Goal: Task Accomplishment & Management: Complete application form

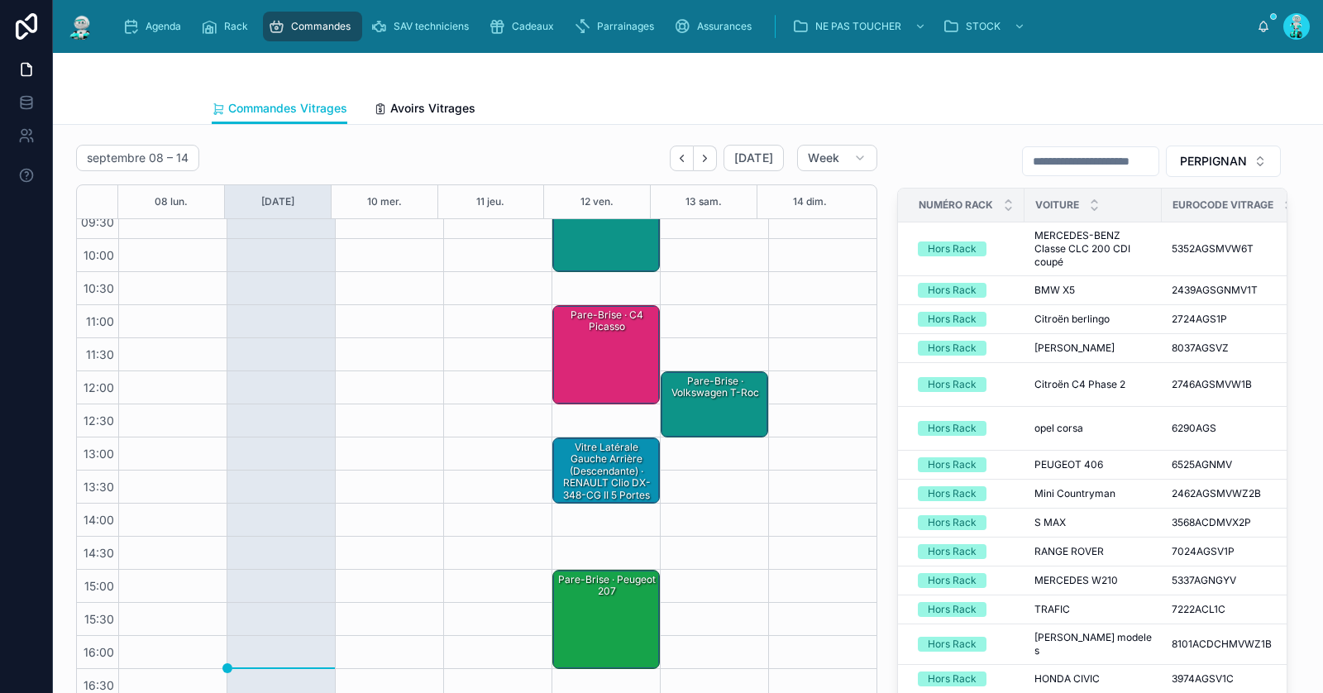
scroll to position [93, 0]
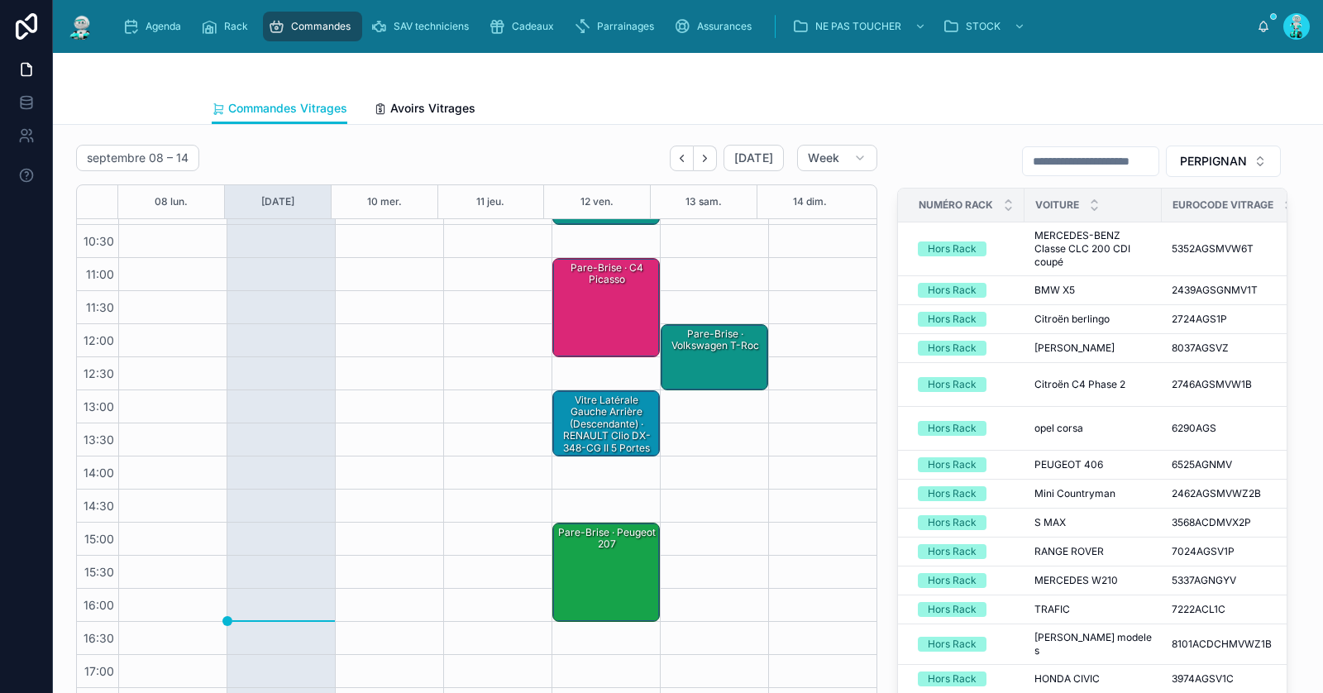
click at [558, 53] on div at bounding box center [688, 73] width 953 height 40
click at [533, 39] on div "Cadeaux" at bounding box center [525, 26] width 72 height 26
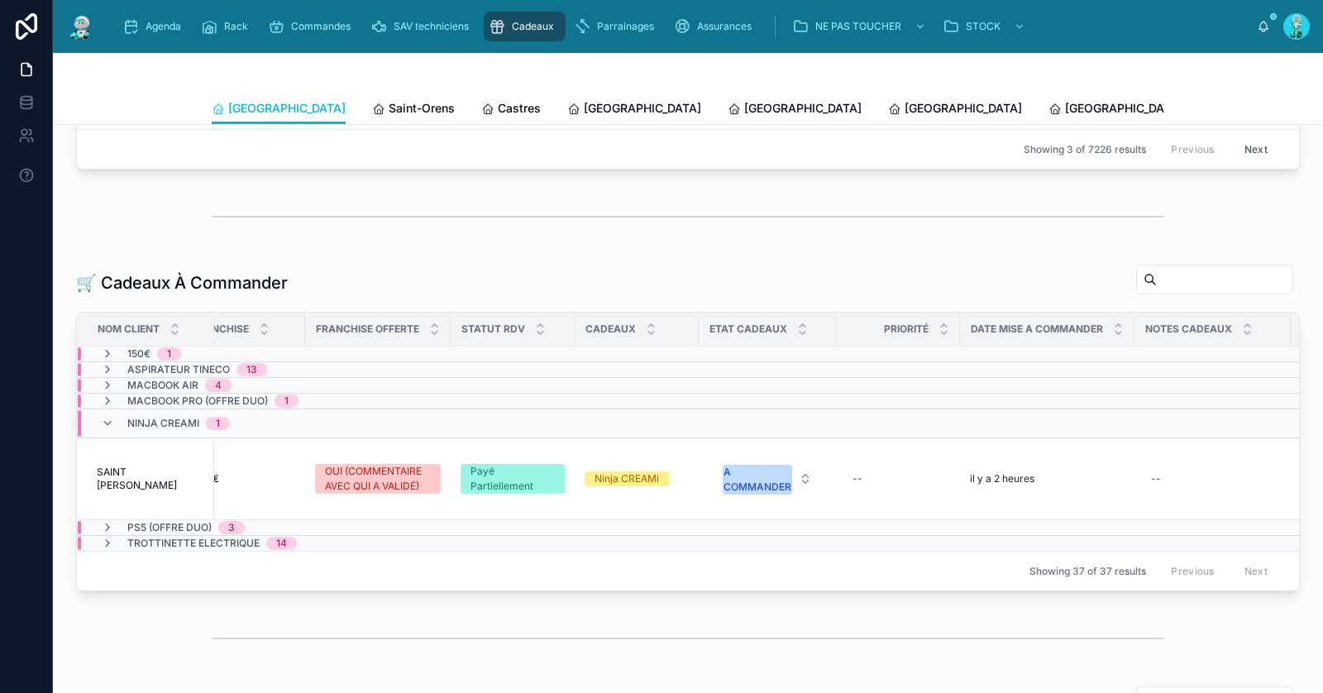
scroll to position [0, 175]
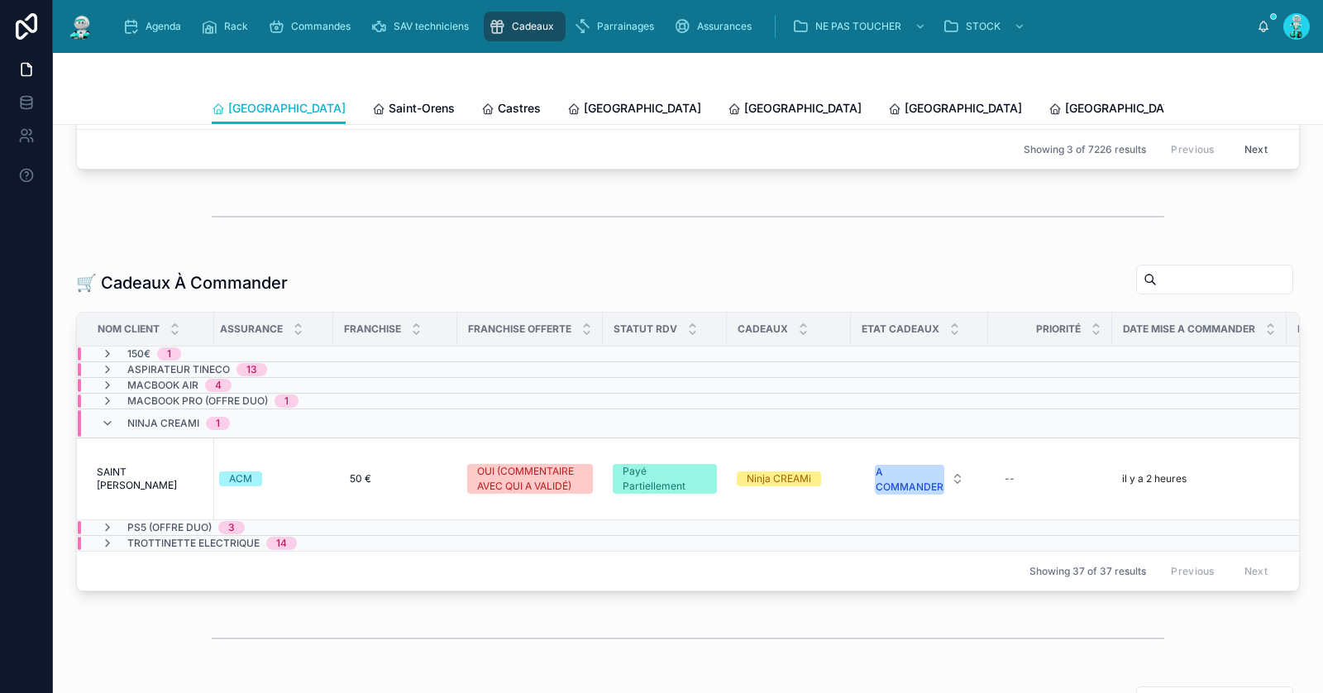
click at [115, 417] on div "Ninja CREAMi 1" at bounding box center [165, 423] width 129 height 26
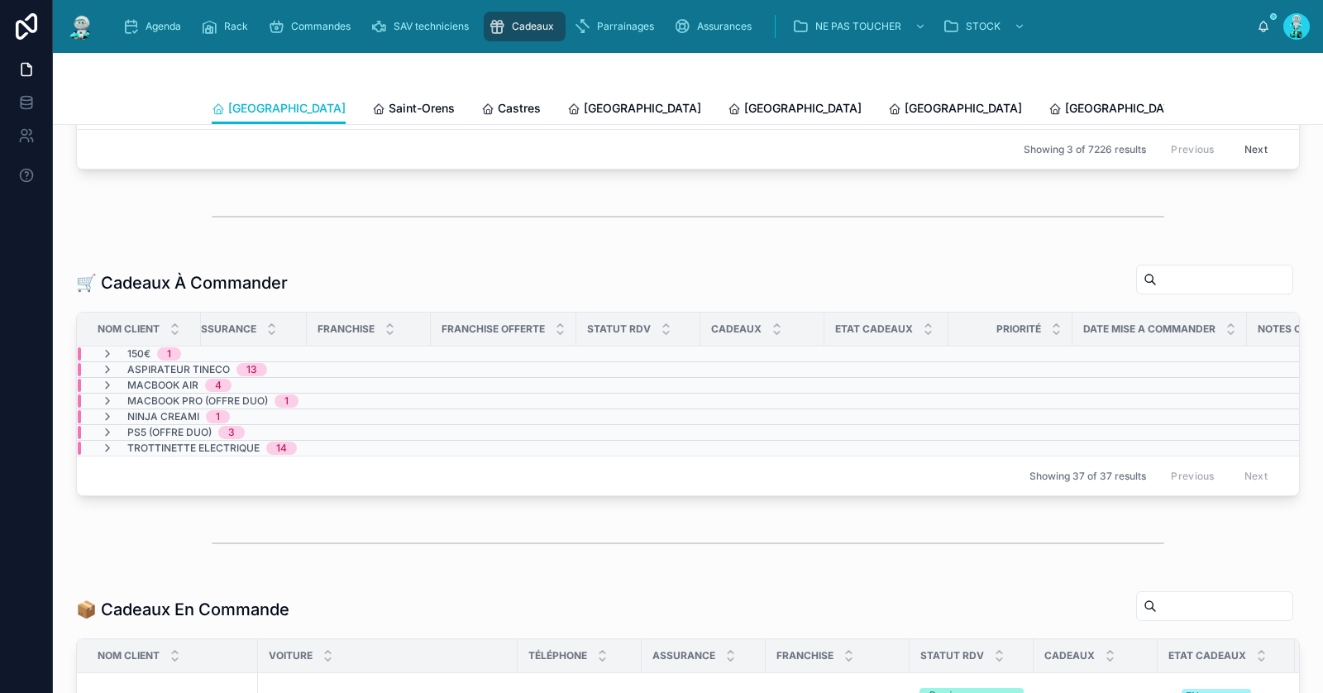
click at [117, 347] on div "150€ 1" at bounding box center [141, 353] width 80 height 13
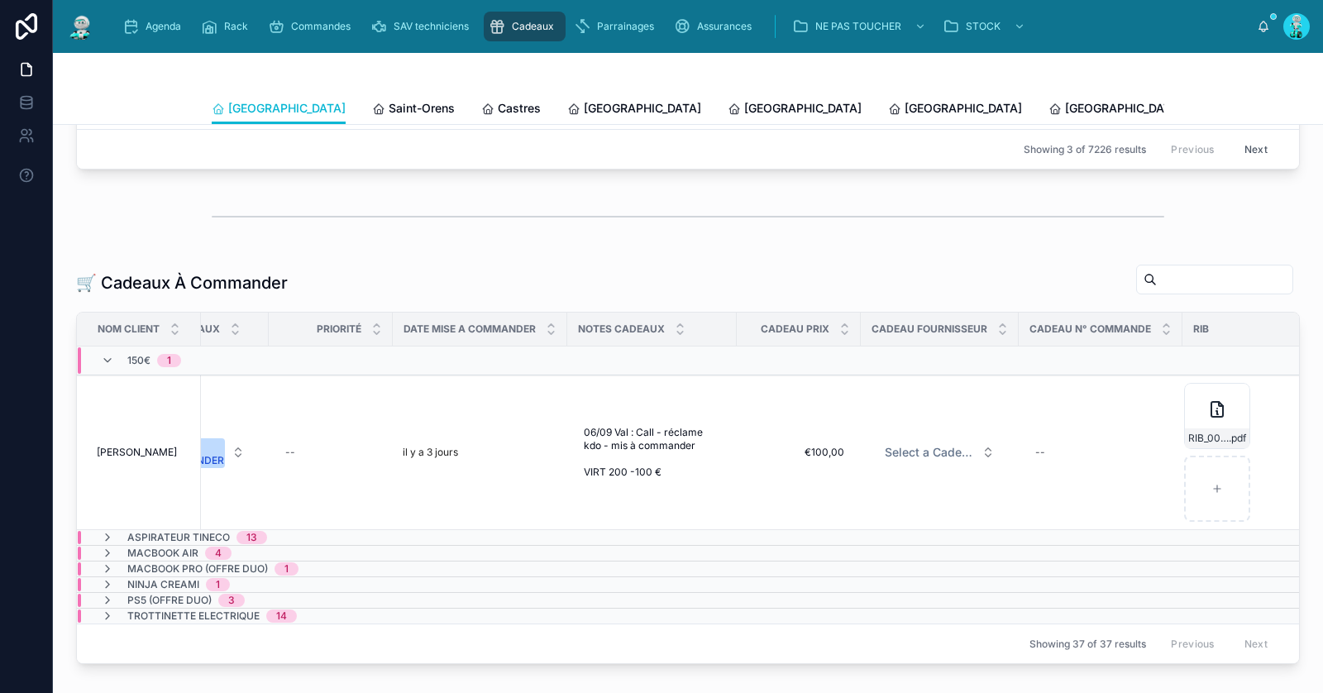
scroll to position [0, 902]
click at [1198, 412] on icon at bounding box center [1208, 409] width 20 height 20
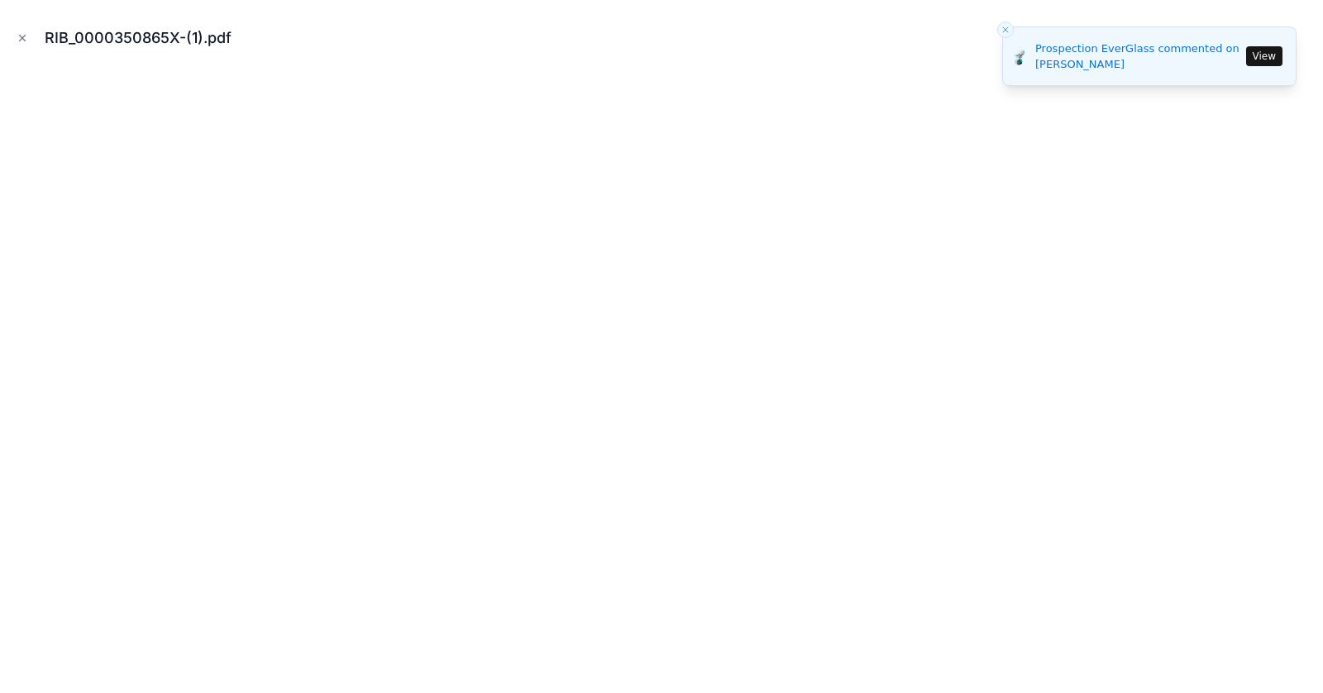
click at [1002, 26] on icon "Close toast" at bounding box center [1006, 30] width 10 height 10
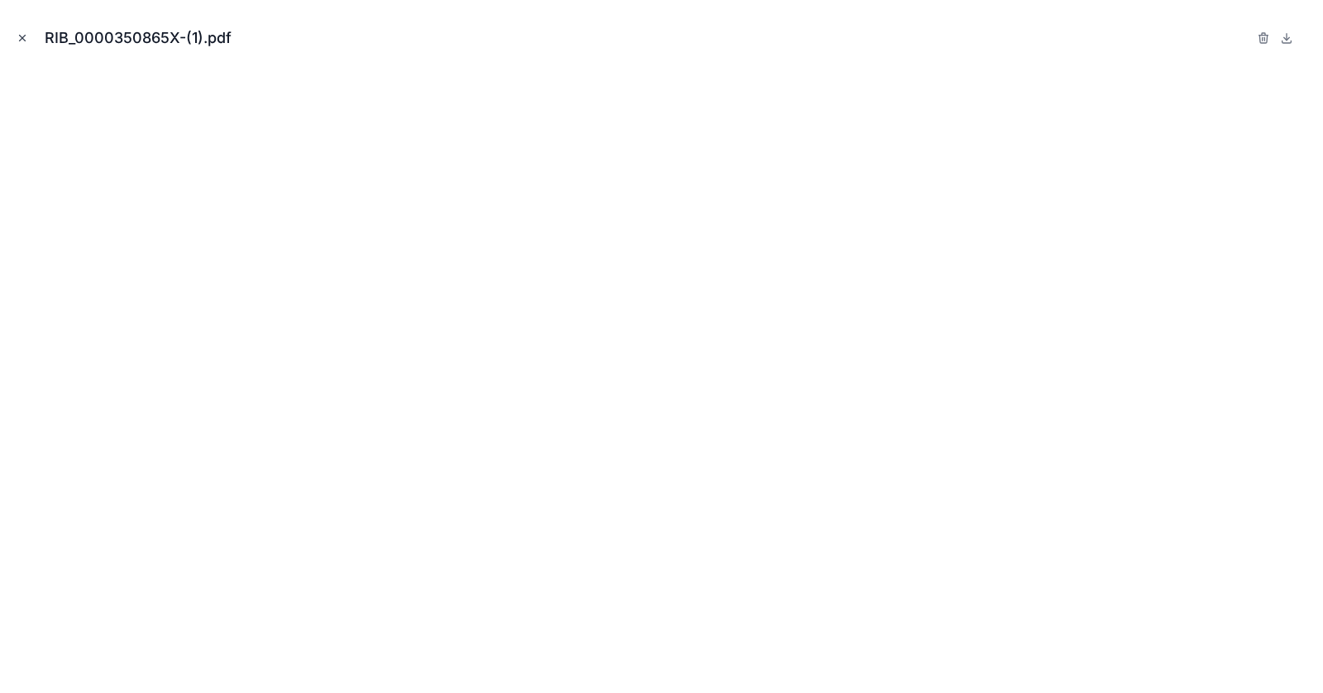
click at [22, 36] on icon "Close modal" at bounding box center [23, 39] width 6 height 6
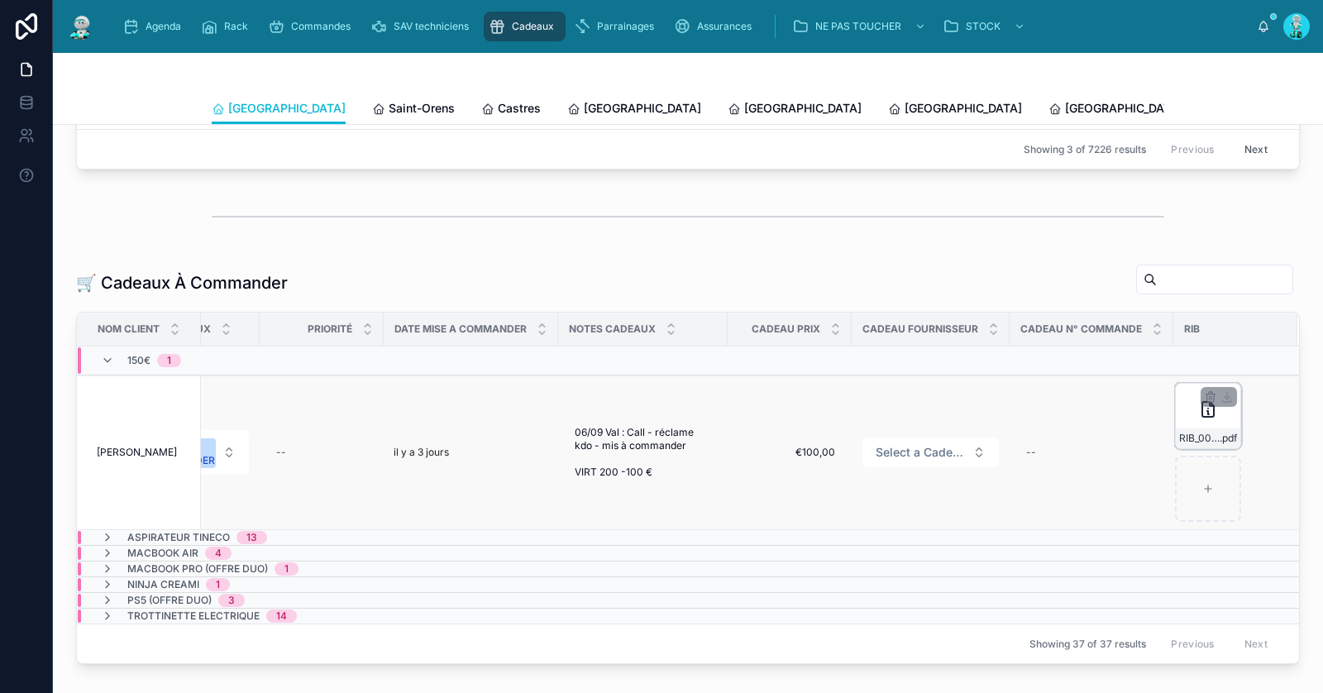
click at [1185, 417] on div "RIB_0000350865X-(1) .pdf" at bounding box center [1208, 416] width 66 height 66
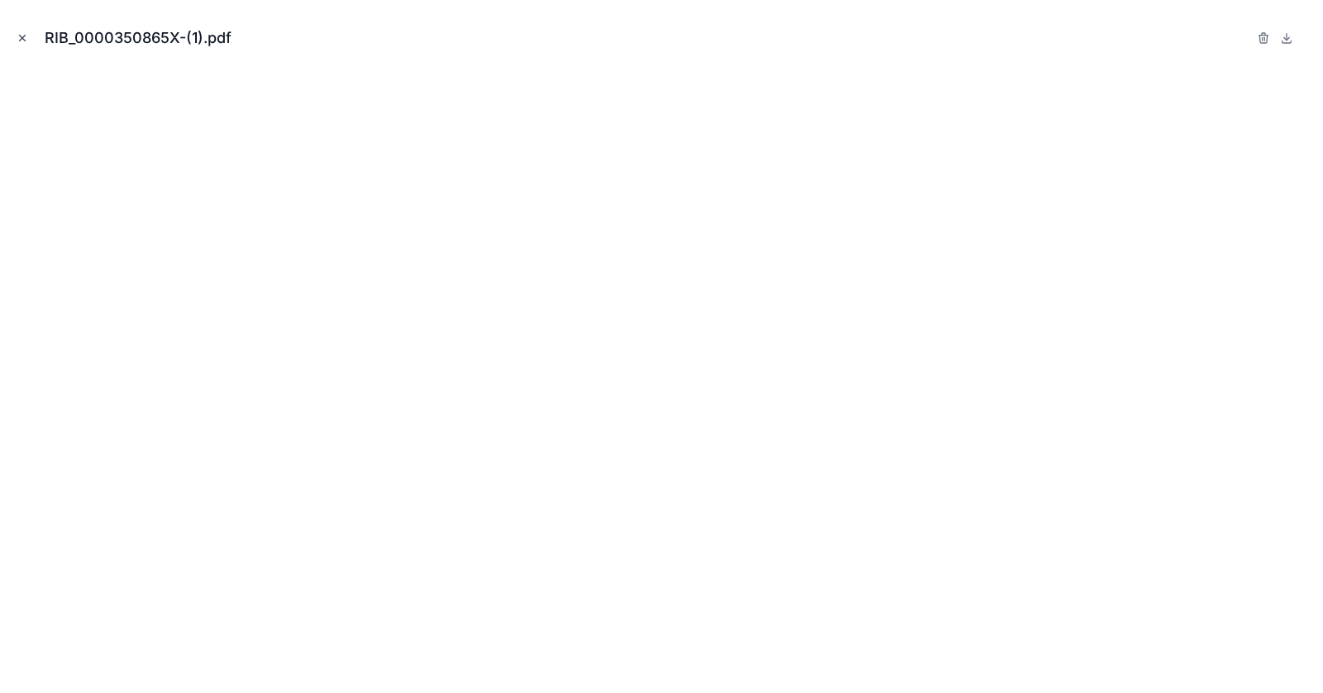
click at [22, 36] on icon "Close modal" at bounding box center [23, 38] width 12 height 12
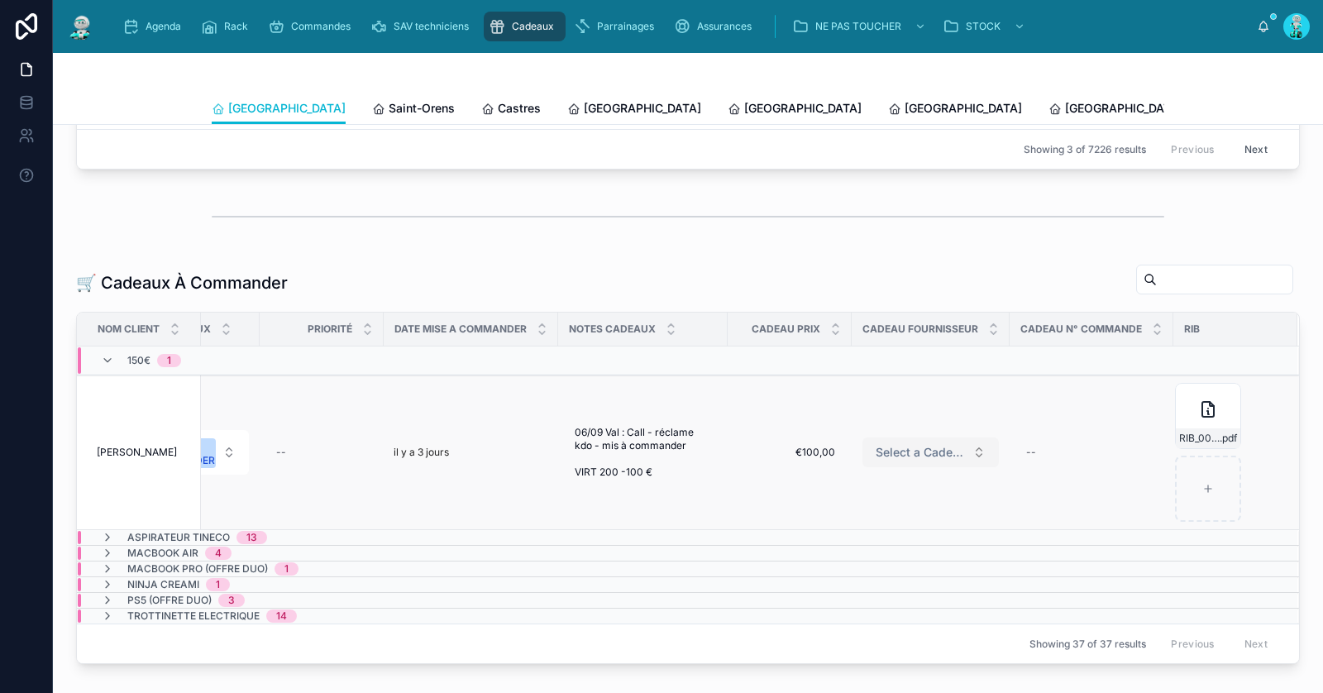
click at [930, 449] on span "Select a Cadeau Fournisseur" at bounding box center [921, 452] width 90 height 17
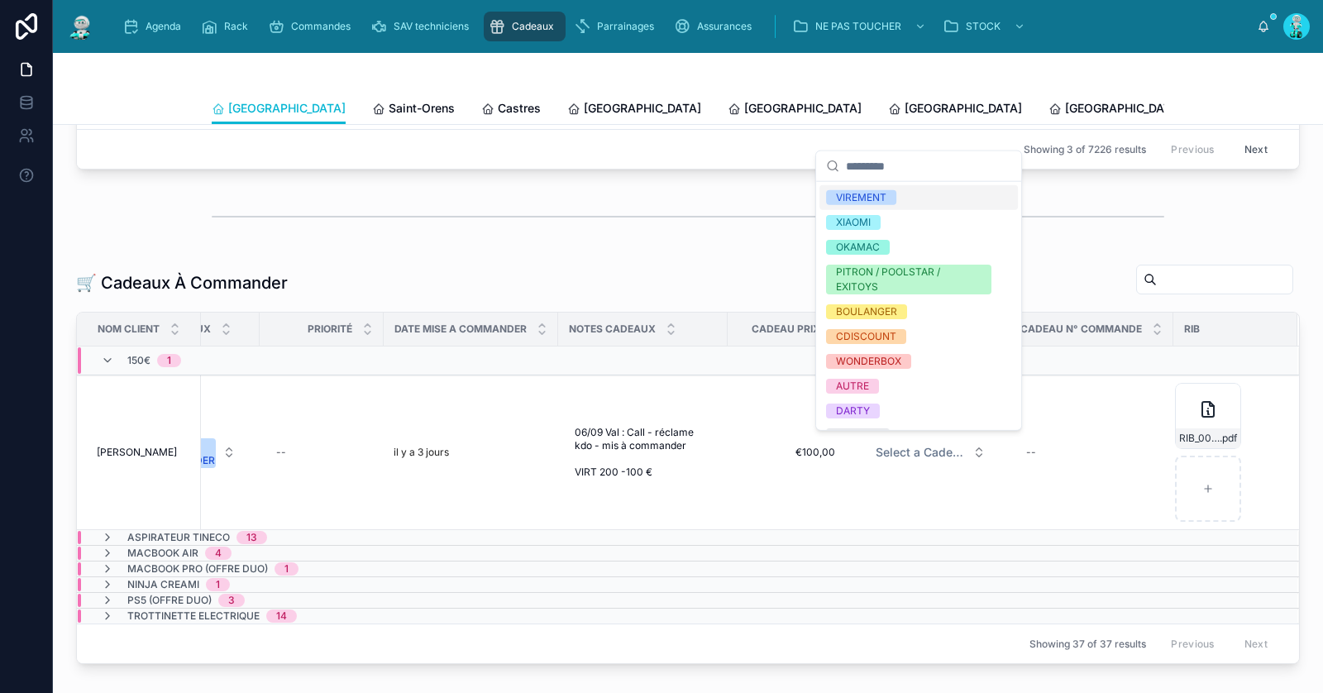
click at [862, 194] on div "VIREMENT" at bounding box center [861, 197] width 50 height 15
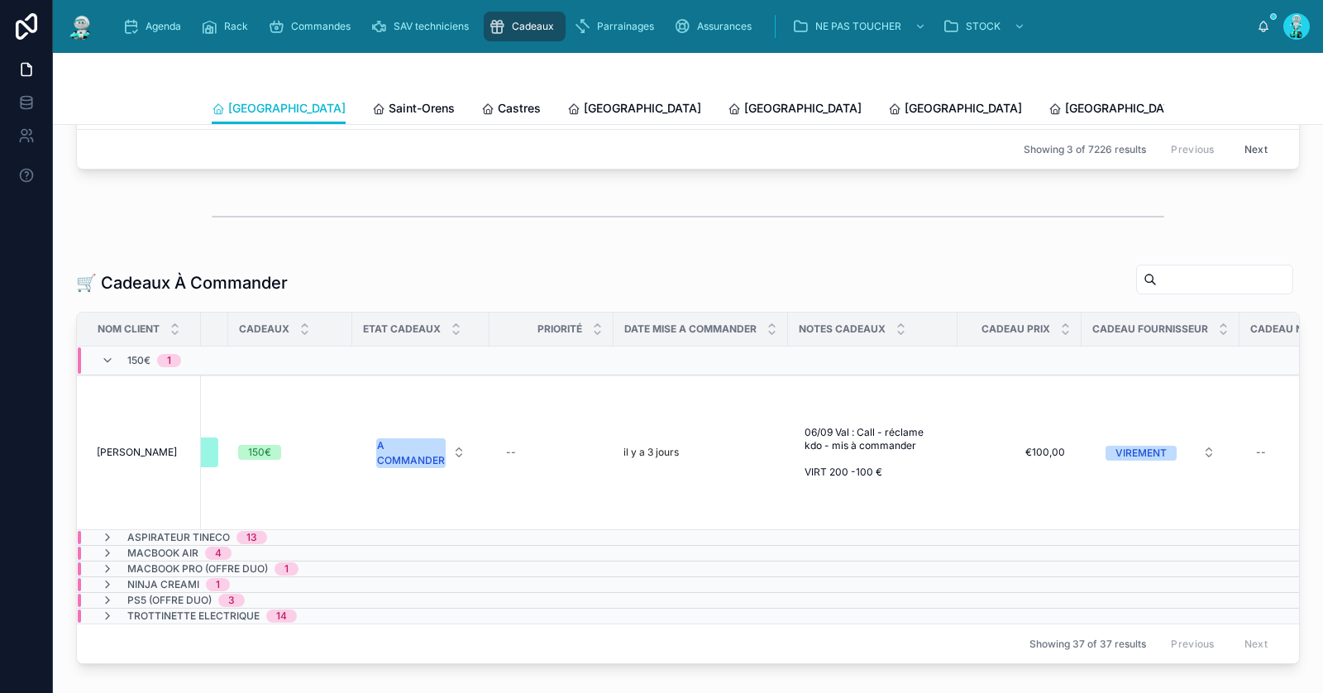
scroll to position [0, 640]
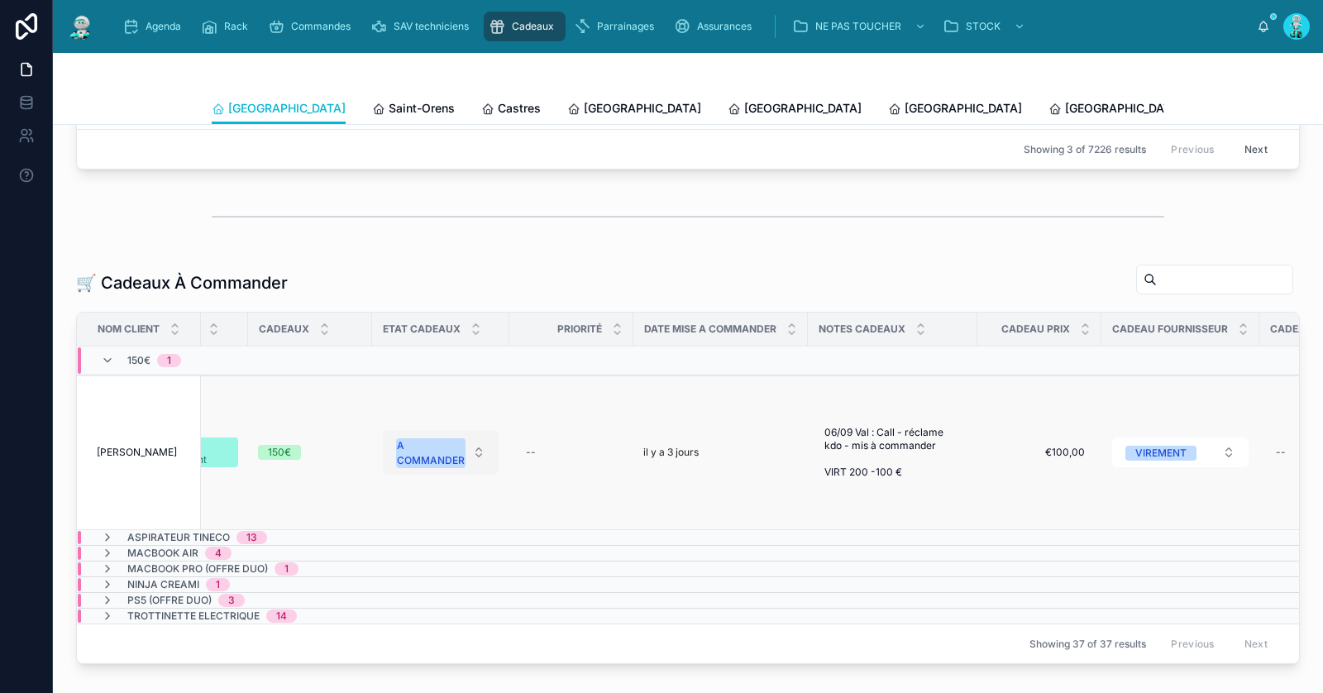
click at [435, 451] on div "A COMMANDER" at bounding box center [431, 453] width 68 height 30
click at [444, 615] on div "OFFERT" at bounding box center [441, 619] width 198 height 25
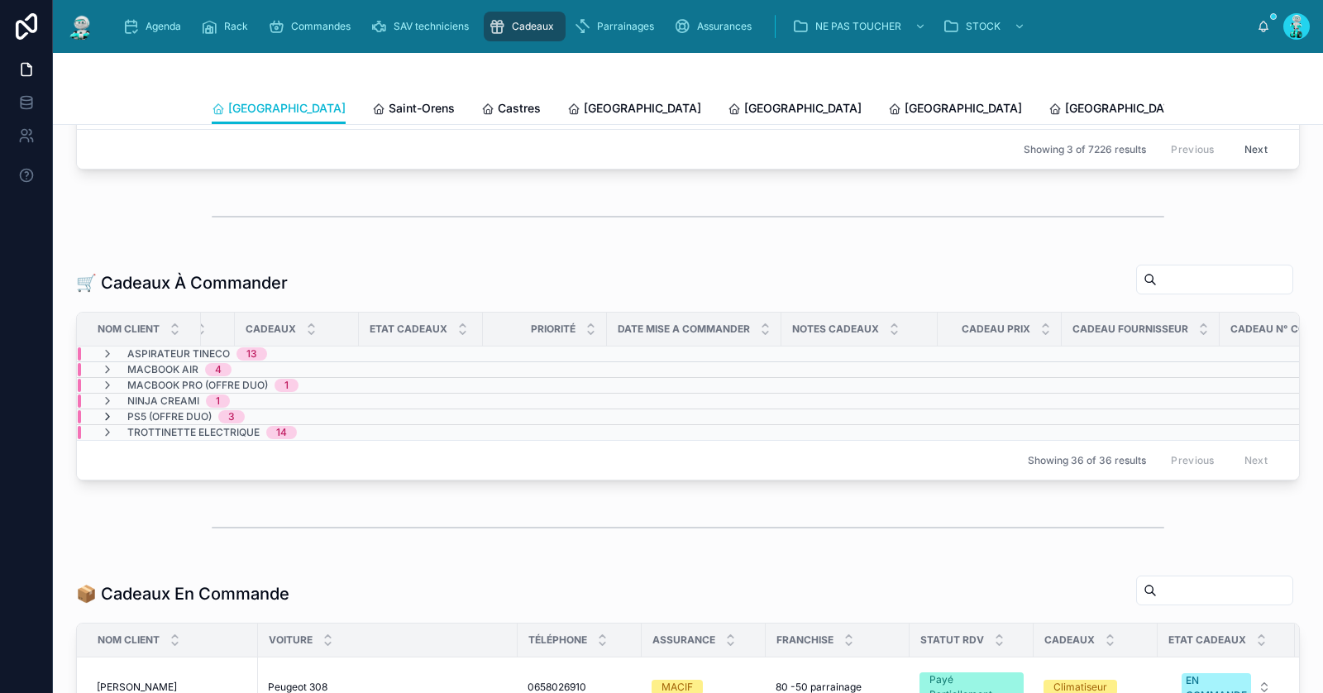
click at [108, 410] on icon at bounding box center [107, 416] width 13 height 13
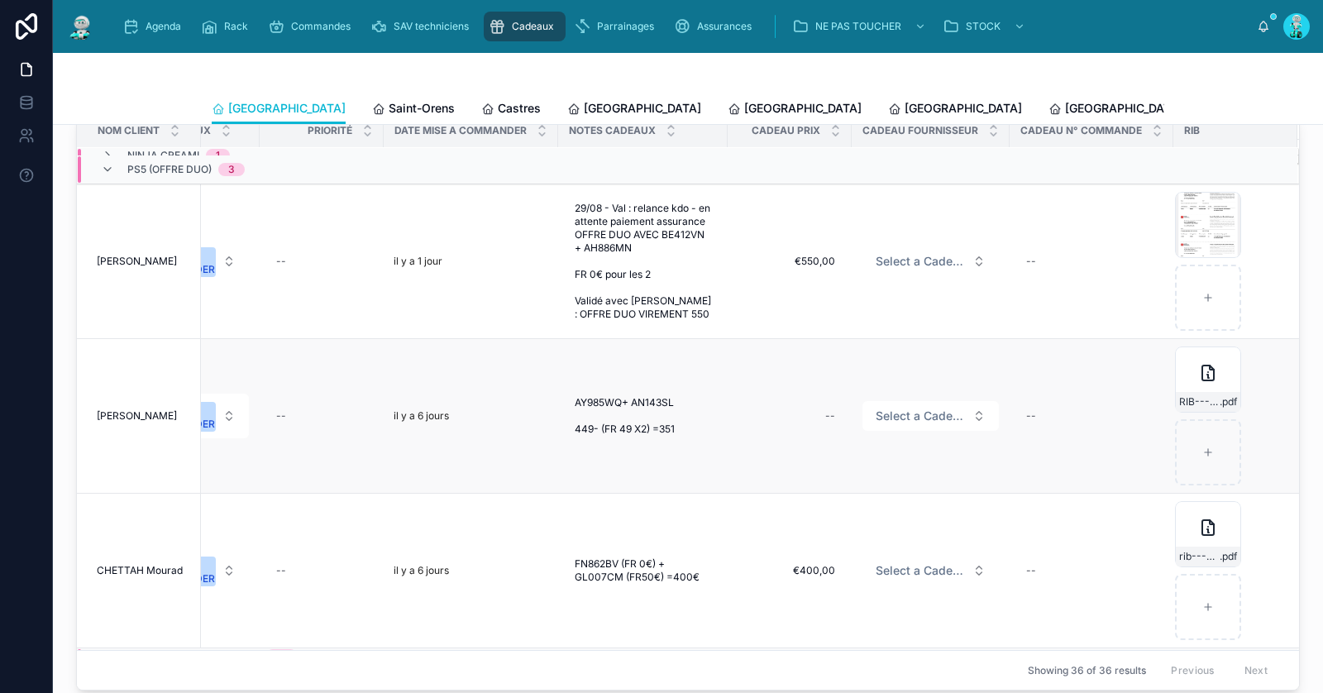
scroll to position [57, 929]
click at [908, 568] on span "Select a Cadeau Fournisseur" at bounding box center [921, 569] width 90 height 17
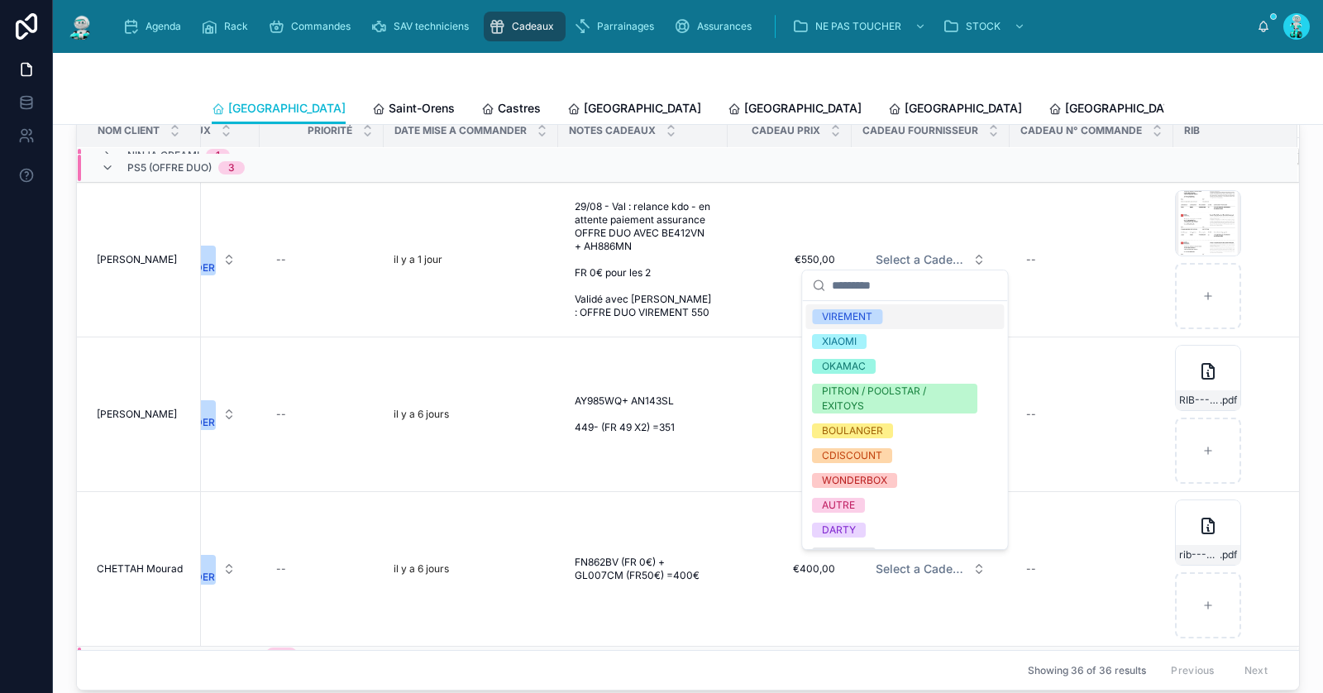
click at [901, 312] on div "VIREMENT" at bounding box center [905, 316] width 198 height 25
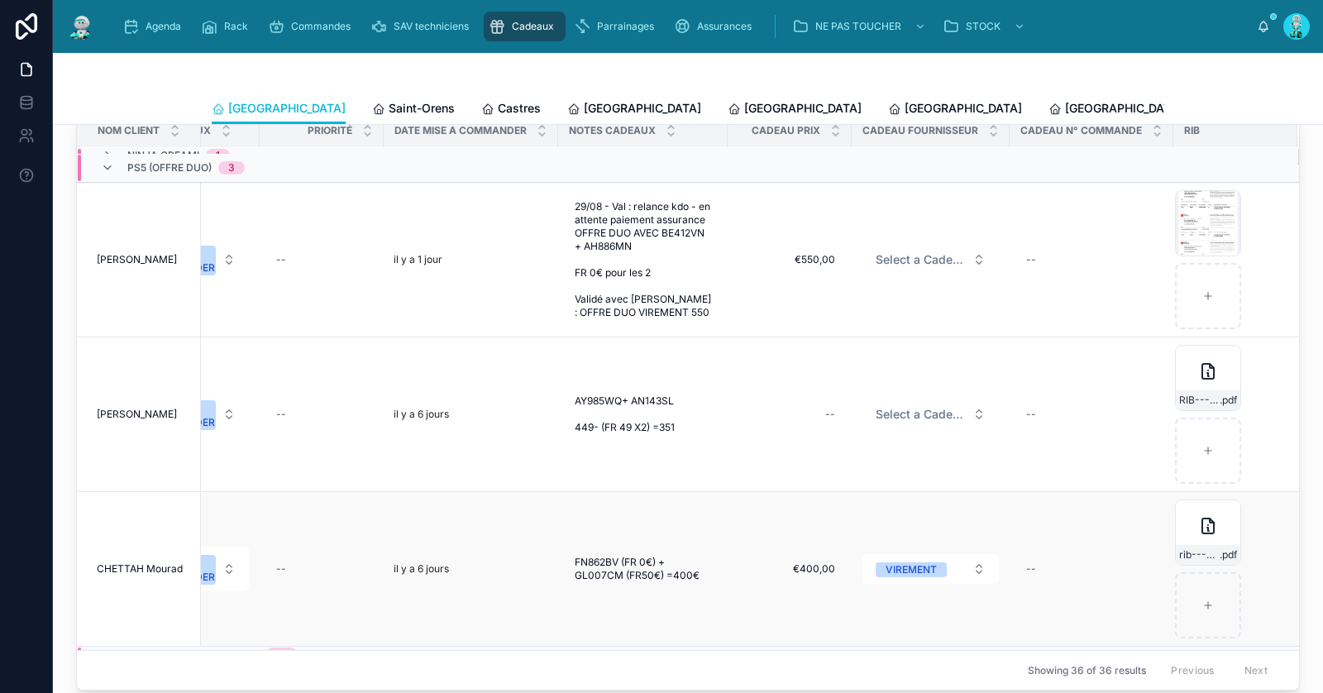
click at [1145, 530] on td "--" at bounding box center [1092, 569] width 164 height 155
click at [1175, 530] on div "rib---2025-08-20T131055.548 .pdf" at bounding box center [1208, 533] width 66 height 66
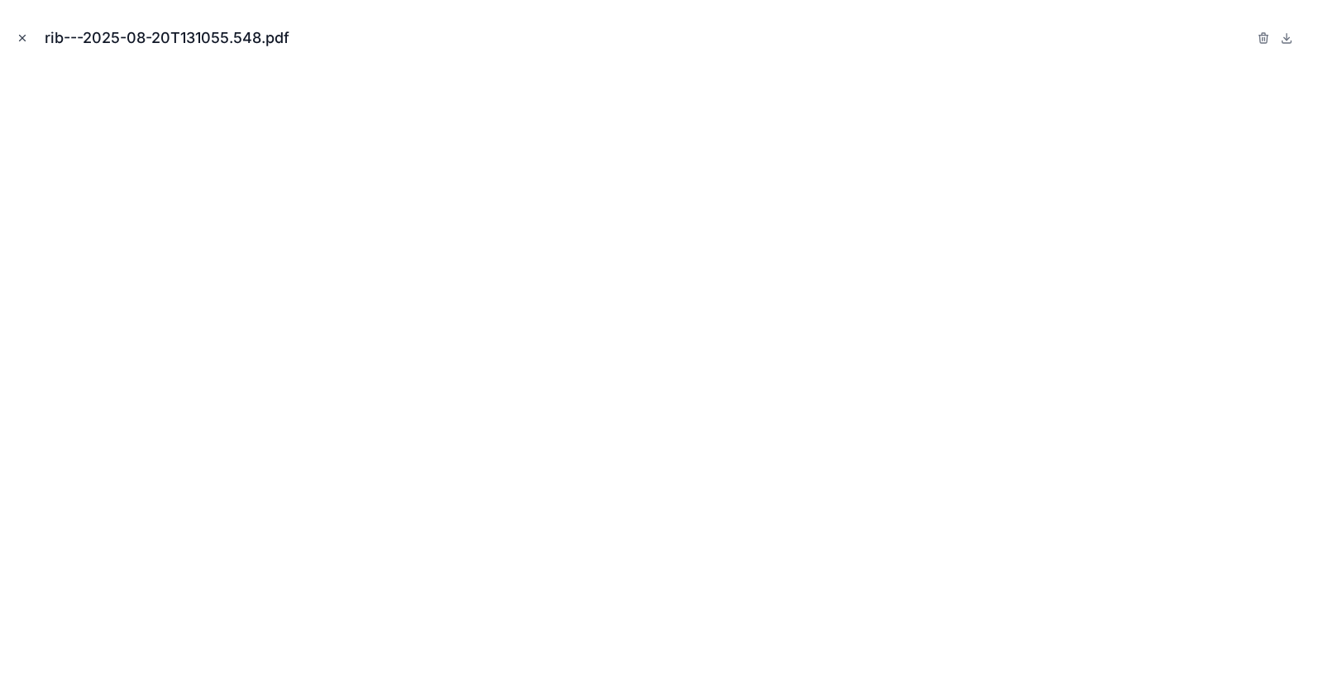
click at [24, 37] on icon "Close modal" at bounding box center [23, 38] width 12 height 12
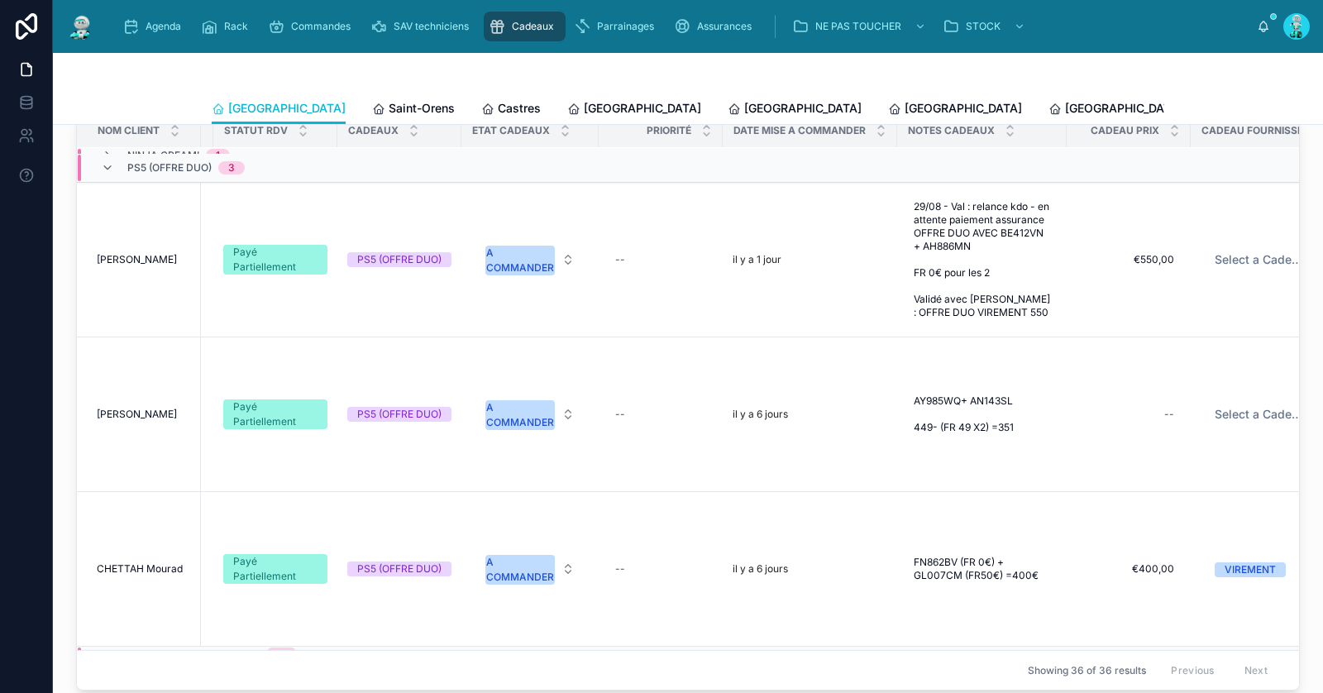
scroll to position [57, 563]
click at [562, 558] on button "A COMMANDER" at bounding box center [531, 569] width 116 height 45
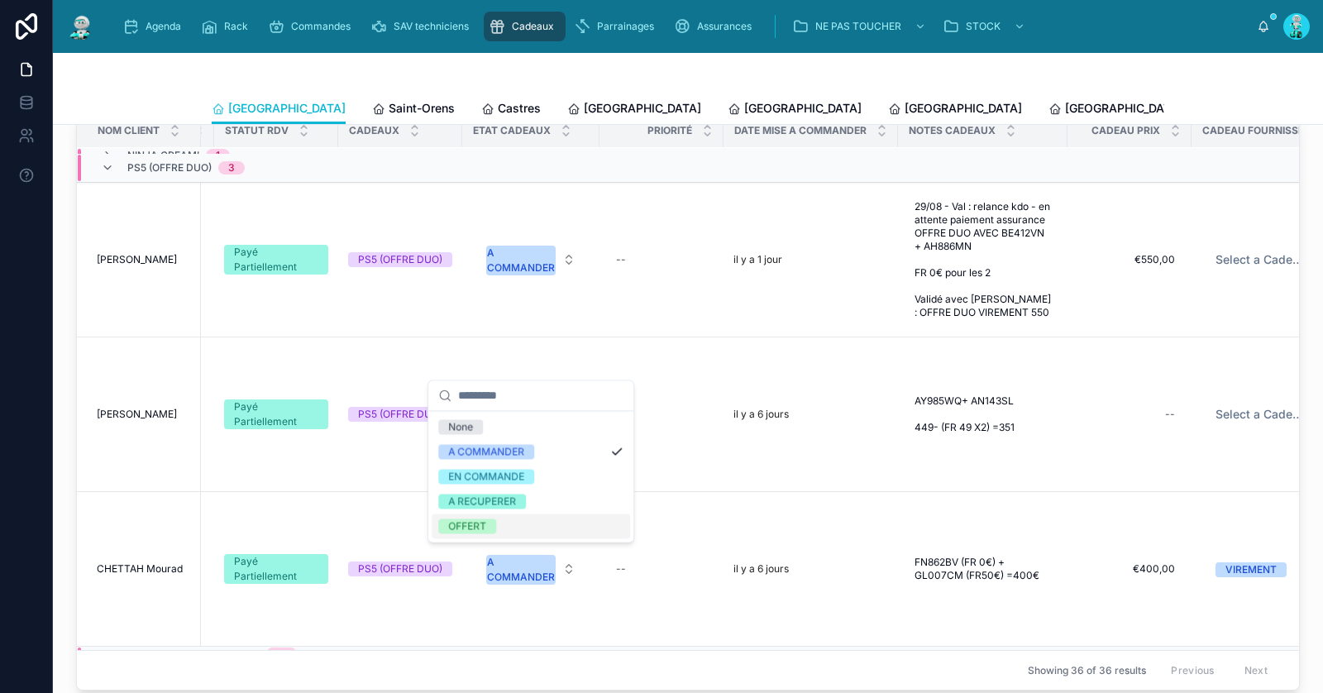
click at [515, 522] on div "OFFERT" at bounding box center [531, 526] width 198 height 25
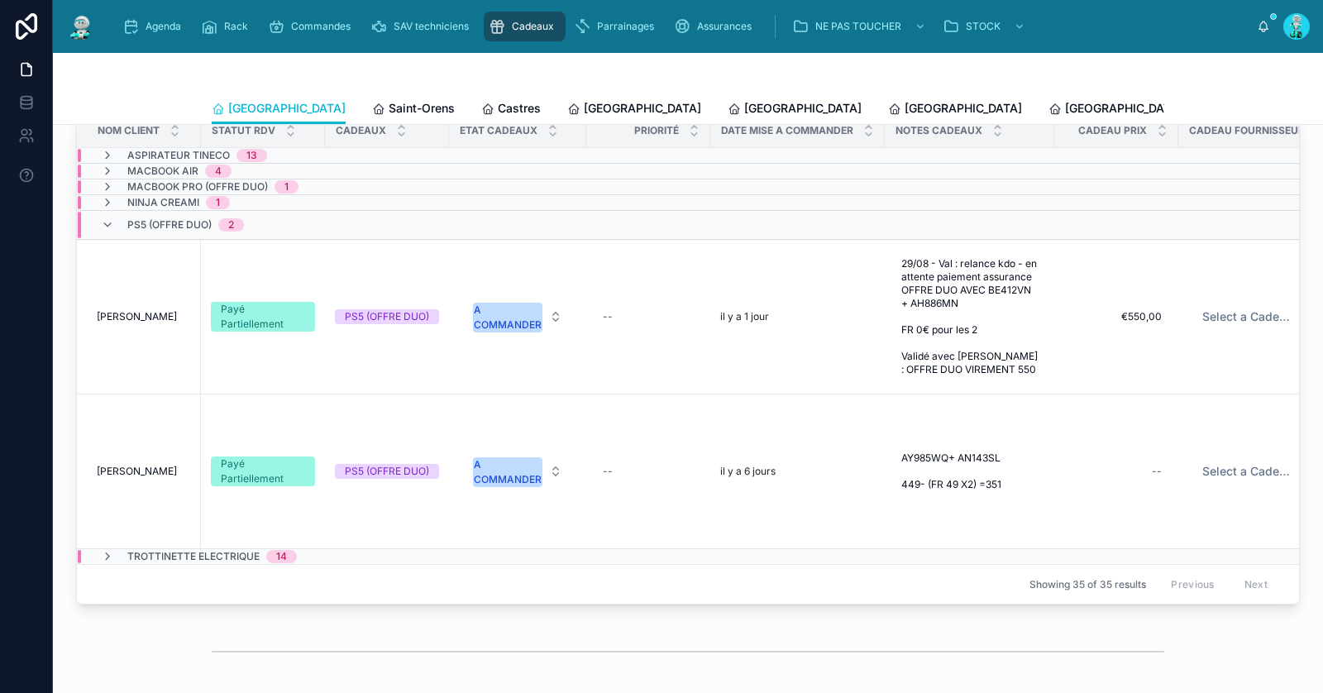
scroll to position [0, 902]
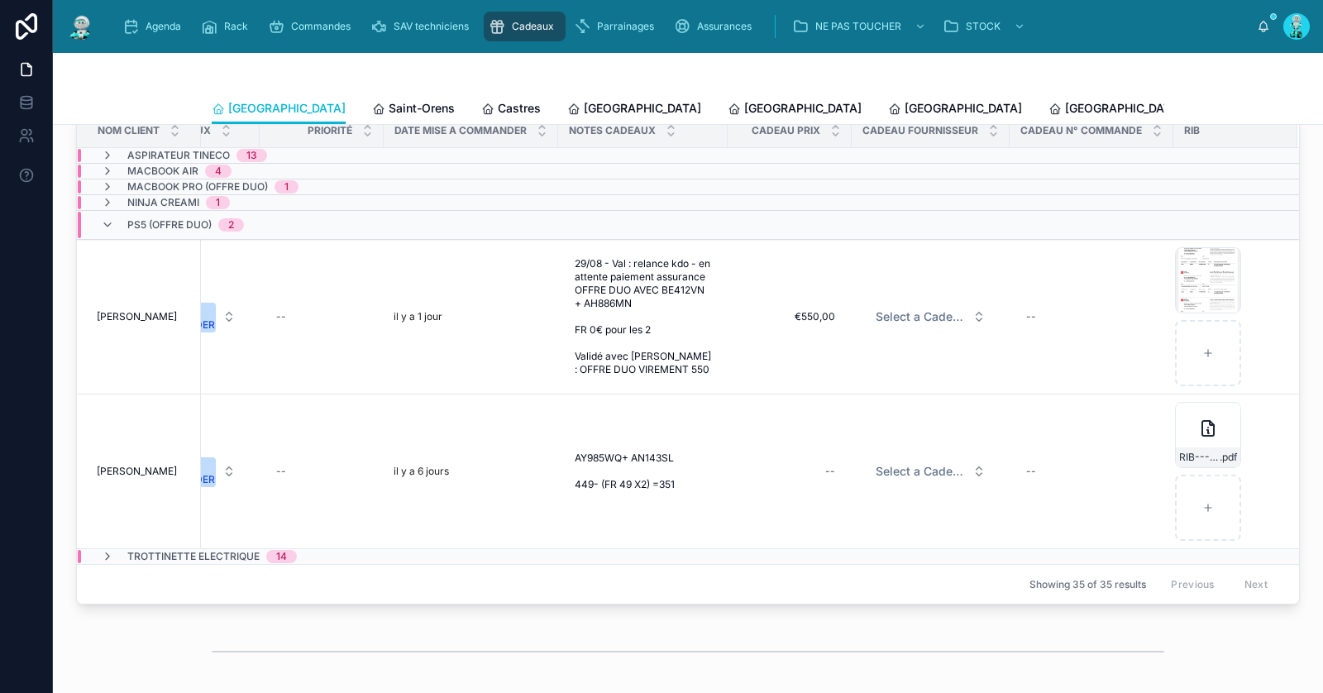
drag, startPoint x: 743, startPoint y: 615, endPoint x: 684, endPoint y: 615, distance: 58.7
click at [684, 605] on div "Nom Client Voiture Assurance Franchise Franchise Offerte Statut RDV Cadeaux Eta…" at bounding box center [688, 358] width 1224 height 491
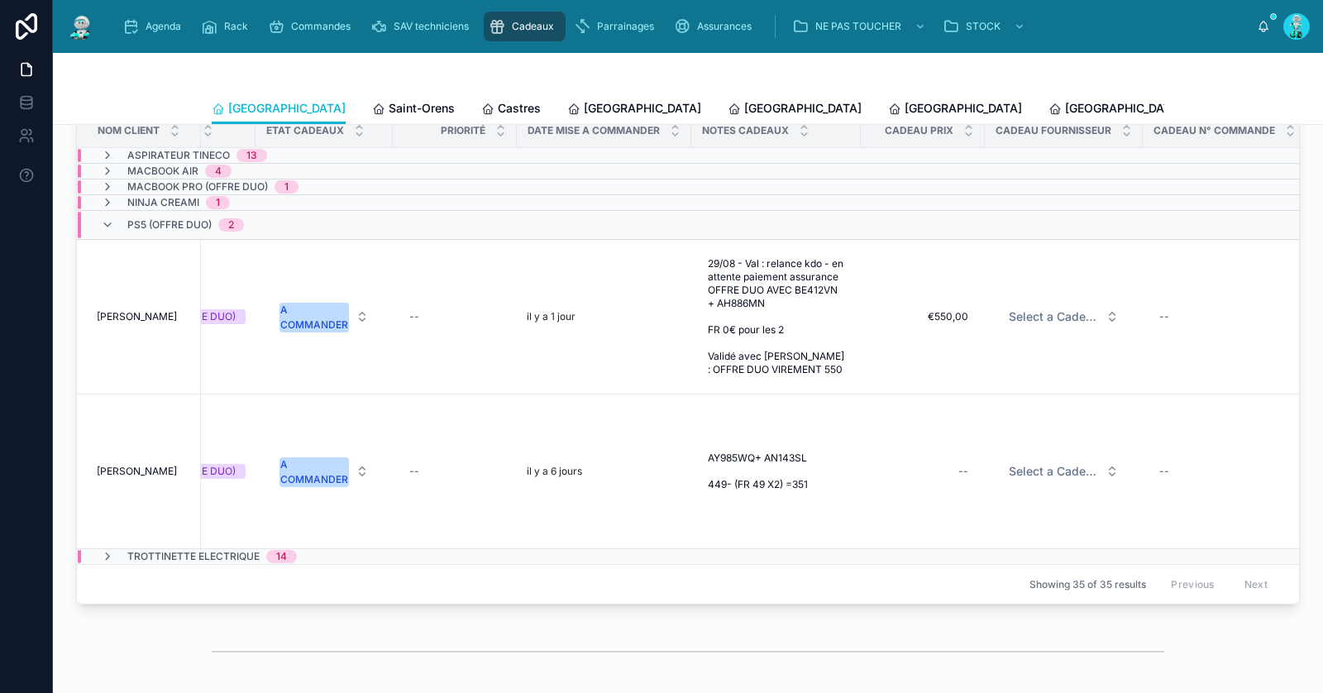
scroll to position [0, 791]
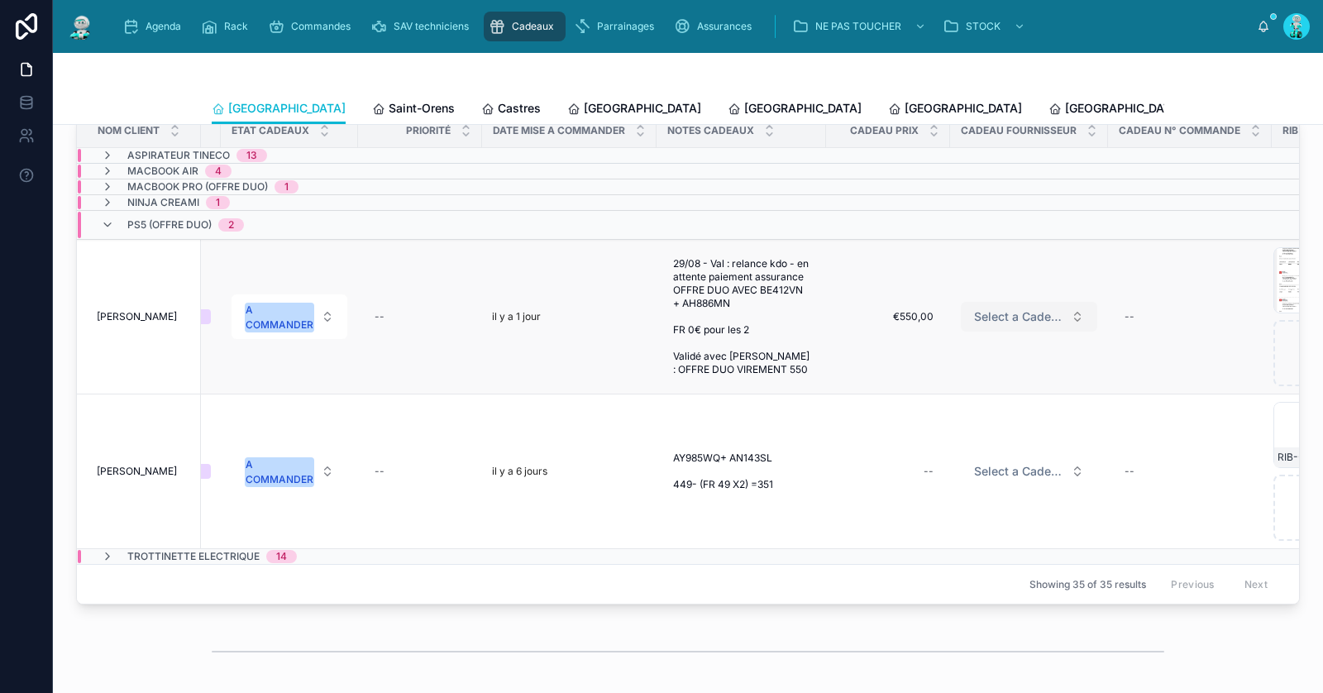
click at [1021, 309] on span "Select a Cadeau Fournisseur" at bounding box center [1019, 316] width 90 height 17
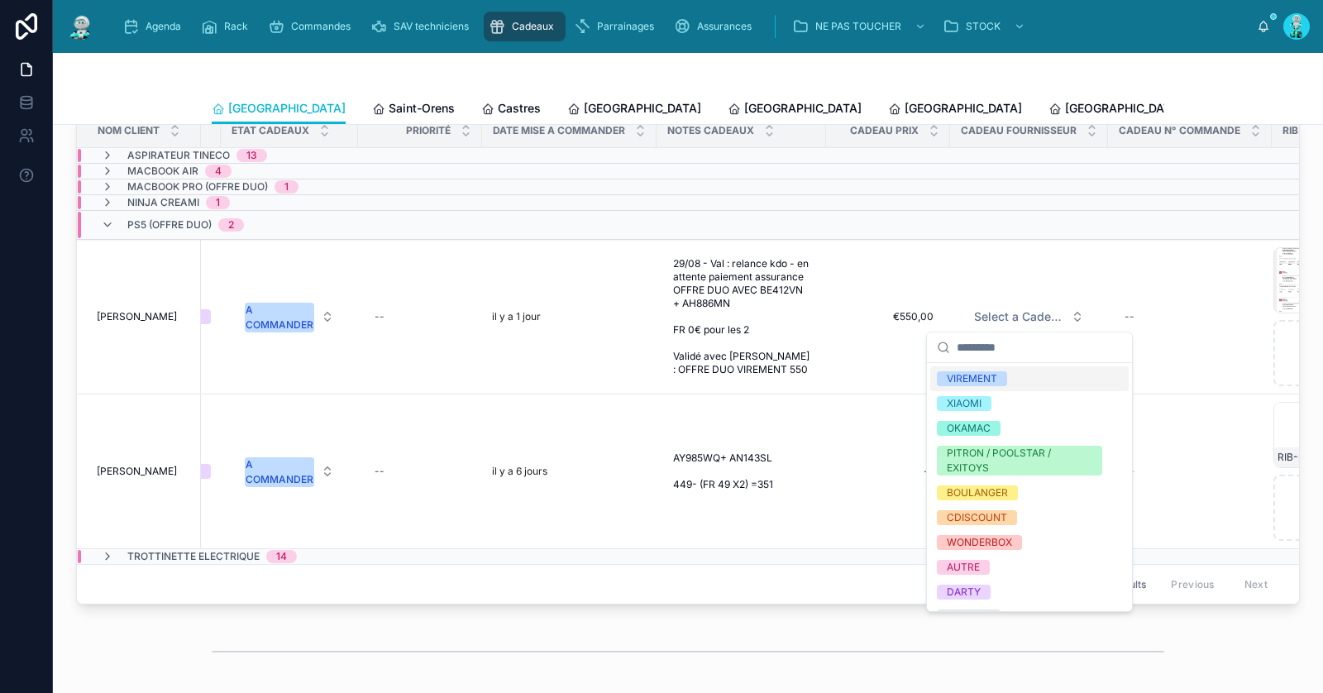
click at [1031, 388] on div "VIREMENT" at bounding box center [1029, 378] width 198 height 25
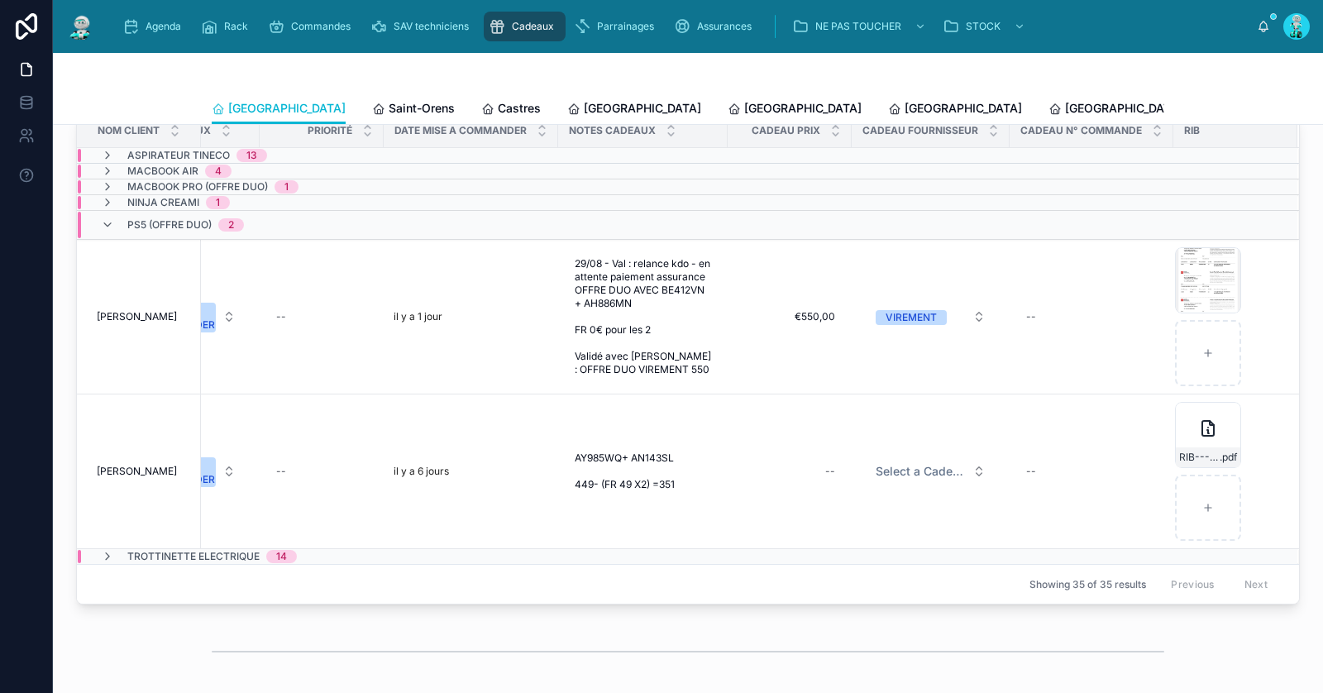
scroll to position [0, 902]
click at [801, 471] on div "--" at bounding box center [790, 471] width 104 height 26
type input "*******"
click at [1016, 495] on icon "submit" at bounding box center [1018, 493] width 8 height 6
click at [876, 468] on span "Select a Cadeau Fournisseur" at bounding box center [921, 471] width 90 height 17
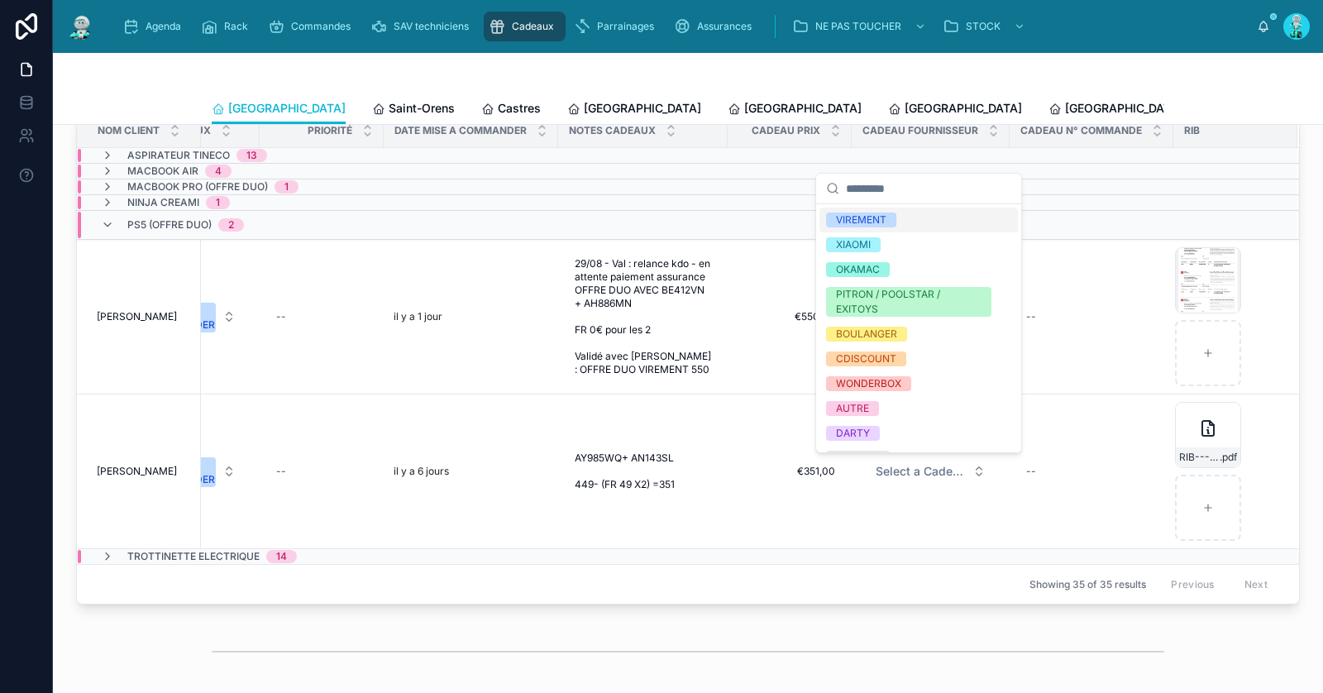
click at [870, 213] on div "VIREMENT" at bounding box center [861, 220] width 50 height 15
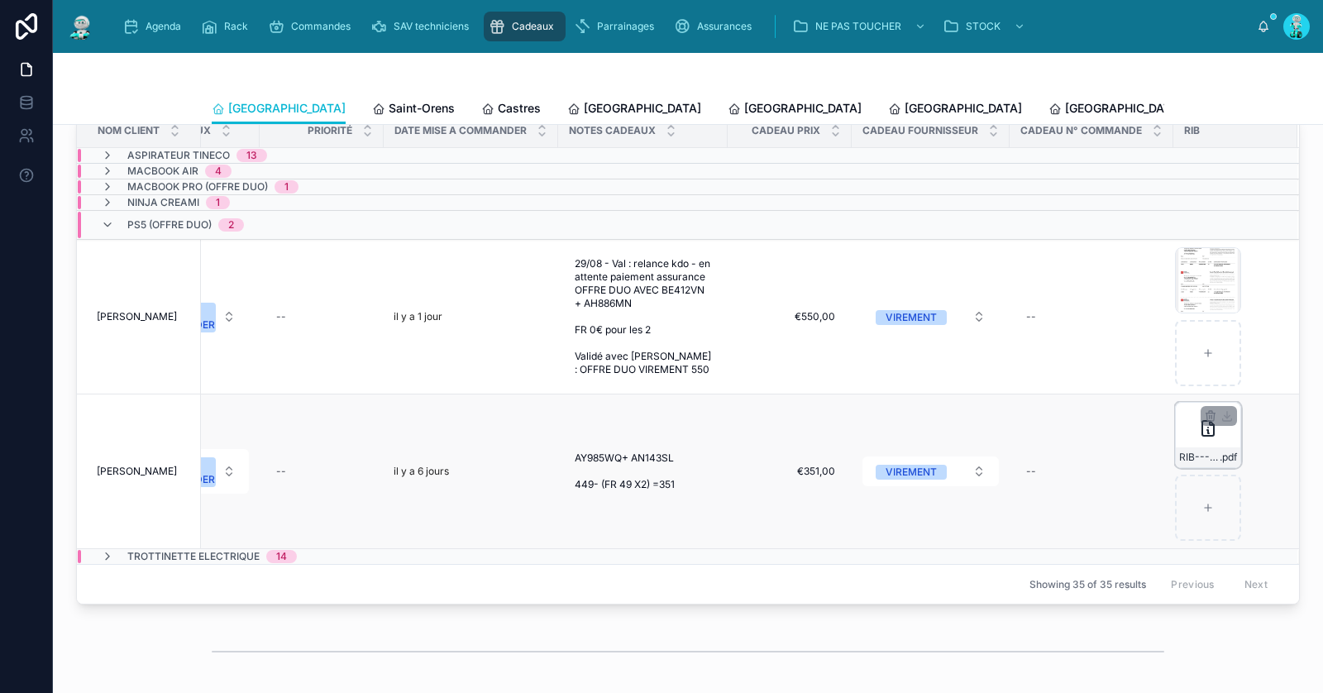
click at [1183, 430] on div "RIB---2025-07-21T090127.239 .pdf" at bounding box center [1208, 435] width 66 height 66
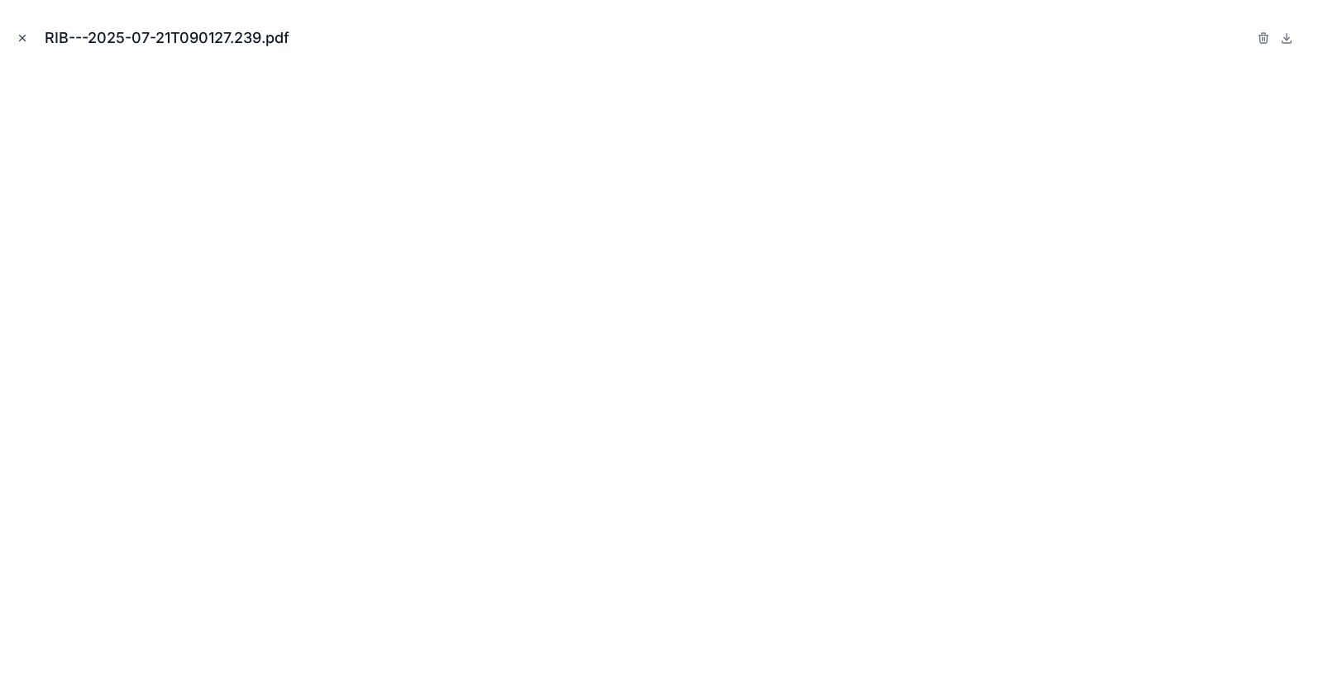
click at [28, 34] on button "Close modal" at bounding box center [22, 38] width 18 height 18
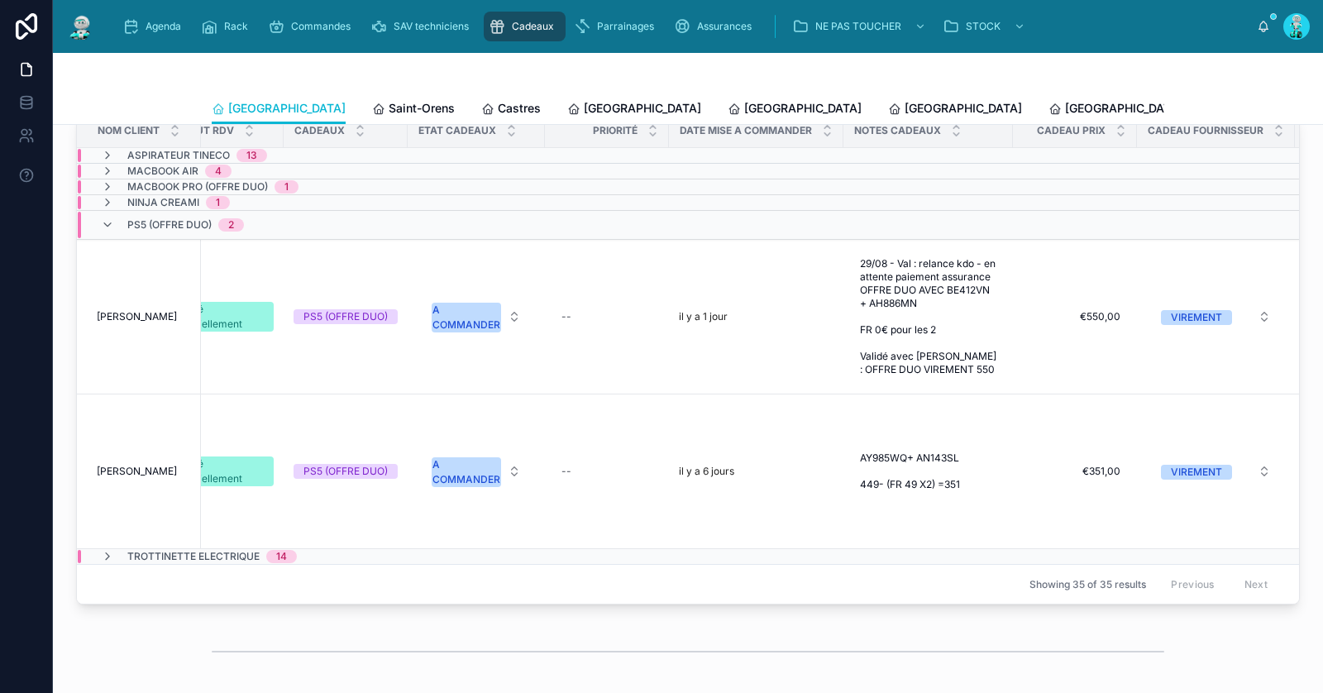
scroll to position [0, 600]
click at [445, 475] on div "A COMMANDER" at bounding box center [471, 472] width 68 height 30
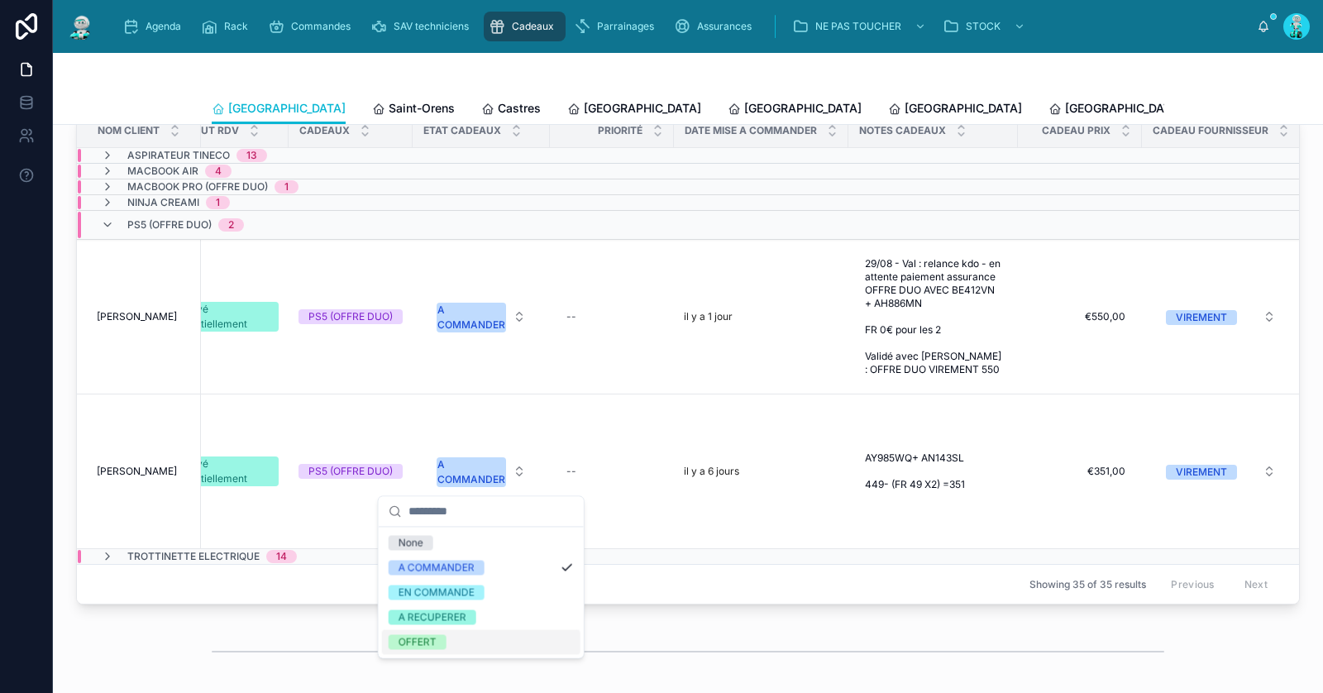
click at [473, 640] on div "OFFERT" at bounding box center [481, 641] width 198 height 25
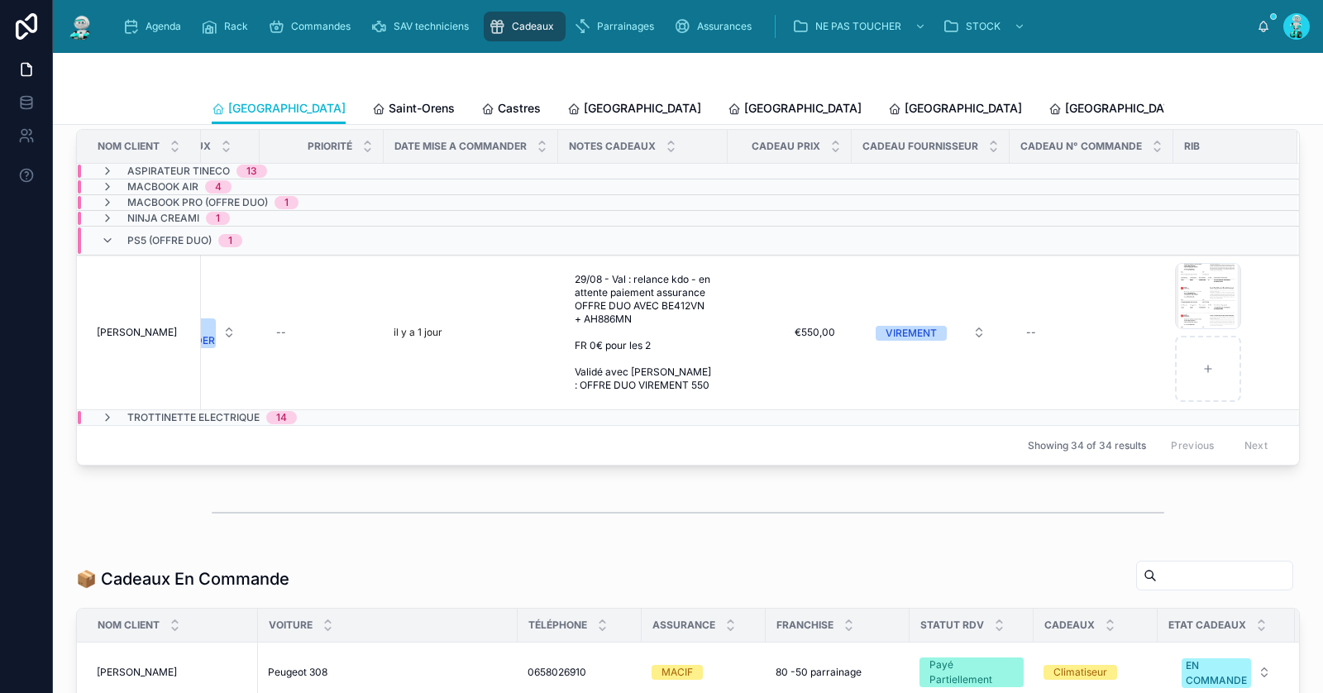
scroll to position [449, 0]
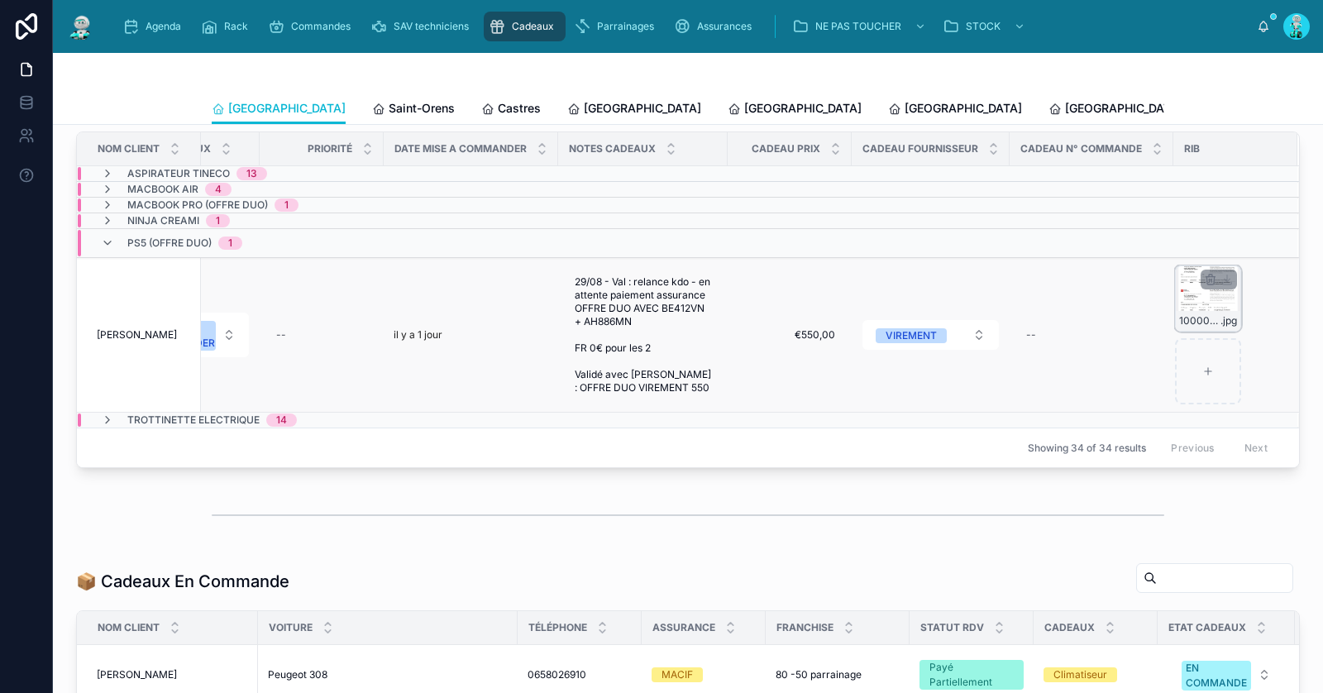
click at [1183, 295] on div "1000017714-(1) .jpg" at bounding box center [1208, 298] width 66 height 66
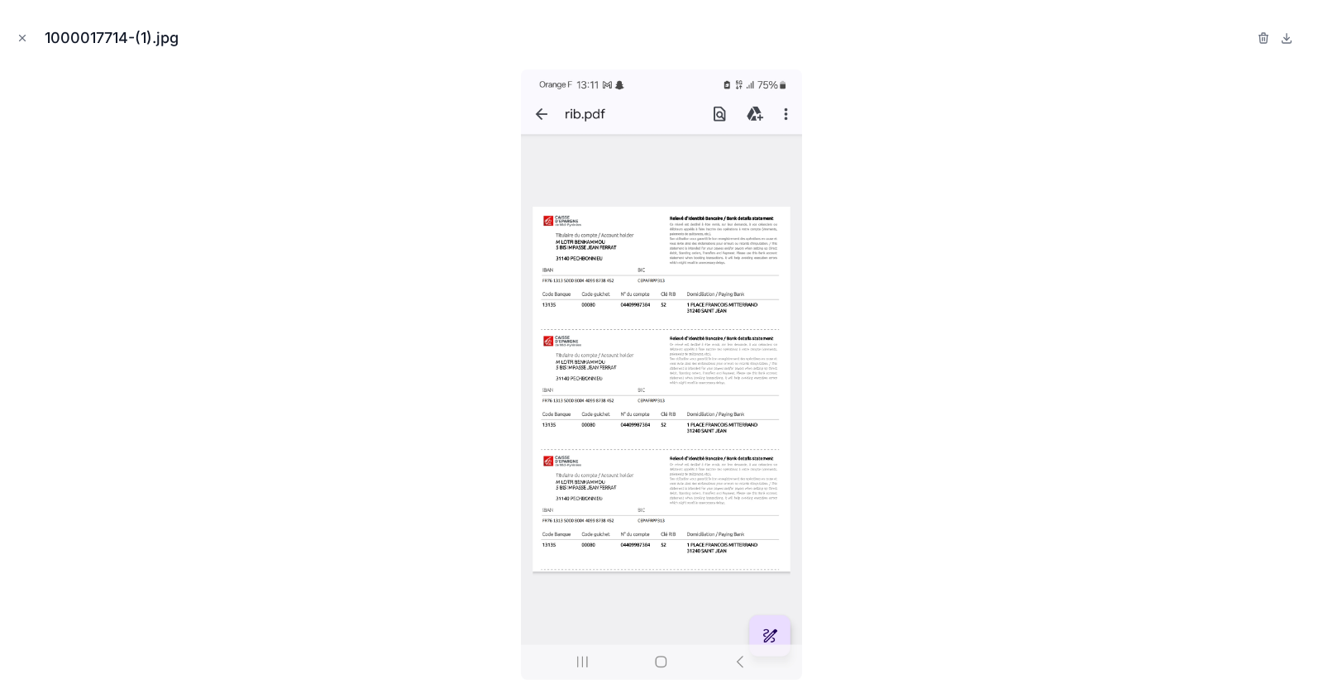
drag, startPoint x: 26, startPoint y: 35, endPoint x: 1061, endPoint y: 605, distance: 1181.9
click at [26, 35] on icon "Close modal" at bounding box center [23, 38] width 12 height 12
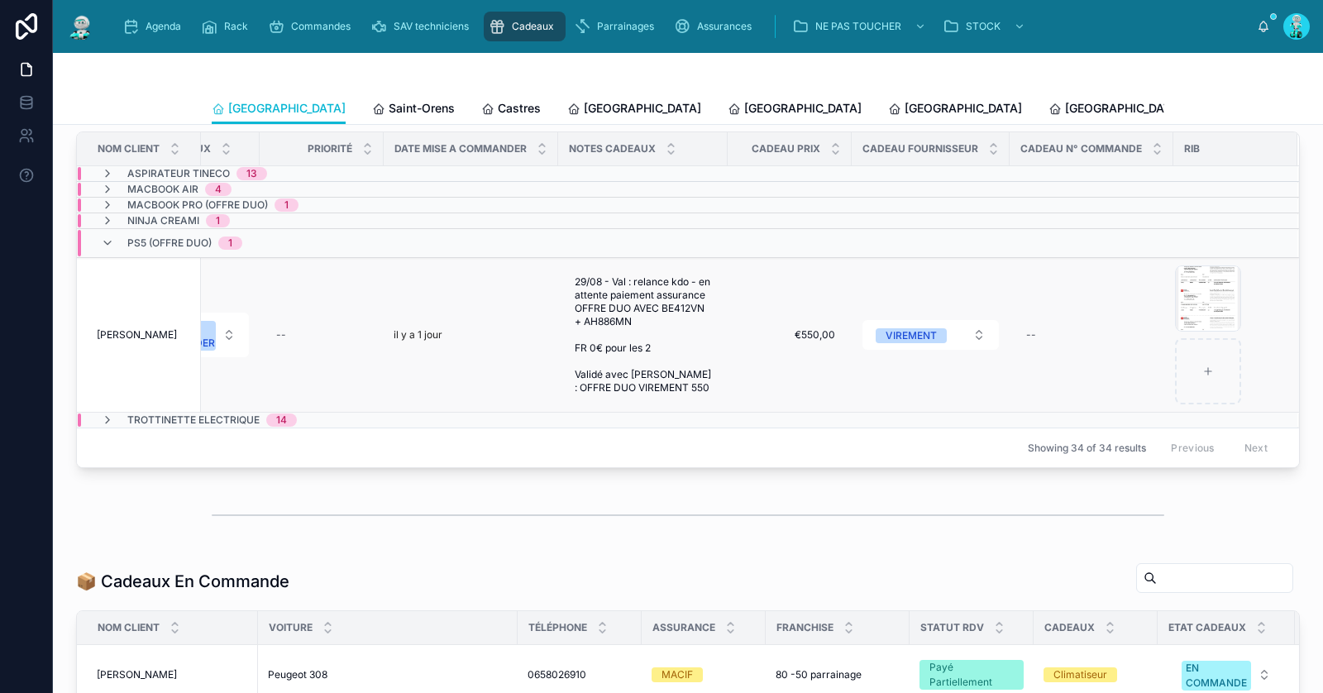
click at [172, 336] on span "BENHAMMOU Lotfi" at bounding box center [137, 334] width 80 height 13
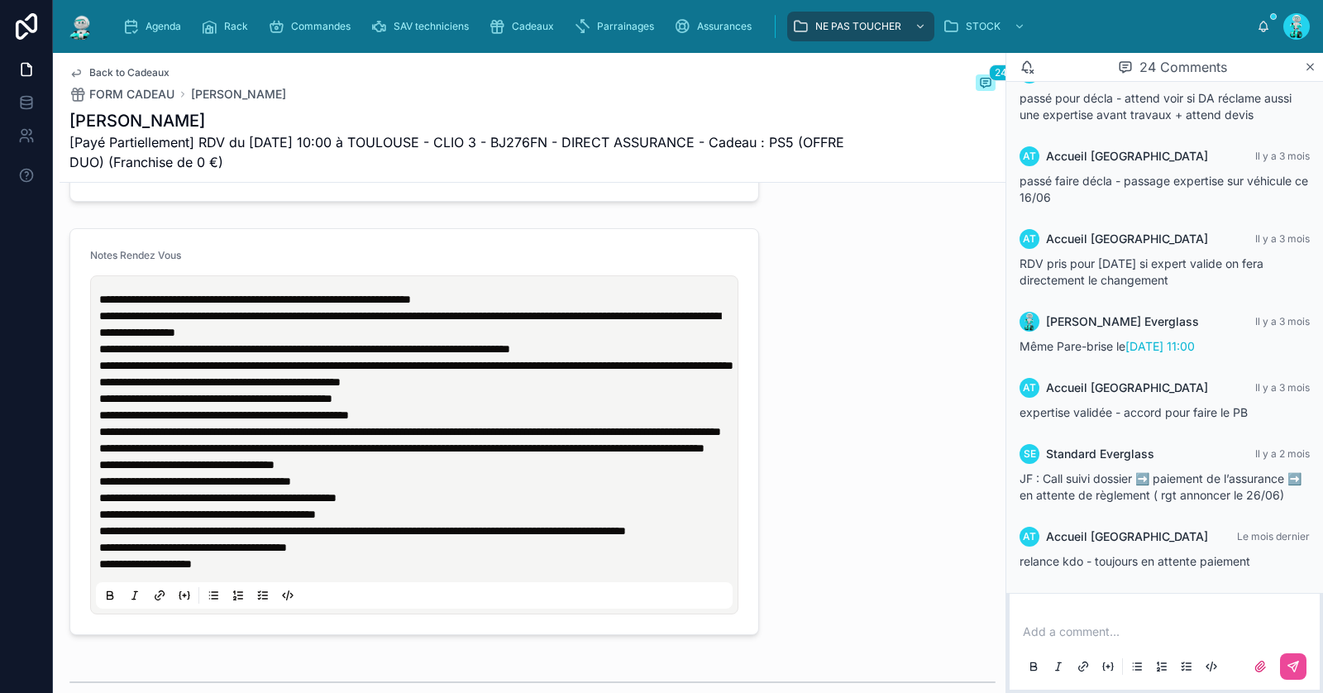
scroll to position [1762, 0]
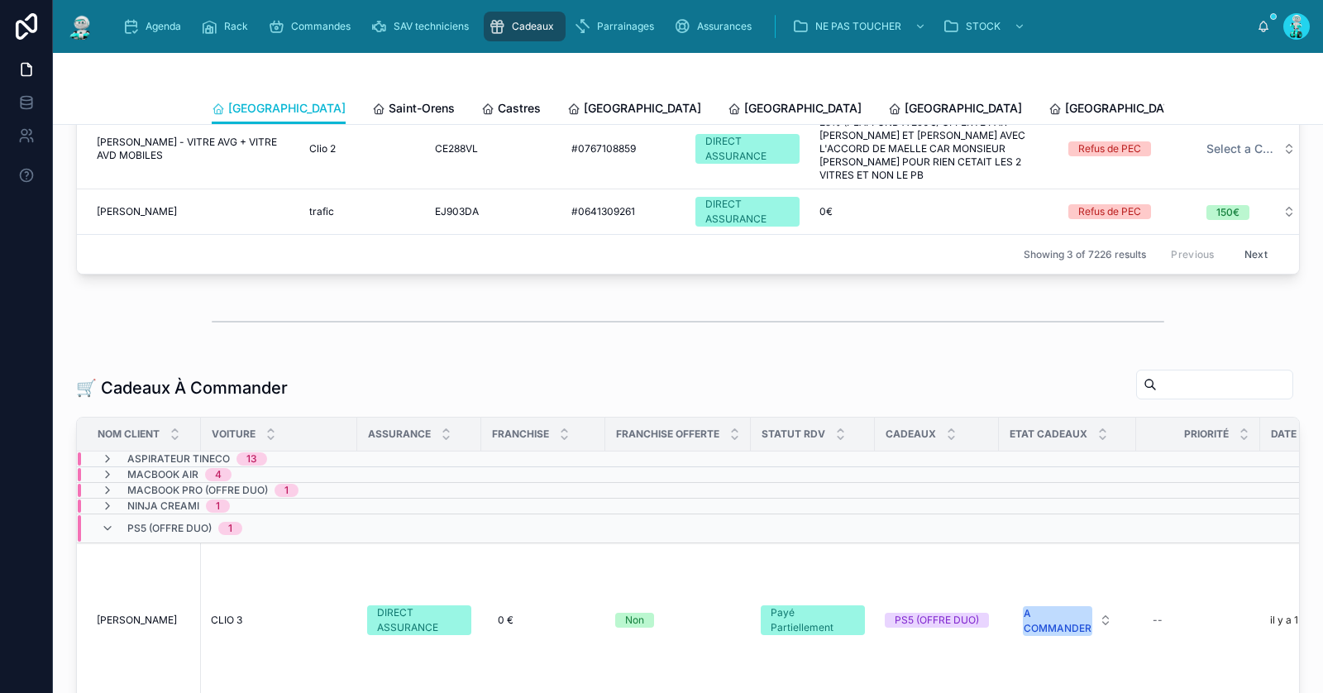
scroll to position [218, 0]
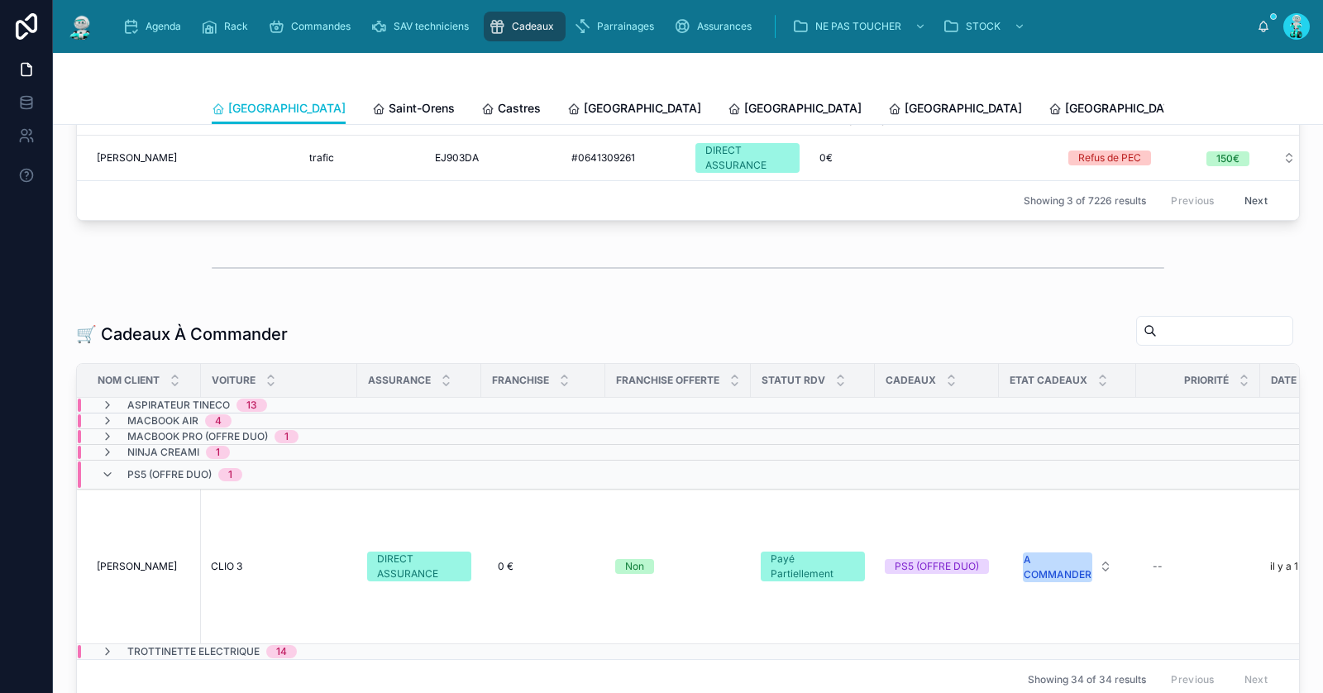
click at [114, 467] on div "PS5 (OFFRE DUO) 1" at bounding box center [171, 474] width 141 height 26
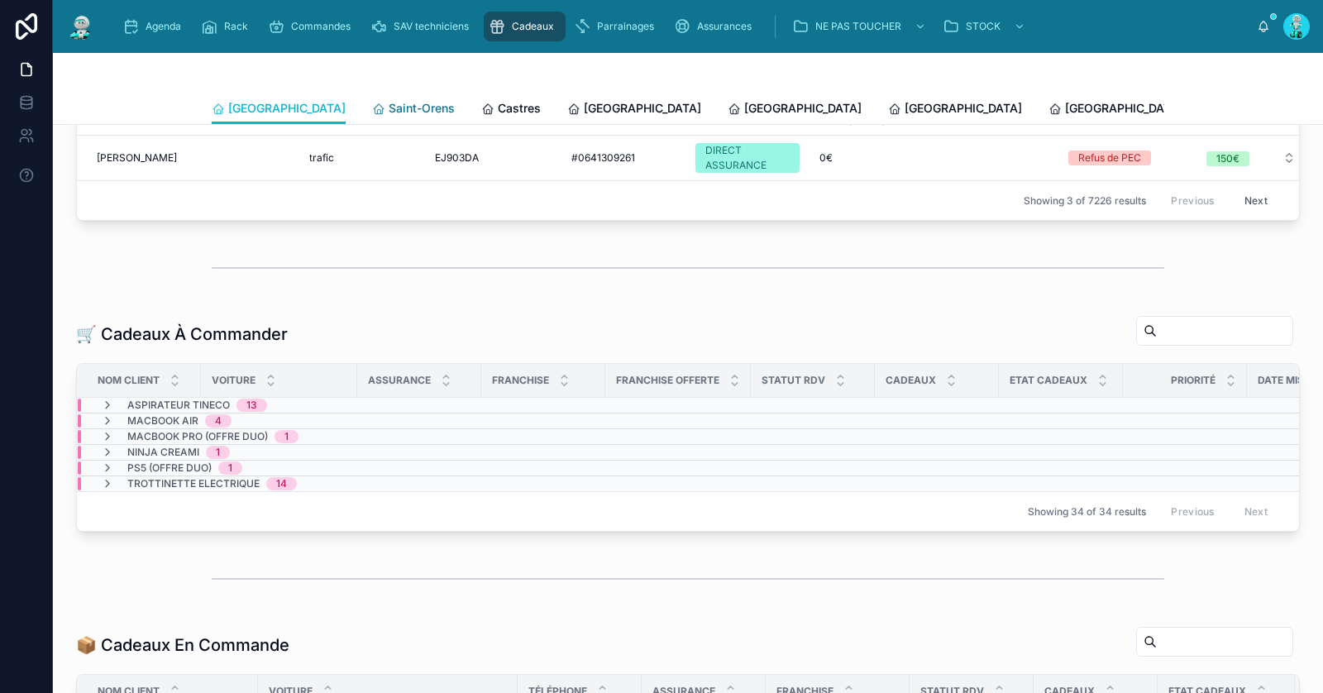
click at [389, 107] on span "Saint-Orens" at bounding box center [422, 108] width 66 height 17
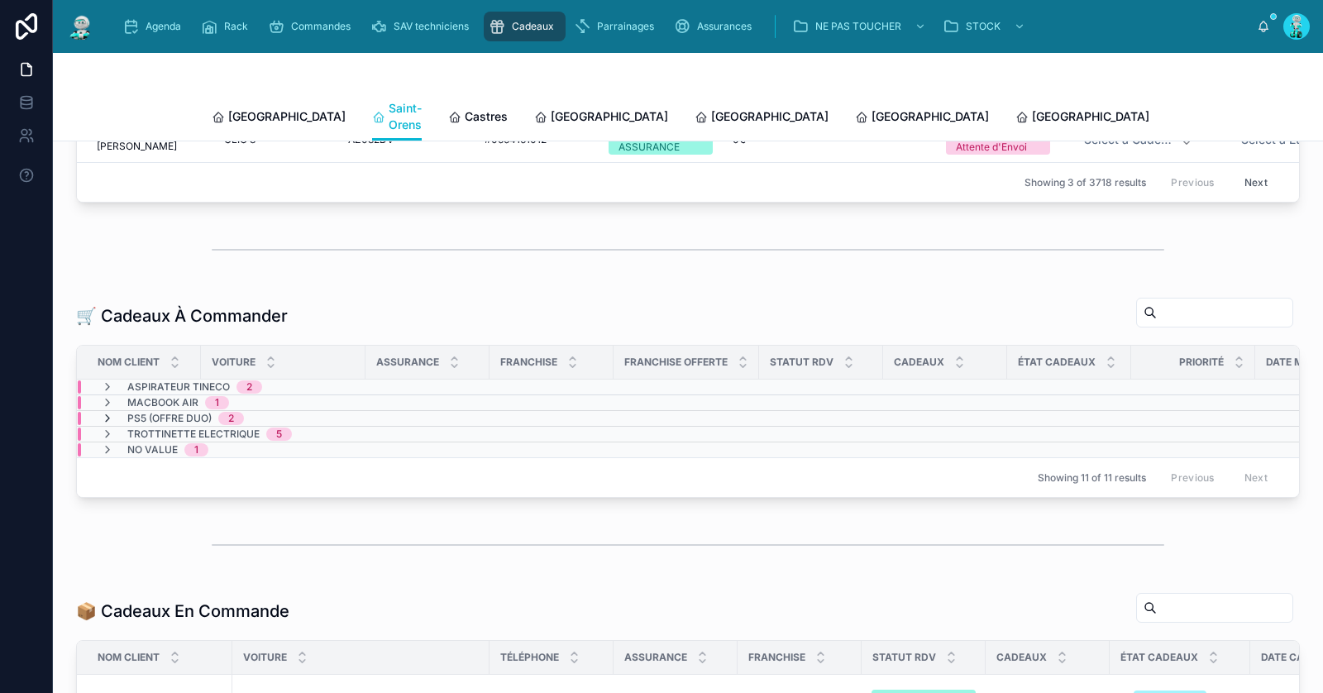
click at [111, 412] on icon at bounding box center [107, 418] width 13 height 13
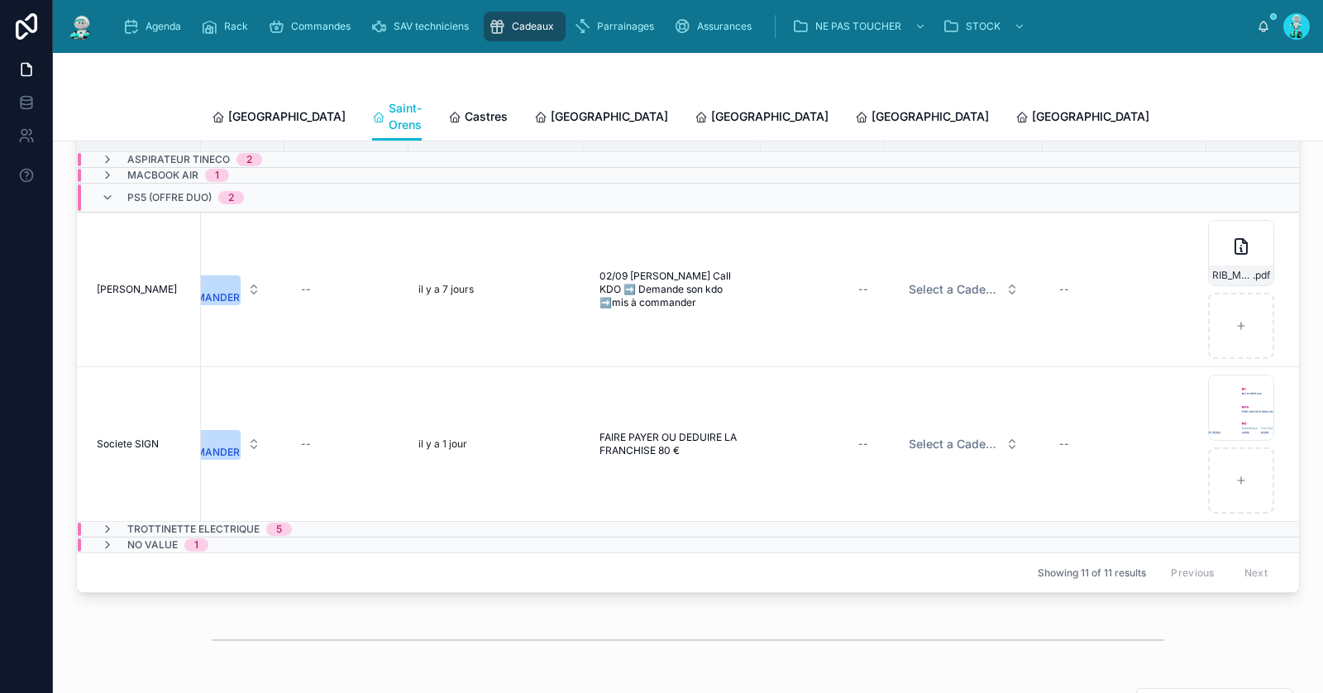
scroll to position [0, 919]
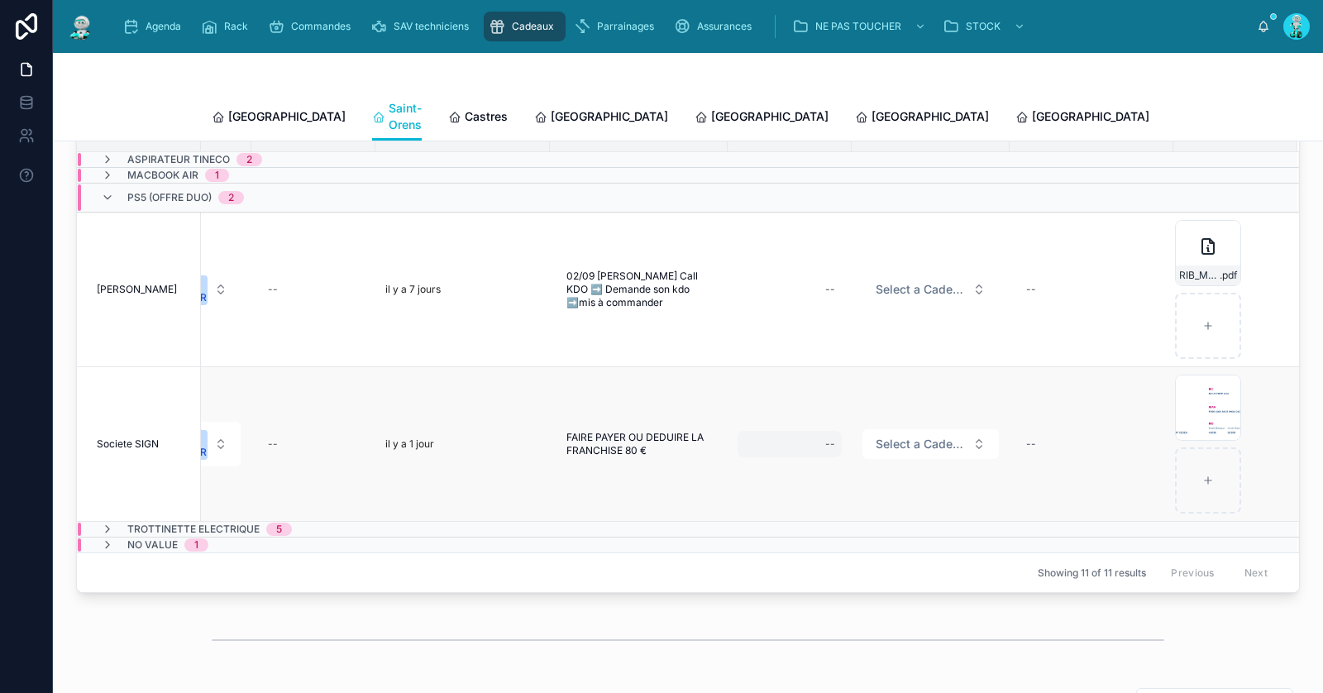
click at [791, 433] on div "--" at bounding box center [790, 444] width 104 height 26
type input "*******"
click button "submit" at bounding box center [1017, 457] width 20 height 20
click at [906, 436] on span "Select a Cadeau Fournisseur" at bounding box center [921, 444] width 90 height 17
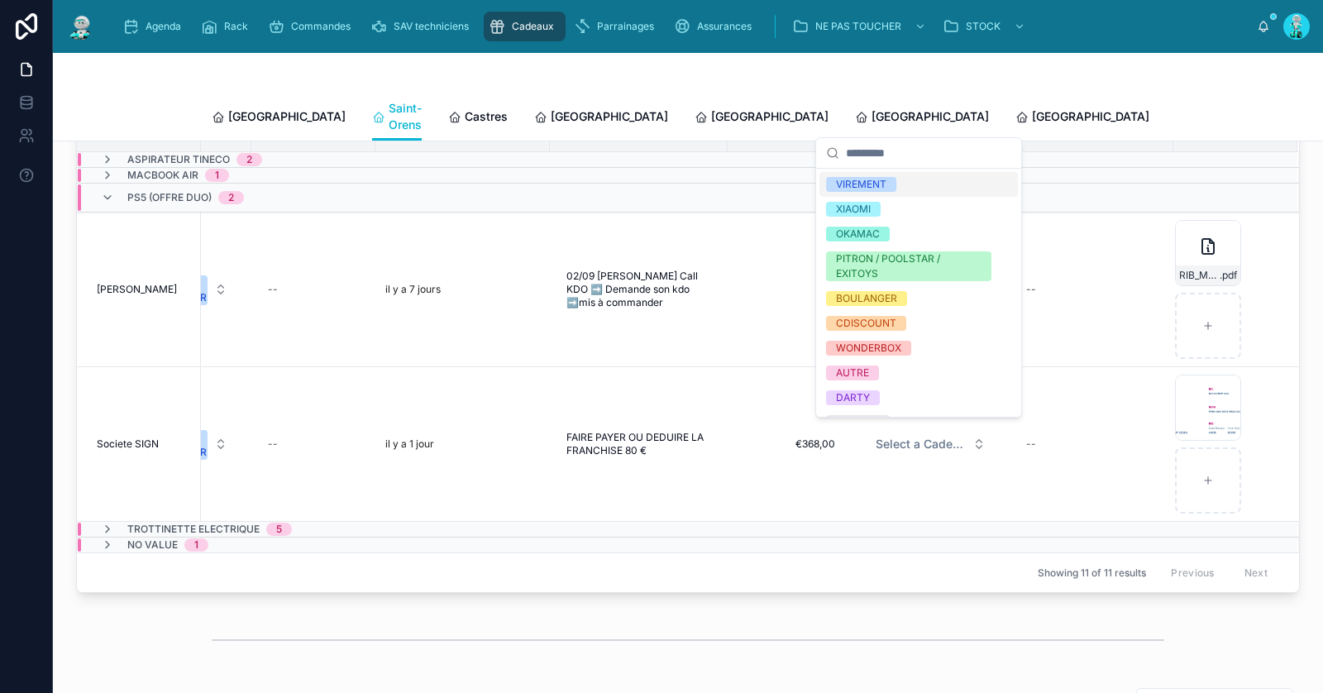
click at [911, 185] on div "VIREMENT" at bounding box center [919, 184] width 198 height 25
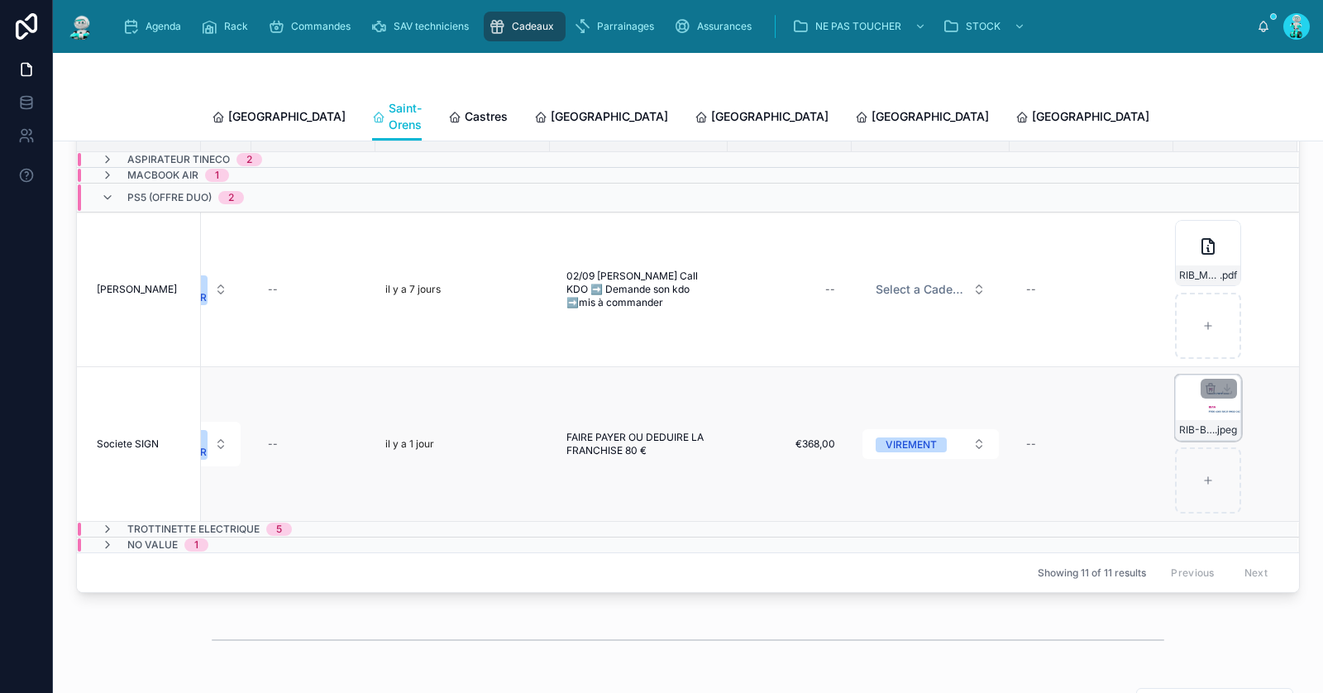
click at [1179, 404] on div "RIB-BOURSORAMA-BANQUE.pdf .jpeg" at bounding box center [1208, 408] width 66 height 66
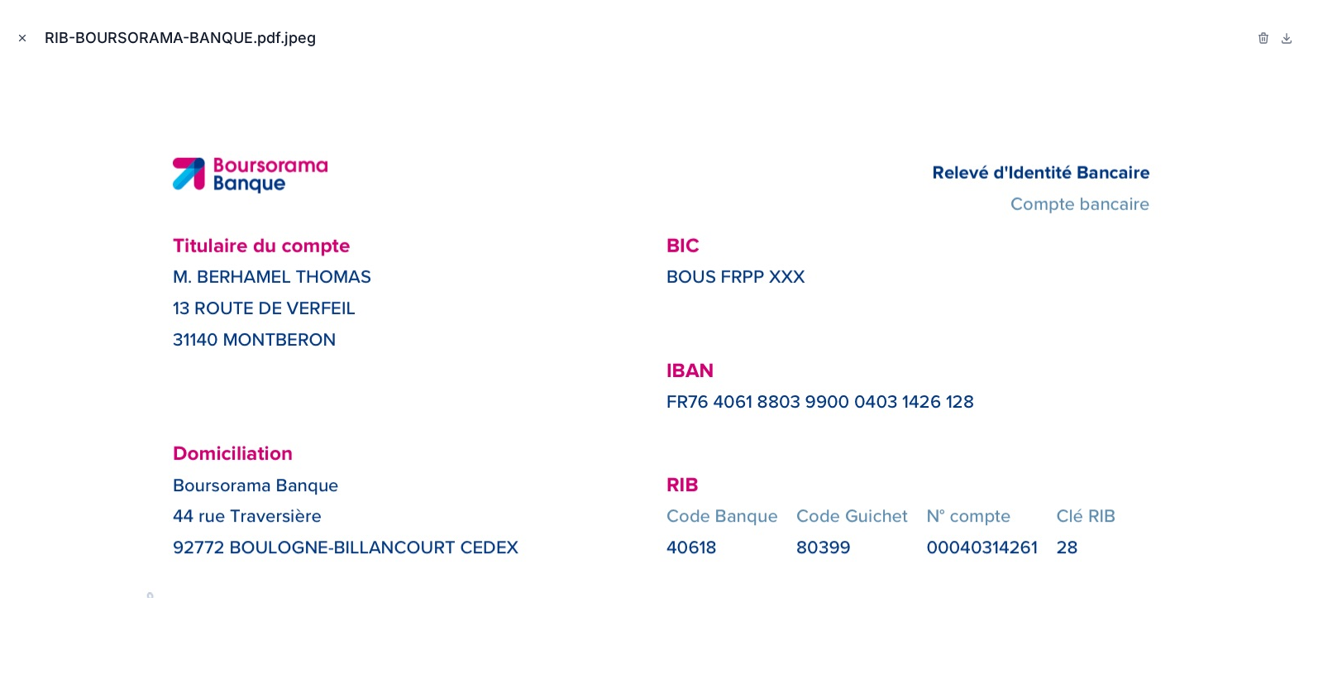
click at [23, 35] on icon "Close modal" at bounding box center [23, 38] width 12 height 12
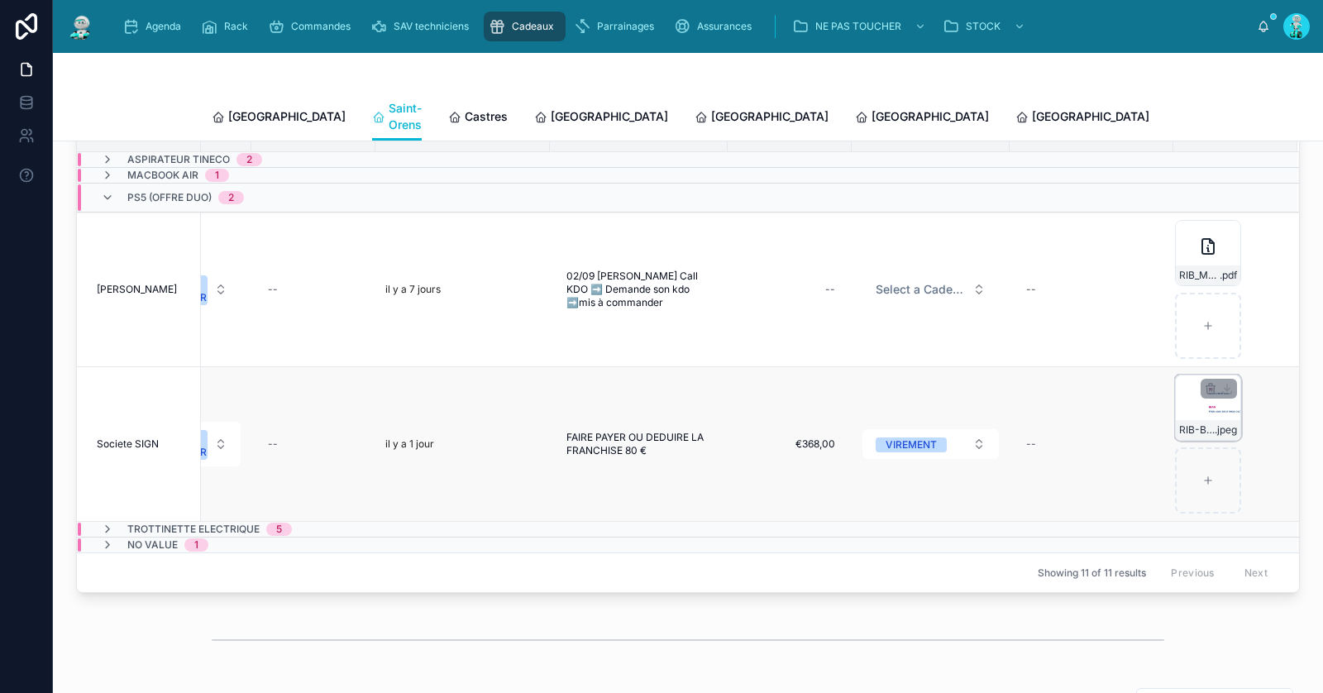
click at [1175, 393] on div "RIB-BOURSORAMA-BANQUE.pdf .jpeg" at bounding box center [1208, 408] width 66 height 66
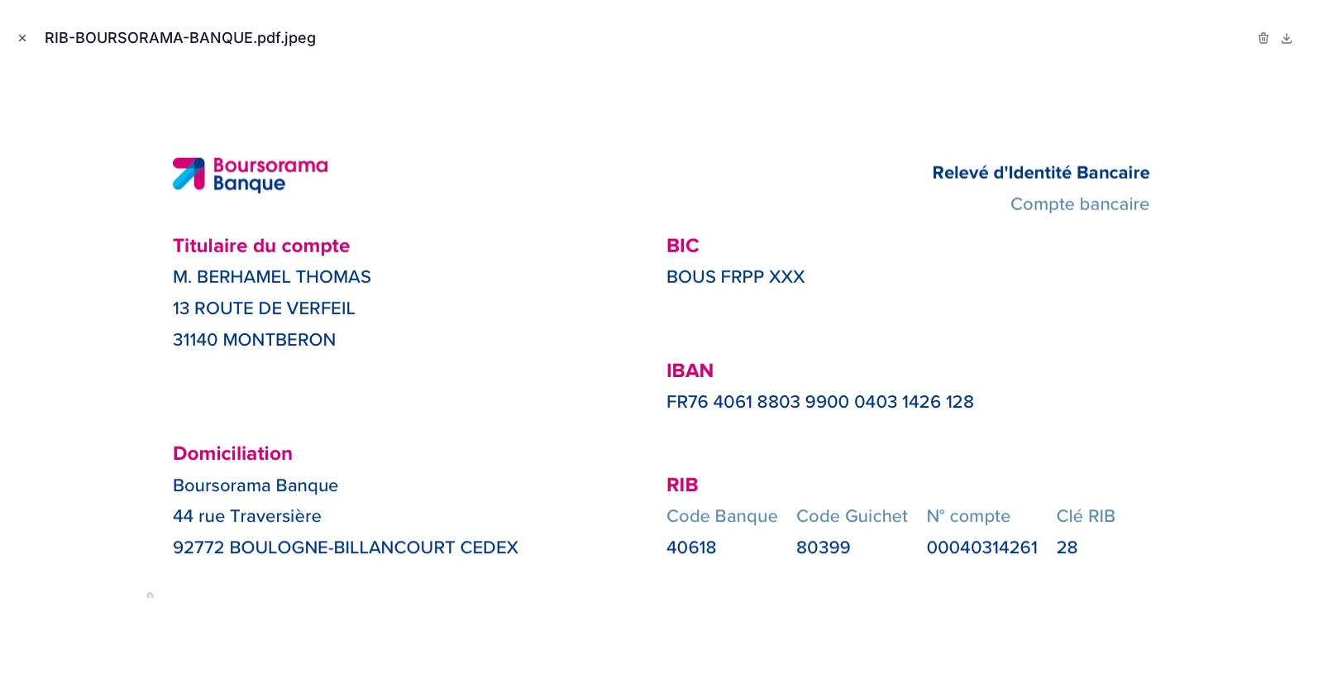
click at [27, 39] on icon "Close modal" at bounding box center [23, 38] width 12 height 12
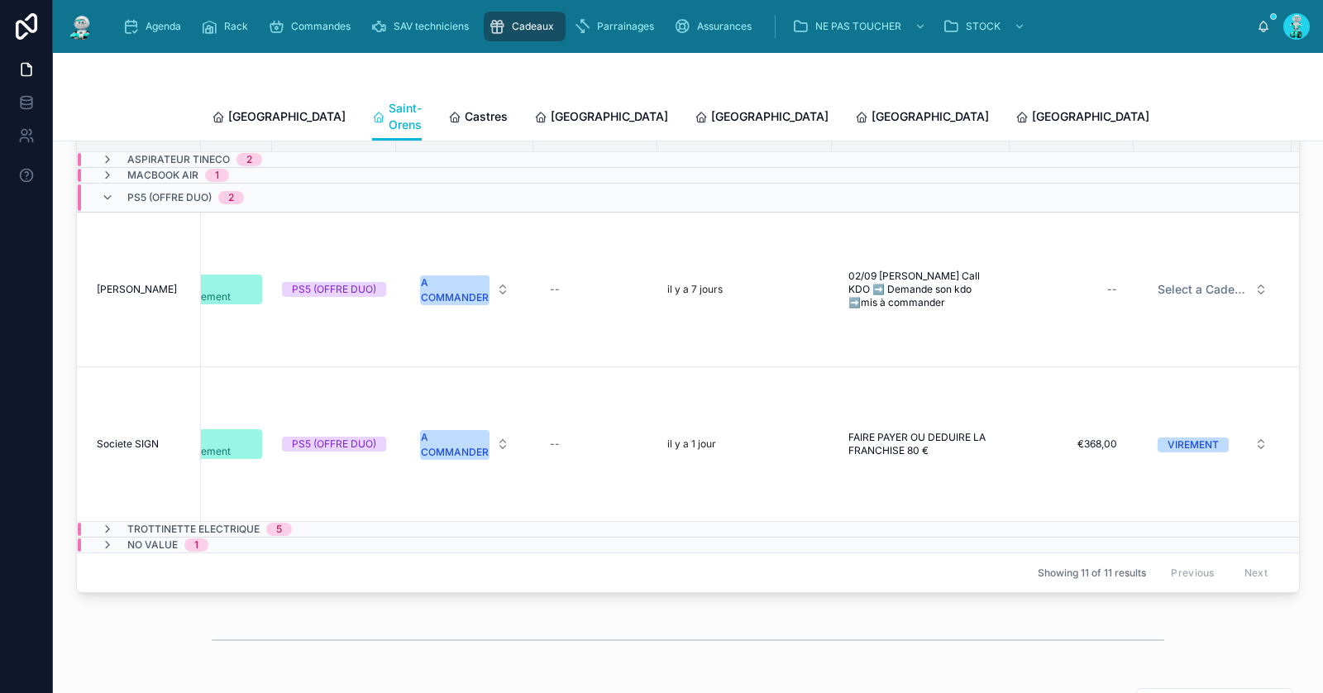
scroll to position [0, 587]
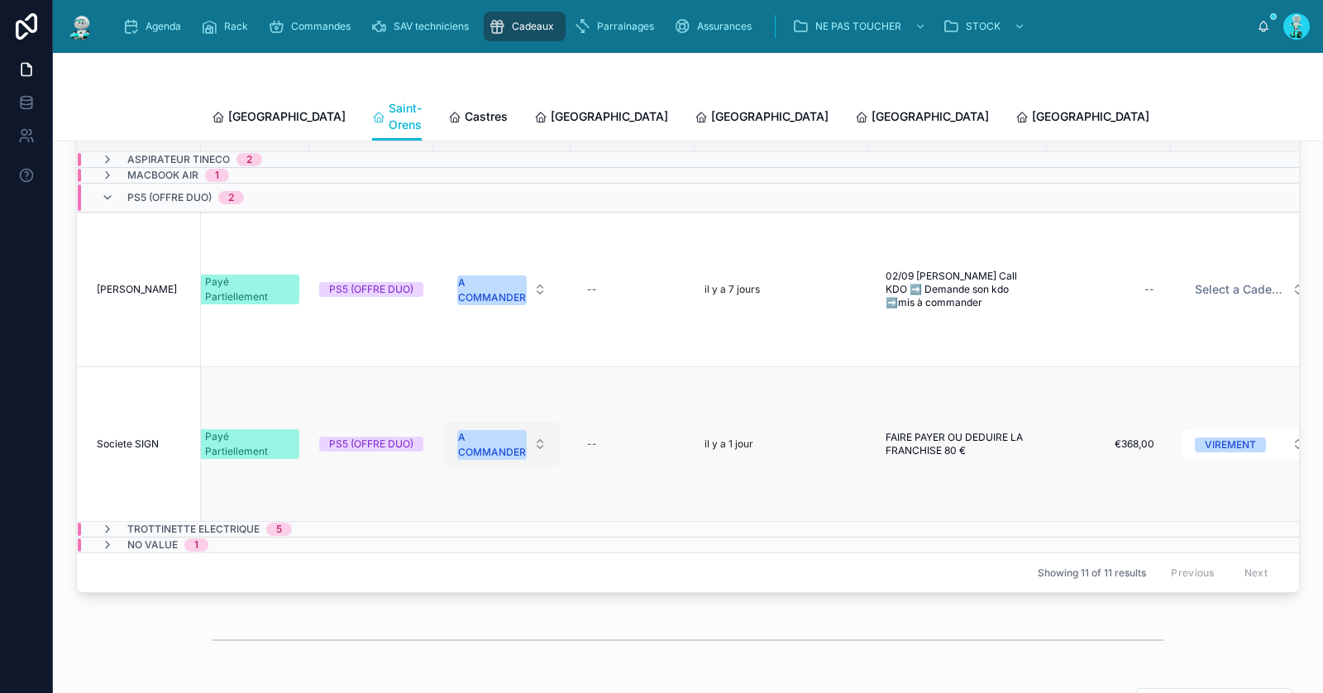
click at [487, 437] on div "A COMMANDER" at bounding box center [492, 445] width 68 height 30
click at [469, 603] on div "OFFERT" at bounding box center [502, 607] width 198 height 25
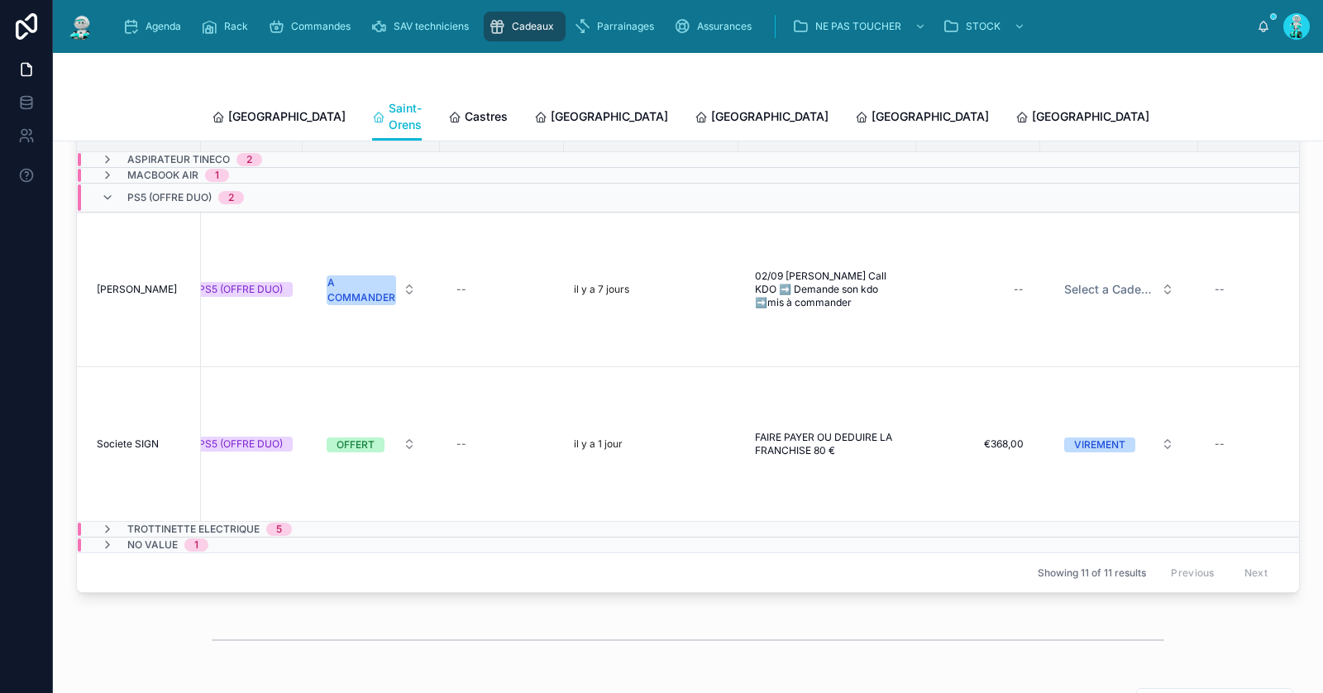
scroll to position [0, 919]
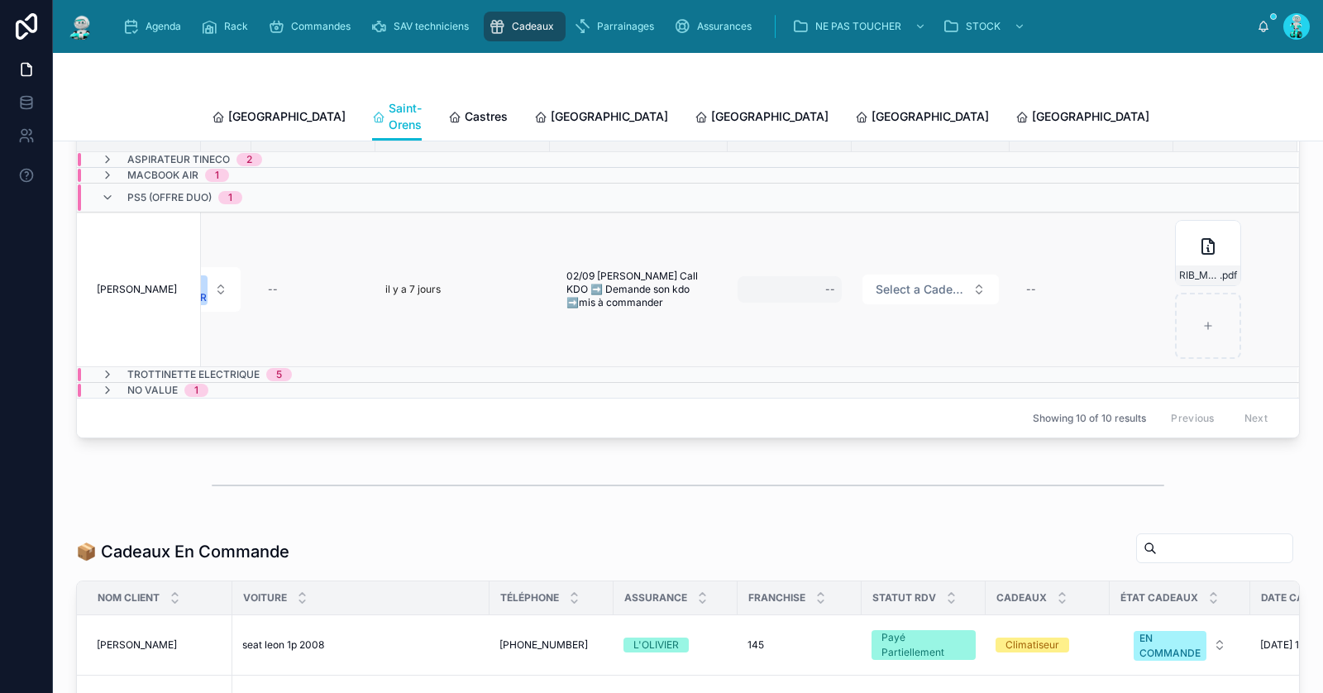
click at [794, 281] on div "--" at bounding box center [790, 289] width 104 height 26
type input "*******"
click button "submit" at bounding box center [1017, 303] width 20 height 20
click at [924, 287] on span "Select a Cadeau Fournisseur" at bounding box center [921, 289] width 90 height 17
click at [933, 342] on td "Select a Cadeau Fournisseur" at bounding box center [931, 290] width 158 height 155
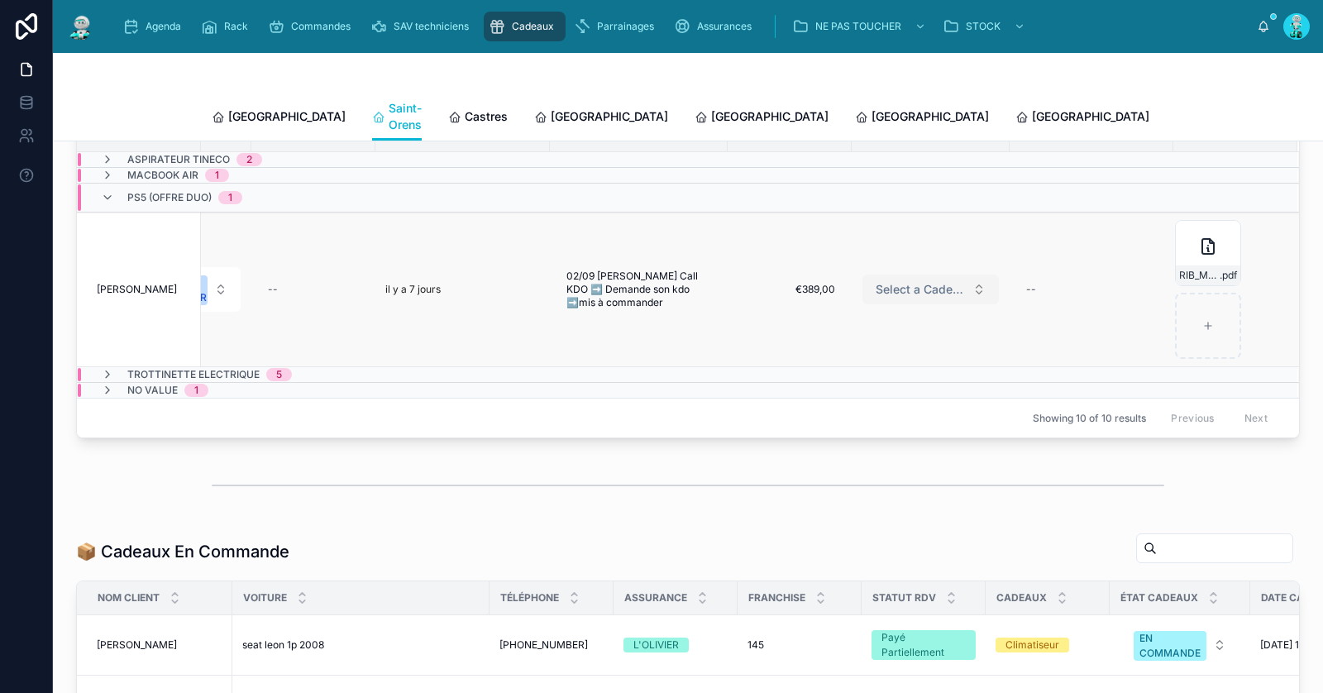
click at [909, 281] on span "Select a Cadeau Fournisseur" at bounding box center [921, 289] width 90 height 17
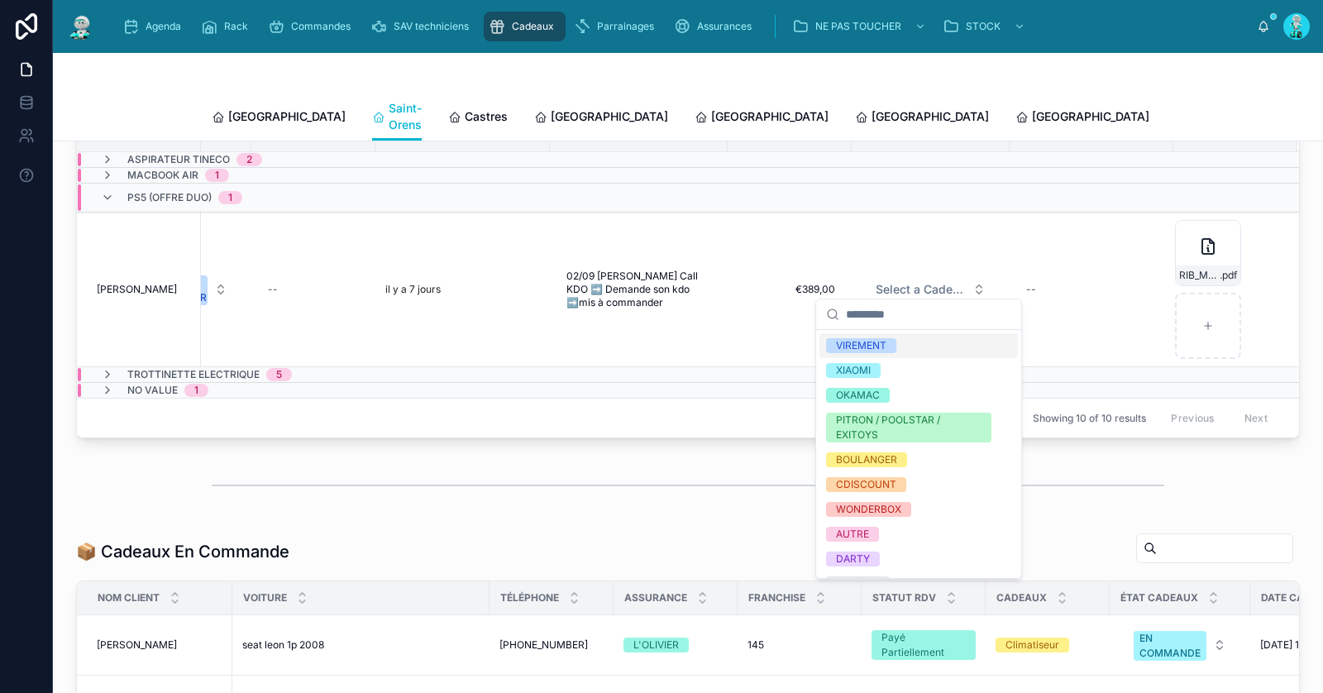
click at [905, 342] on div "VIREMENT" at bounding box center [919, 345] width 198 height 25
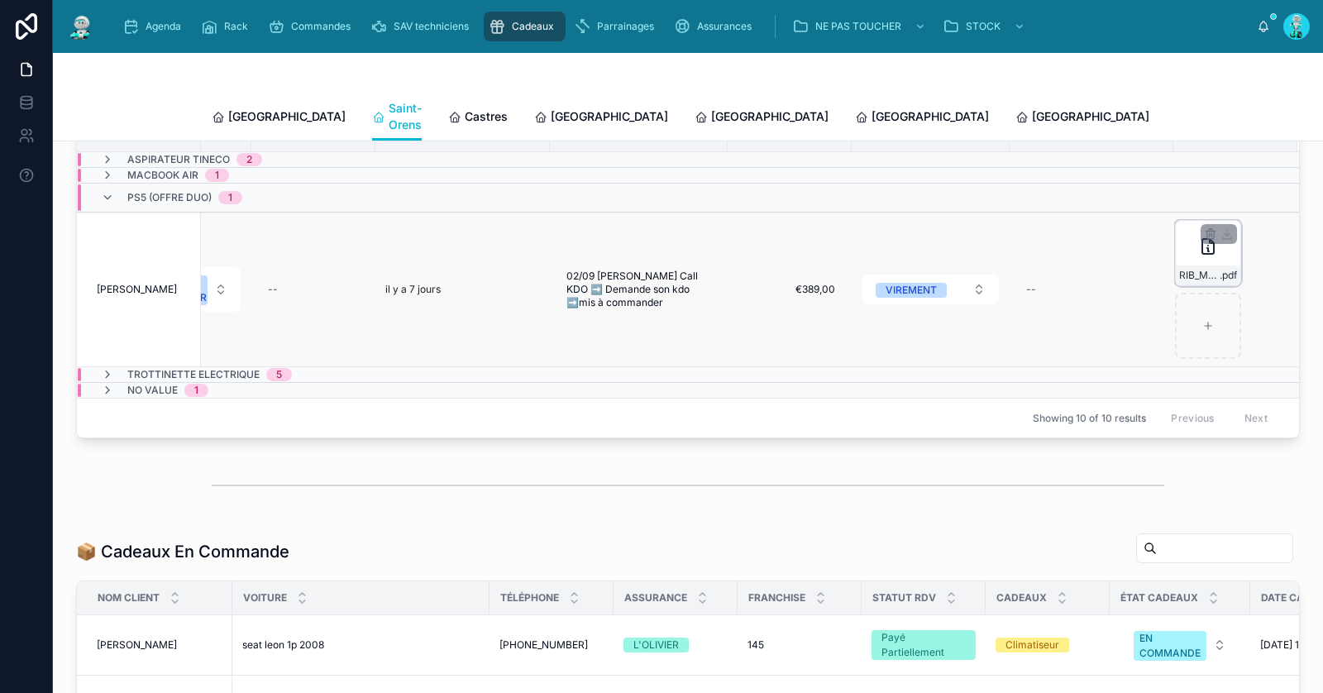
click at [1198, 242] on icon at bounding box center [1208, 247] width 20 height 20
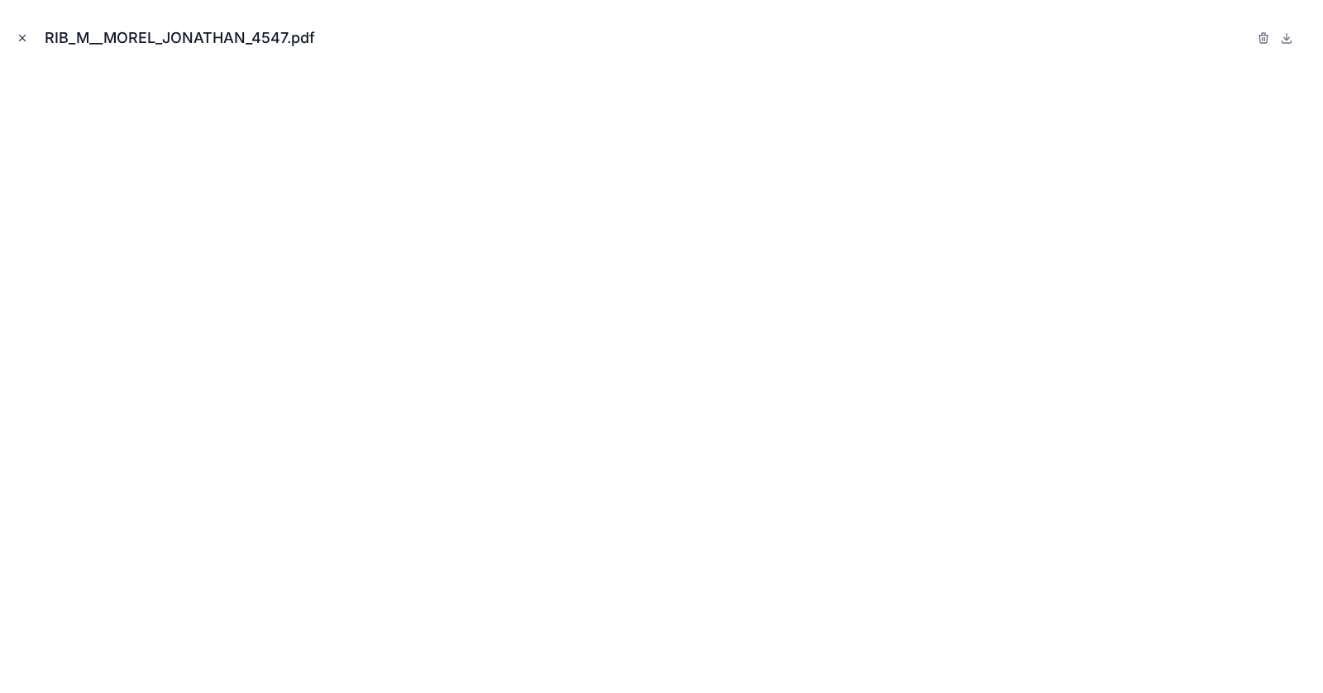
click at [21, 33] on icon "Close modal" at bounding box center [23, 38] width 12 height 12
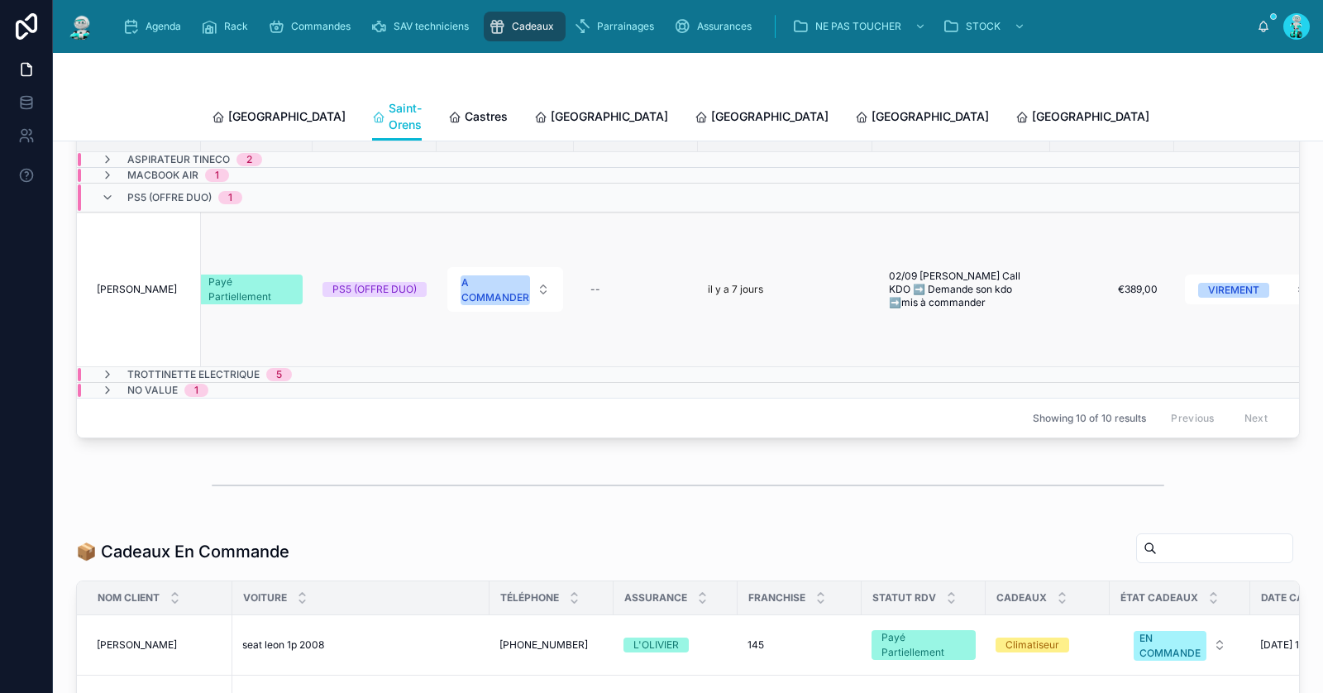
scroll to position [0, 581]
click at [488, 275] on div "A COMMANDER" at bounding box center [498, 290] width 68 height 30
click at [493, 449] on div "OFFERT" at bounding box center [508, 452] width 198 height 25
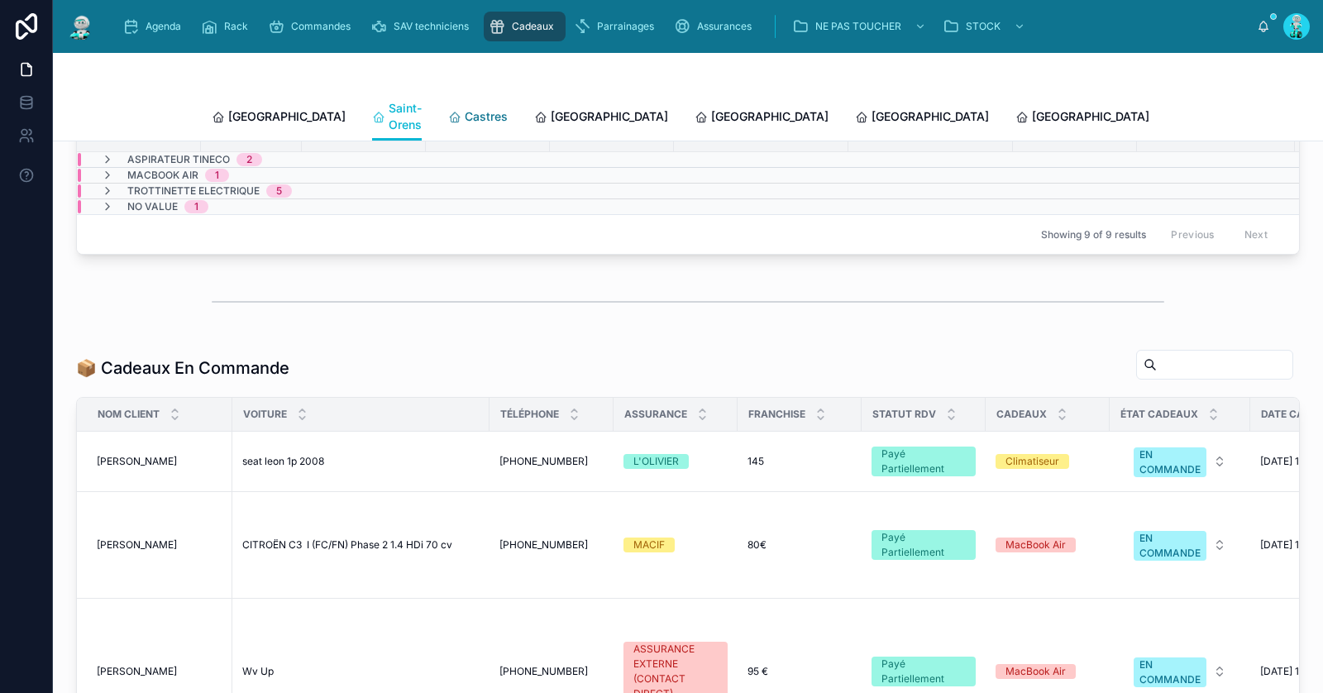
click at [465, 108] on span "Castres" at bounding box center [486, 116] width 43 height 17
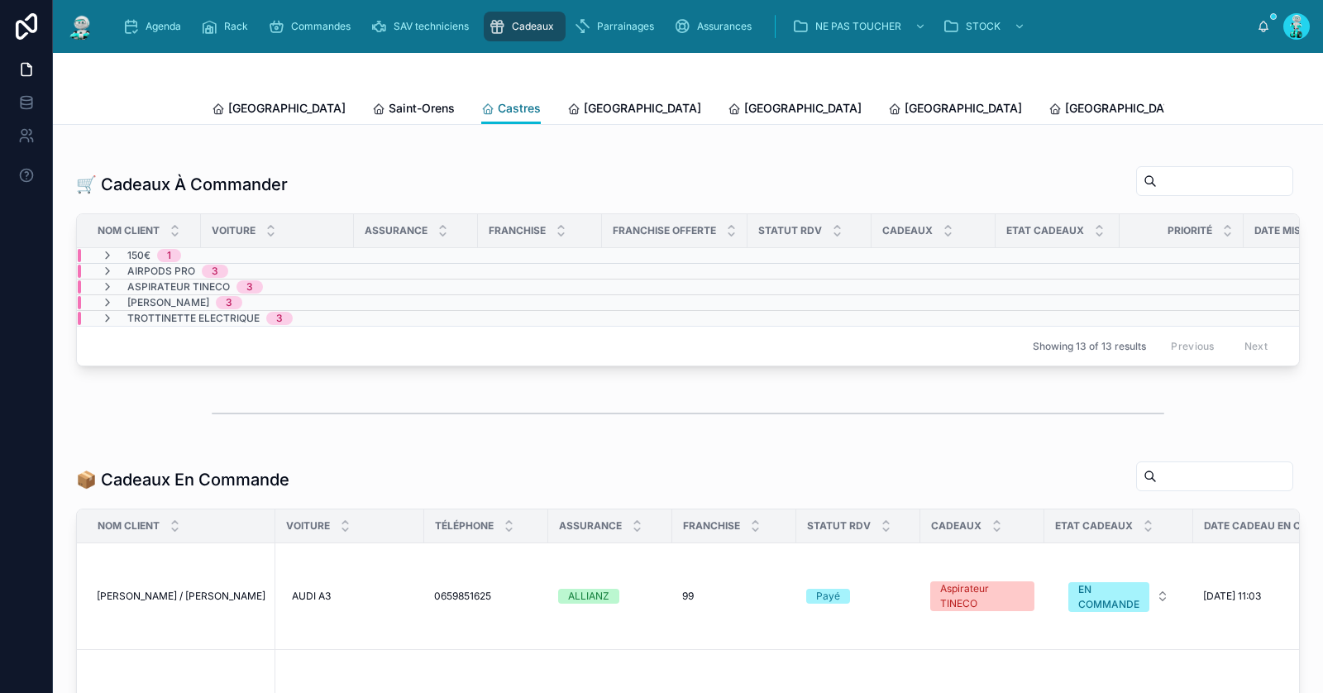
scroll to position [235, 0]
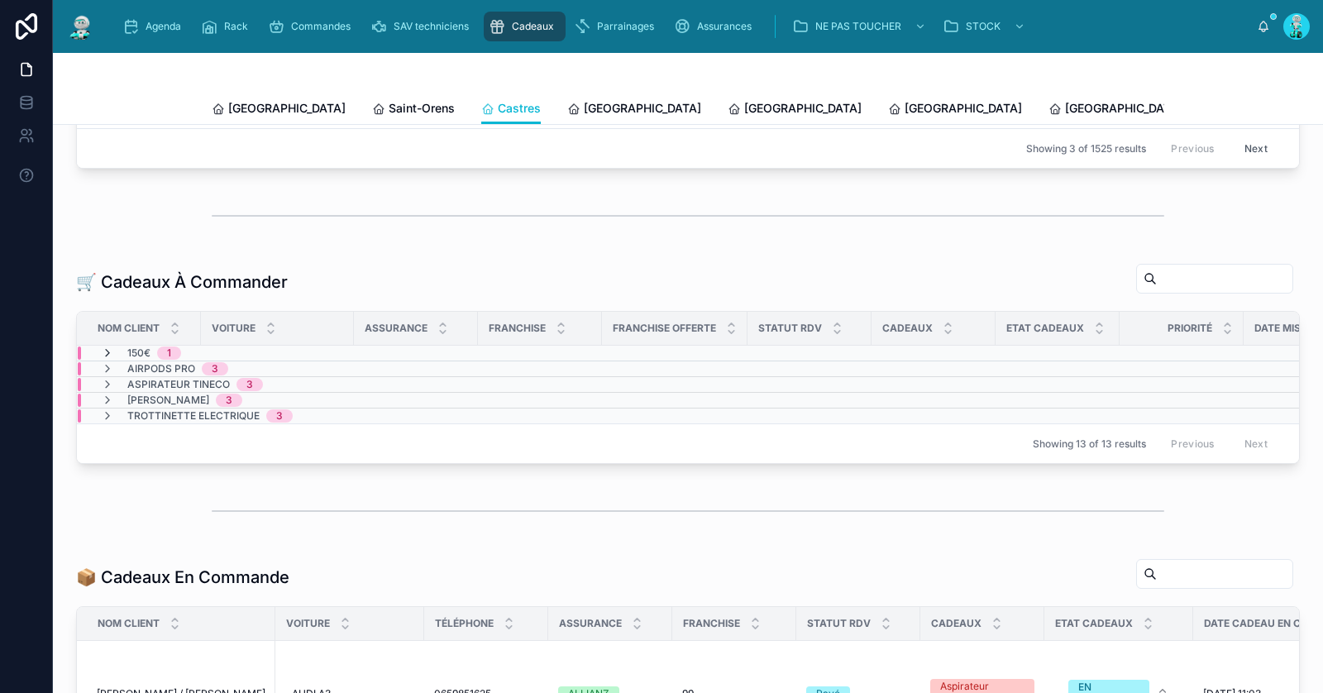
click at [108, 358] on icon at bounding box center [107, 353] width 13 height 13
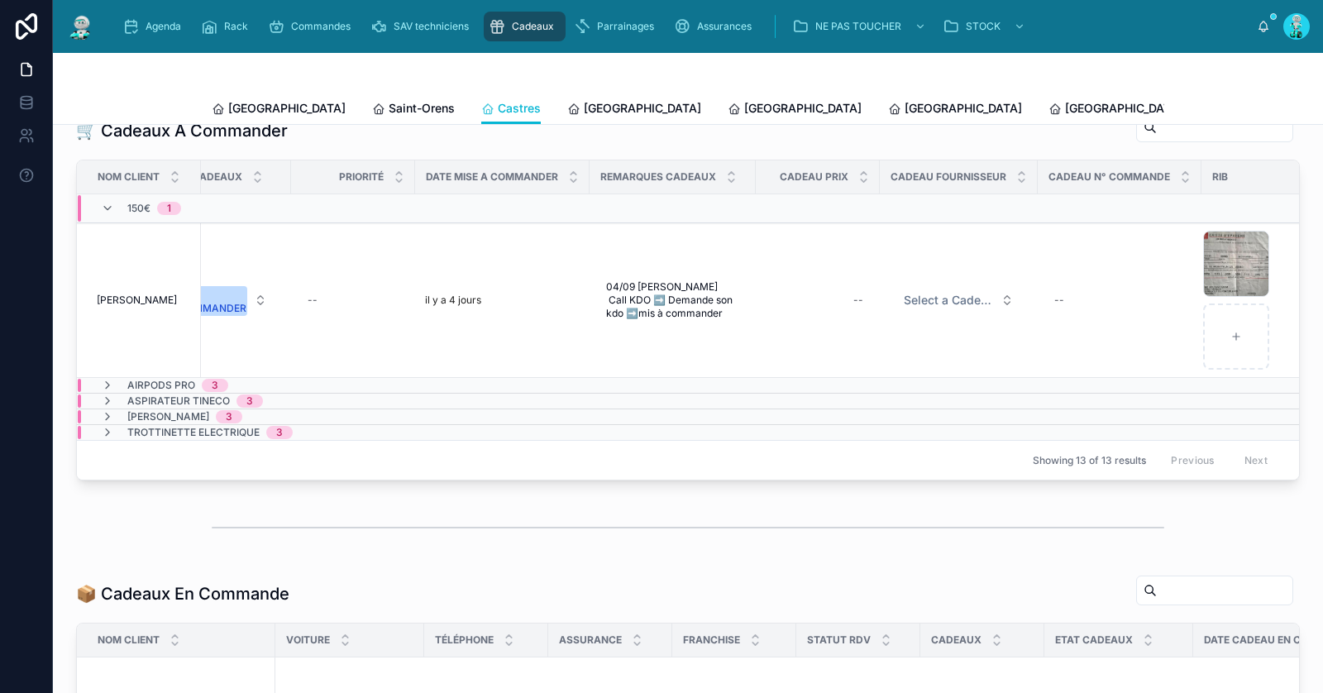
scroll to position [0, 858]
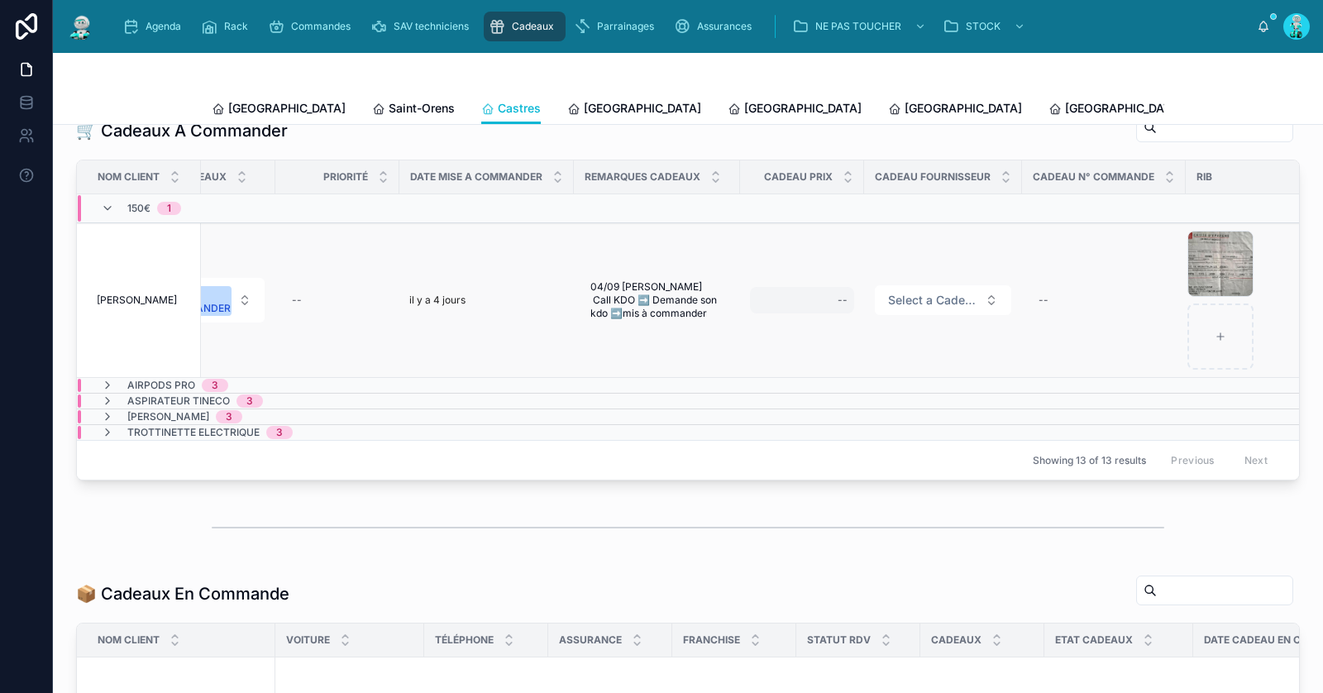
click at [825, 313] on div "--" at bounding box center [802, 300] width 104 height 26
type input "*******"
click button "submit" at bounding box center [1042, 332] width 20 height 20
click at [916, 300] on span "Select a Cadeau Fournisseur" at bounding box center [933, 300] width 90 height 17
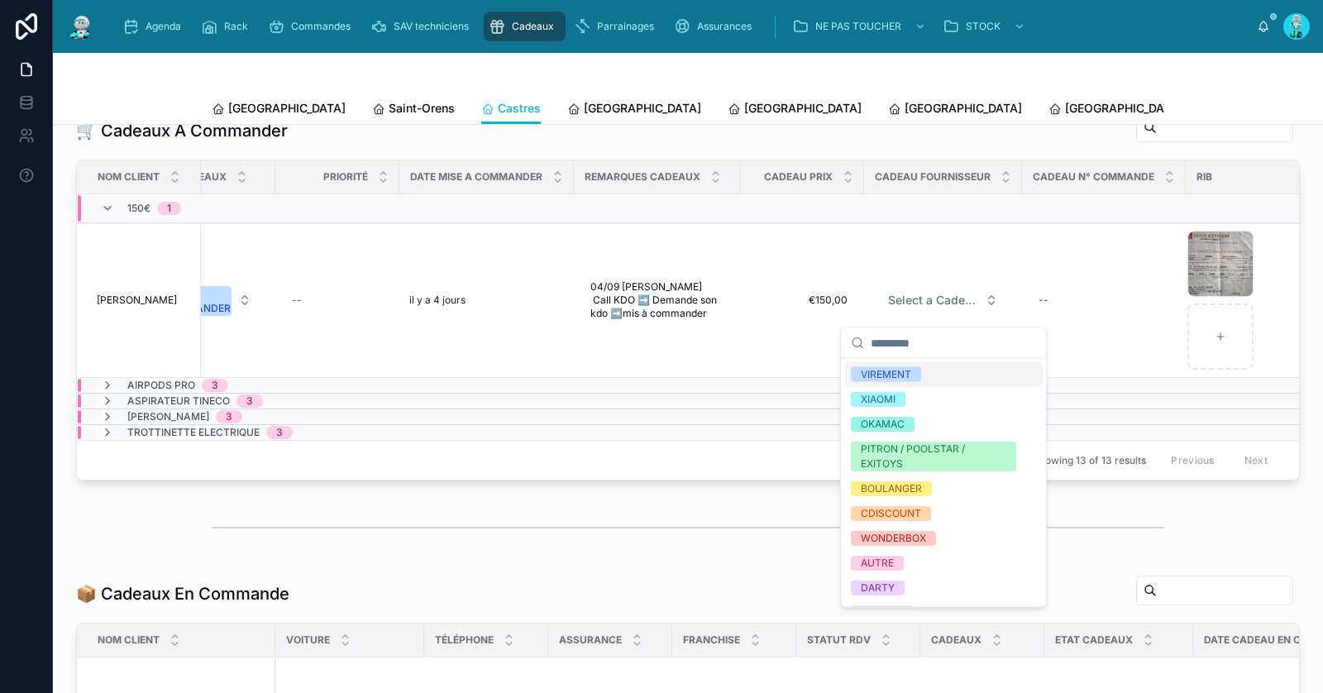
click at [920, 368] on span "VIREMENT" at bounding box center [886, 374] width 70 height 15
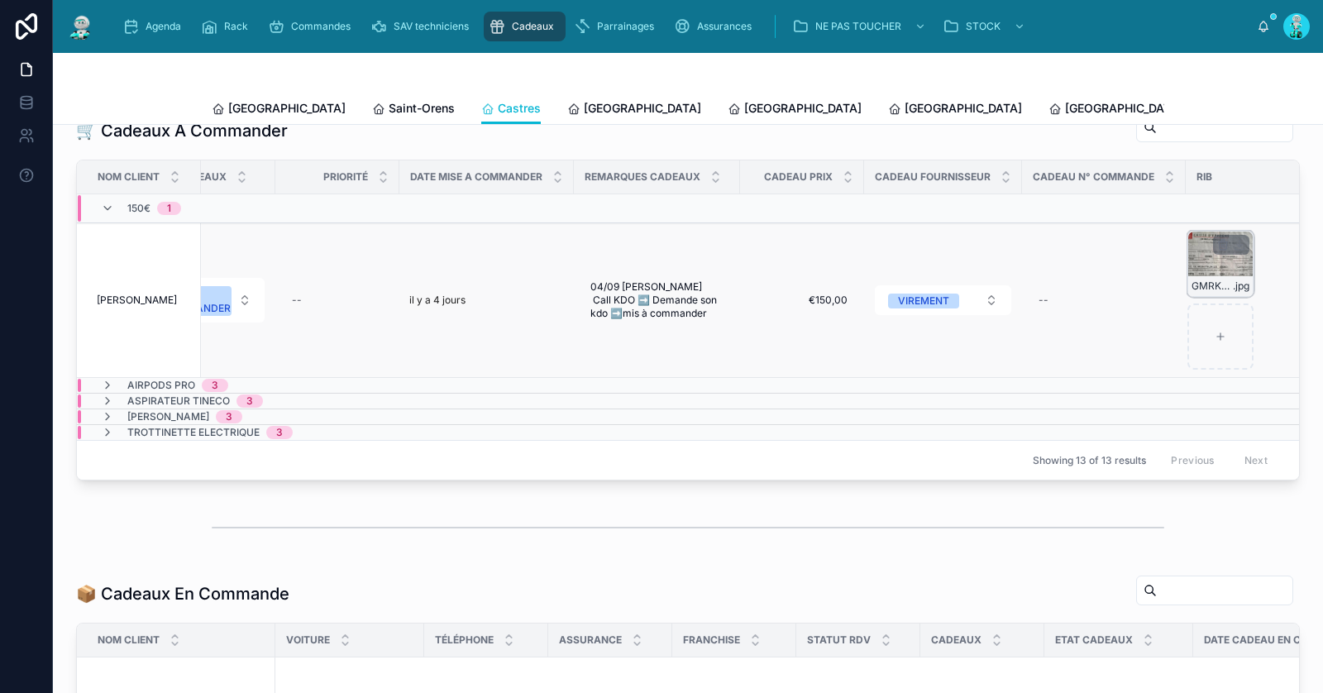
click at [1208, 272] on div "GMRKL4FNGVP7JOAESVK7O5PYNT .jpg" at bounding box center [1221, 264] width 66 height 66
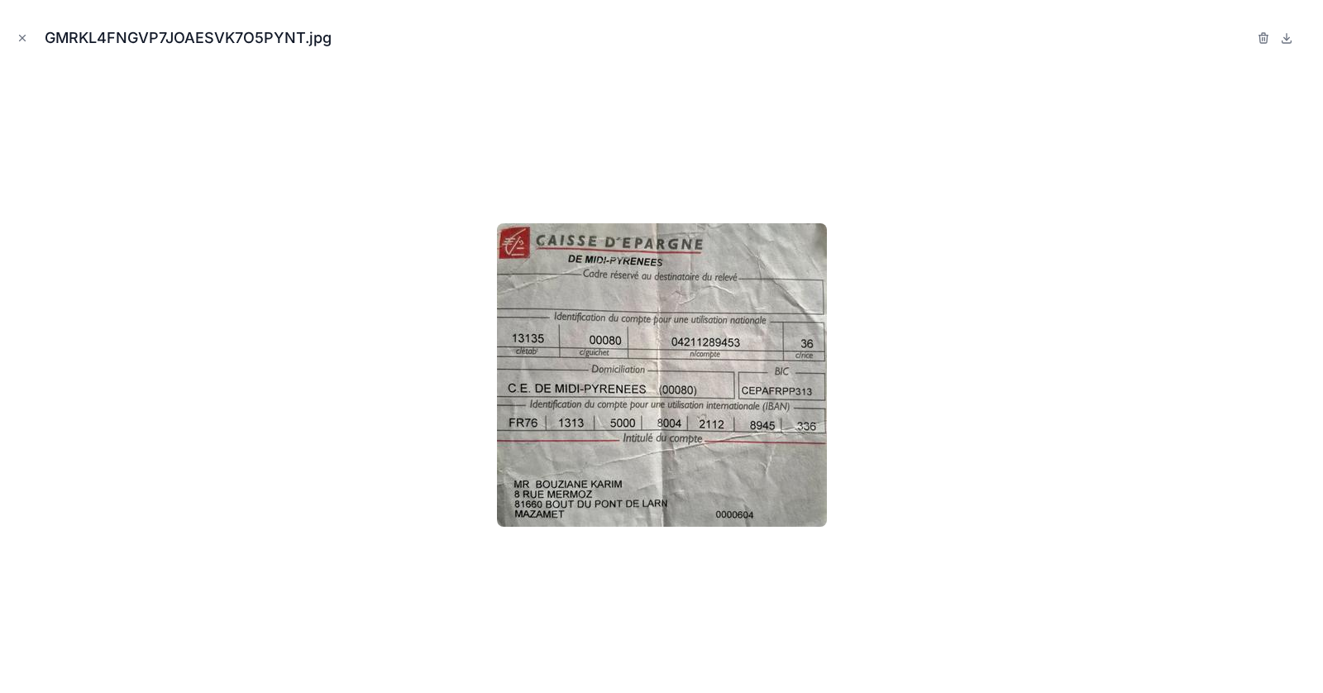
click at [26, 36] on icon "Close modal" at bounding box center [23, 38] width 12 height 12
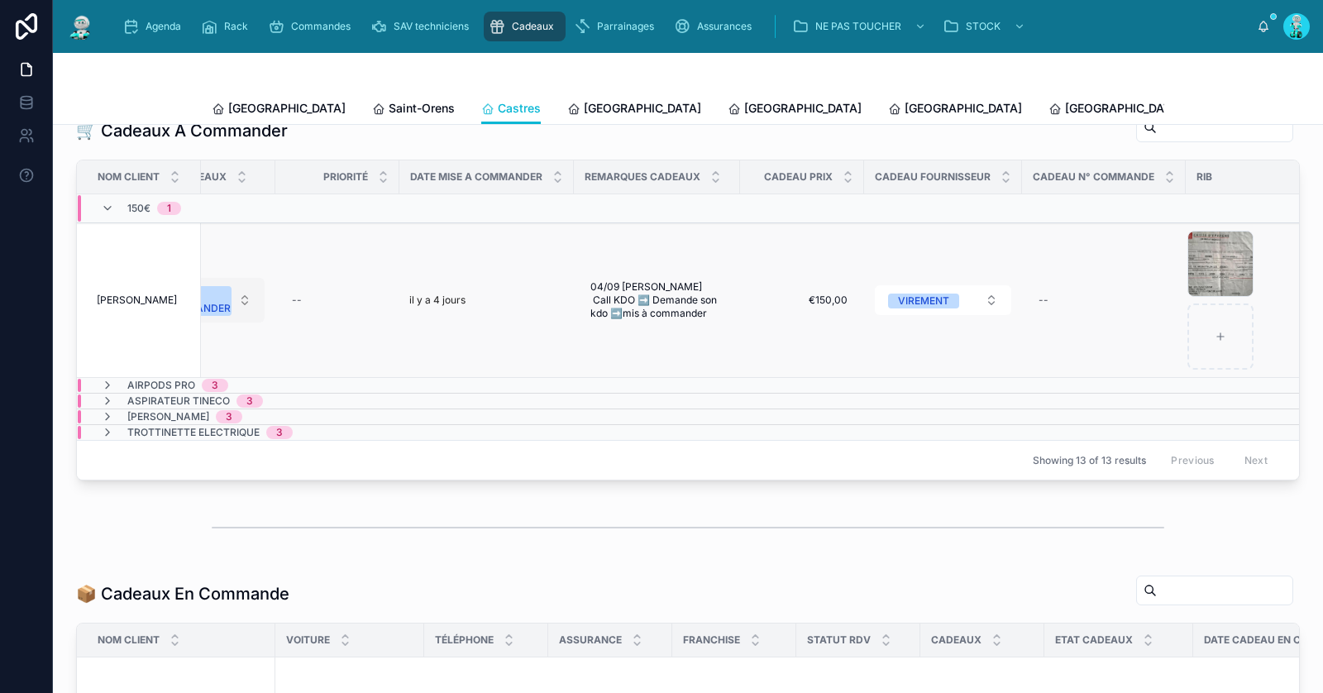
click at [218, 311] on div "A COMMANDER" at bounding box center [197, 301] width 68 height 30
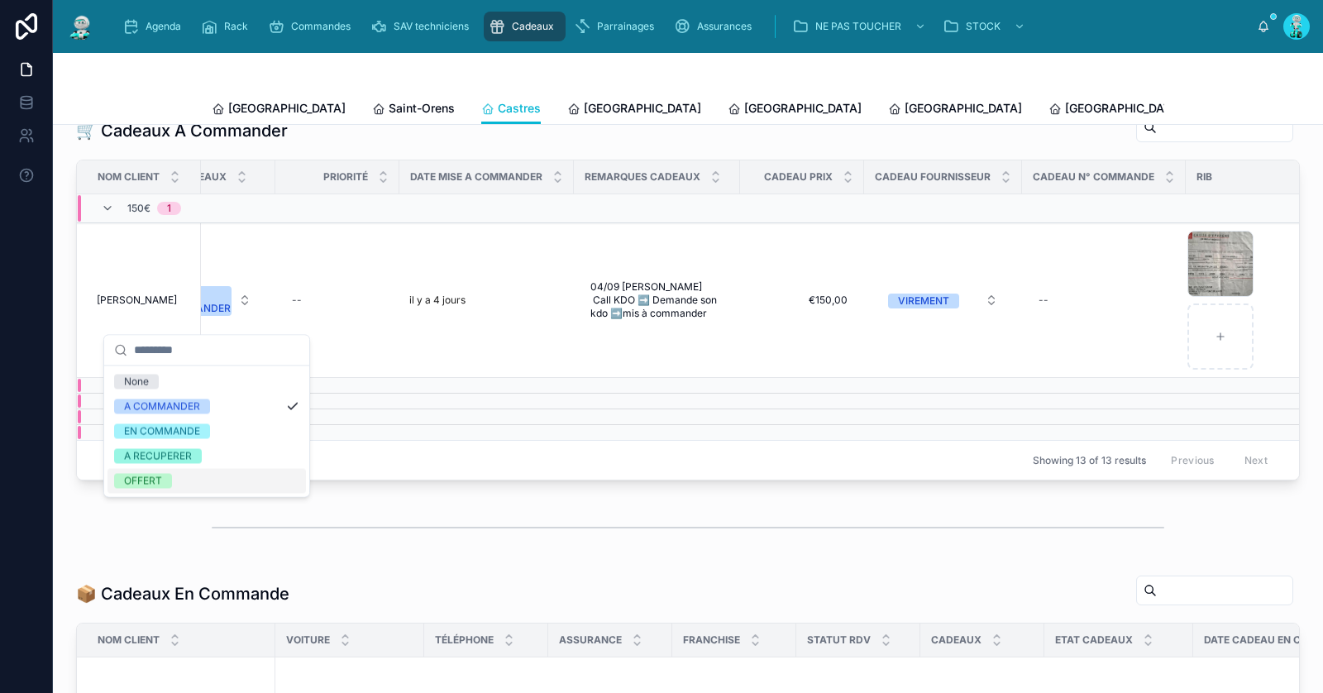
click at [208, 482] on div "OFFERT" at bounding box center [207, 480] width 198 height 25
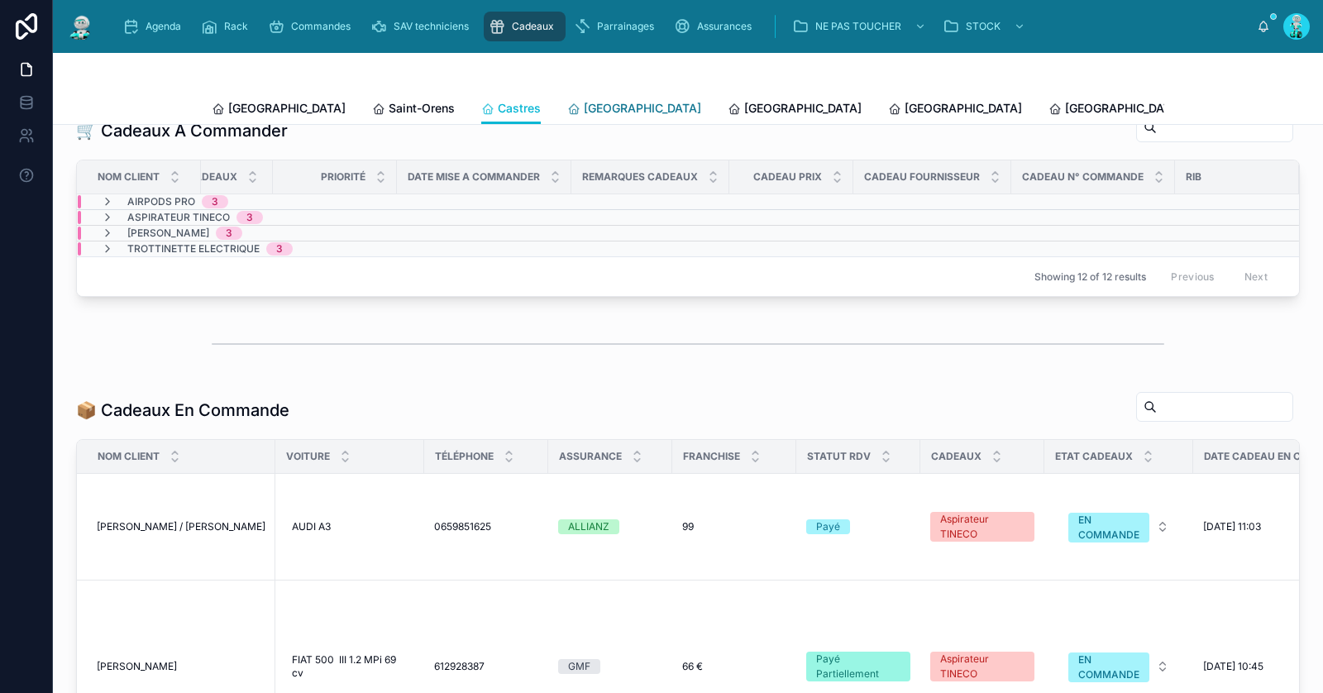
click at [584, 116] on span "Carcassonne" at bounding box center [642, 108] width 117 height 17
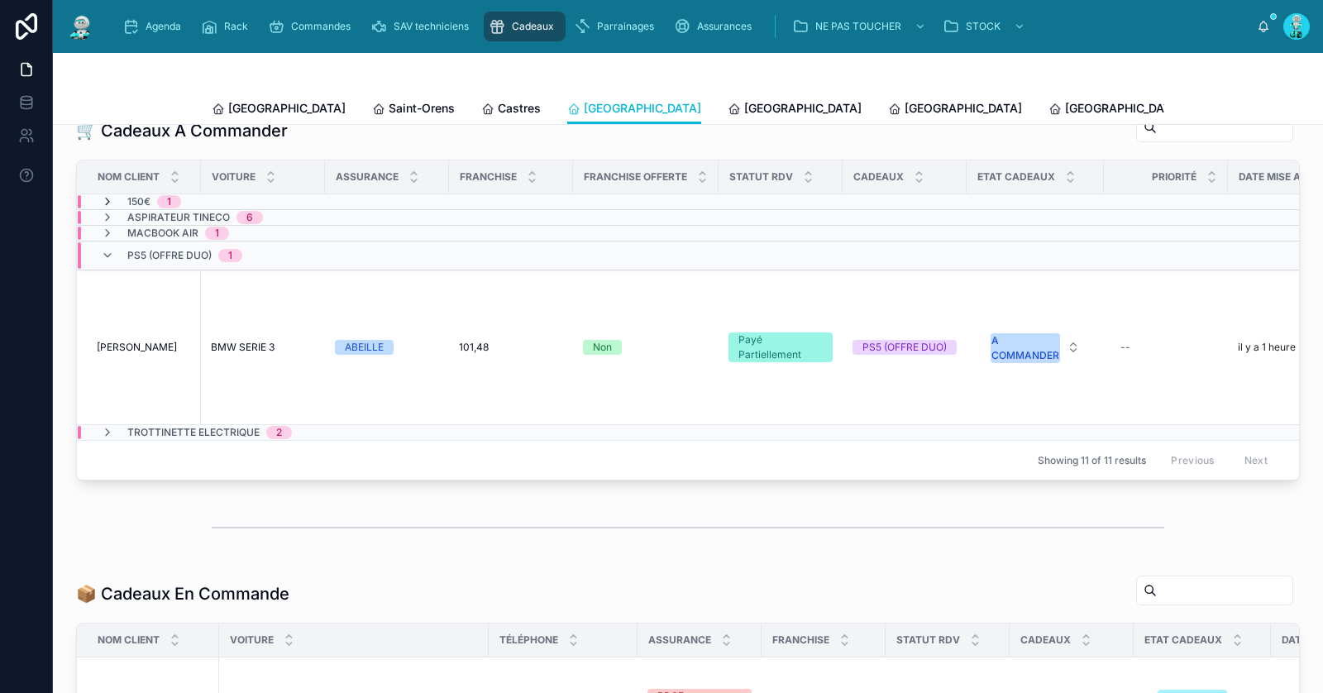
click at [104, 206] on icon at bounding box center [107, 201] width 13 height 13
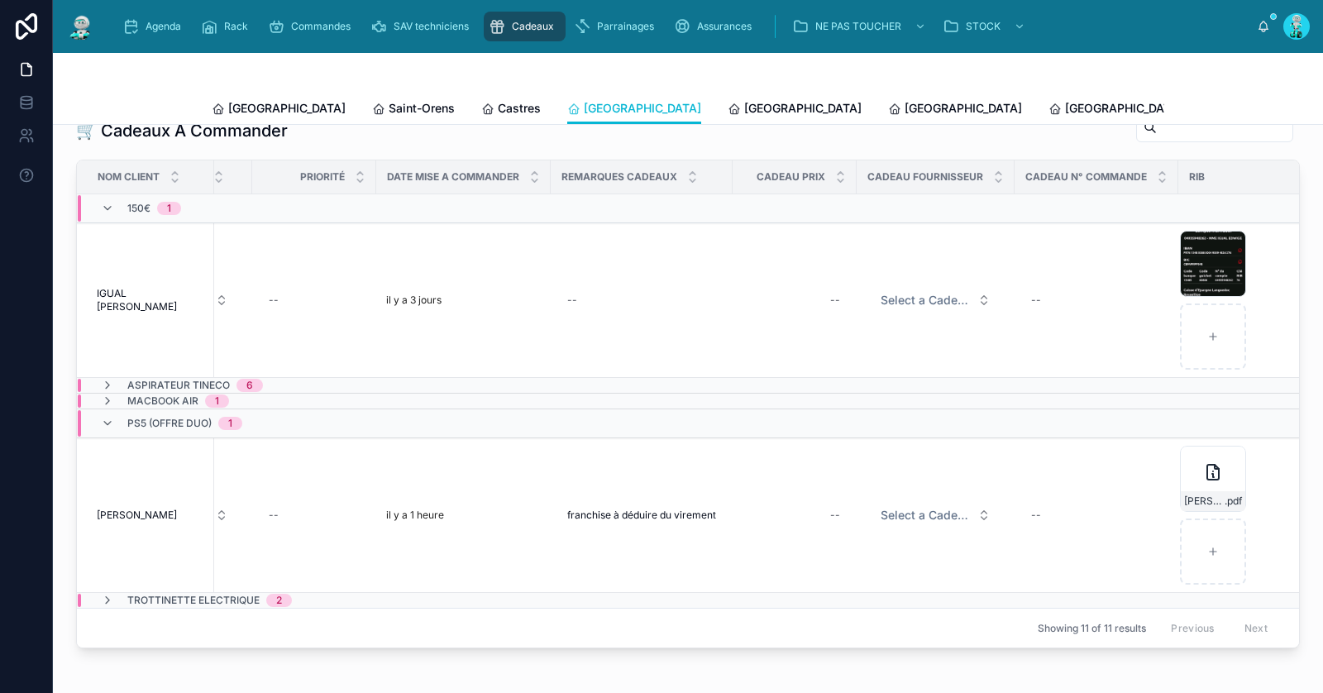
scroll to position [0, 873]
click at [774, 302] on div "--" at bounding box center [792, 300] width 104 height 26
type input "*******"
click button "submit" at bounding box center [1017, 332] width 20 height 20
click at [892, 304] on span "Select a Cadeau Fournisseur" at bounding box center [923, 300] width 90 height 17
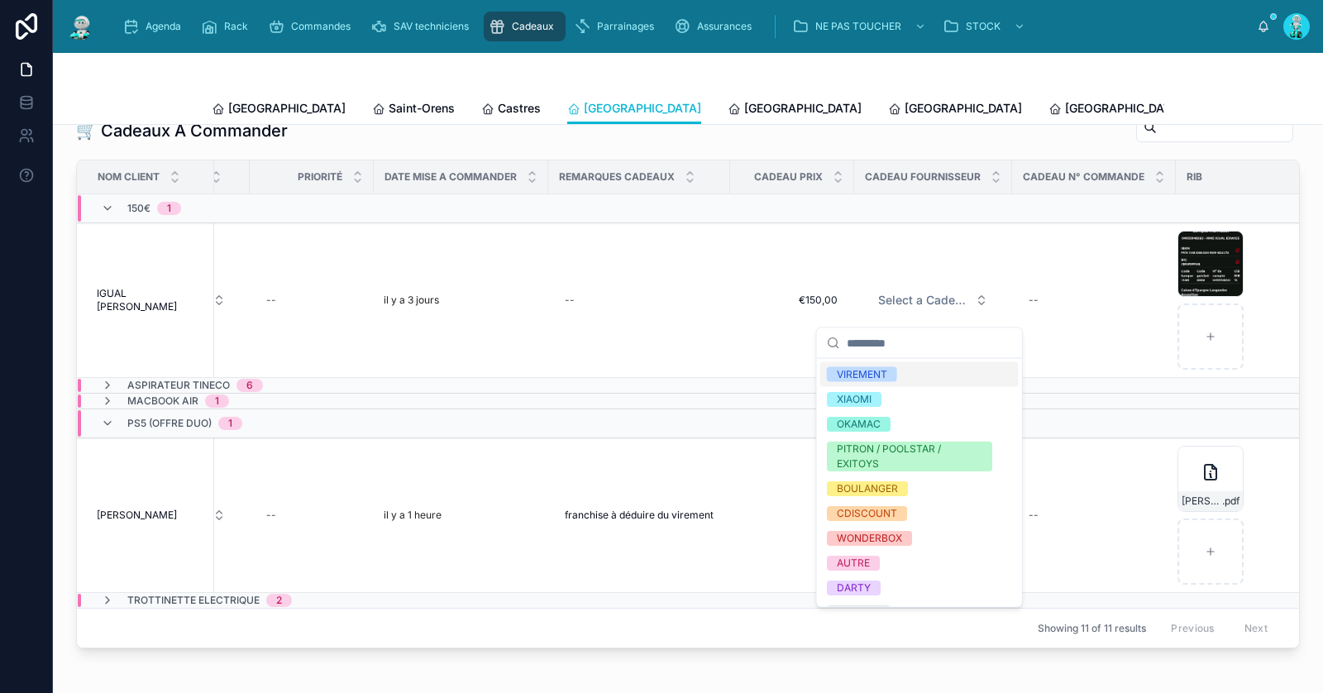
click at [892, 381] on div "VIREMENT" at bounding box center [919, 374] width 198 height 25
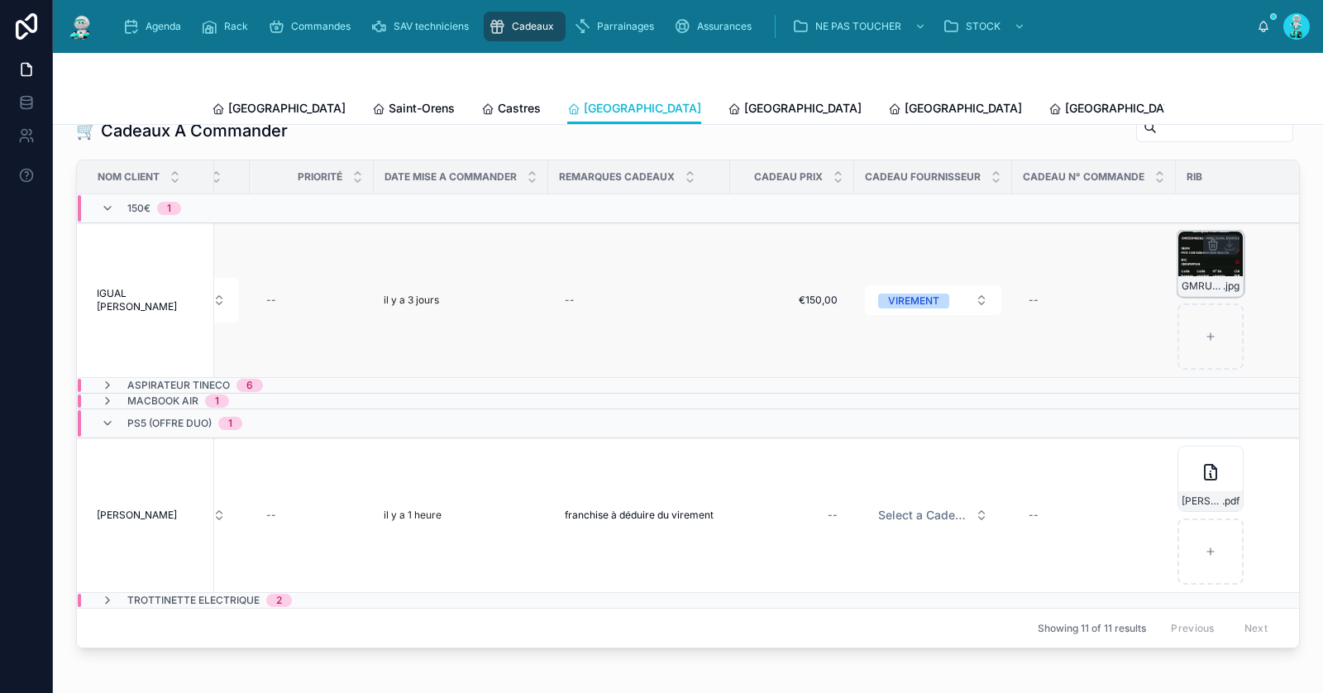
click at [1178, 276] on div "GMRUUIDY2JZARGQLXLZJTJPEKL .jpg" at bounding box center [1211, 264] width 66 height 66
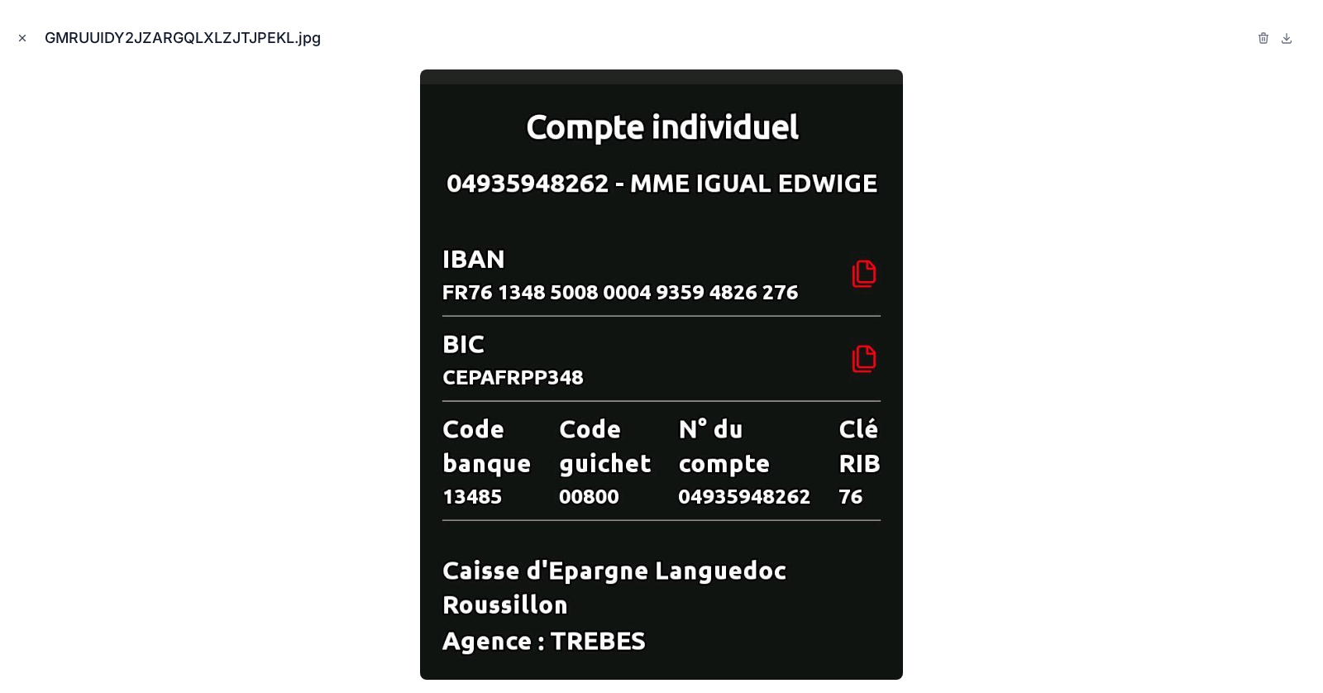
click at [16, 36] on button "Close modal" at bounding box center [22, 38] width 18 height 18
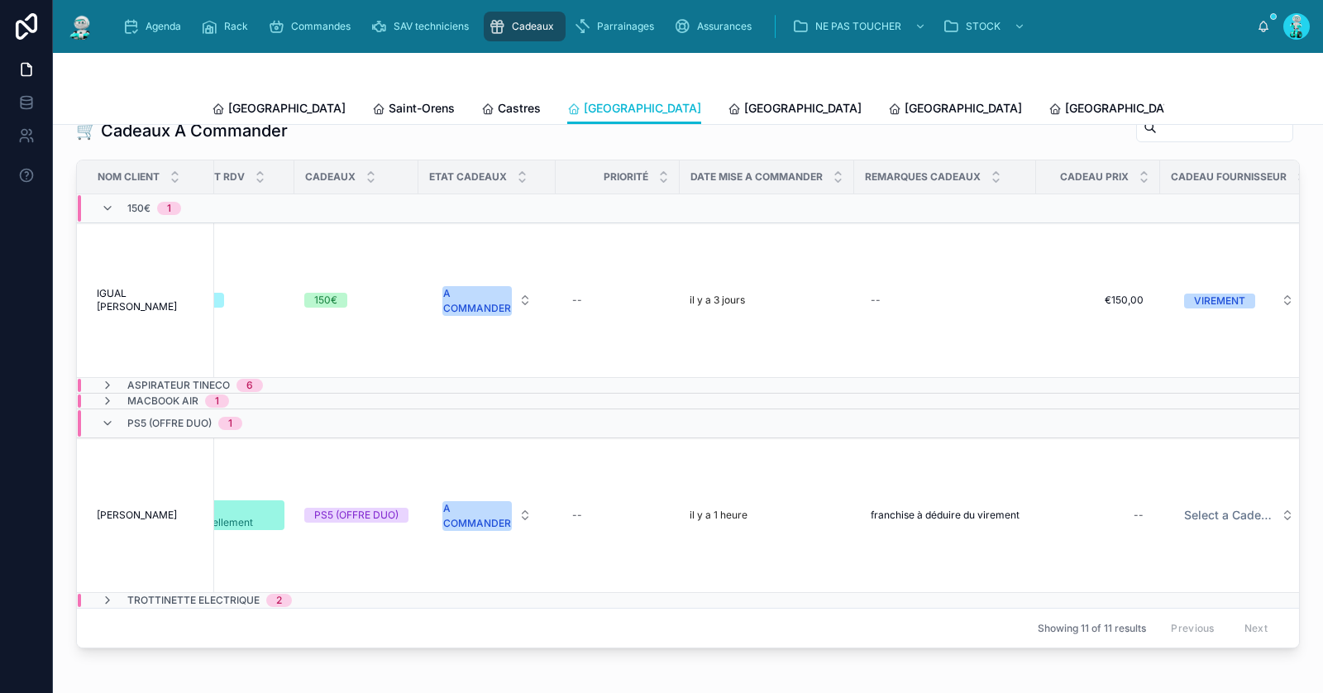
scroll to position [0, 424]
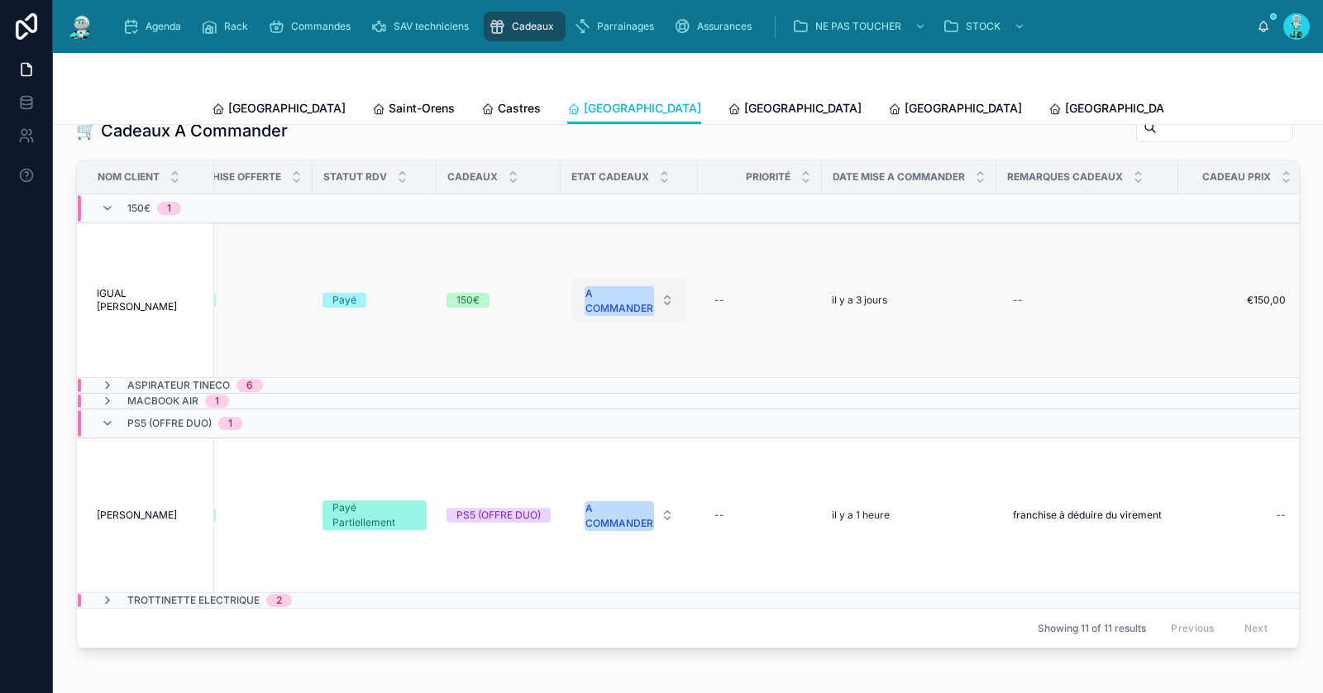
click at [601, 313] on div "A COMMANDER" at bounding box center [620, 301] width 68 height 30
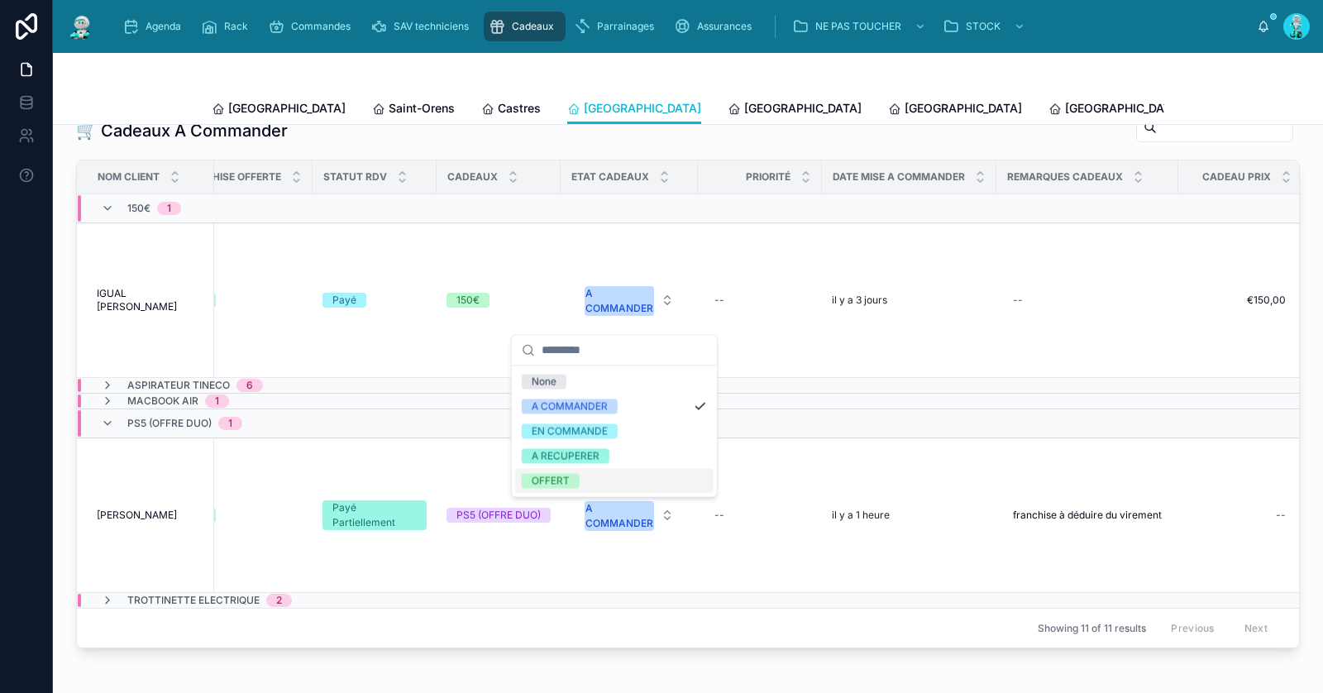
click at [571, 473] on span "OFFERT" at bounding box center [551, 480] width 58 height 15
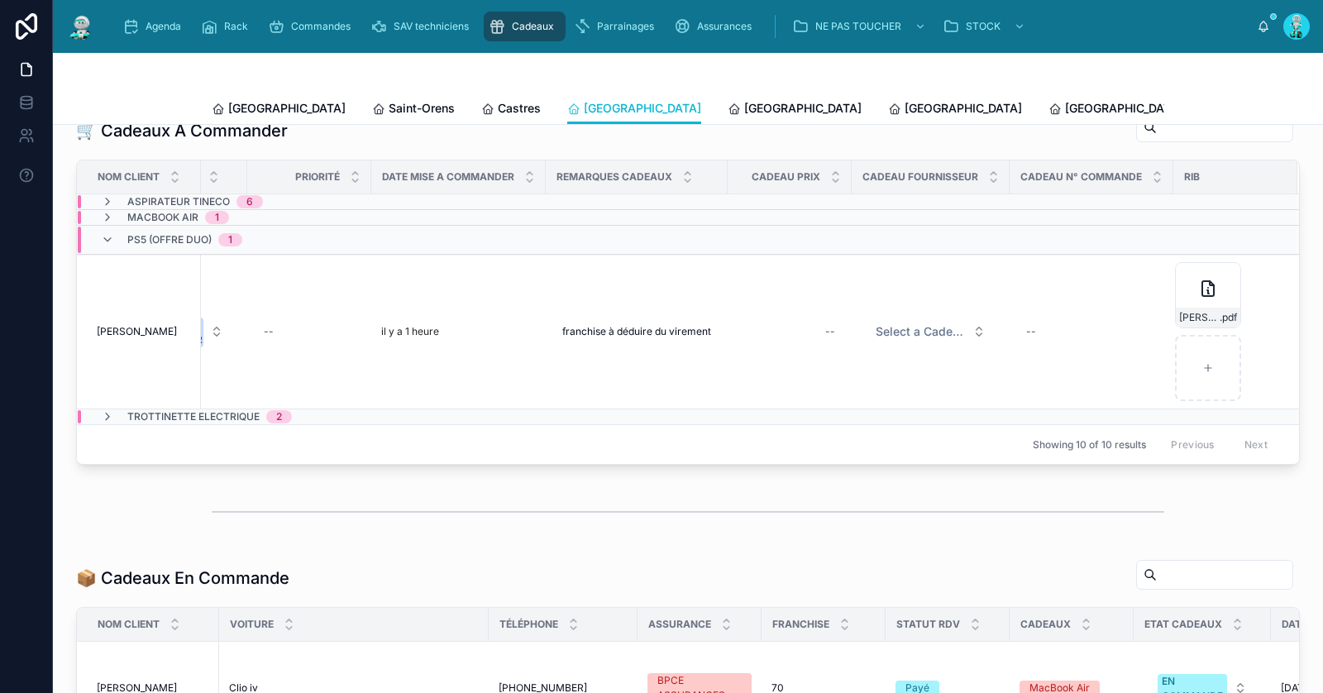
scroll to position [0, 869]
click at [801, 331] on div "--" at bounding box center [790, 331] width 104 height 26
type input "*******"
click button "submit" at bounding box center [1017, 362] width 20 height 20
click at [905, 337] on span "Select a Cadeau Fournisseur" at bounding box center [921, 331] width 90 height 17
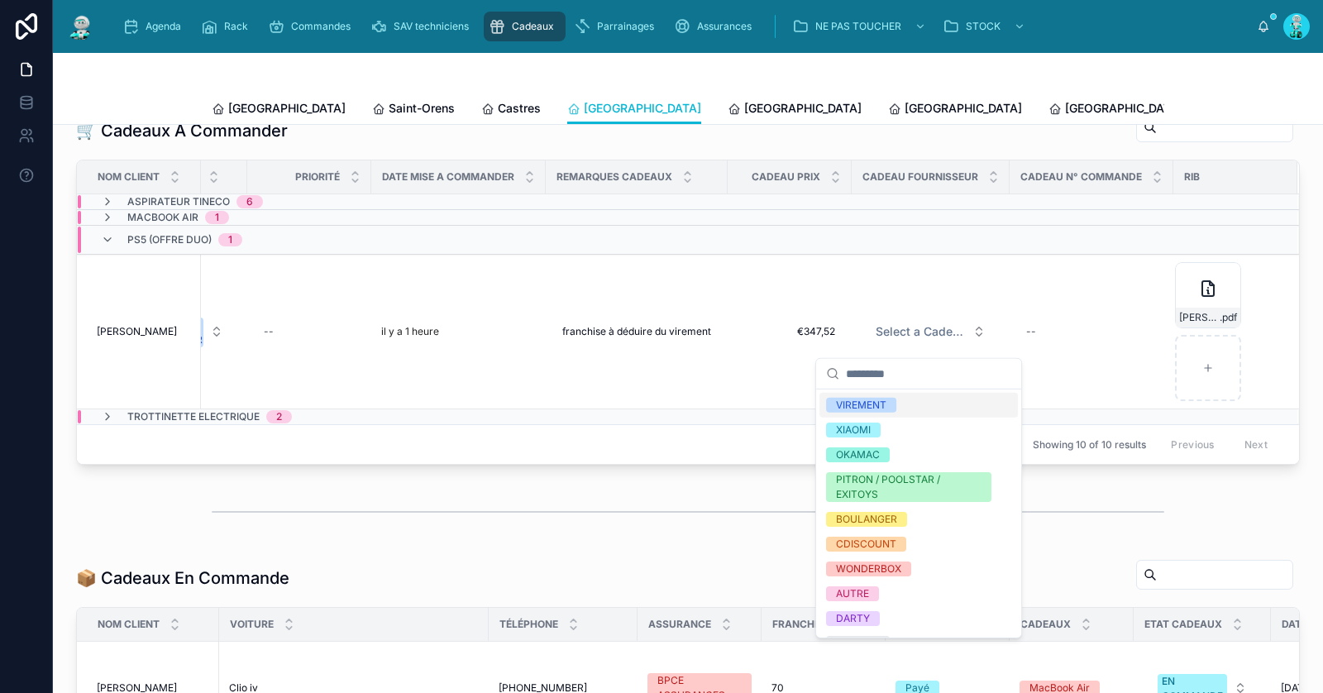
click at [914, 406] on div "VIREMENT" at bounding box center [919, 405] width 198 height 25
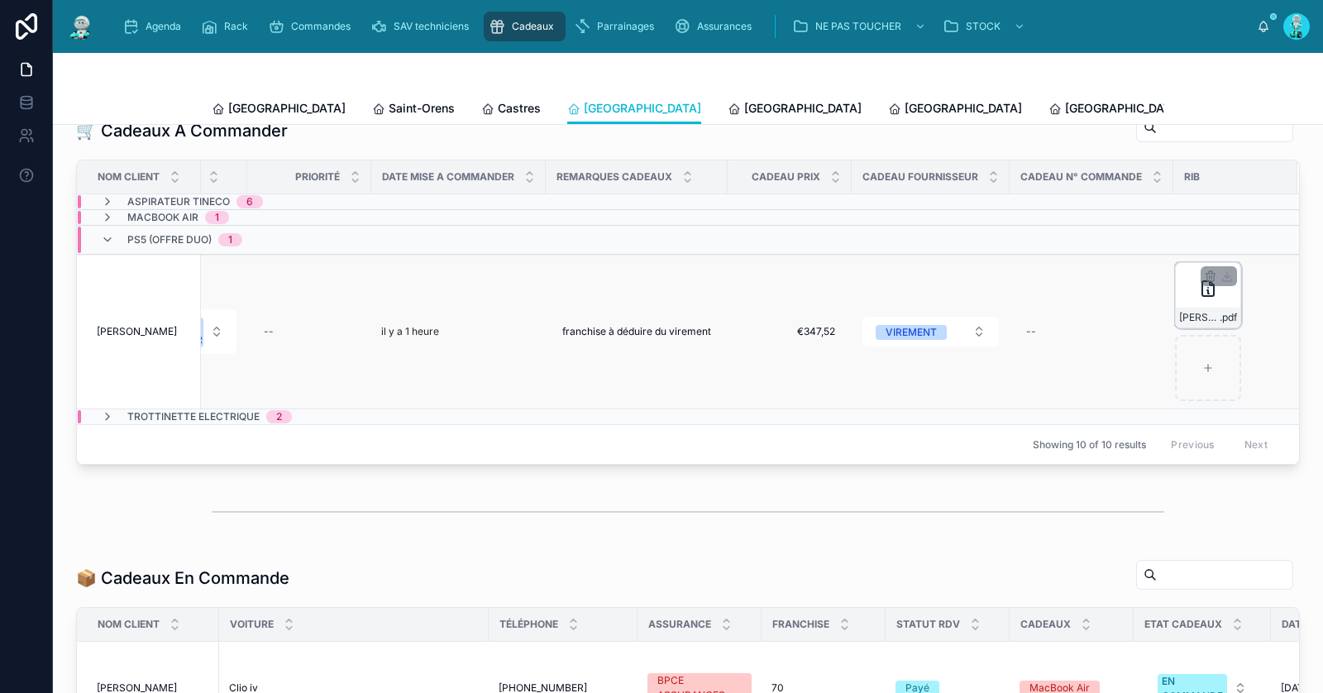
click at [1181, 304] on div "RIB-Yooan .pdf" at bounding box center [1208, 295] width 66 height 66
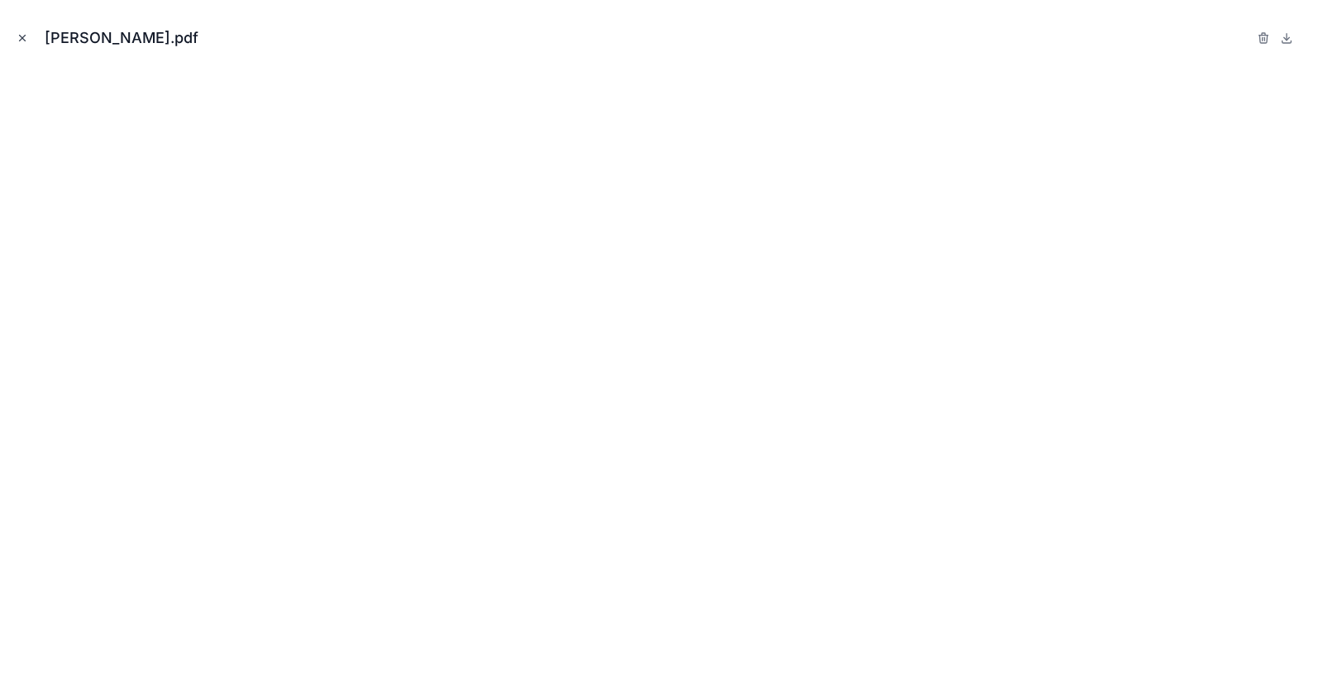
click at [25, 38] on icon "Close modal" at bounding box center [23, 38] width 12 height 12
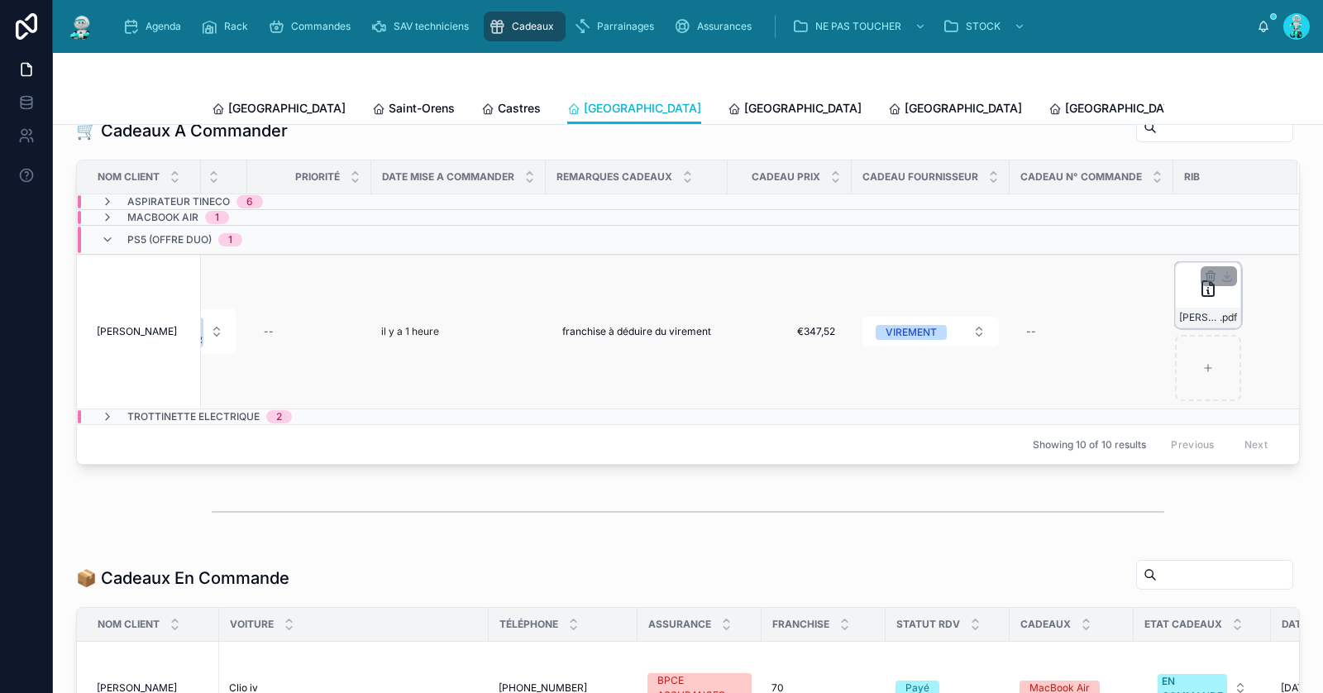
click at [1179, 312] on div "RIB-Yooan .pdf" at bounding box center [1208, 295] width 66 height 66
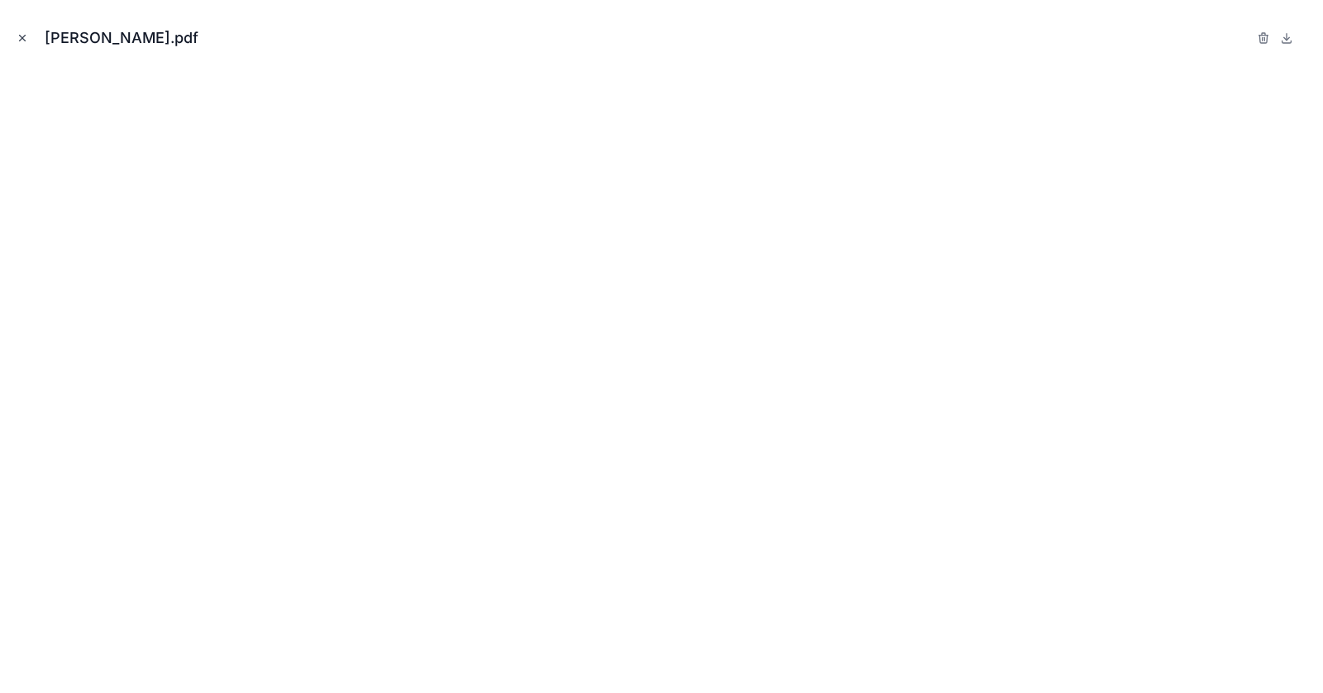
click at [22, 33] on icon "Close modal" at bounding box center [23, 38] width 12 height 12
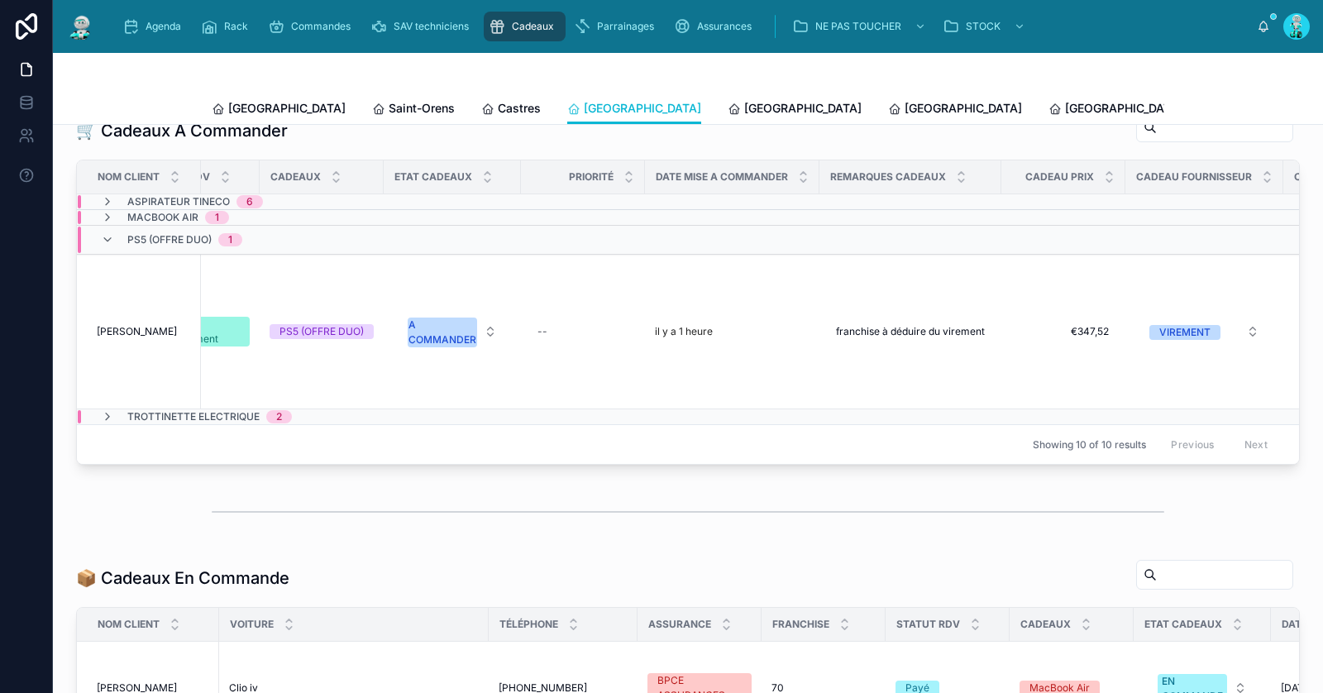
scroll to position [0, 579]
click at [433, 337] on div "A COMMANDER" at bounding box center [447, 333] width 68 height 30
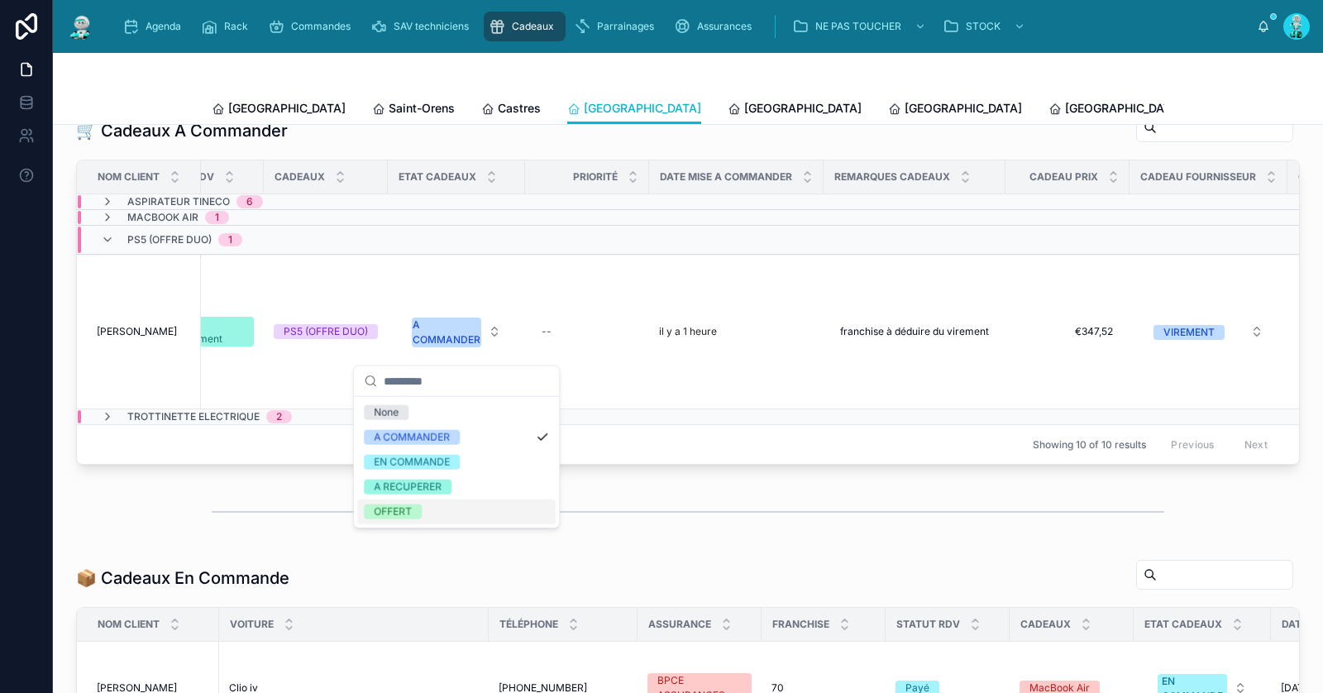
click at [444, 507] on div "OFFERT" at bounding box center [456, 512] width 198 height 25
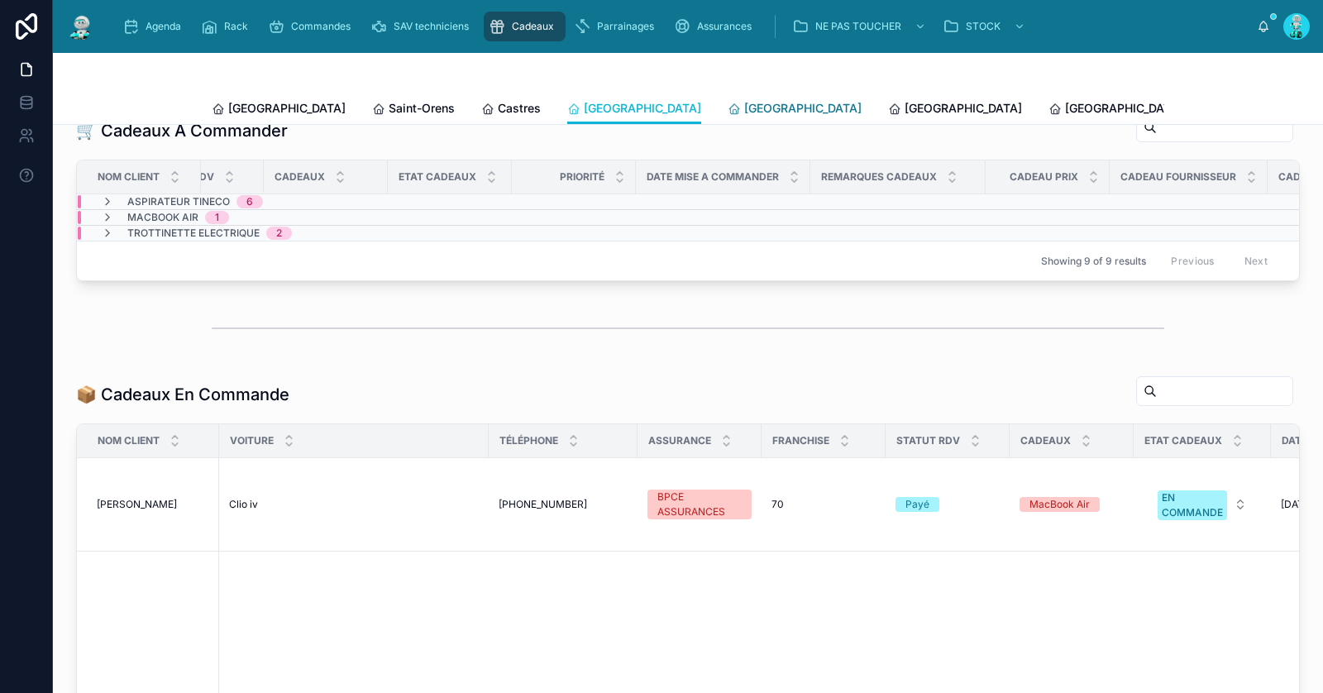
click at [744, 107] on span "Perpignan" at bounding box center [802, 108] width 117 height 17
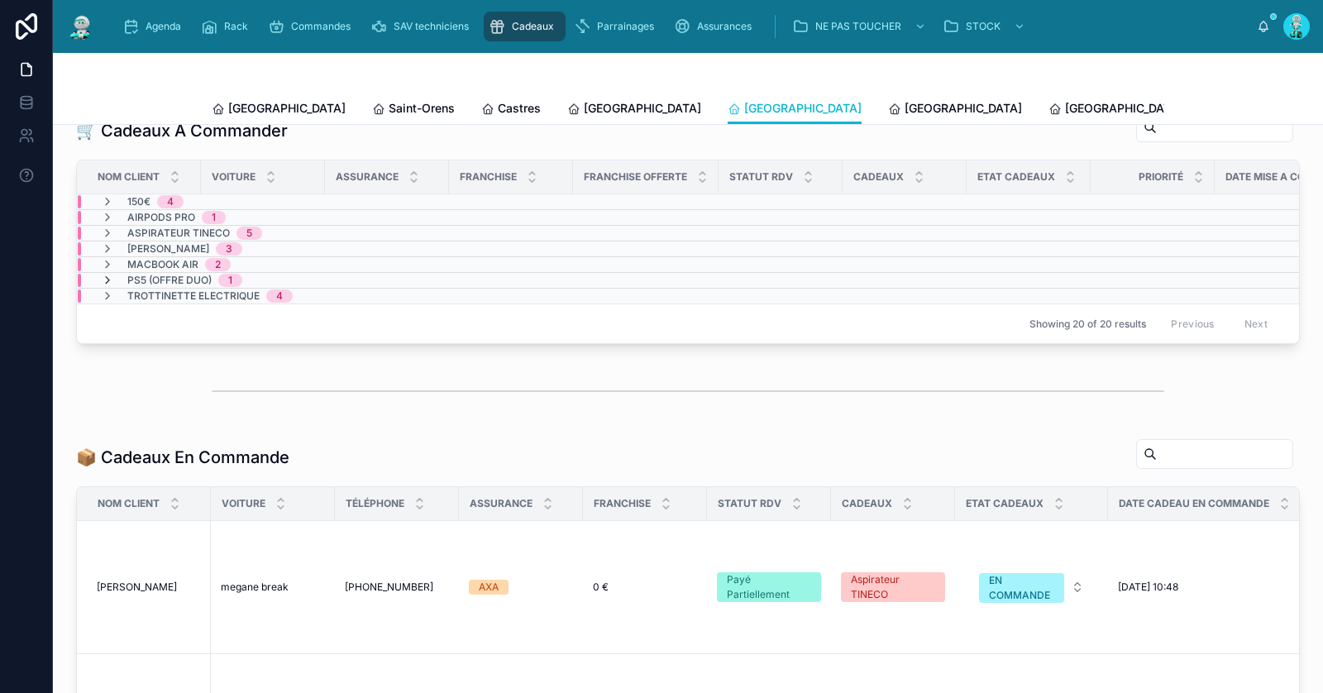
click at [110, 285] on icon at bounding box center [107, 280] width 13 height 13
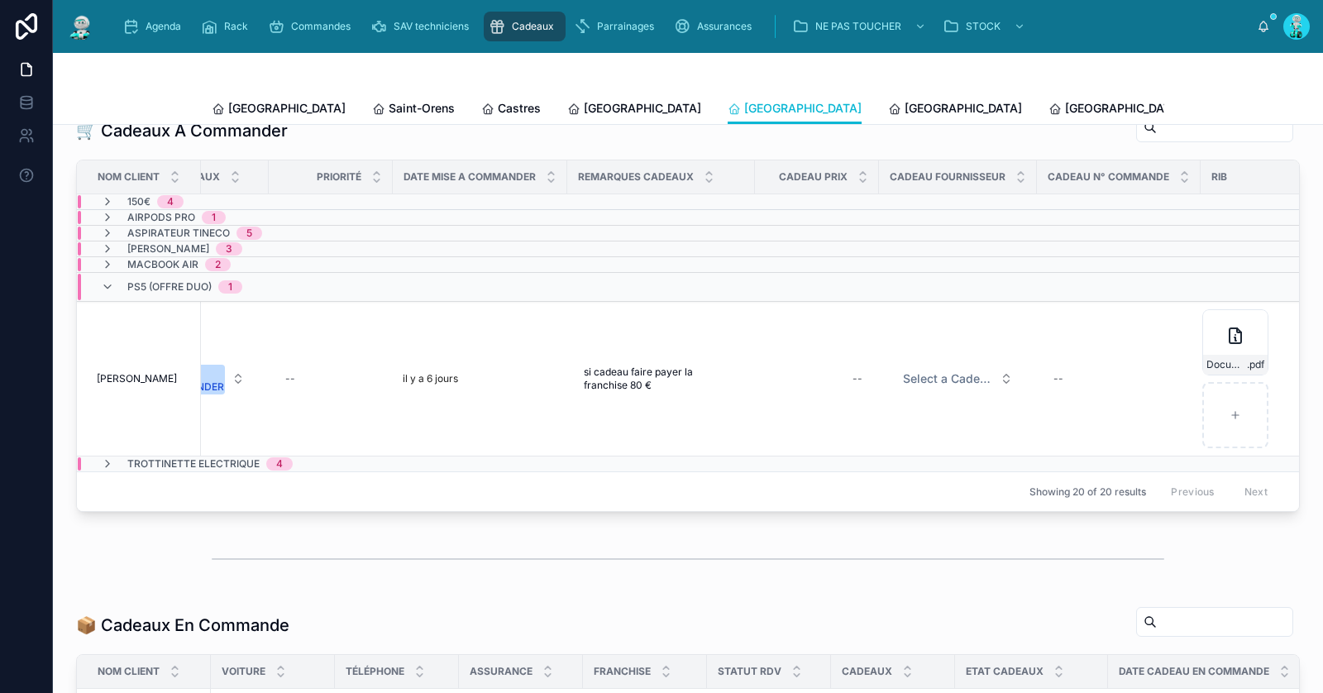
scroll to position [0, 849]
click at [831, 390] on div "--" at bounding box center [804, 379] width 104 height 26
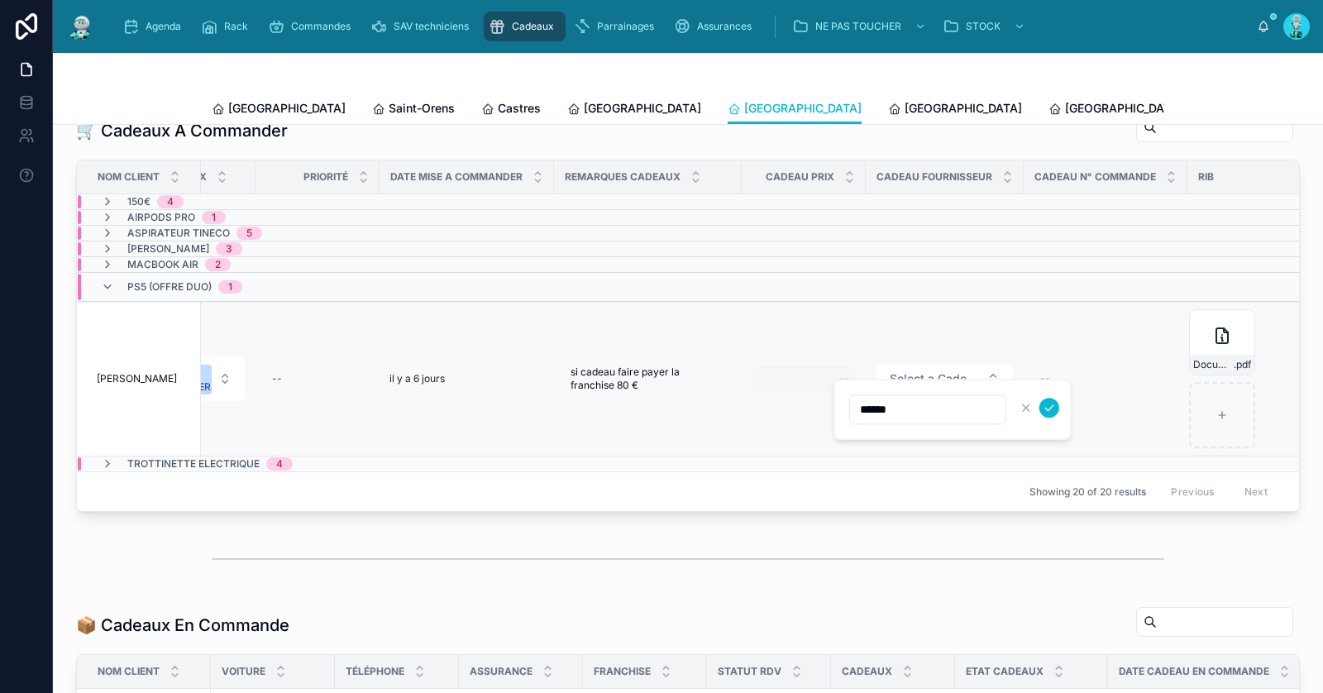
type input "*******"
click button "submit" at bounding box center [1050, 408] width 20 height 20
click at [920, 380] on span "Select a Cadeau Fournisseur" at bounding box center [935, 379] width 90 height 17
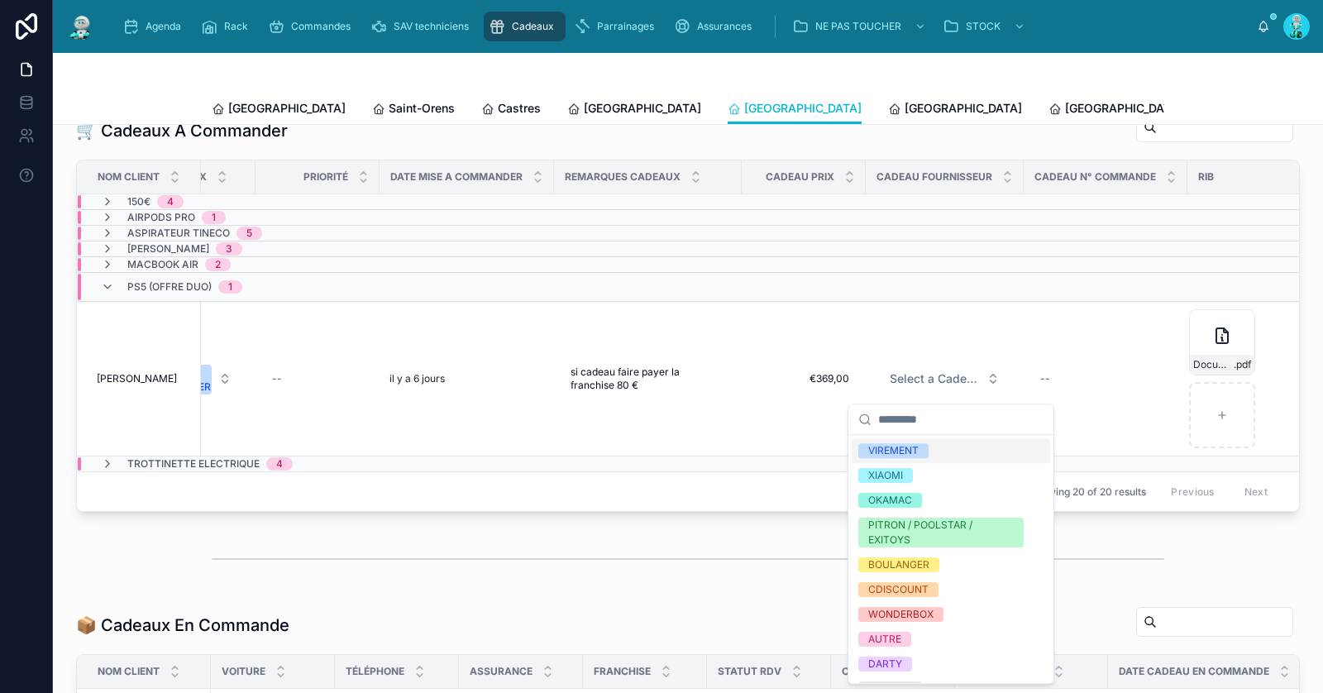
click at [918, 460] on div "VIREMENT" at bounding box center [951, 450] width 198 height 25
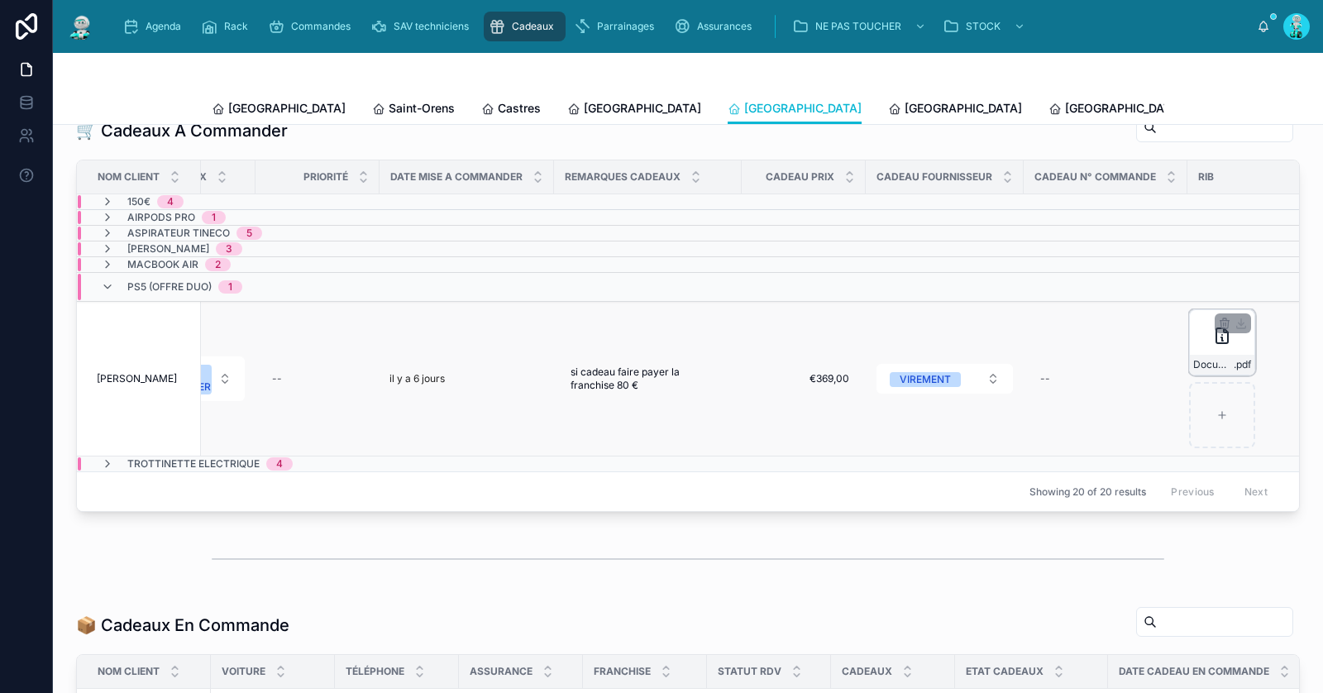
click at [1216, 358] on div "Documents_1756815465309 .pdf" at bounding box center [1222, 342] width 66 height 66
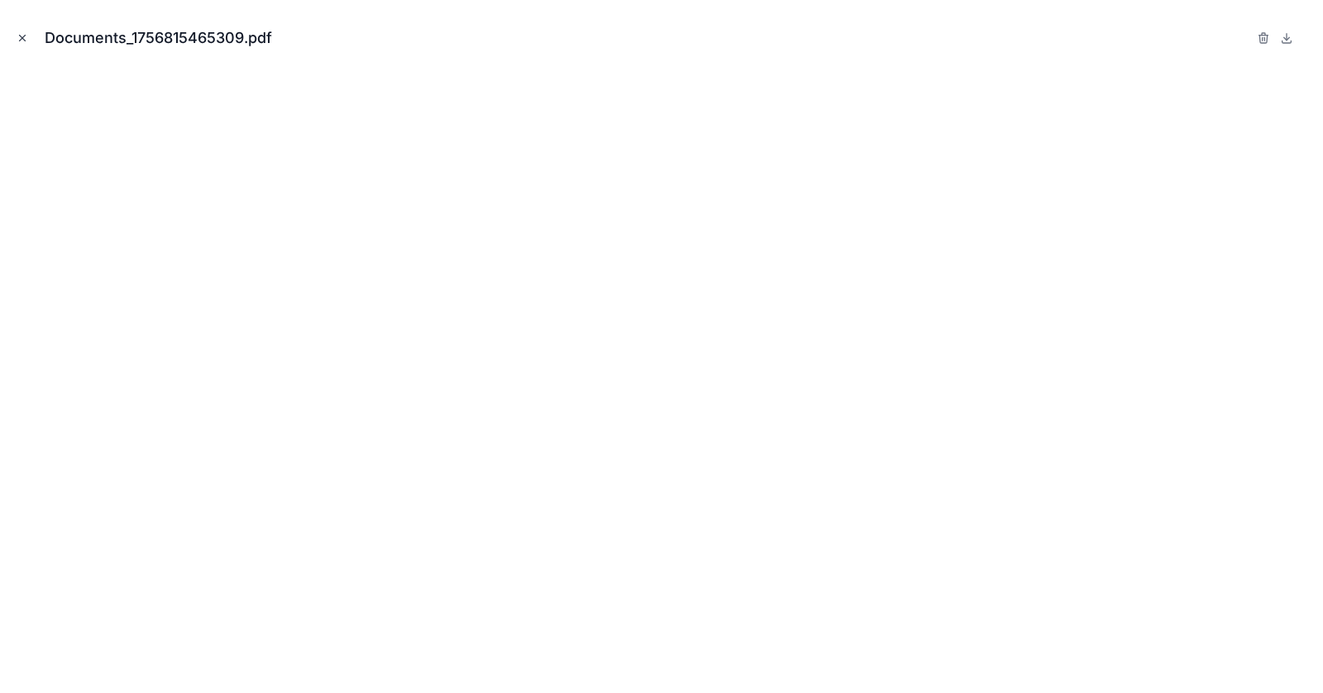
click at [21, 32] on icon "Close modal" at bounding box center [23, 38] width 12 height 12
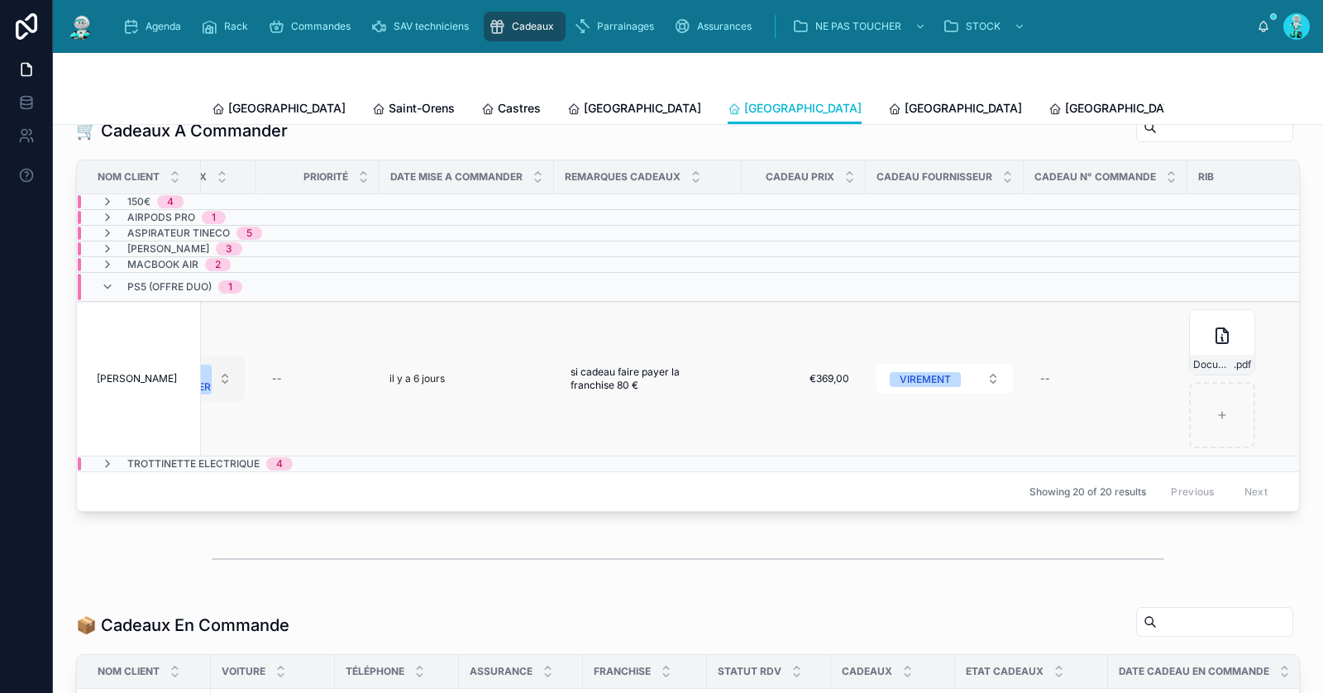
click at [220, 388] on button "A COMMANDER" at bounding box center [187, 378] width 116 height 45
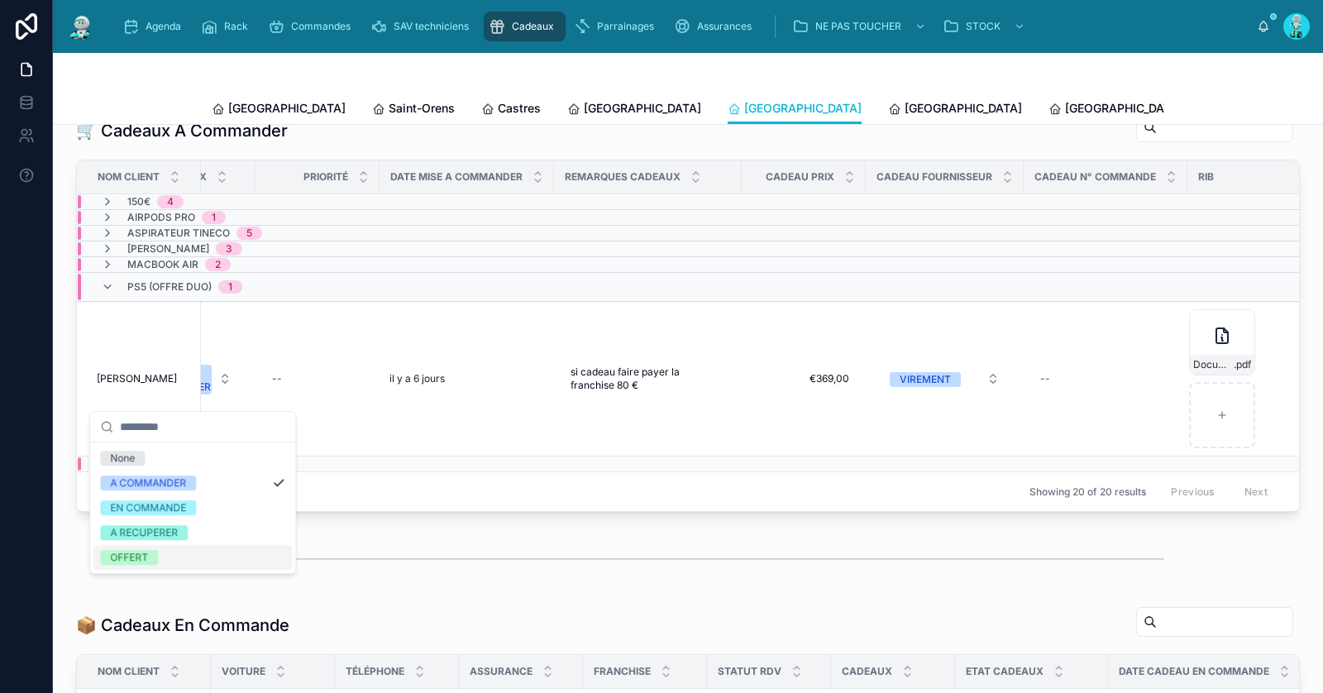
click at [170, 550] on div "OFFERT" at bounding box center [192, 557] width 198 height 25
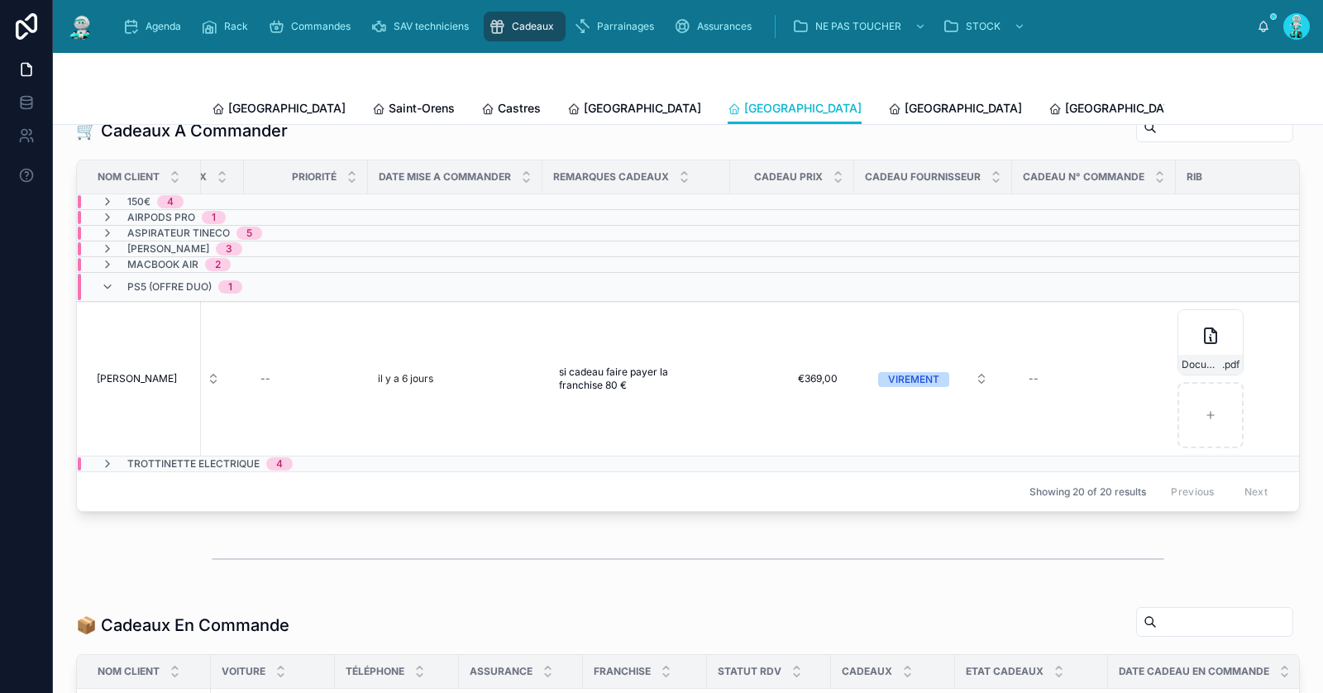
scroll to position [0, 847]
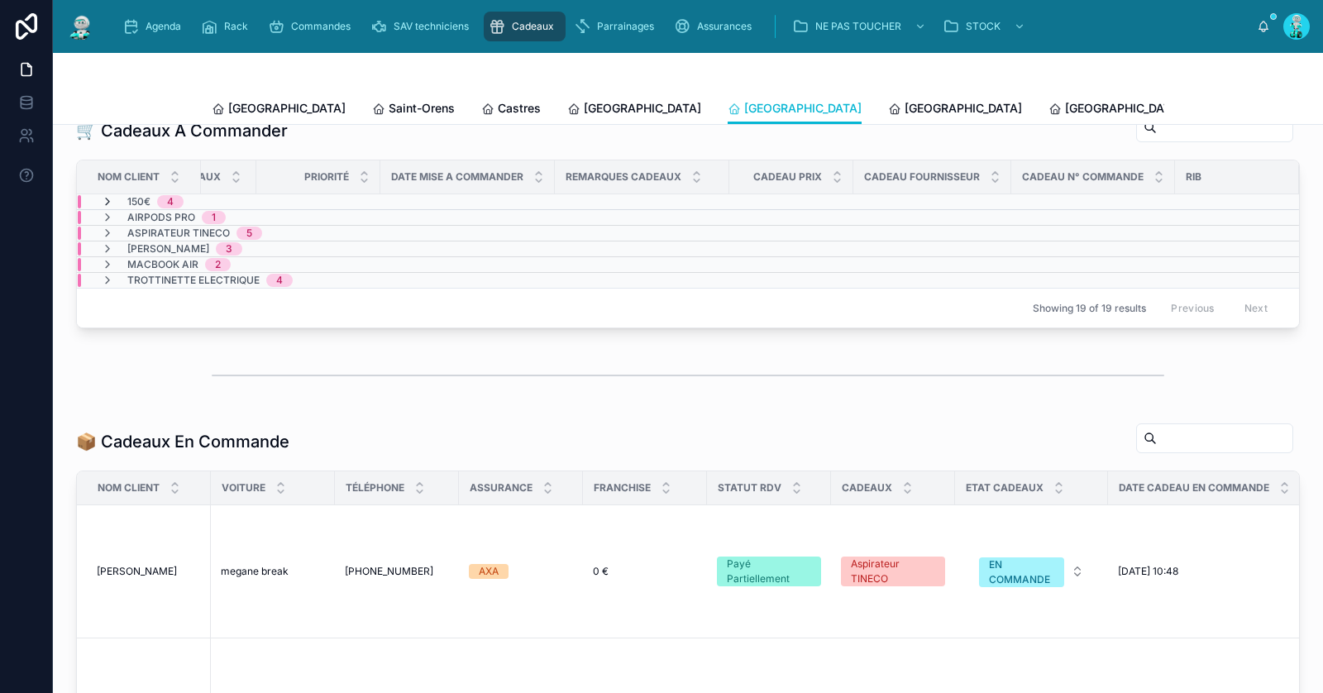
click at [110, 208] on icon at bounding box center [107, 201] width 13 height 13
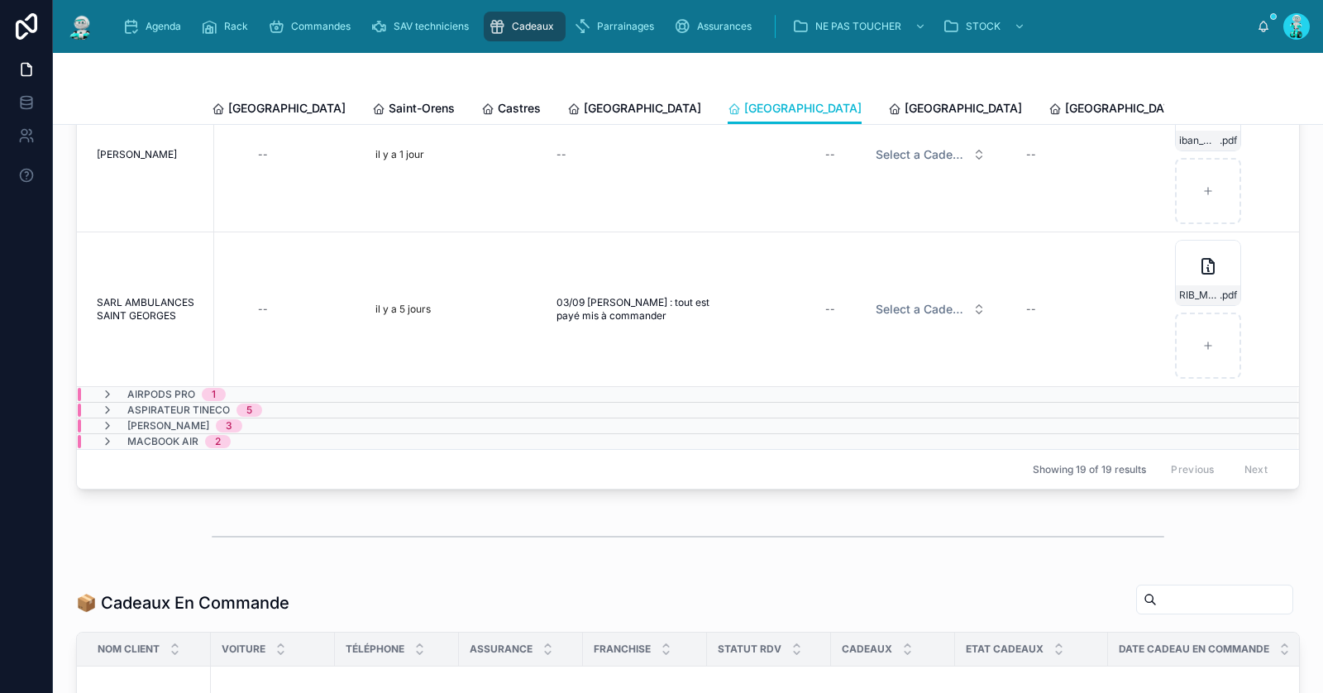
scroll to position [208, 901]
click at [782, 315] on div "--" at bounding box center [790, 309] width 104 height 26
type input "*******"
click button "submit" at bounding box center [1004, 338] width 20 height 20
click at [892, 318] on span "Select a Cadeau Fournisseur" at bounding box center [921, 309] width 90 height 17
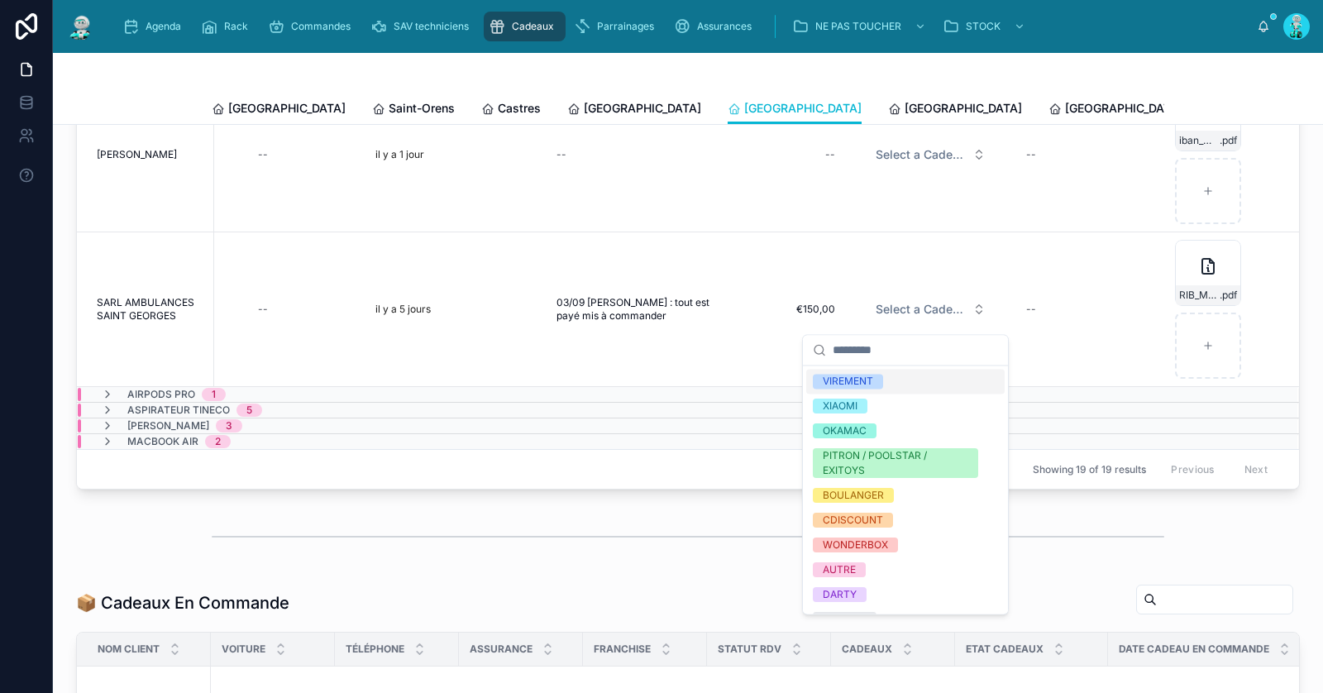
click at [903, 379] on div "VIREMENT" at bounding box center [905, 381] width 198 height 25
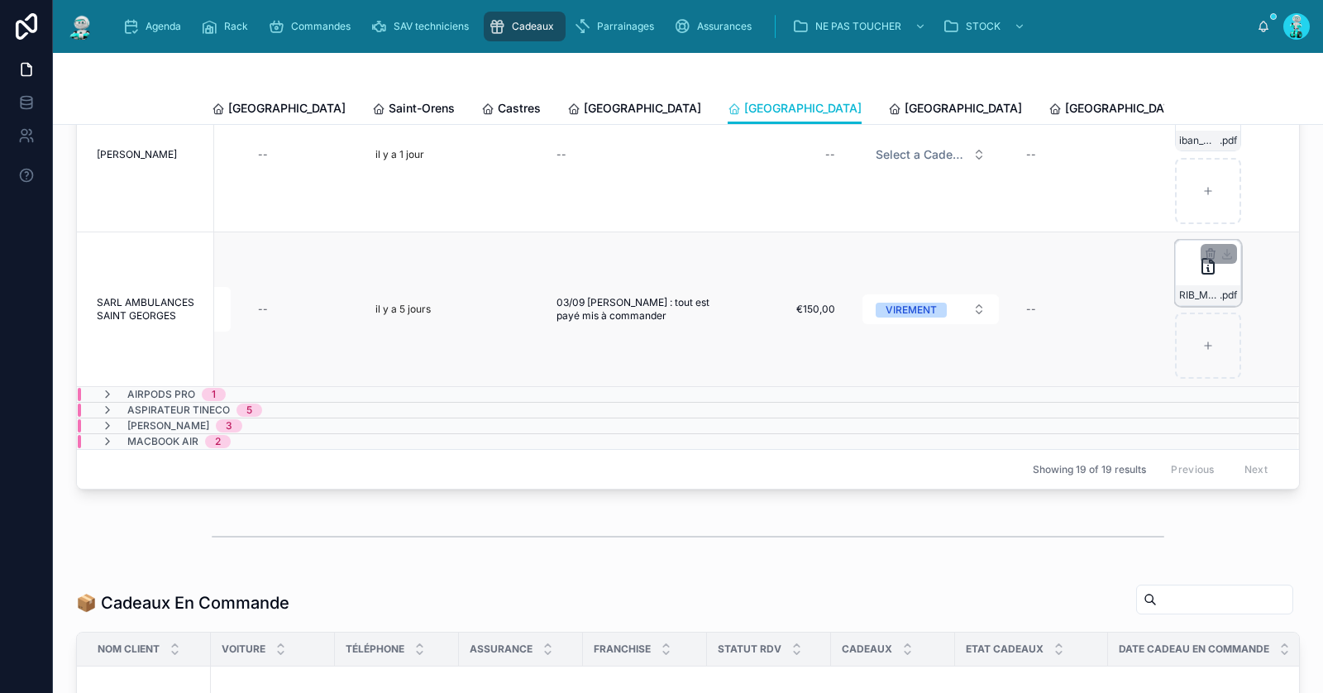
click at [1175, 284] on div "RIB_M__MOUFFLE_YANIS_4804 .pdf" at bounding box center [1208, 273] width 66 height 66
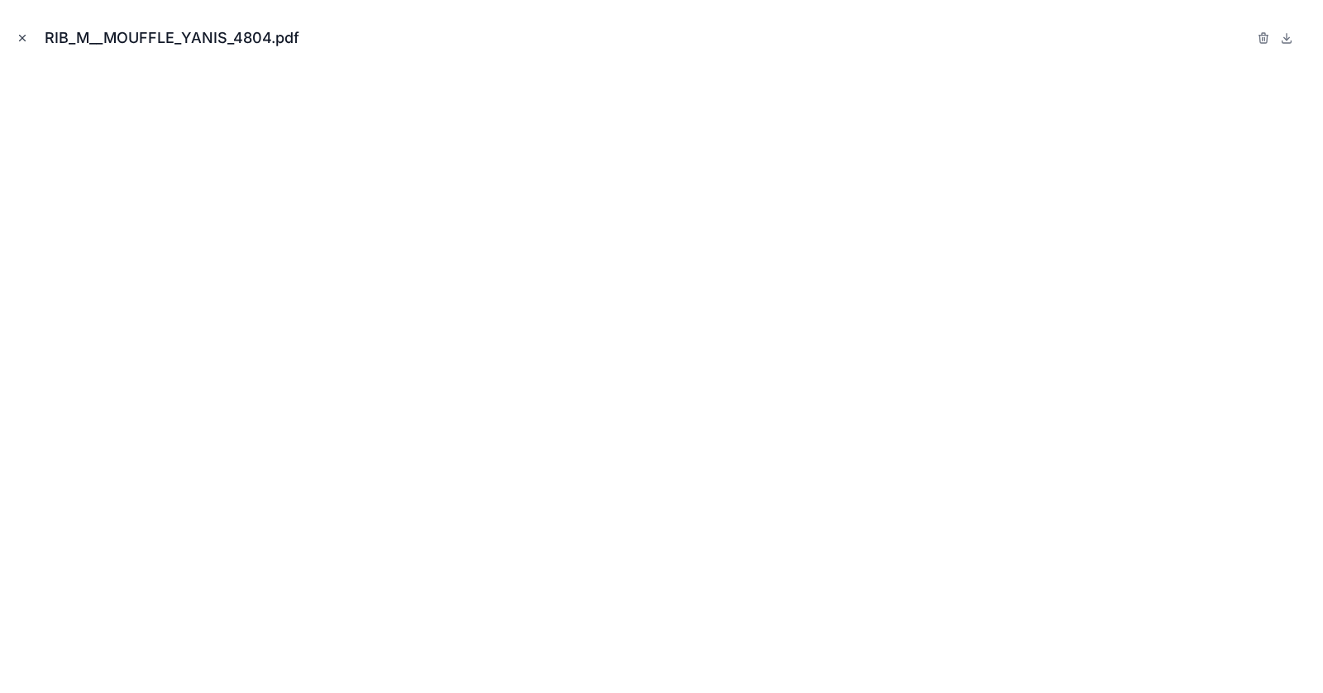
click at [31, 35] on button "Close modal" at bounding box center [22, 38] width 18 height 18
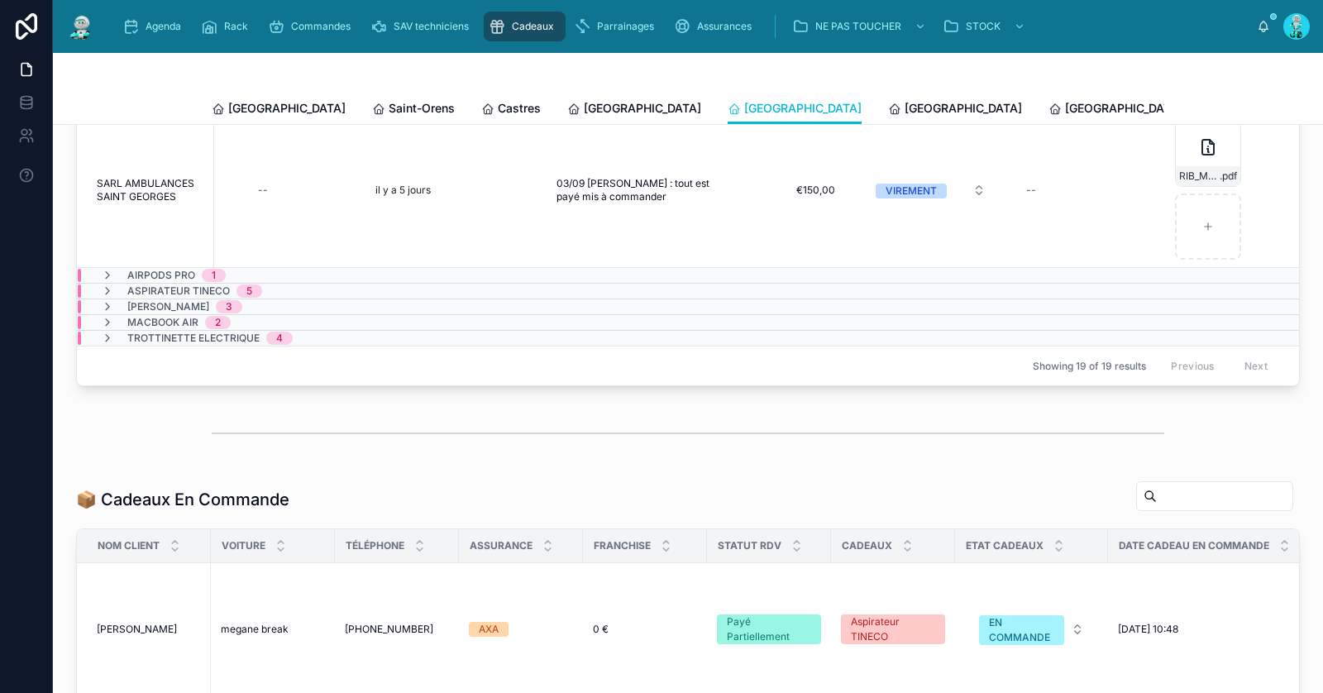
scroll to position [517, 0]
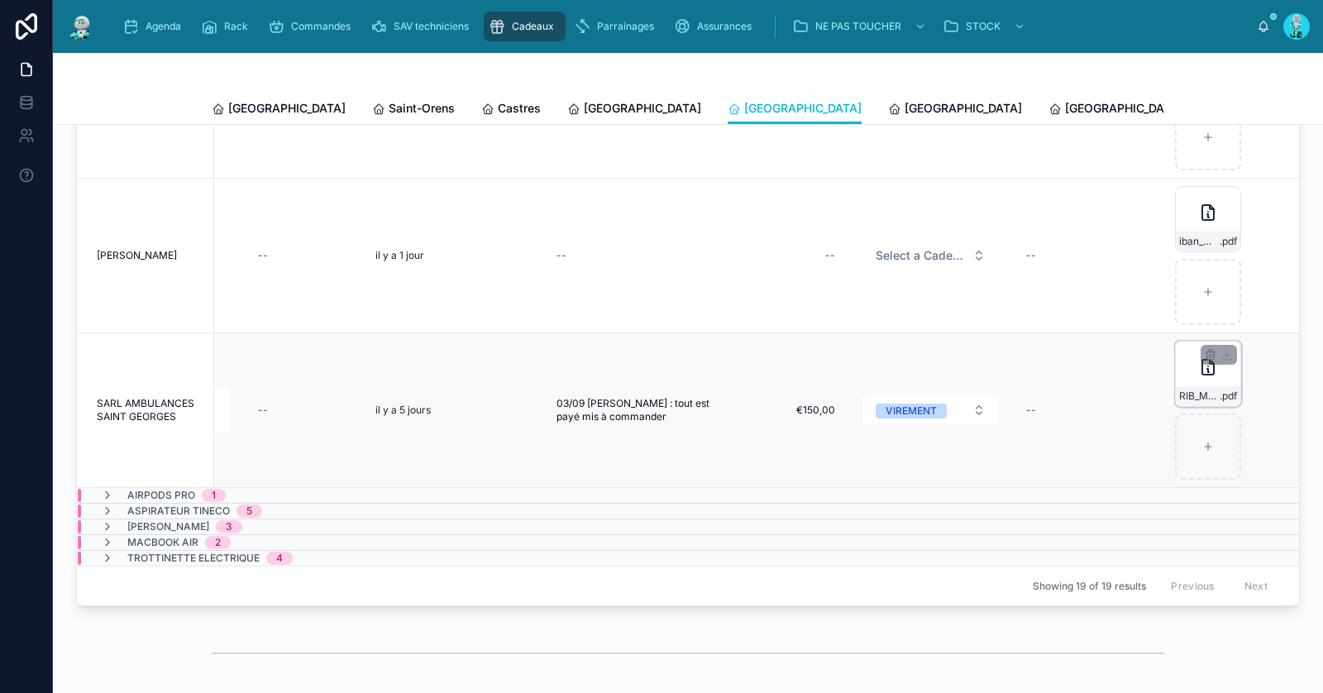
click at [1198, 370] on icon at bounding box center [1208, 367] width 20 height 20
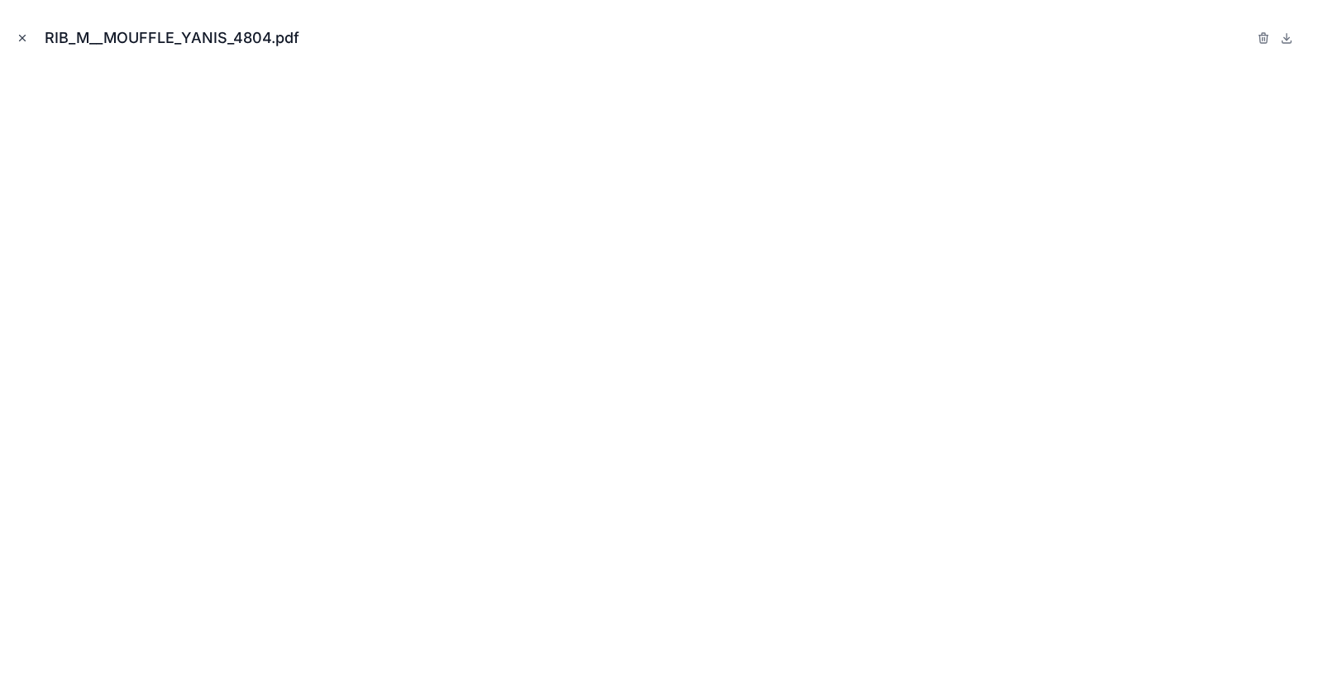
click at [23, 35] on icon "Close modal" at bounding box center [23, 38] width 12 height 12
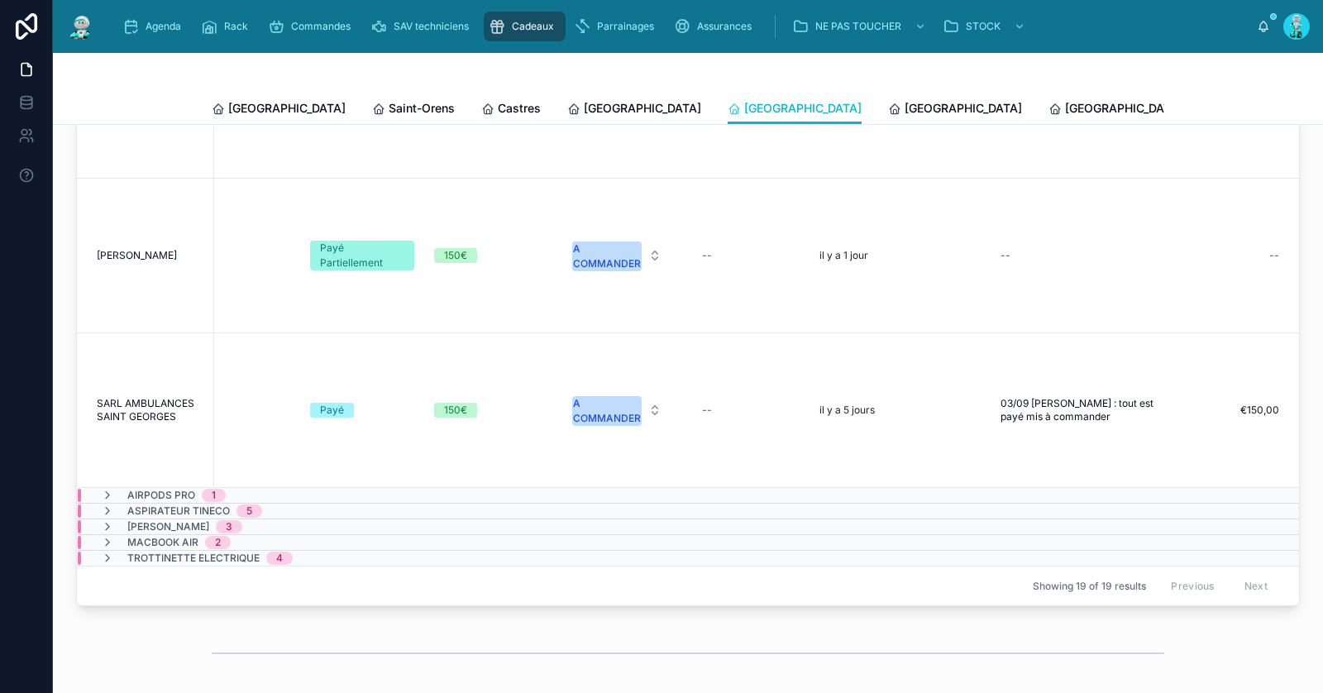
scroll to position [232, 387]
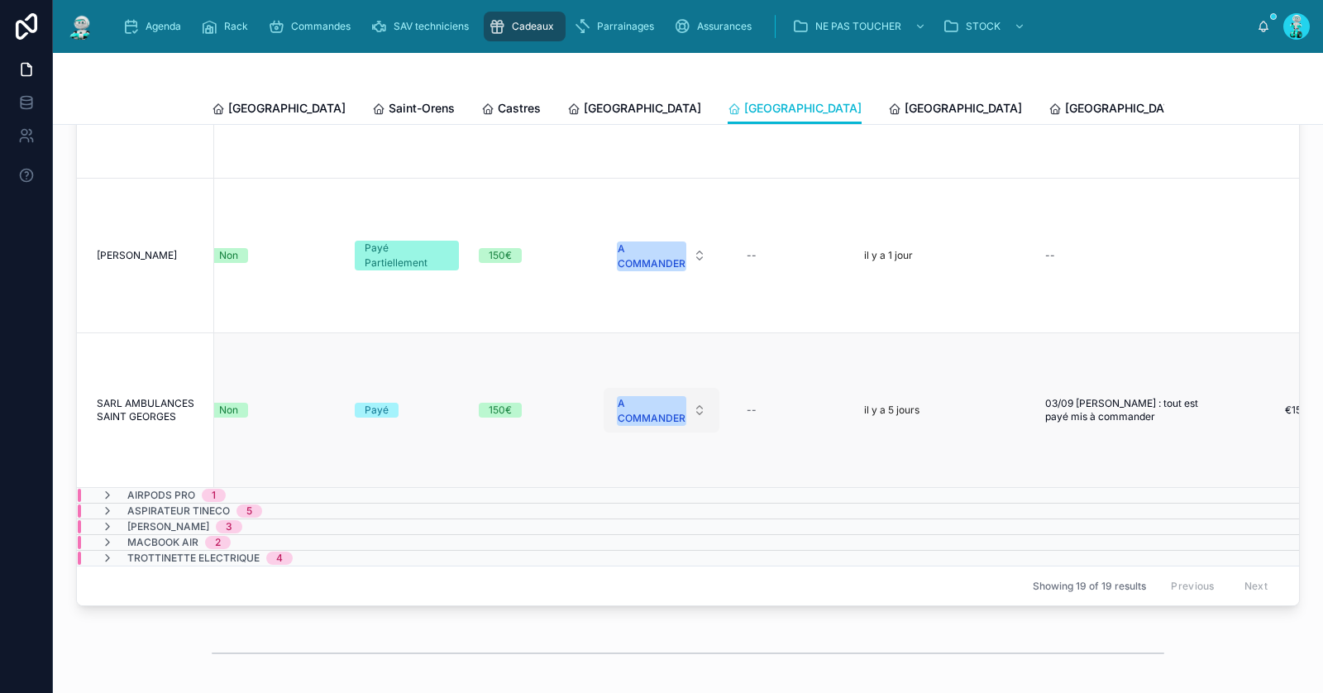
click at [627, 409] on div "A COMMANDER" at bounding box center [652, 411] width 68 height 30
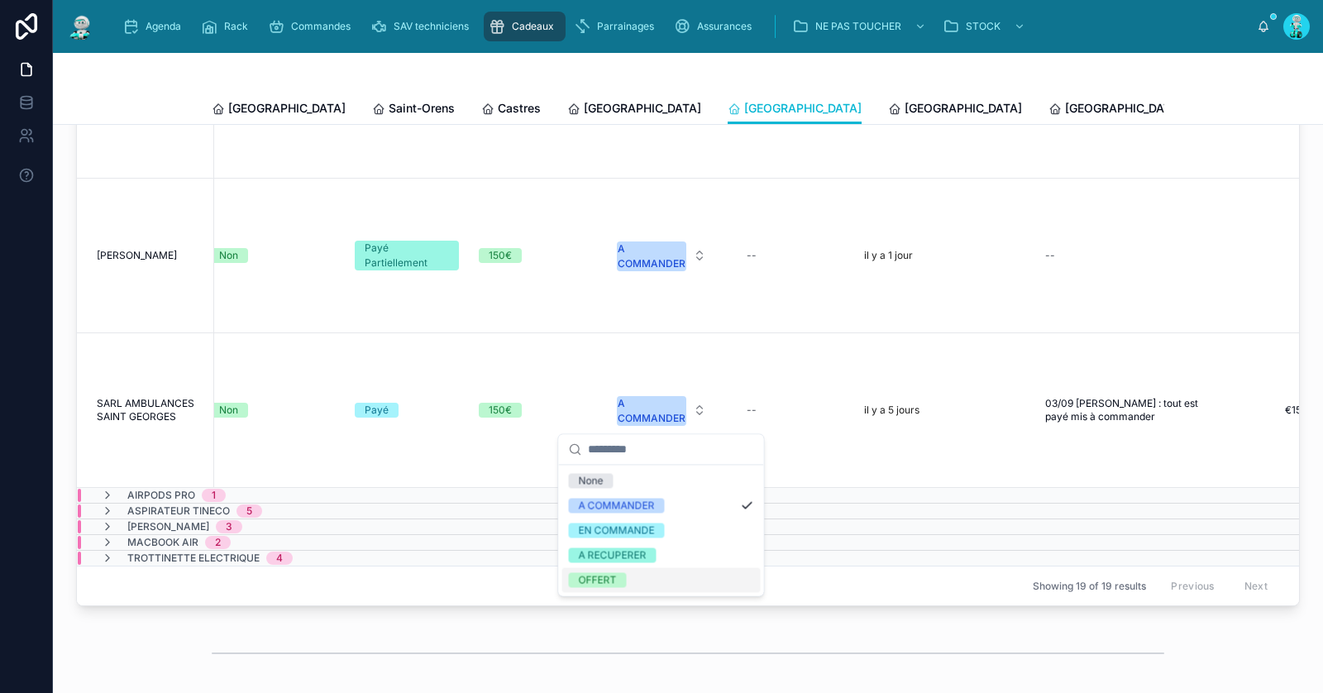
click at [633, 581] on div "OFFERT" at bounding box center [661, 579] width 198 height 25
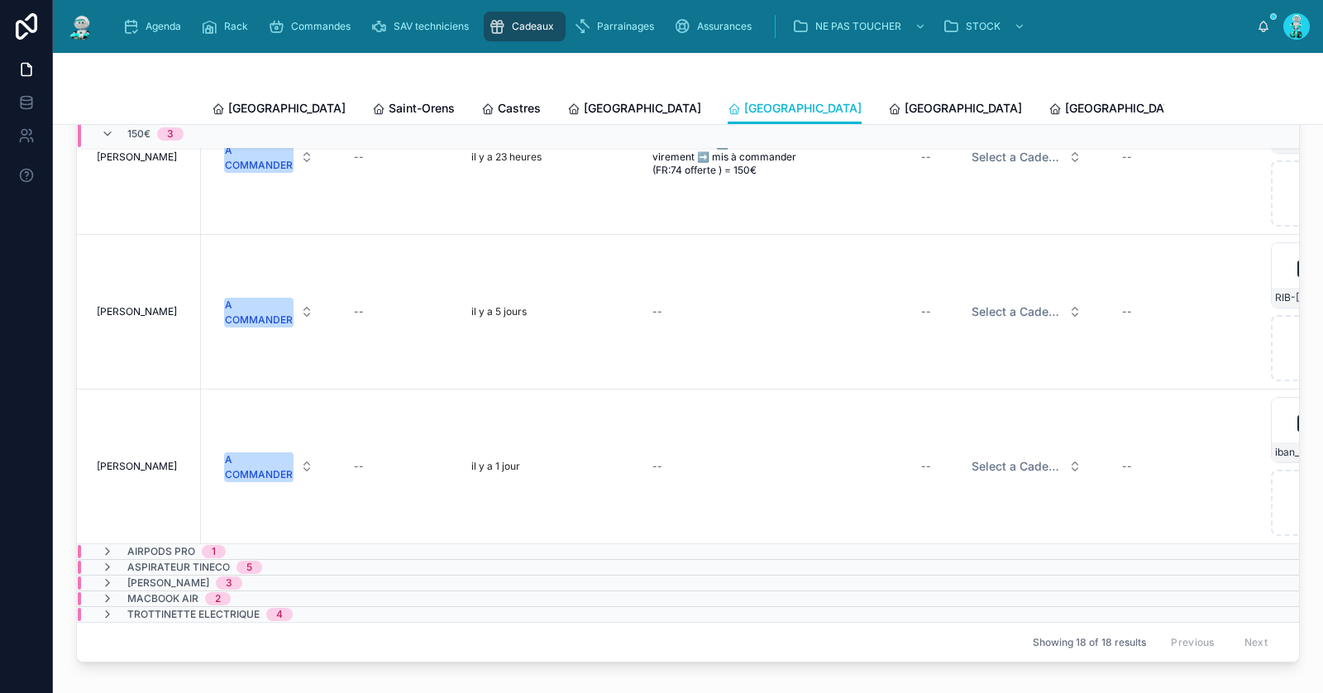
scroll to position [79, 901]
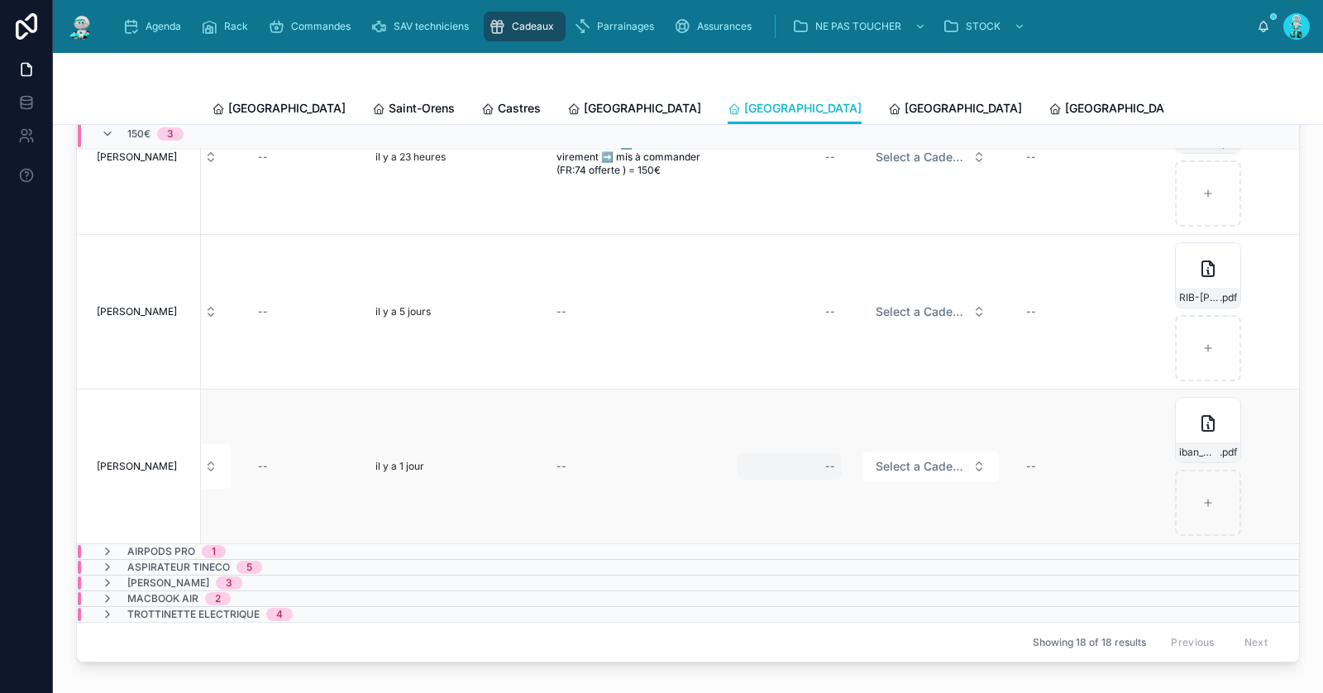
click at [784, 465] on div "--" at bounding box center [790, 466] width 104 height 26
type input "*******"
click button "submit" at bounding box center [1004, 486] width 20 height 20
click at [877, 466] on span "Select a Cadeau Fournisseur" at bounding box center [921, 466] width 90 height 17
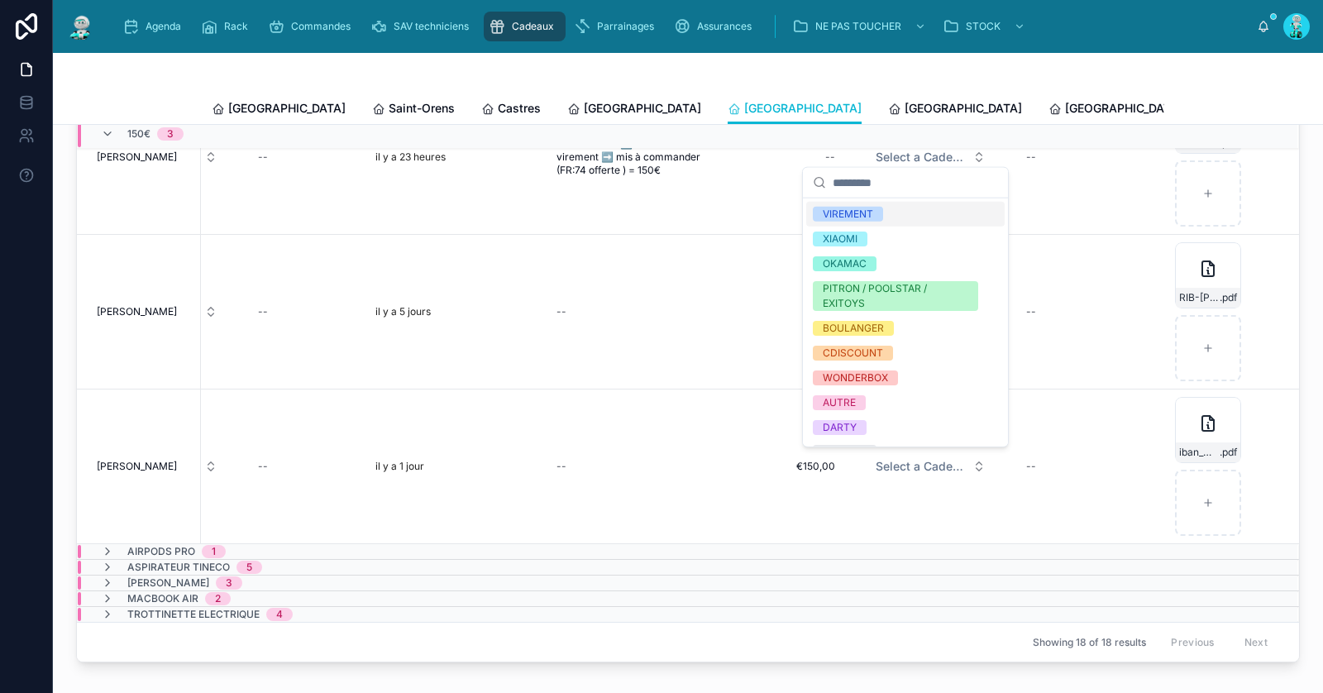
click at [879, 203] on div "VIREMENT" at bounding box center [905, 214] width 198 height 25
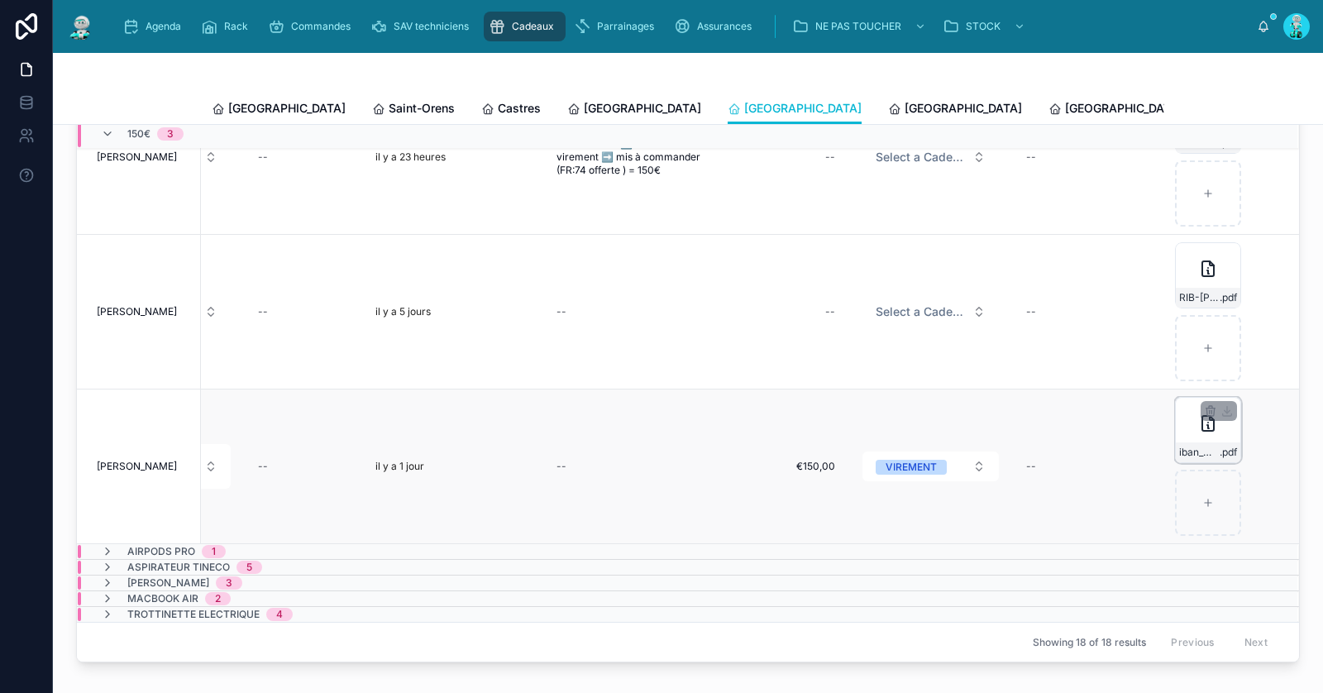
click at [1175, 428] on div "iban_M_L_ARCAMONE_OU_MME_S_ARCAMONE_00021065601 .pdf" at bounding box center [1208, 430] width 66 height 66
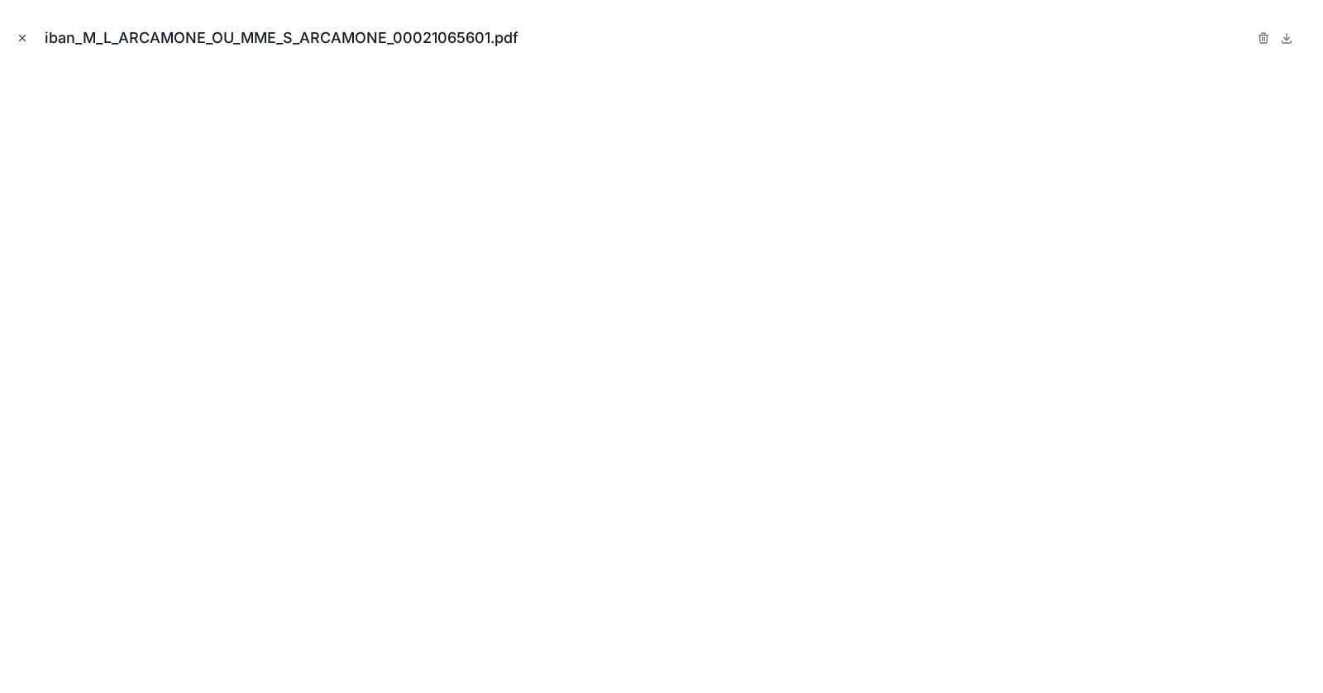
click at [26, 37] on icon "Close modal" at bounding box center [23, 38] width 12 height 12
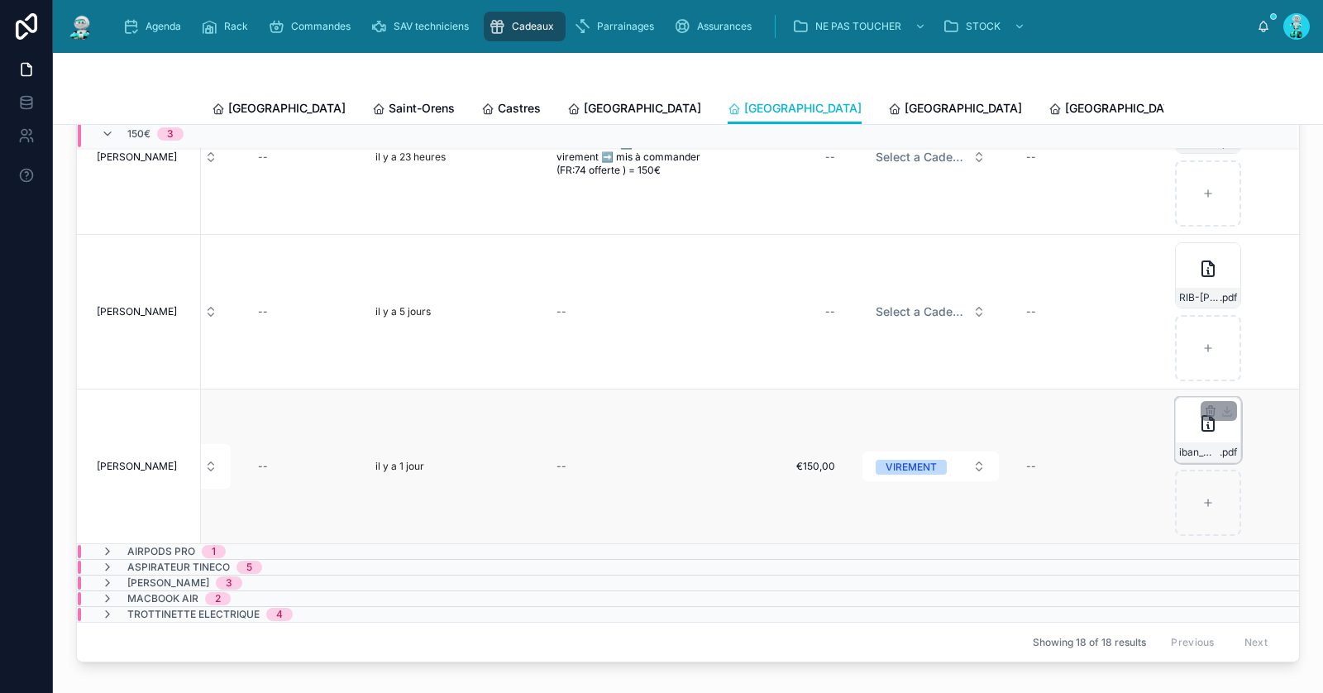
click at [1176, 435] on div "iban_M_L_ARCAMONE_OU_MME_S_ARCAMONE_00021065601 .pdf" at bounding box center [1208, 430] width 66 height 66
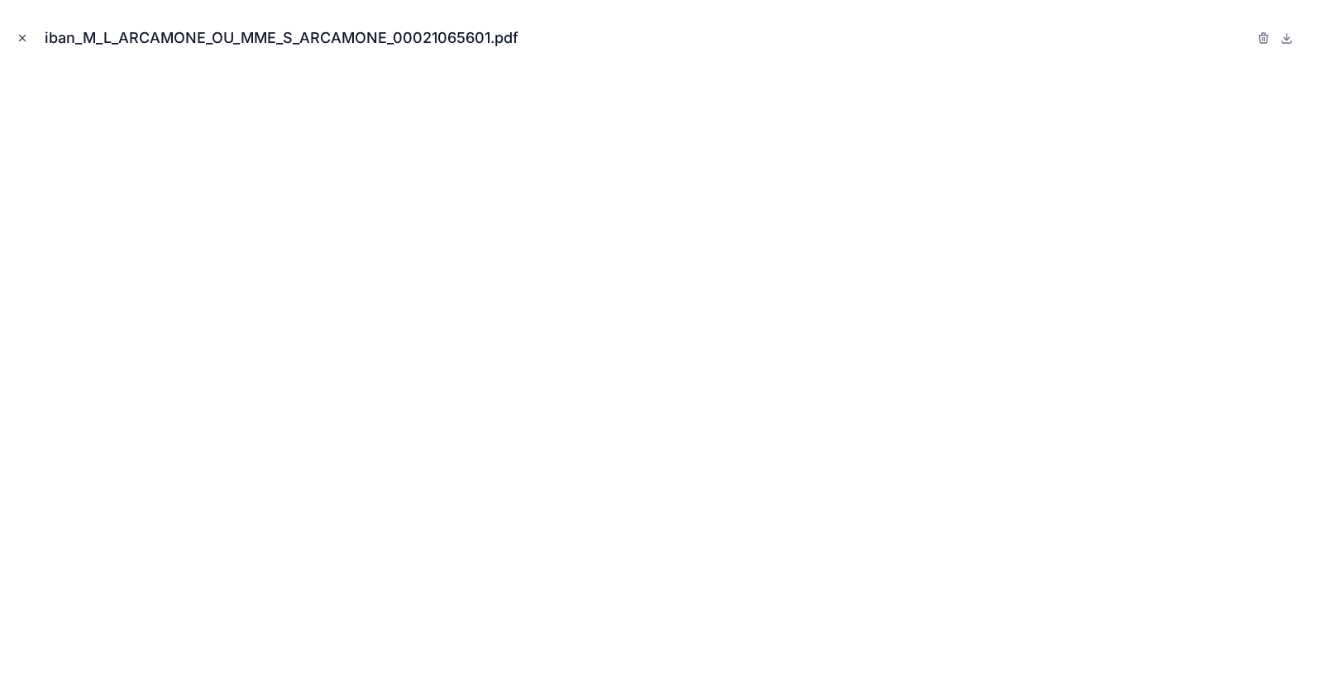
click at [28, 39] on button "Close modal" at bounding box center [22, 38] width 18 height 18
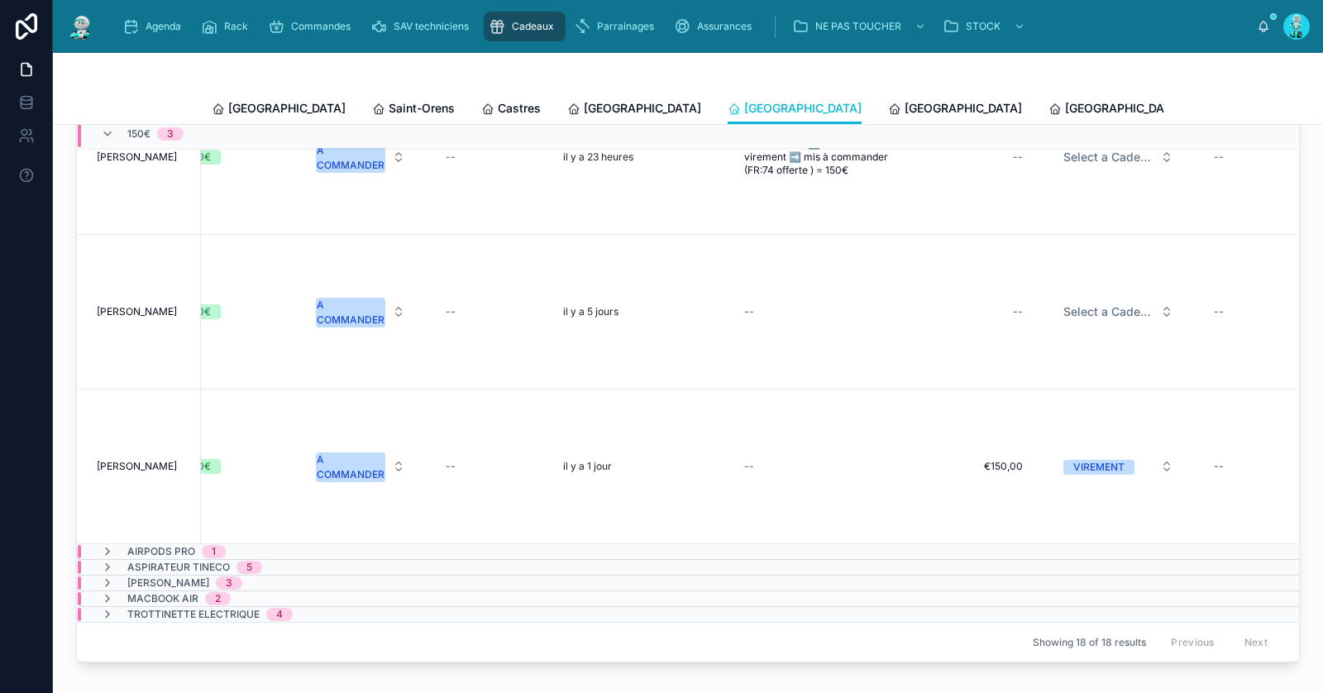
scroll to position [79, 586]
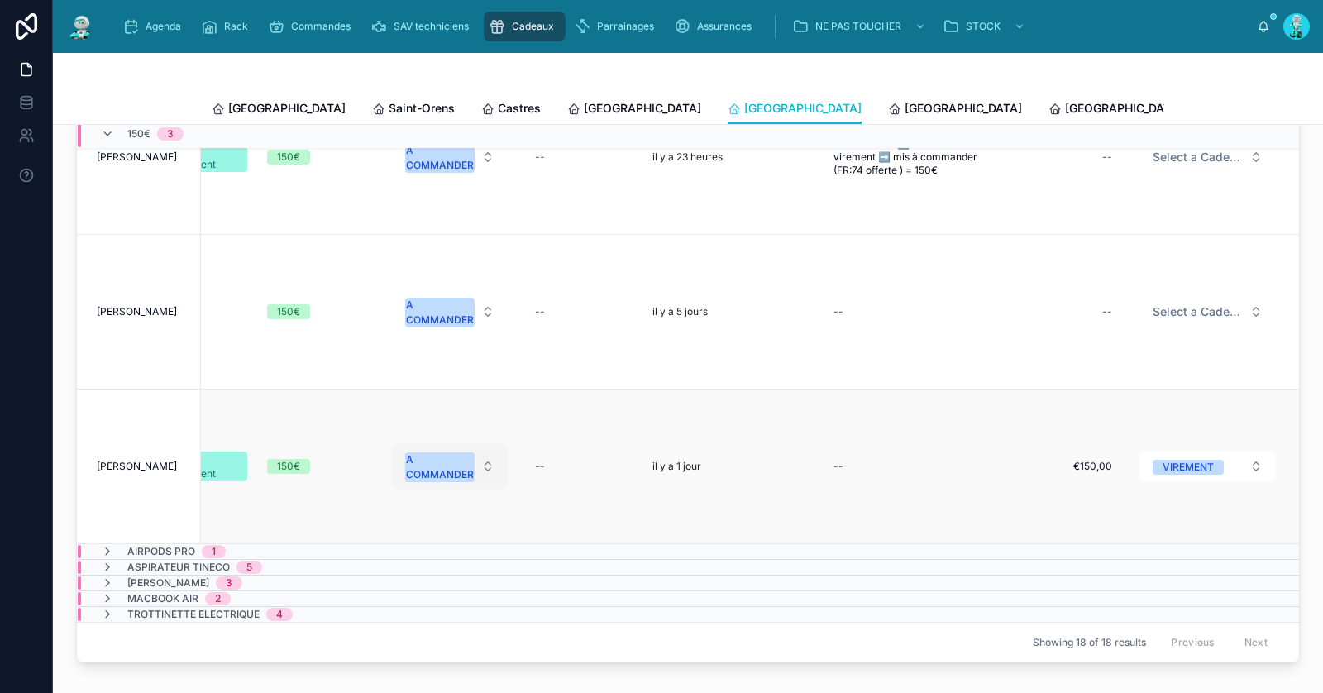
click at [466, 467] on div "A COMMANDER" at bounding box center [440, 467] width 68 height 30
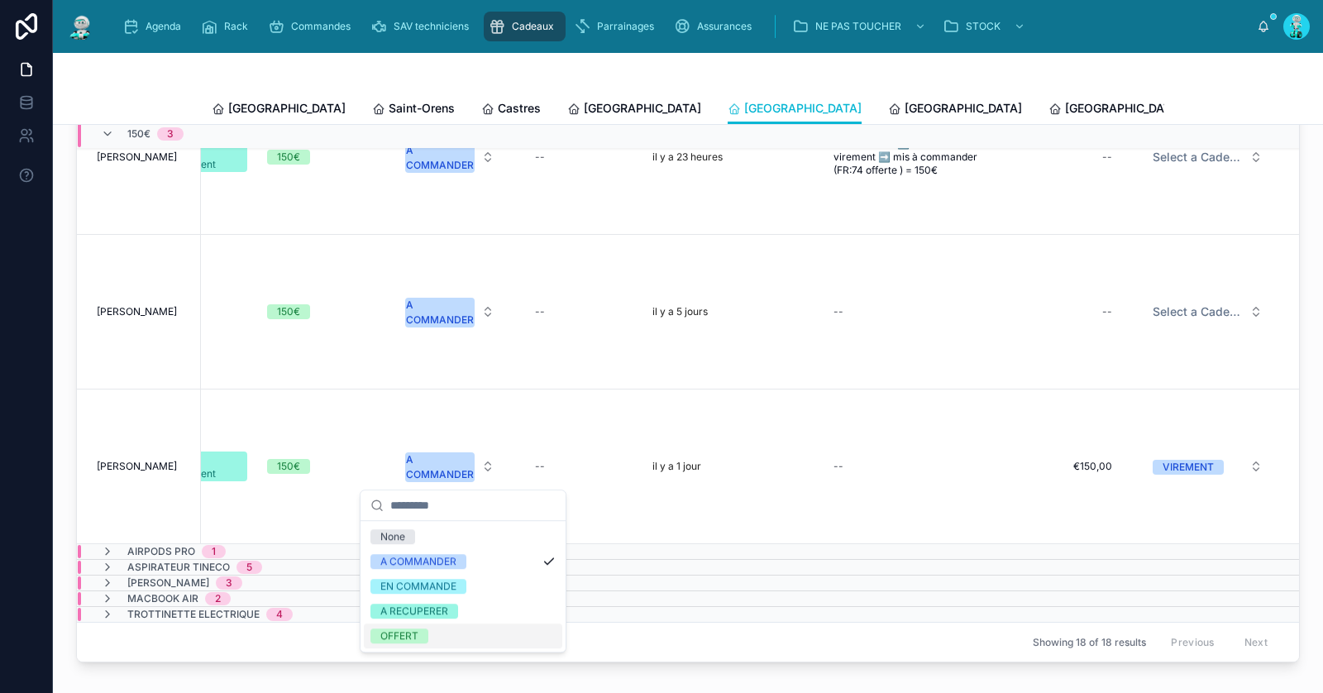
click at [446, 629] on div "OFFERT" at bounding box center [463, 636] width 198 height 25
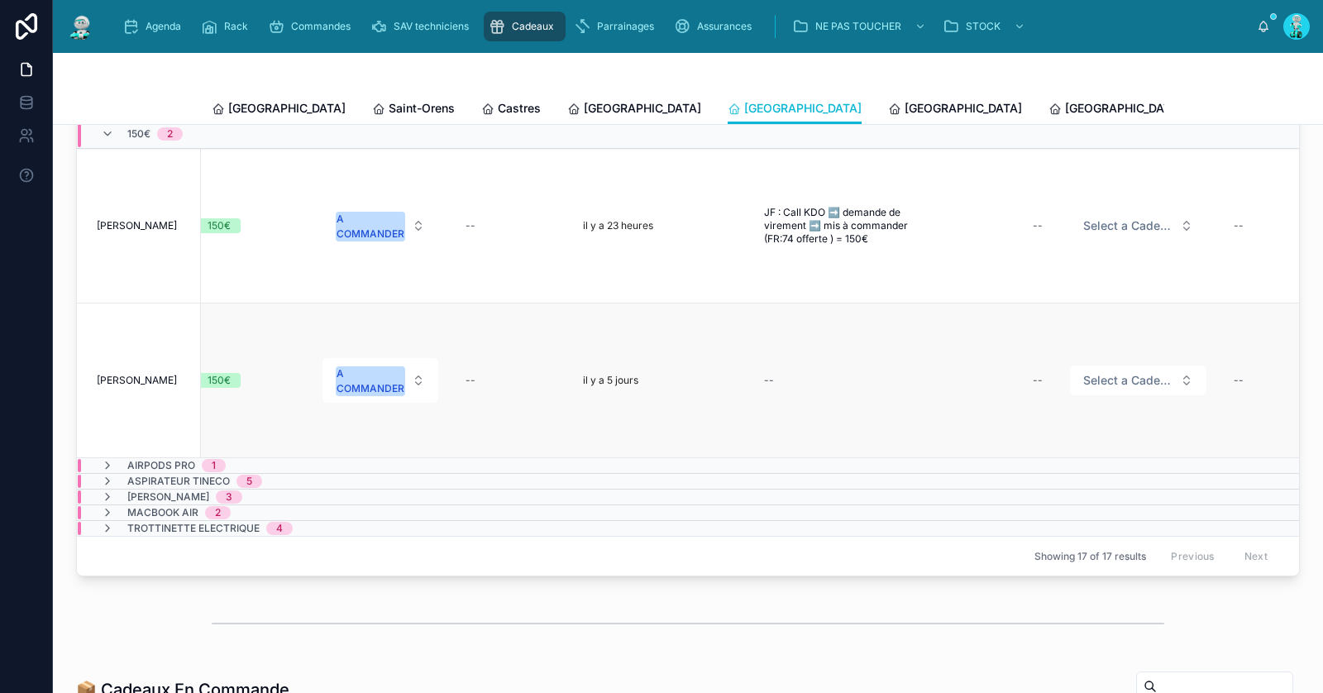
scroll to position [0, 650]
click at [809, 394] on div "--" at bounding box center [847, 380] width 168 height 26
type textarea "***"
click at [1021, 380] on div "--" at bounding box center [1002, 380] width 104 height 26
type input "*******"
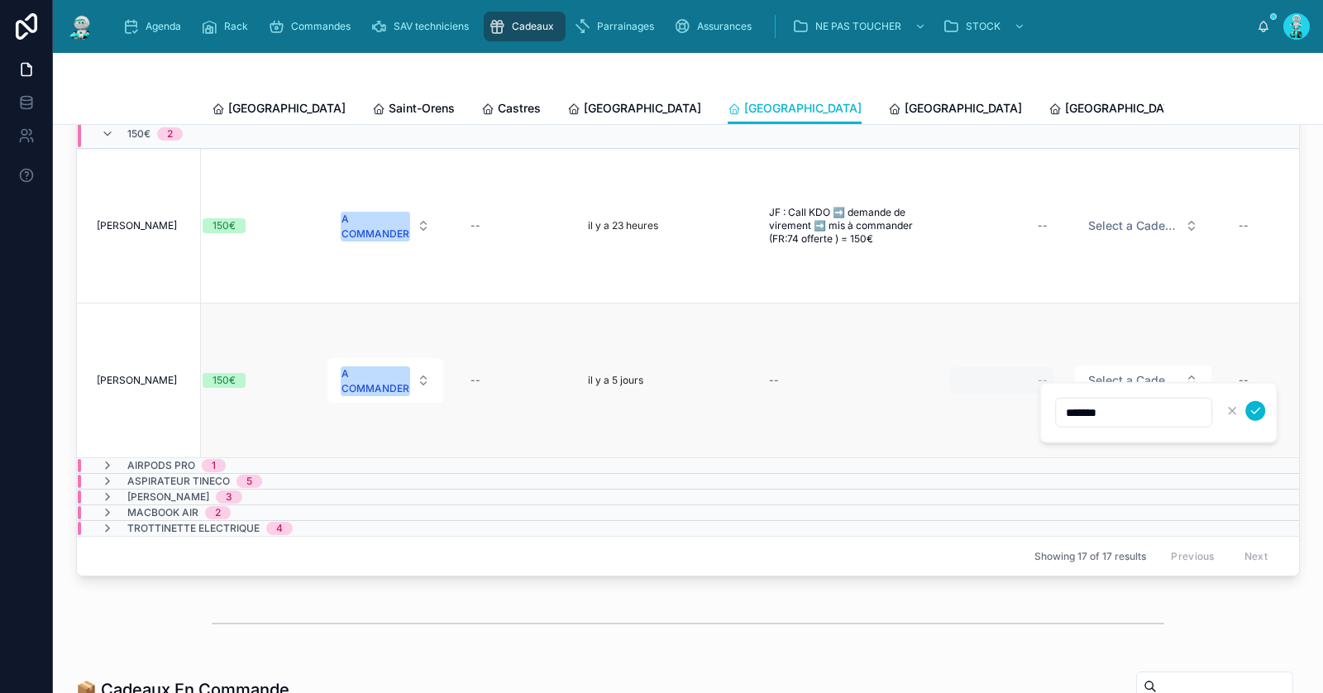
click button "submit" at bounding box center [1256, 411] width 20 height 20
click at [1122, 387] on span "Select a Cadeau Fournisseur" at bounding box center [1133, 380] width 90 height 17
click at [1124, 395] on button "Select a Cadeau Fournisseur" at bounding box center [1143, 381] width 136 height 30
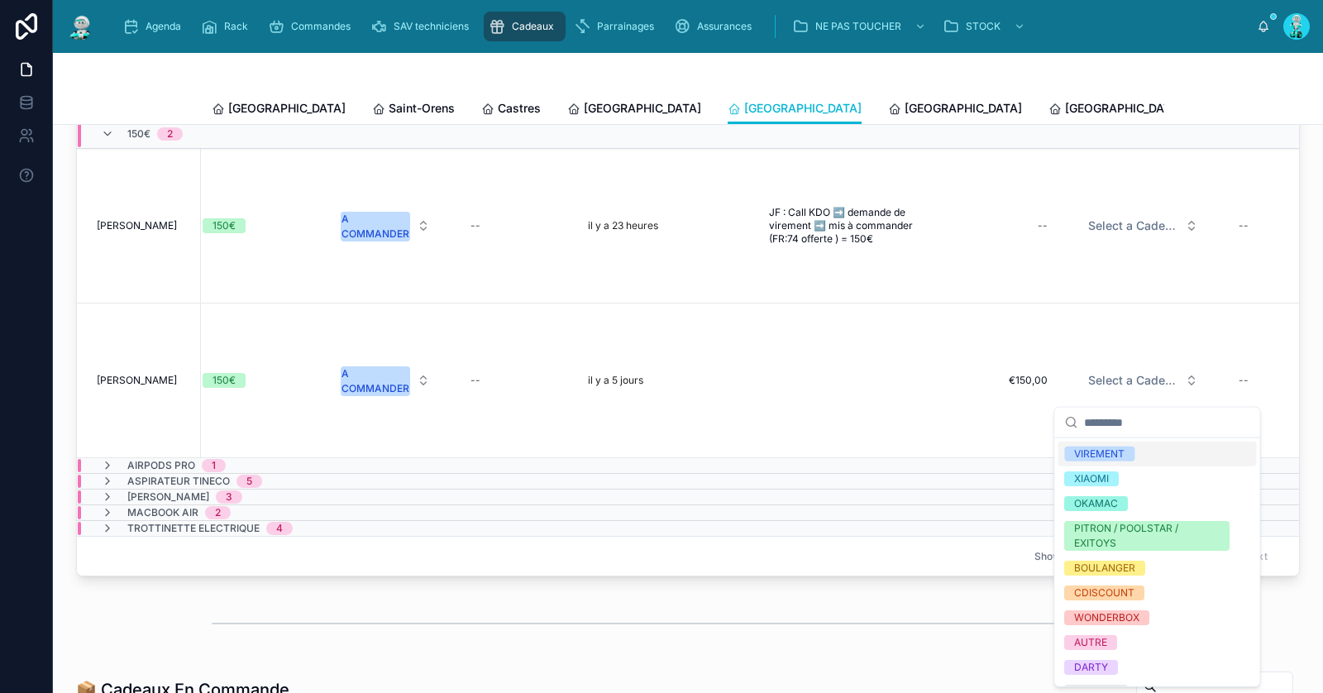
click at [1121, 447] on div "VIREMENT" at bounding box center [1099, 454] width 50 height 15
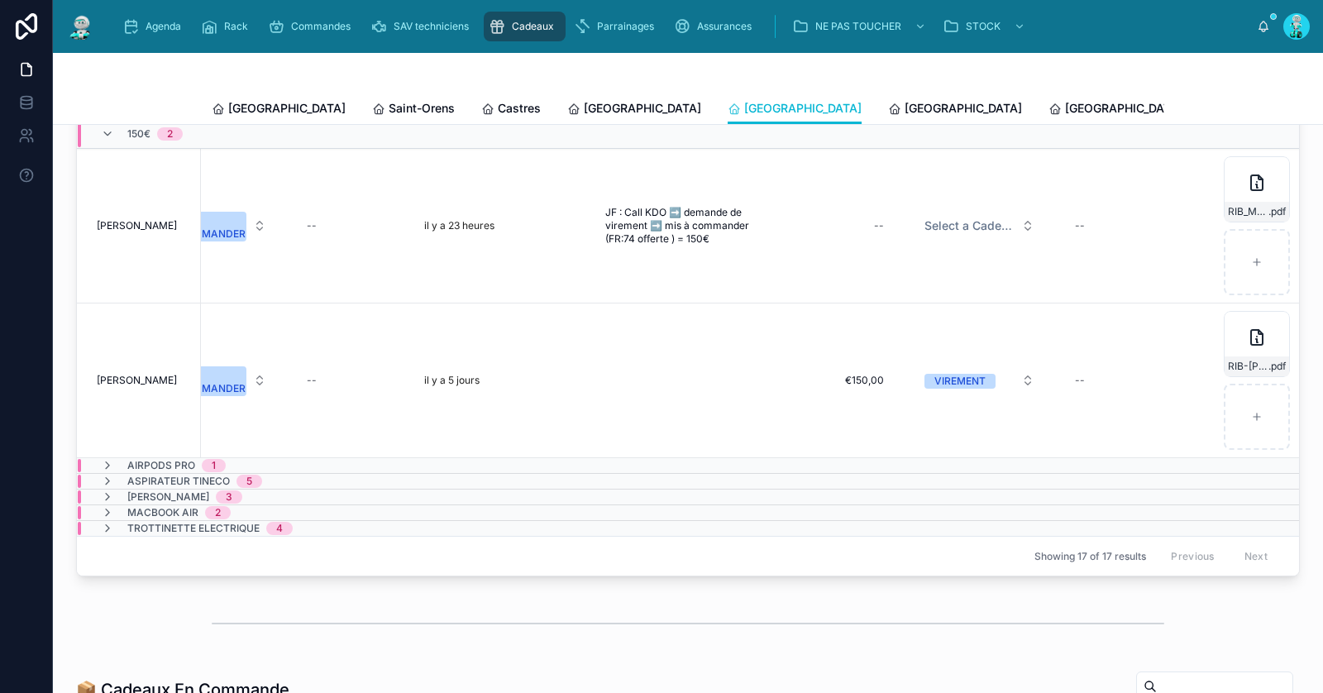
scroll to position [0, 887]
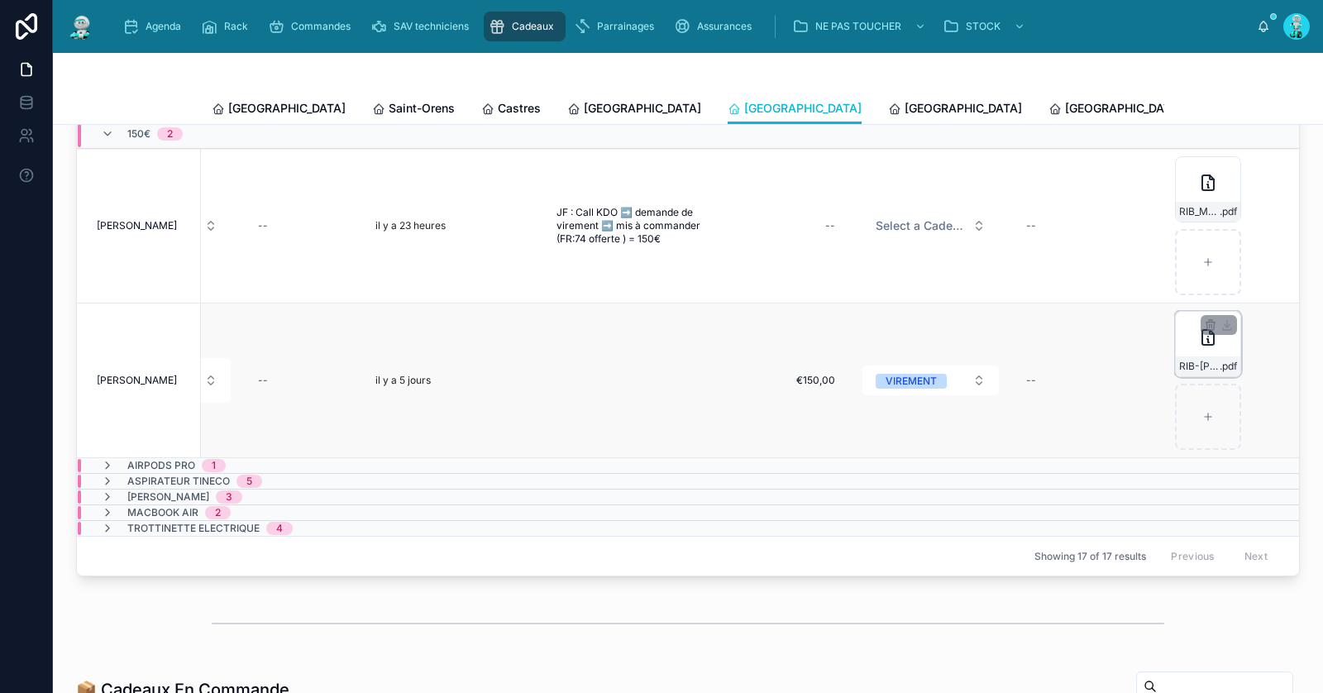
click at [1198, 347] on icon at bounding box center [1208, 338] width 20 height 20
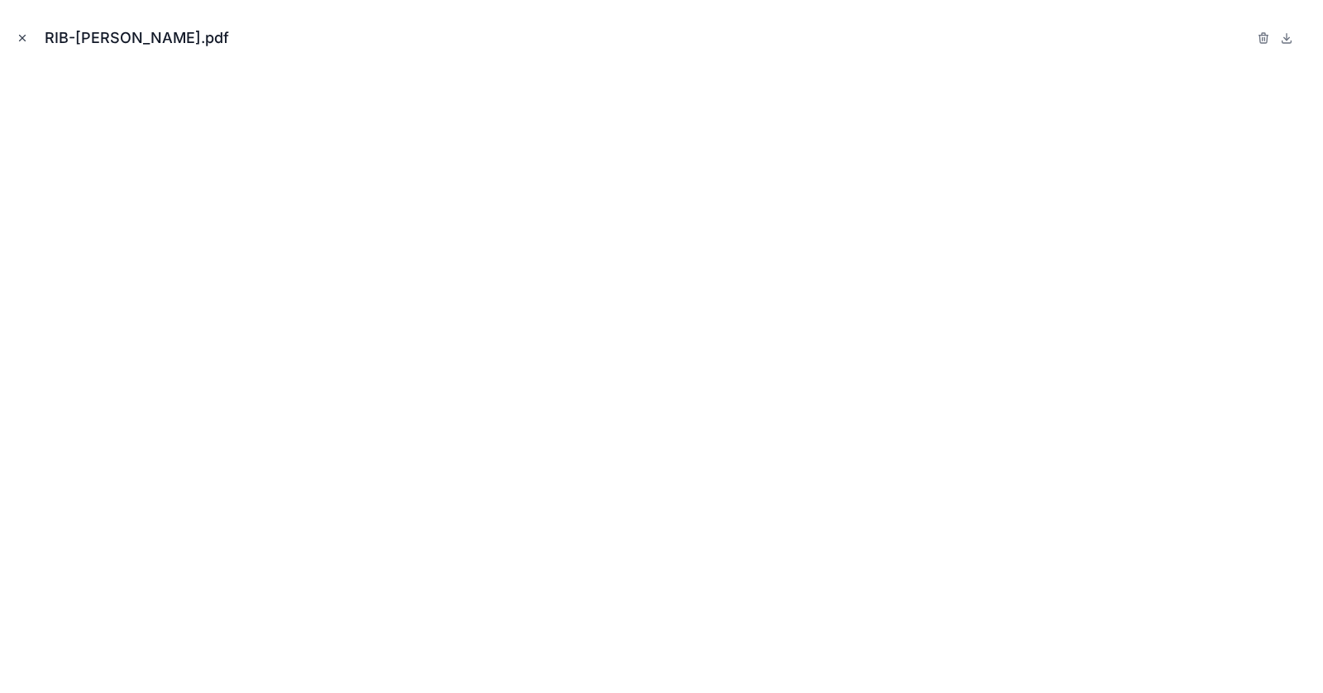
click at [26, 36] on icon "Close modal" at bounding box center [23, 38] width 12 height 12
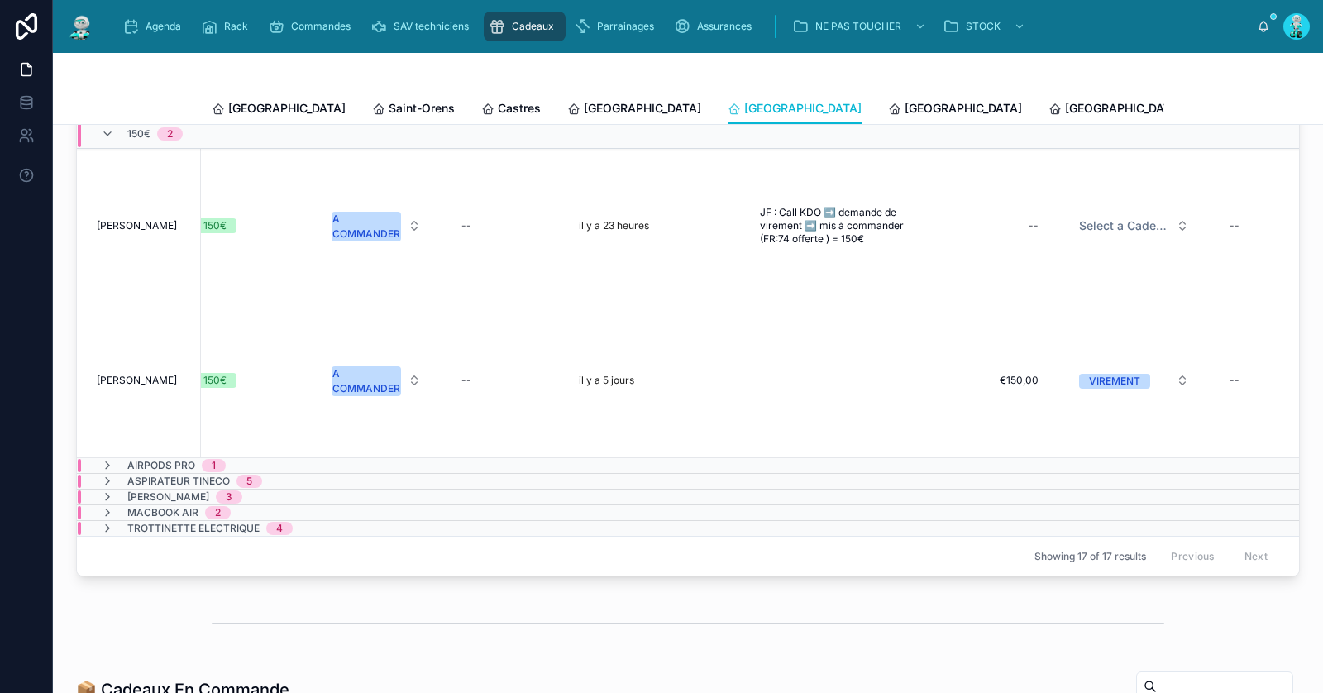
scroll to position [0, 653]
click at [381, 385] on div "A COMMANDER" at bounding box center [373, 381] width 68 height 30
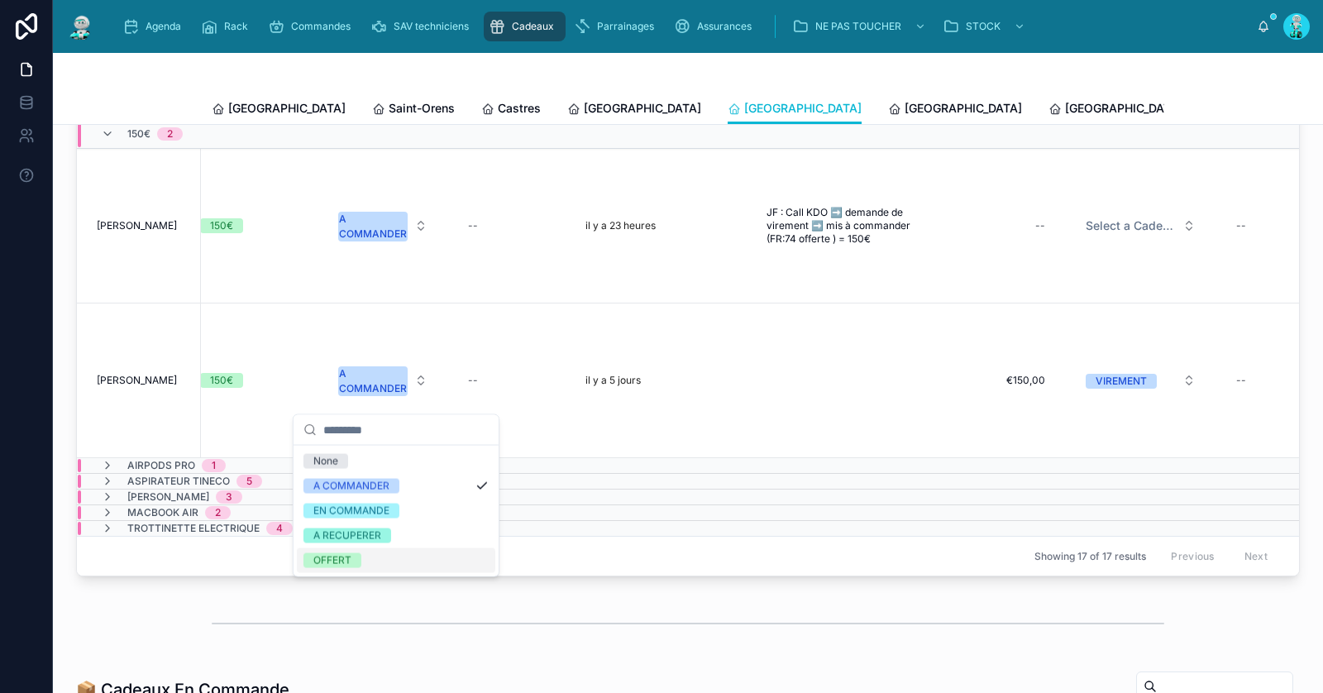
click at [389, 566] on div "OFFERT" at bounding box center [396, 560] width 198 height 25
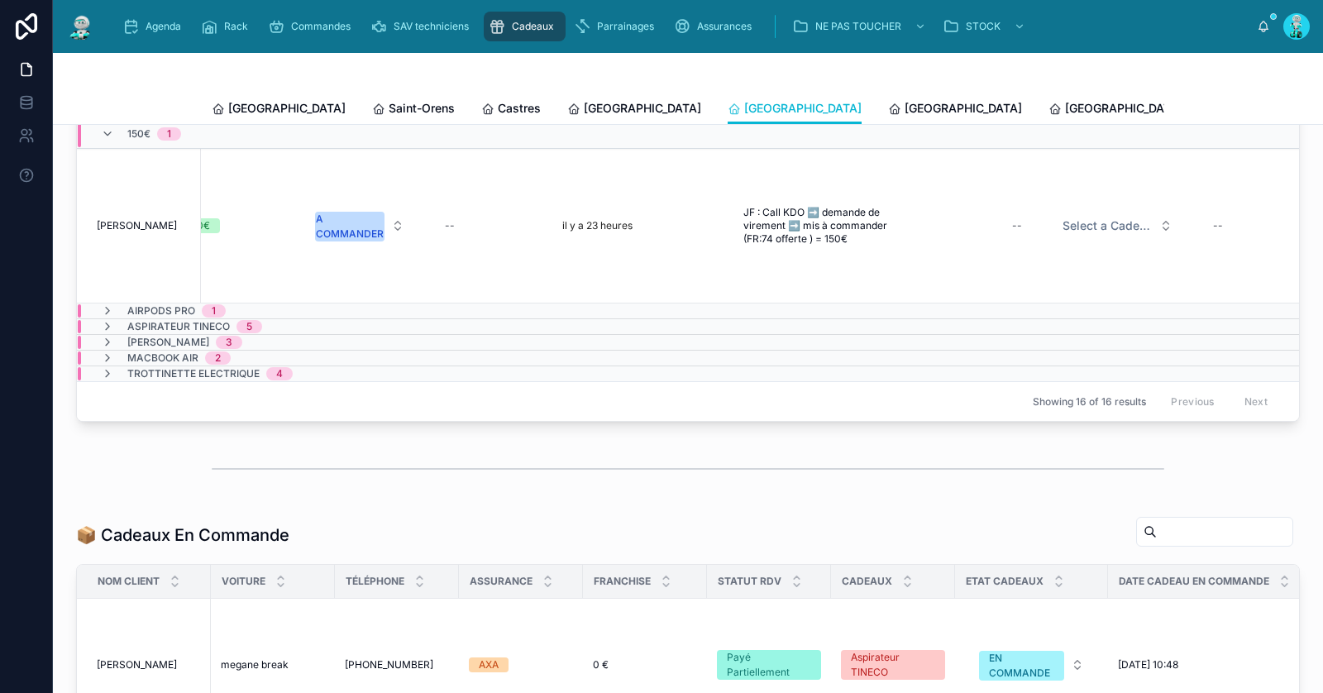
scroll to position [0, 887]
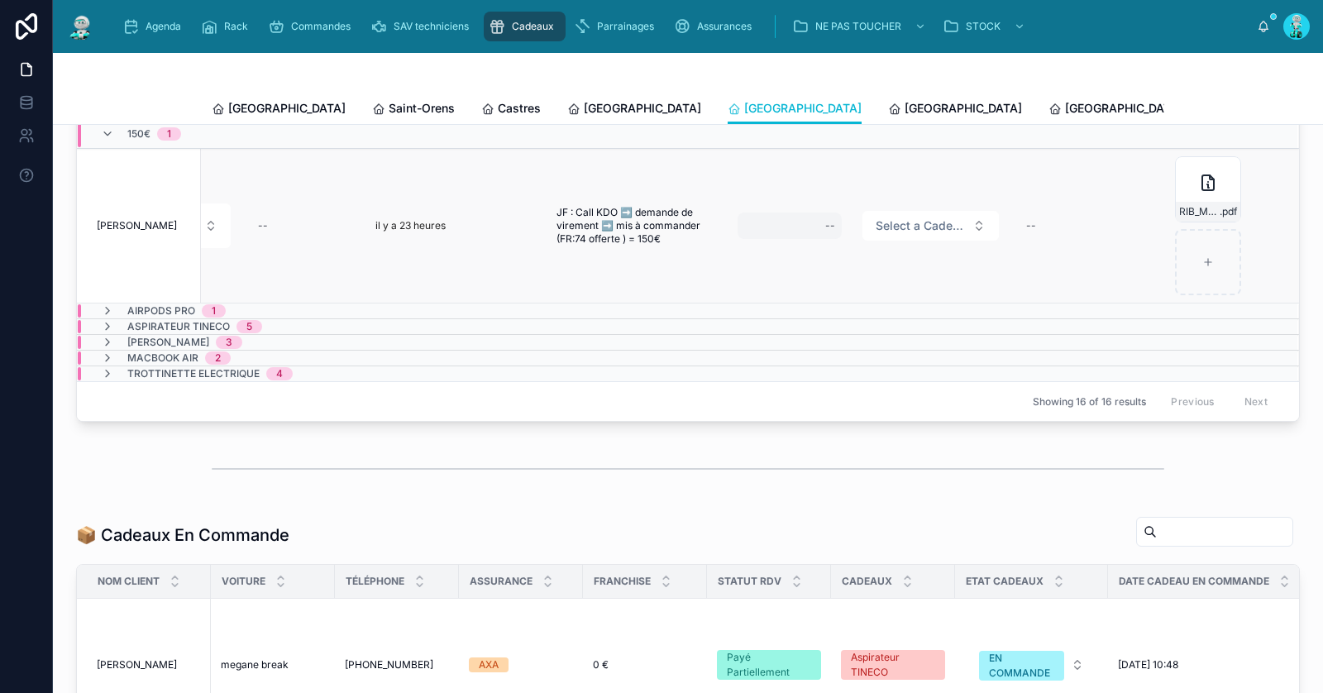
click at [793, 236] on div "--" at bounding box center [790, 226] width 104 height 26
type input "*******"
click button "submit" at bounding box center [1017, 256] width 20 height 20
click at [901, 229] on span "Select a Cadeau Fournisseur" at bounding box center [921, 226] width 90 height 17
click at [909, 300] on td "Select a Cadeau Fournisseur" at bounding box center [931, 226] width 158 height 155
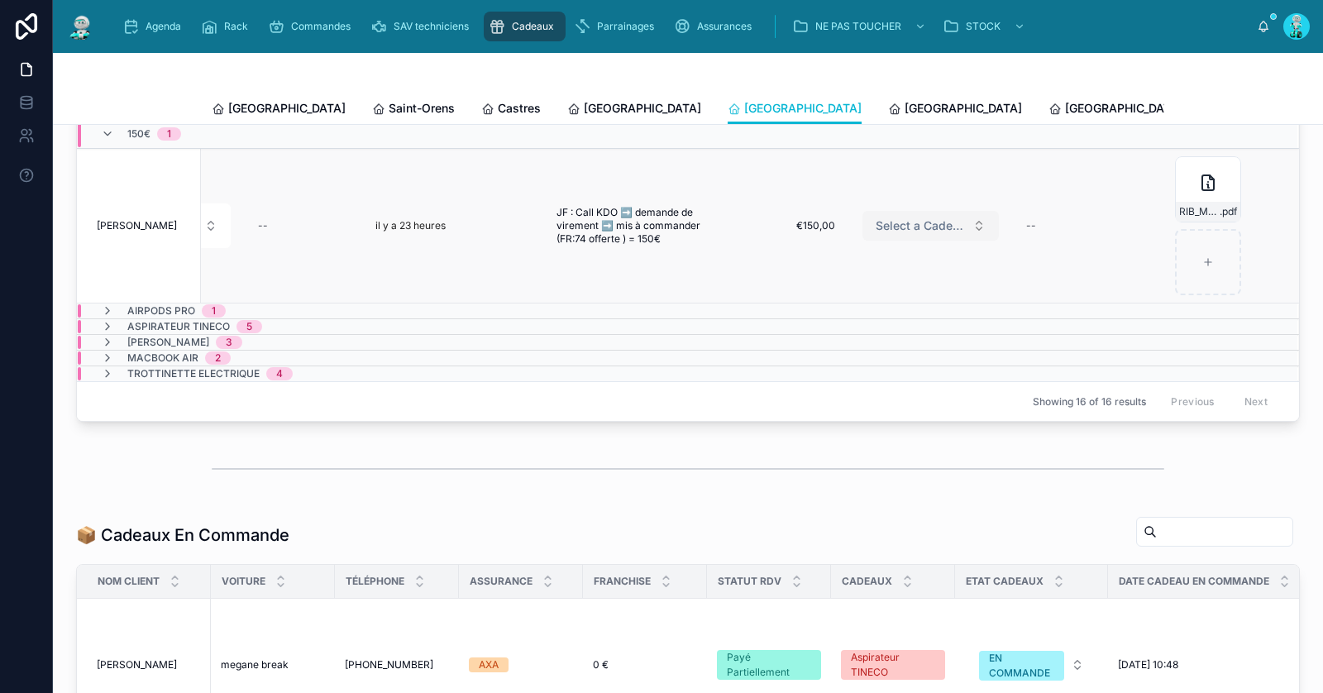
click at [913, 234] on span "Select a Cadeau Fournisseur" at bounding box center [921, 226] width 90 height 17
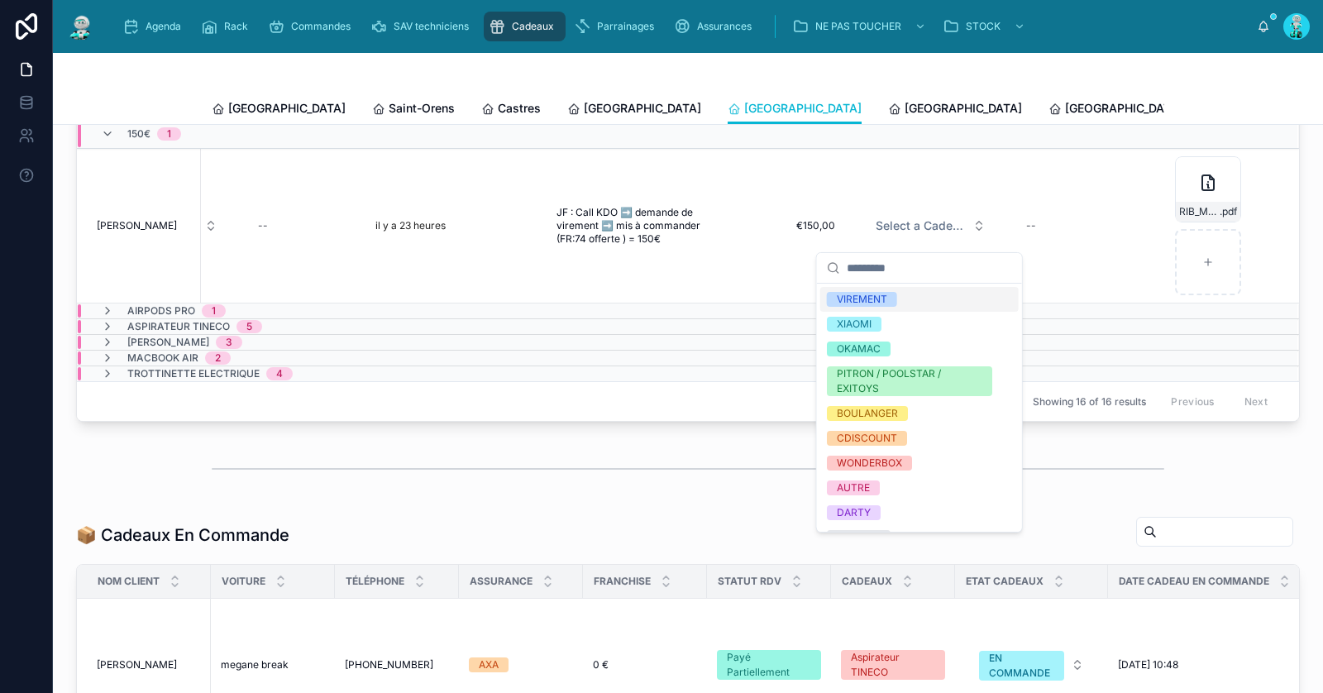
click at [902, 291] on div "VIREMENT" at bounding box center [919, 299] width 198 height 25
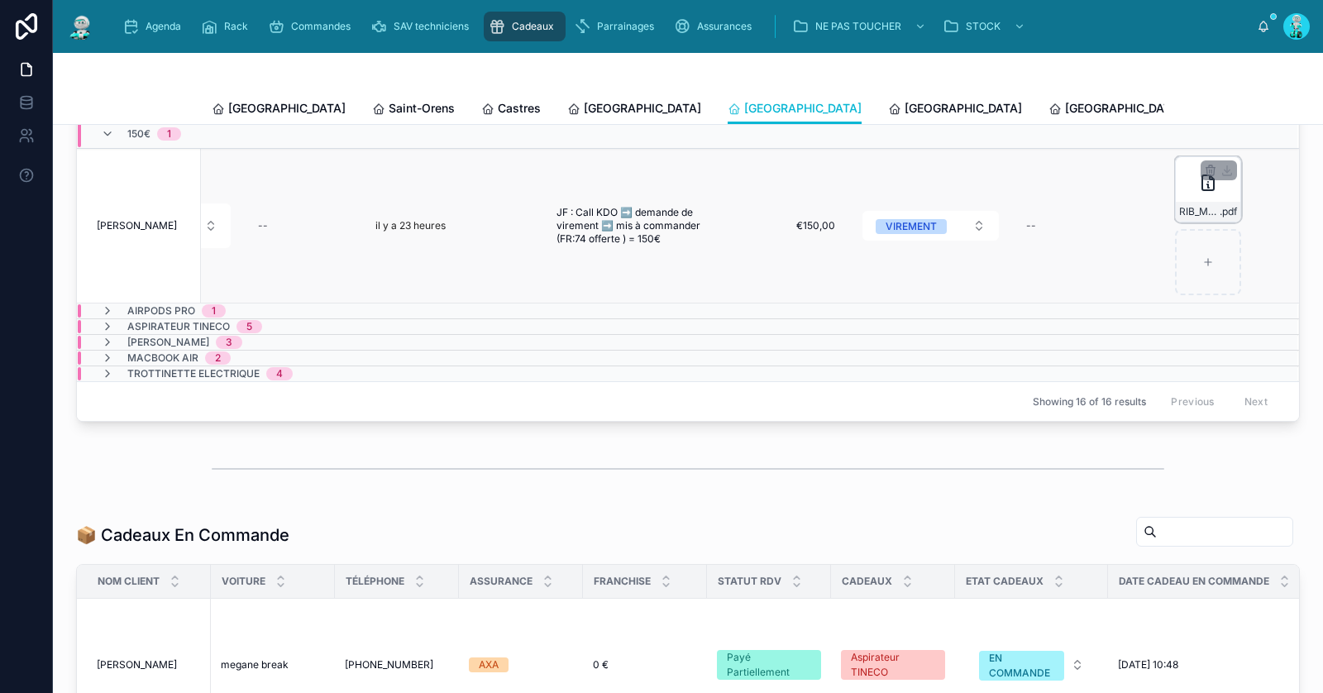
click at [1175, 197] on div "RIB_M_OU_MME_EL_KOKOUCHI_MOHAMED_2000-1_250702_172_250826_145618 .pdf" at bounding box center [1208, 189] width 66 height 66
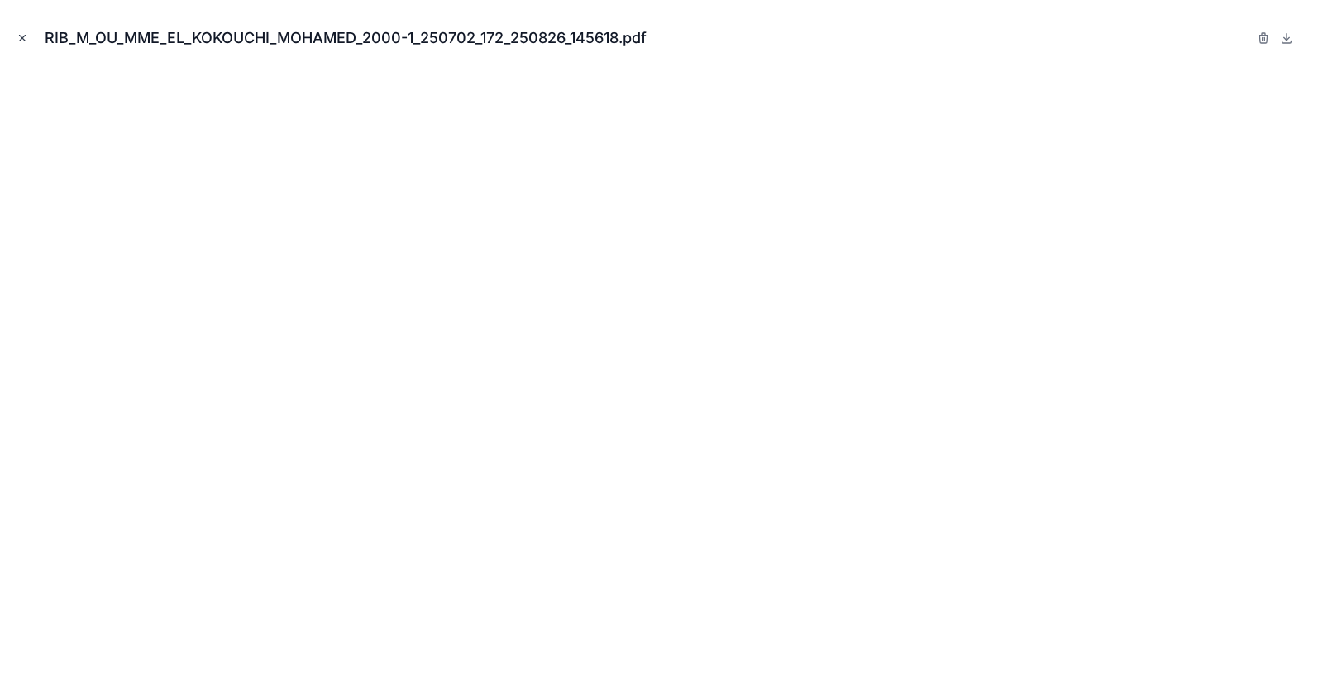
click at [24, 36] on icon "Close modal" at bounding box center [23, 38] width 12 height 12
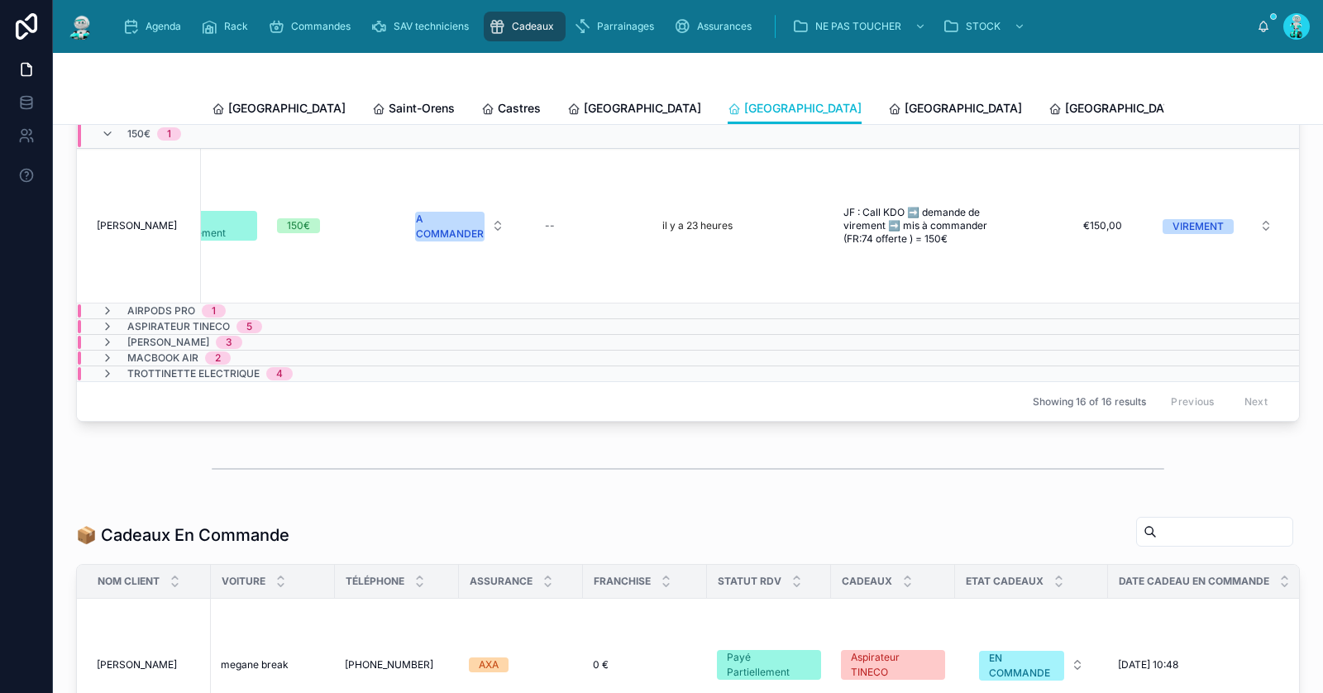
scroll to position [0, 573]
click at [466, 241] on div "A COMMANDER" at bounding box center [452, 227] width 68 height 30
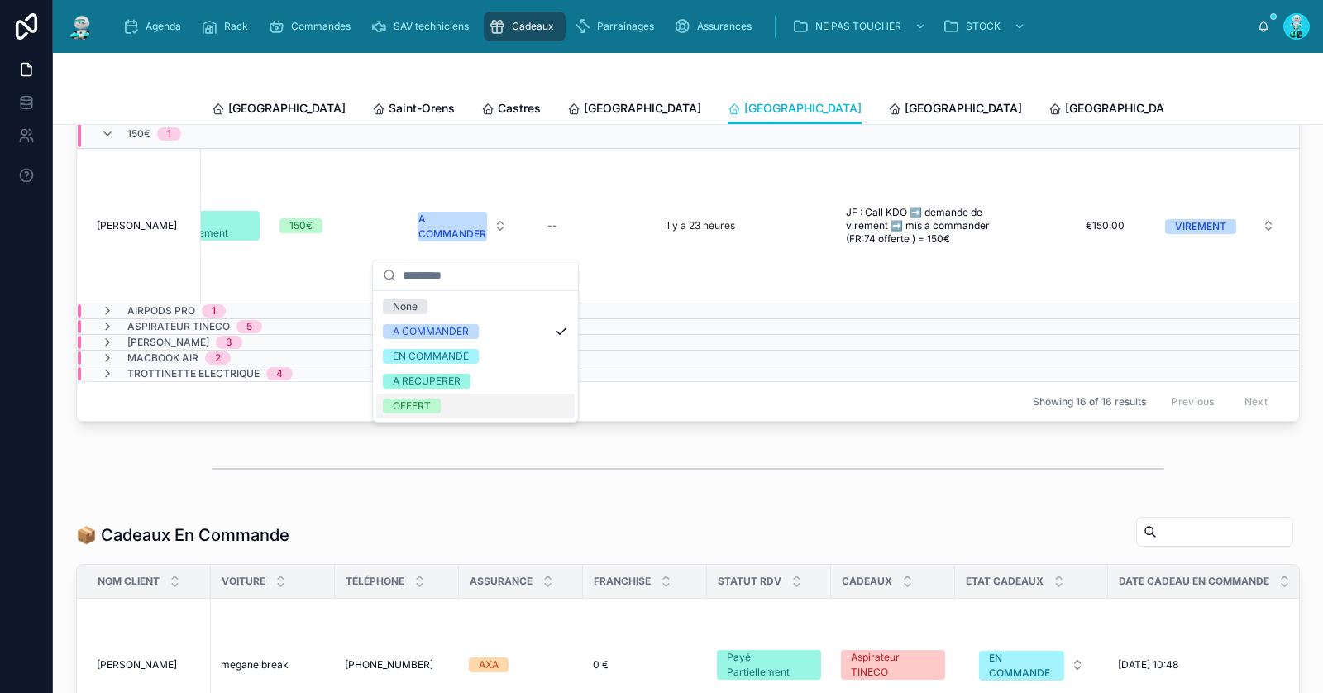
click at [462, 407] on div "OFFERT" at bounding box center [475, 406] width 198 height 25
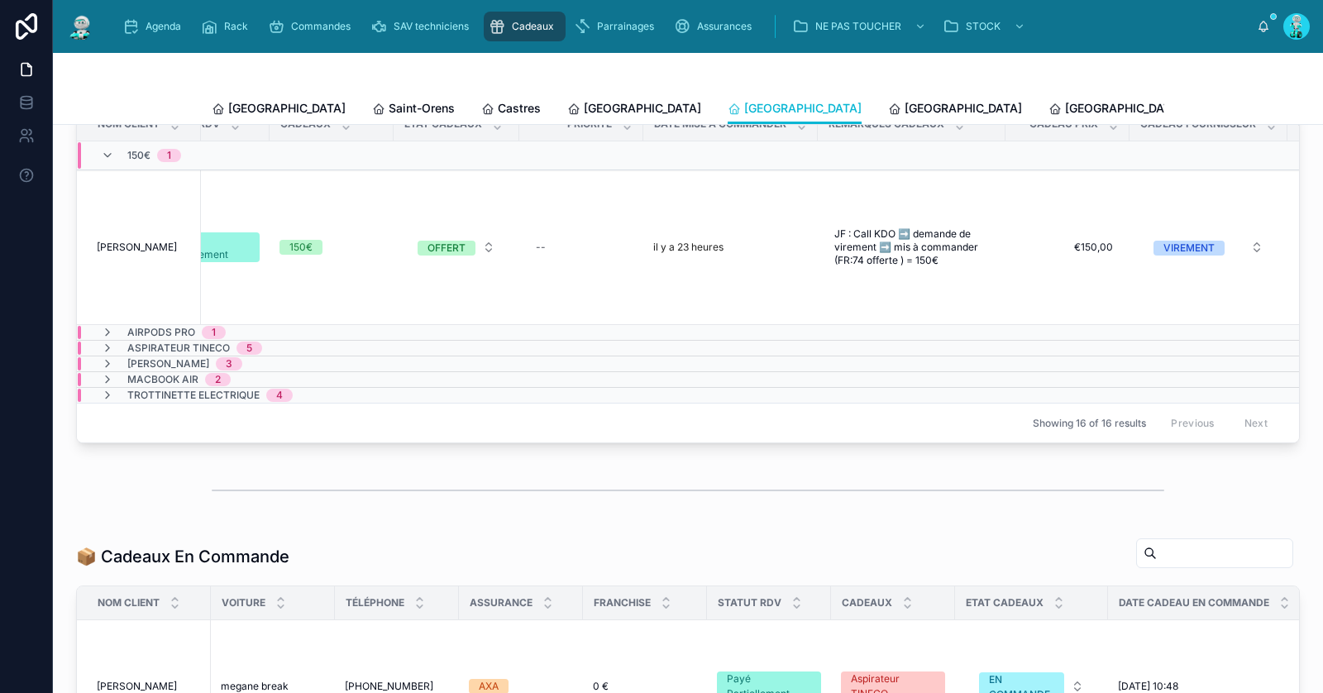
scroll to position [438, 0]
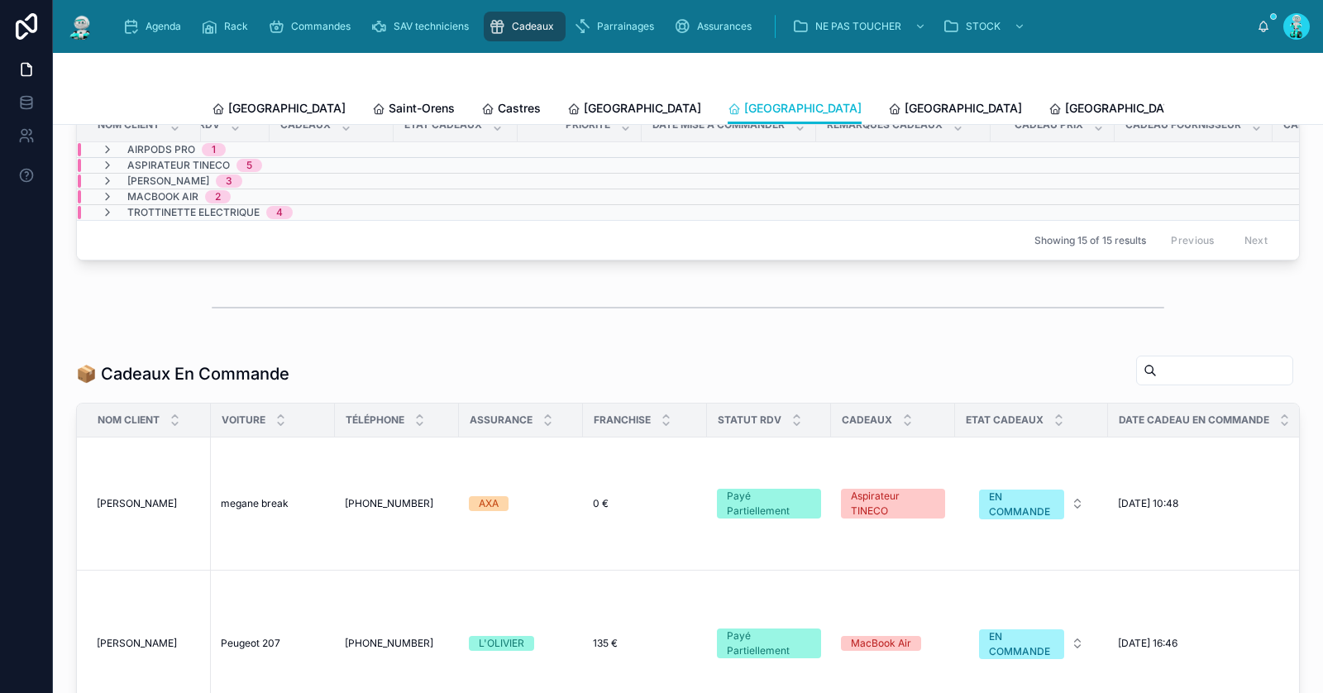
click at [739, 91] on div at bounding box center [688, 73] width 953 height 40
click at [905, 108] on span "Rennes" at bounding box center [963, 108] width 117 height 17
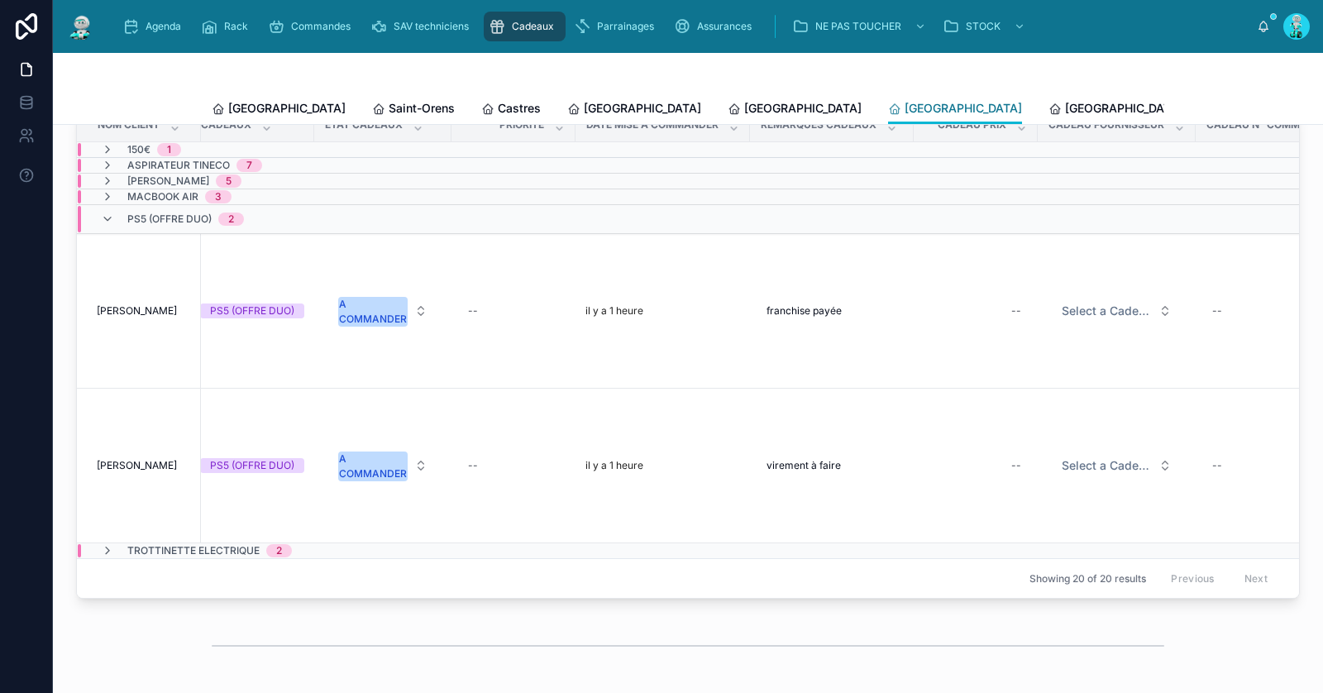
scroll to position [0, 753]
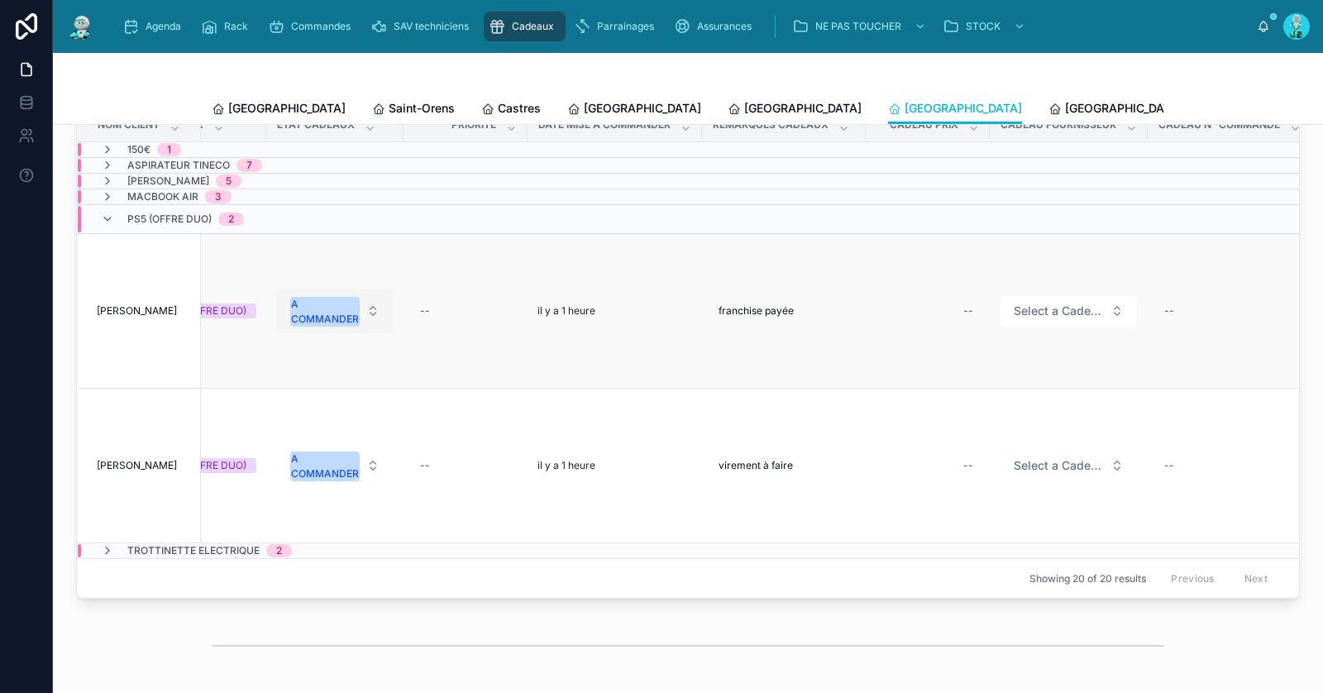
click at [336, 319] on div "A COMMANDER" at bounding box center [325, 312] width 68 height 30
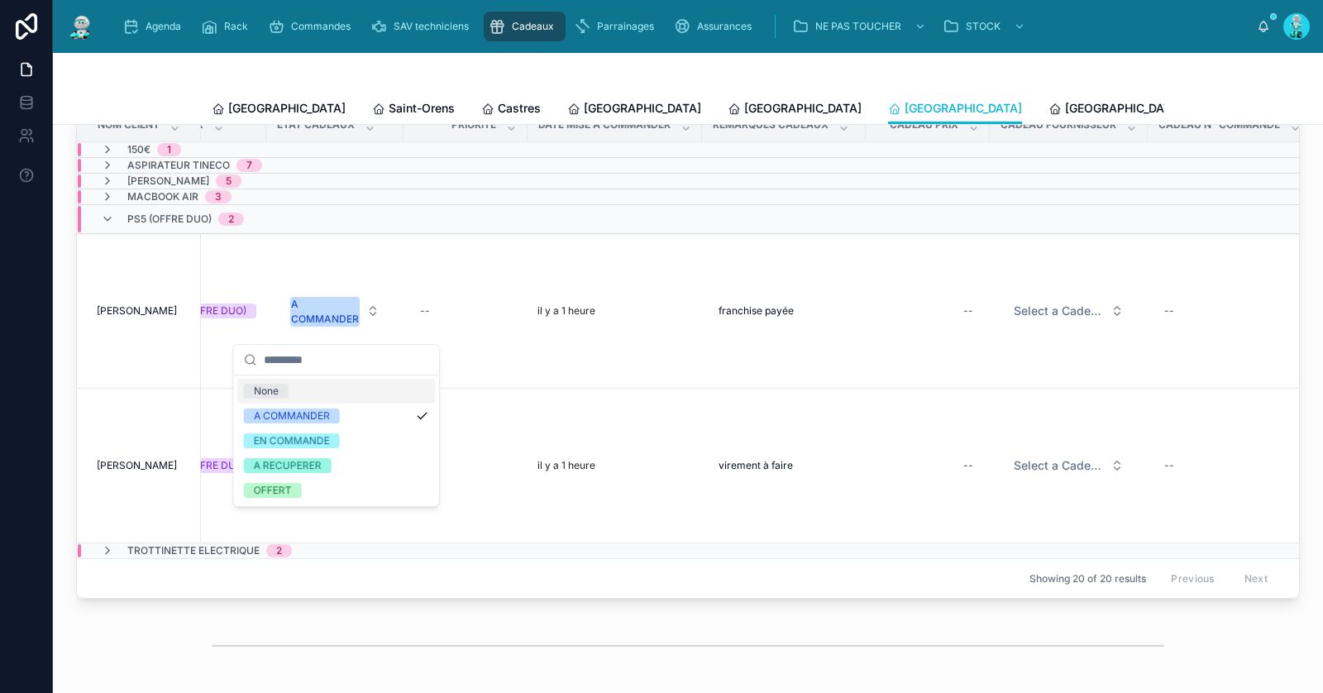
click at [364, 394] on div "None" at bounding box center [336, 391] width 198 height 25
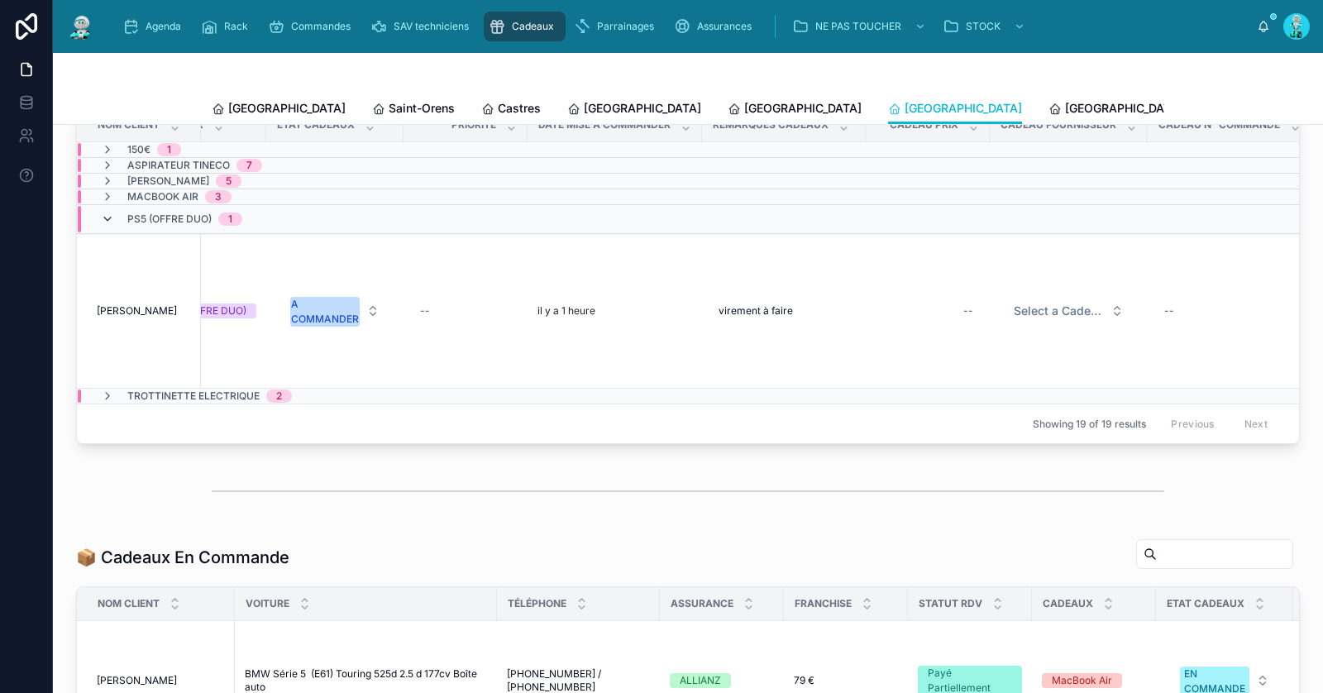
click at [108, 226] on icon at bounding box center [107, 219] width 13 height 13
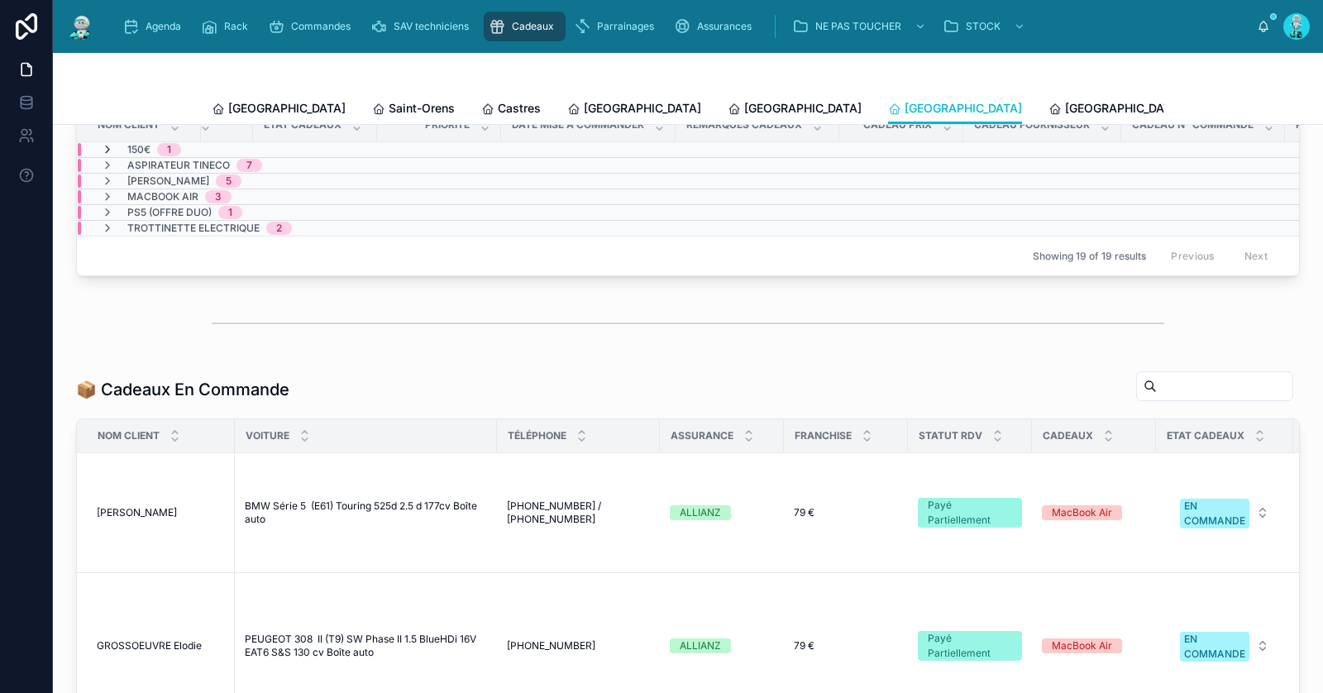
click at [108, 156] on icon at bounding box center [107, 149] width 13 height 13
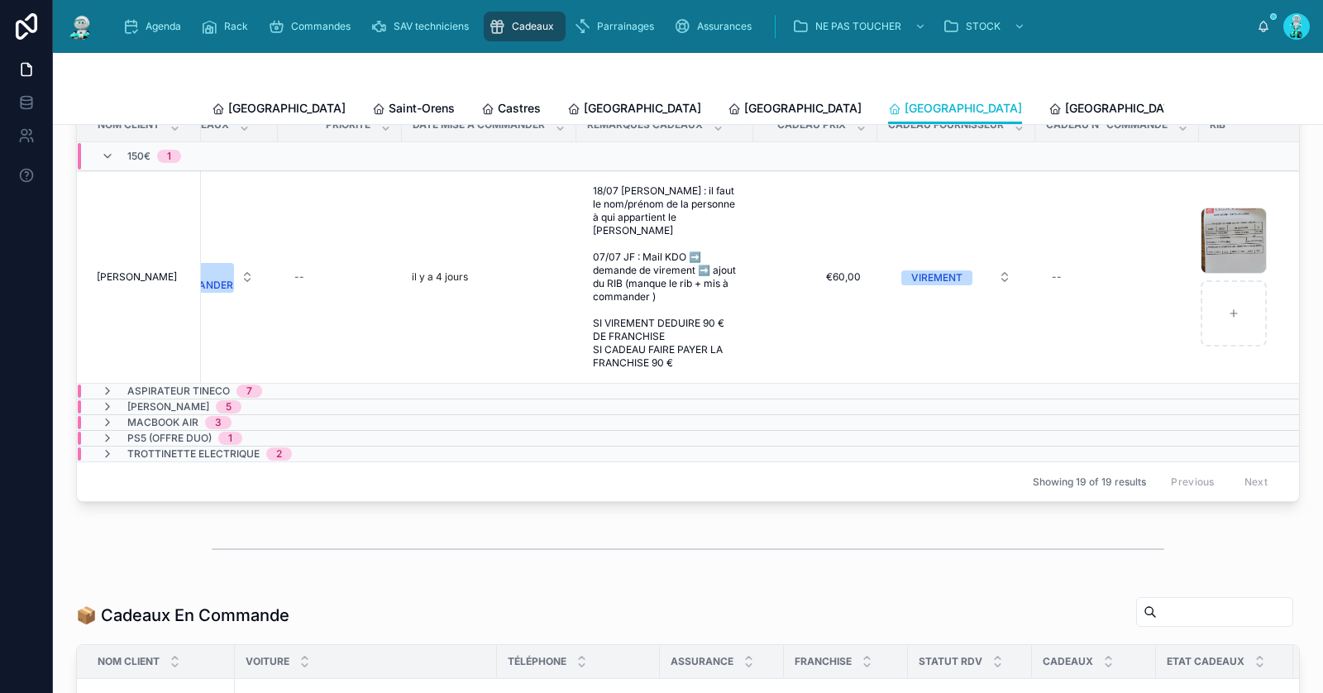
scroll to position [0, 880]
click at [1216, 241] on div "20250707_165526 .jpg" at bounding box center [1233, 241] width 66 height 66
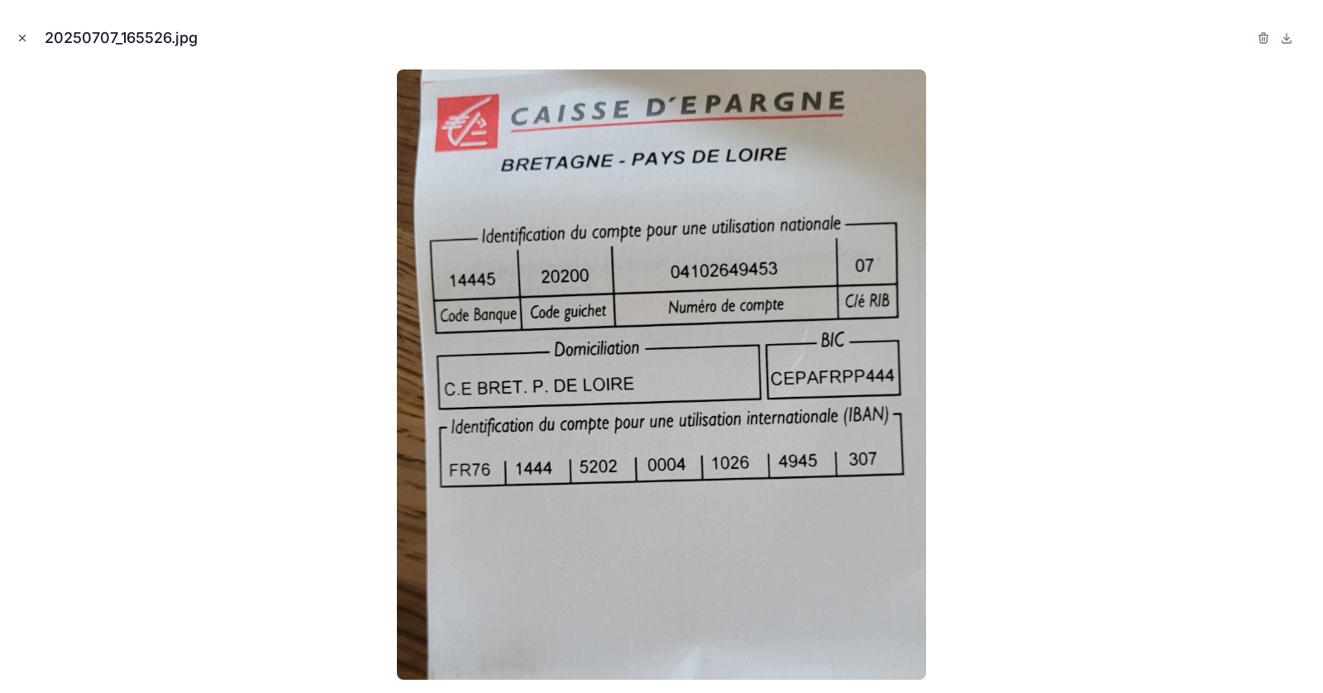
click at [22, 40] on icon "Close modal" at bounding box center [23, 38] width 12 height 12
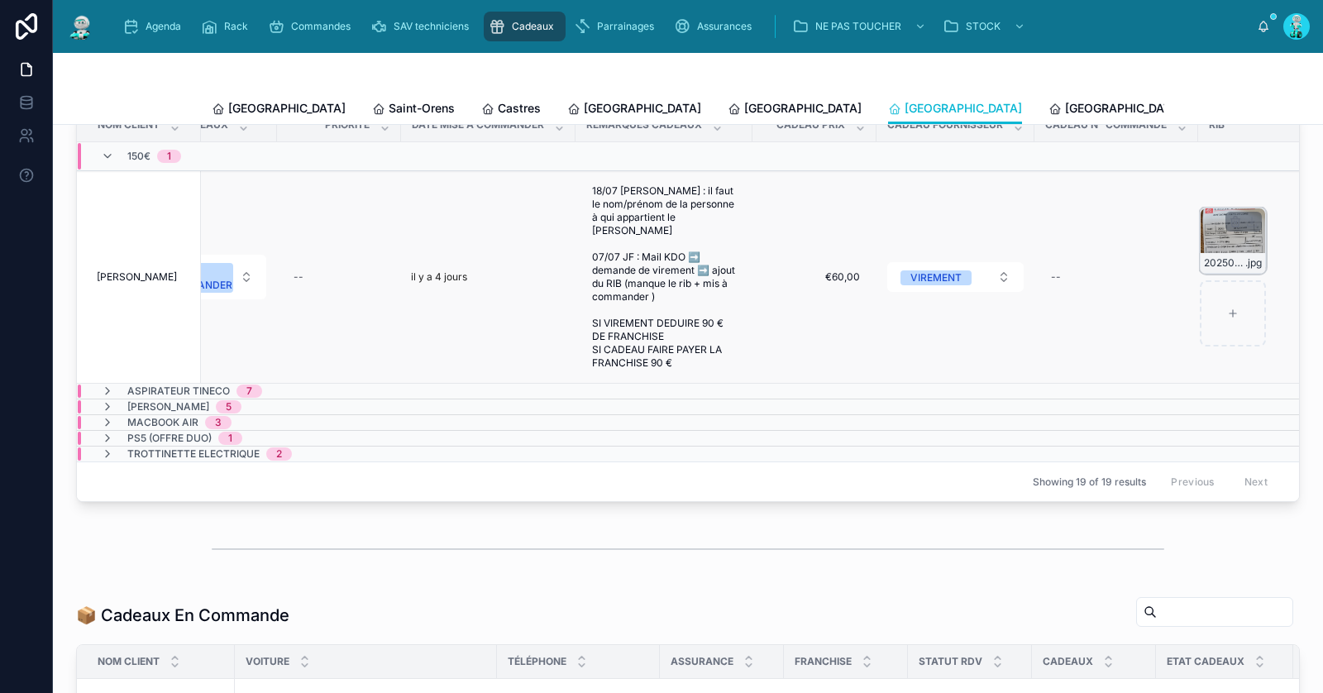
click at [1218, 248] on div "20250707_165526 .jpg" at bounding box center [1233, 241] width 66 height 66
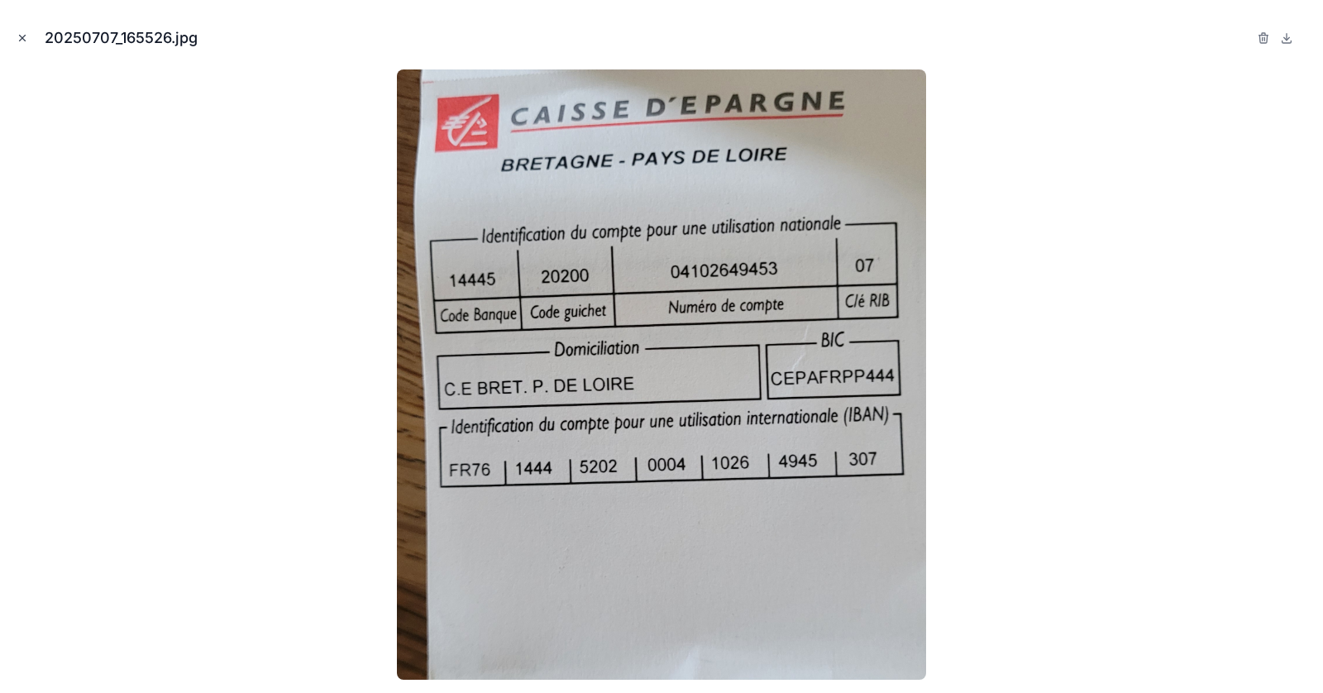
click at [24, 36] on icon "Close modal" at bounding box center [23, 39] width 6 height 6
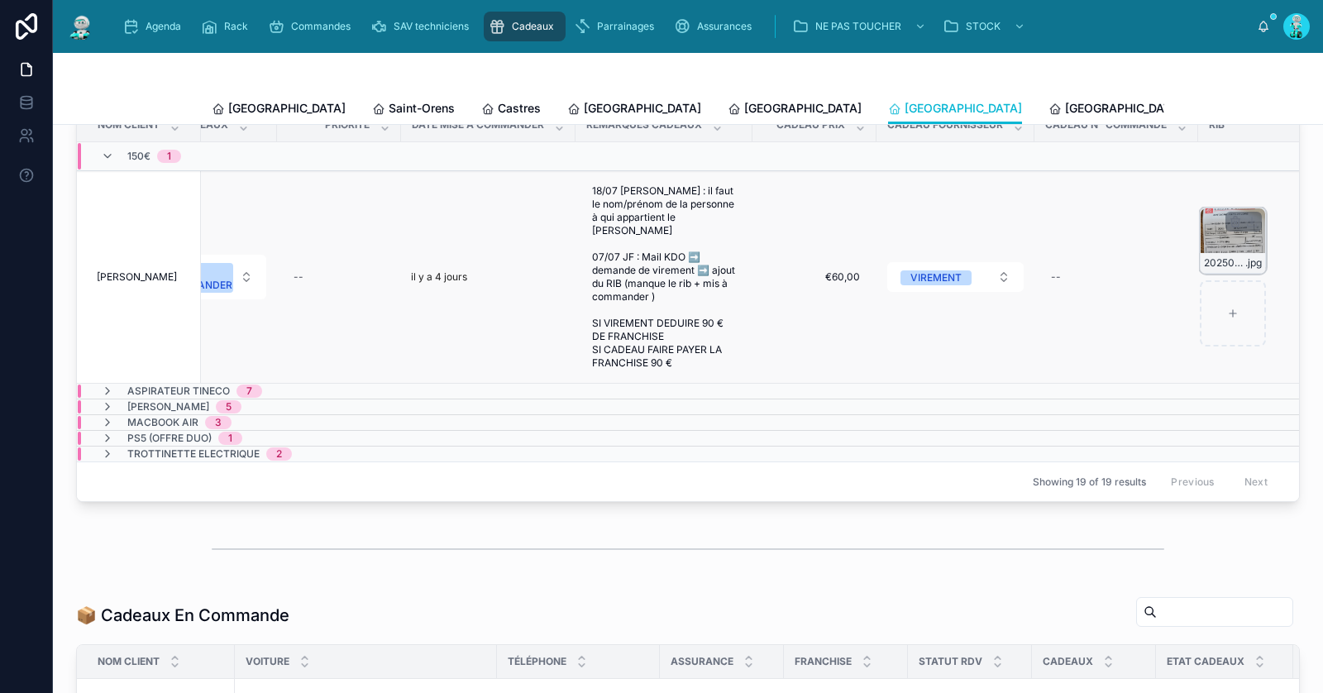
click at [1210, 232] on div "20250707_165526 .jpg" at bounding box center [1233, 241] width 66 height 66
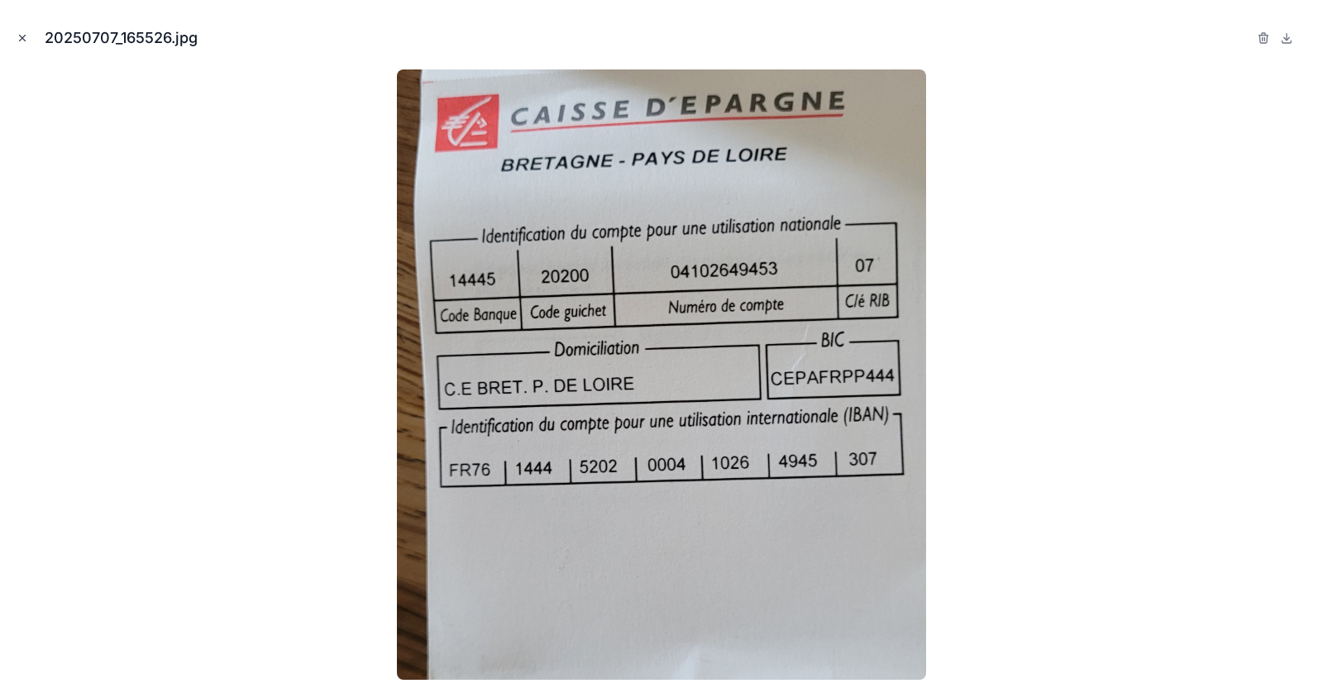
click at [25, 32] on icon "Close modal" at bounding box center [23, 38] width 12 height 12
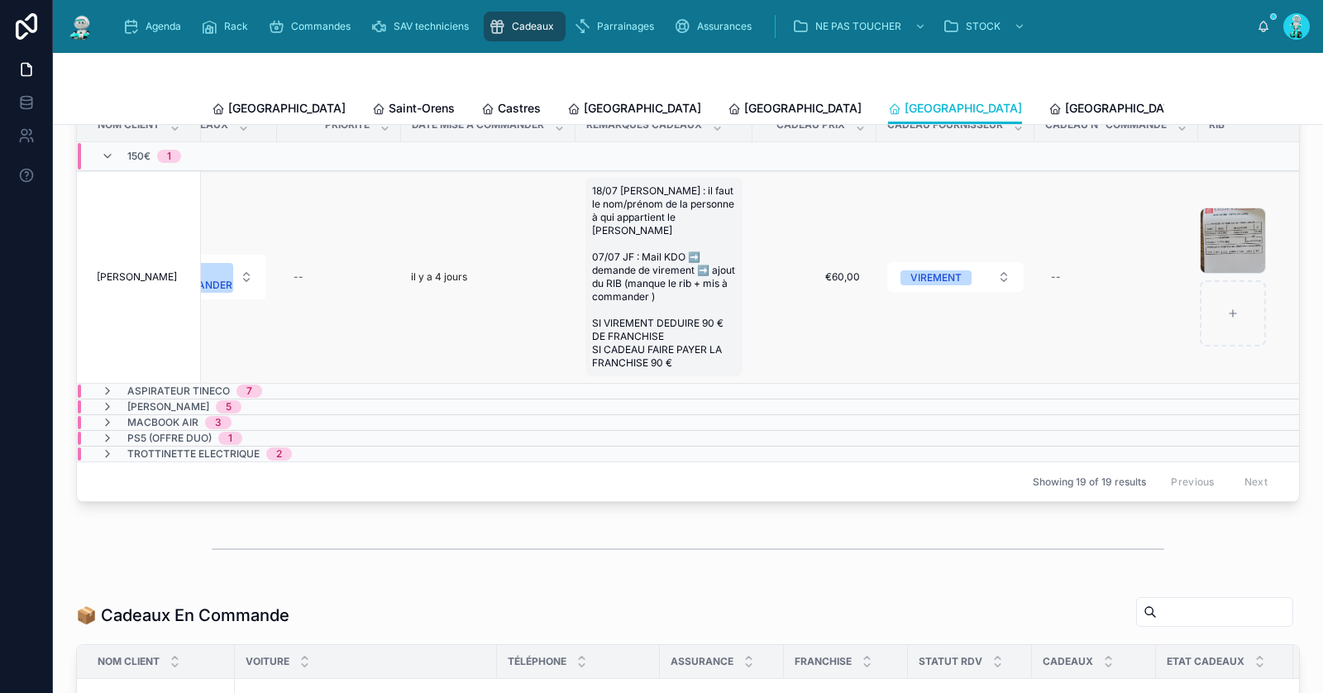
click at [646, 214] on span "18/07 Marion : il faut le nom/prénom de la personne à qui appartient le RIB 07/…" at bounding box center [664, 276] width 144 height 185
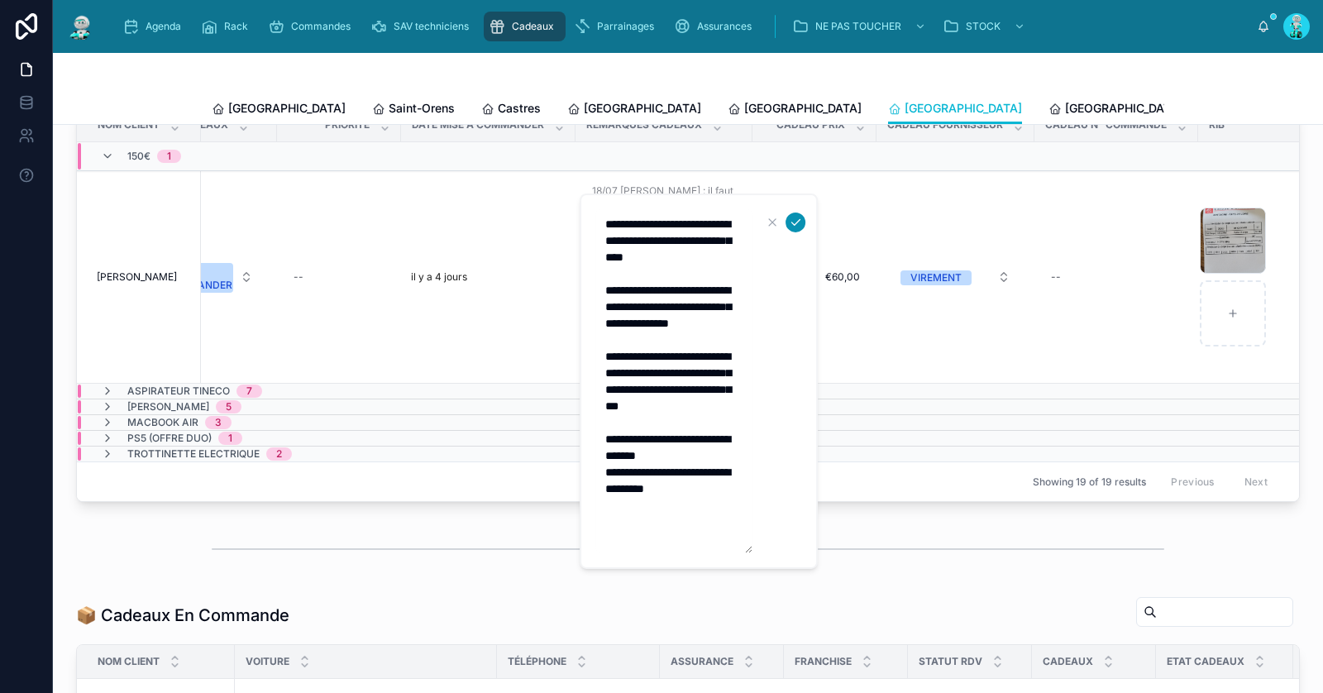
type textarea "**********"
click at [798, 214] on button "submit" at bounding box center [796, 223] width 20 height 20
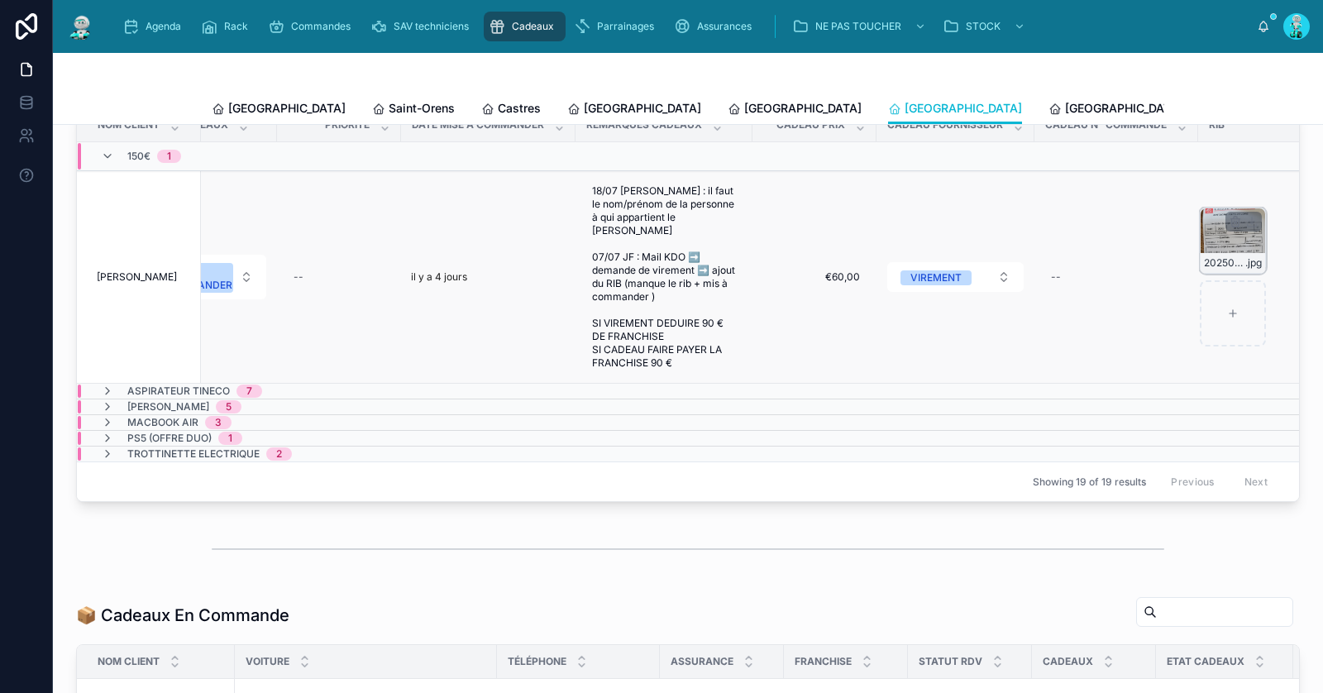
click at [1223, 265] on span "20250707_165526" at bounding box center [1224, 262] width 41 height 13
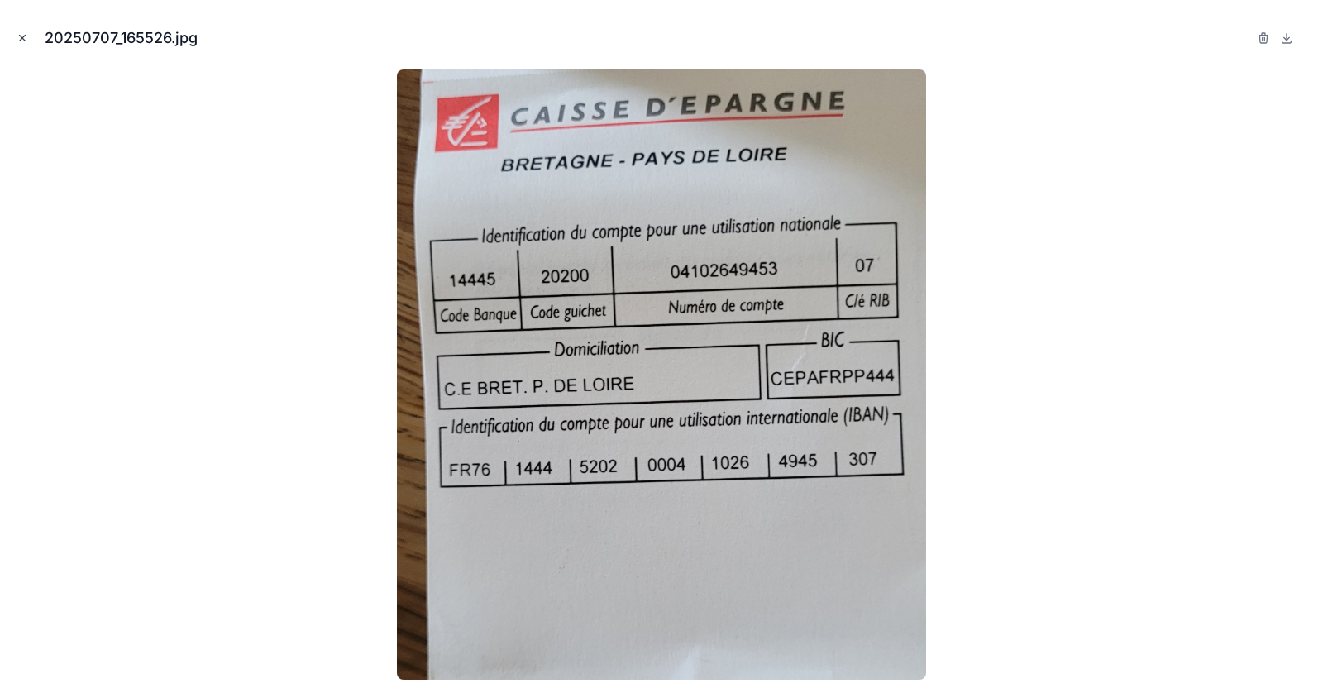
click at [24, 32] on icon "Close modal" at bounding box center [23, 38] width 12 height 12
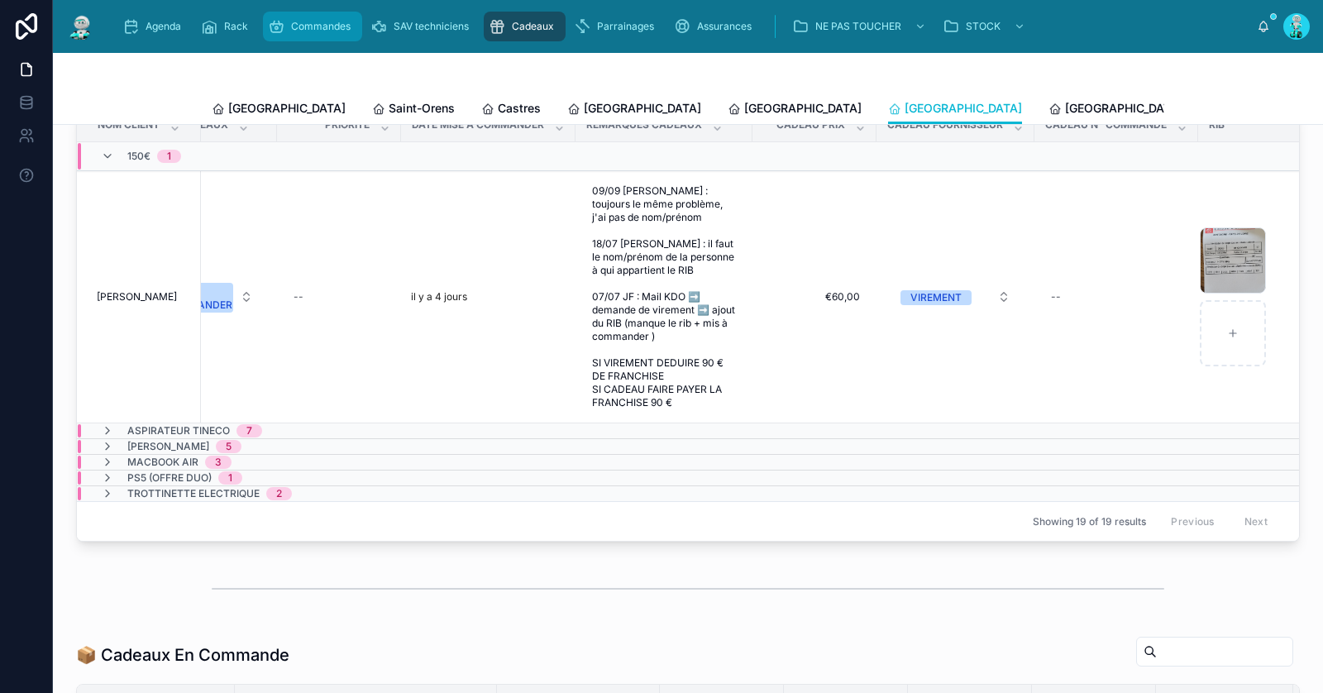
click at [323, 26] on span "Commandes" at bounding box center [321, 26] width 60 height 13
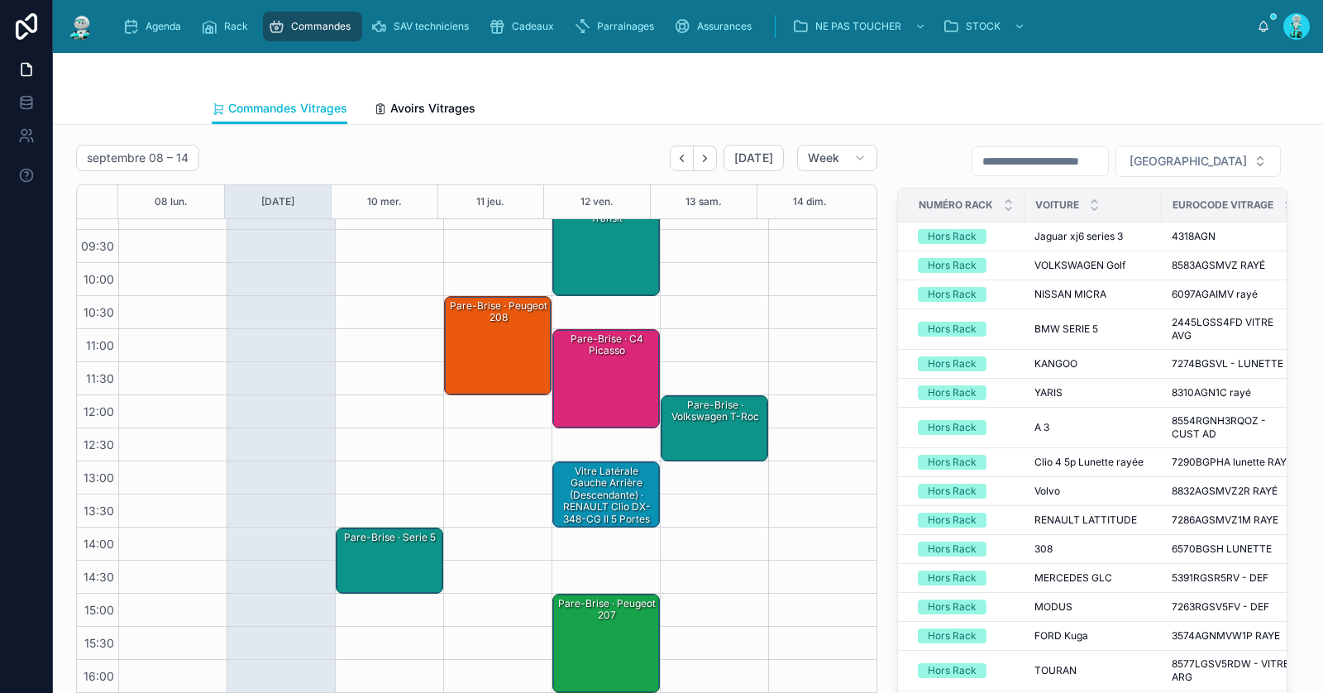
scroll to position [93, 0]
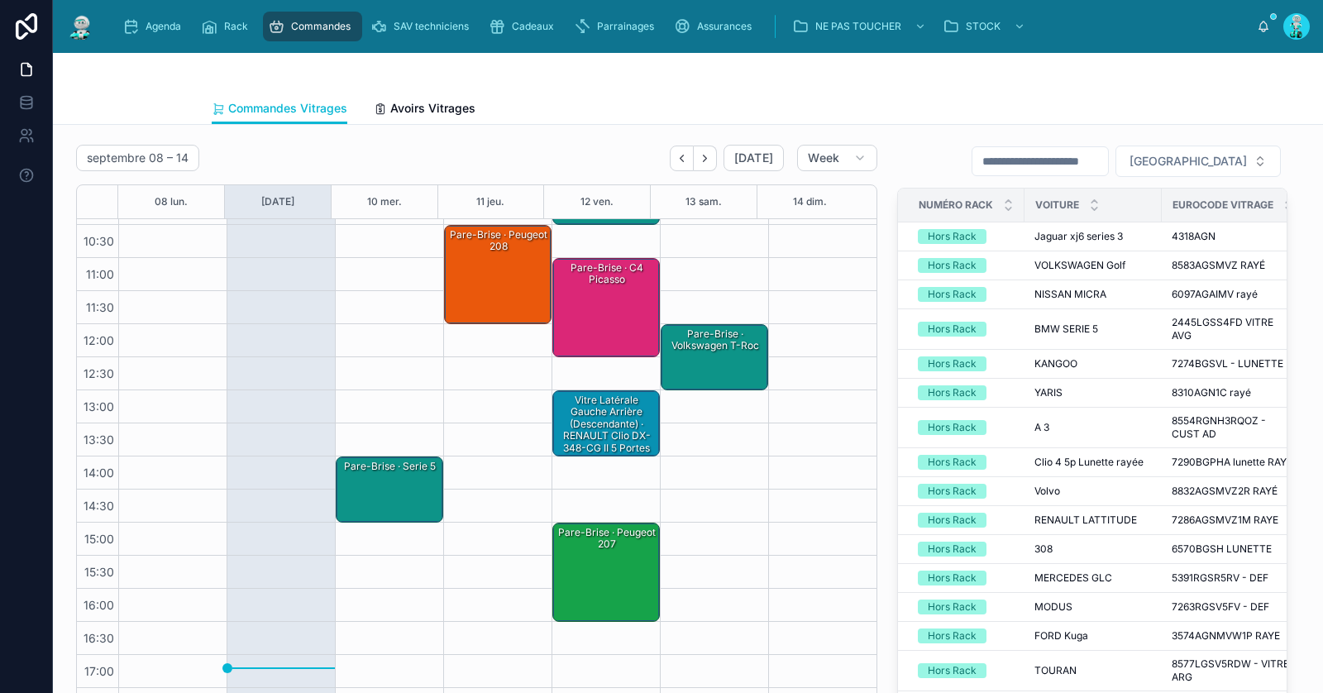
click at [392, 500] on div "Pare-Brise · serie 5" at bounding box center [390, 489] width 103 height 63
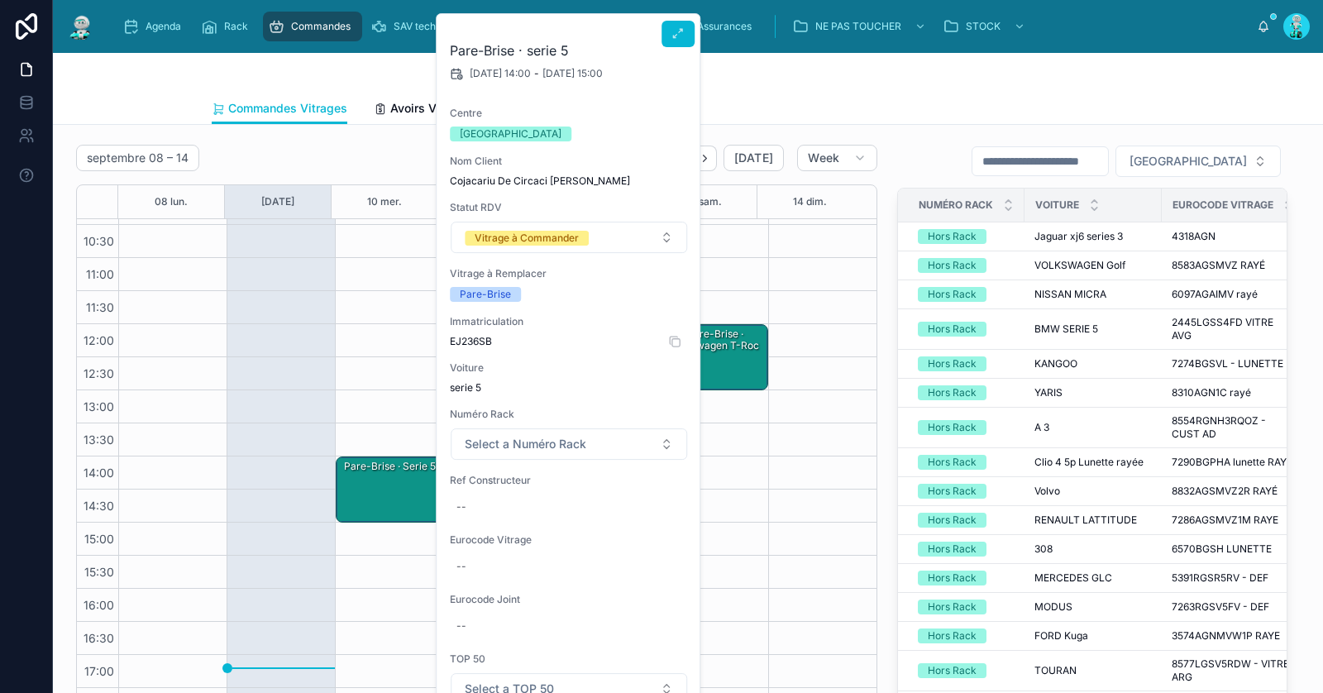
click at [482, 335] on span "EJ236SB" at bounding box center [569, 341] width 238 height 13
copy span "EJ236SB"
click at [492, 509] on div "--" at bounding box center [569, 507] width 238 height 26
type input "**********"
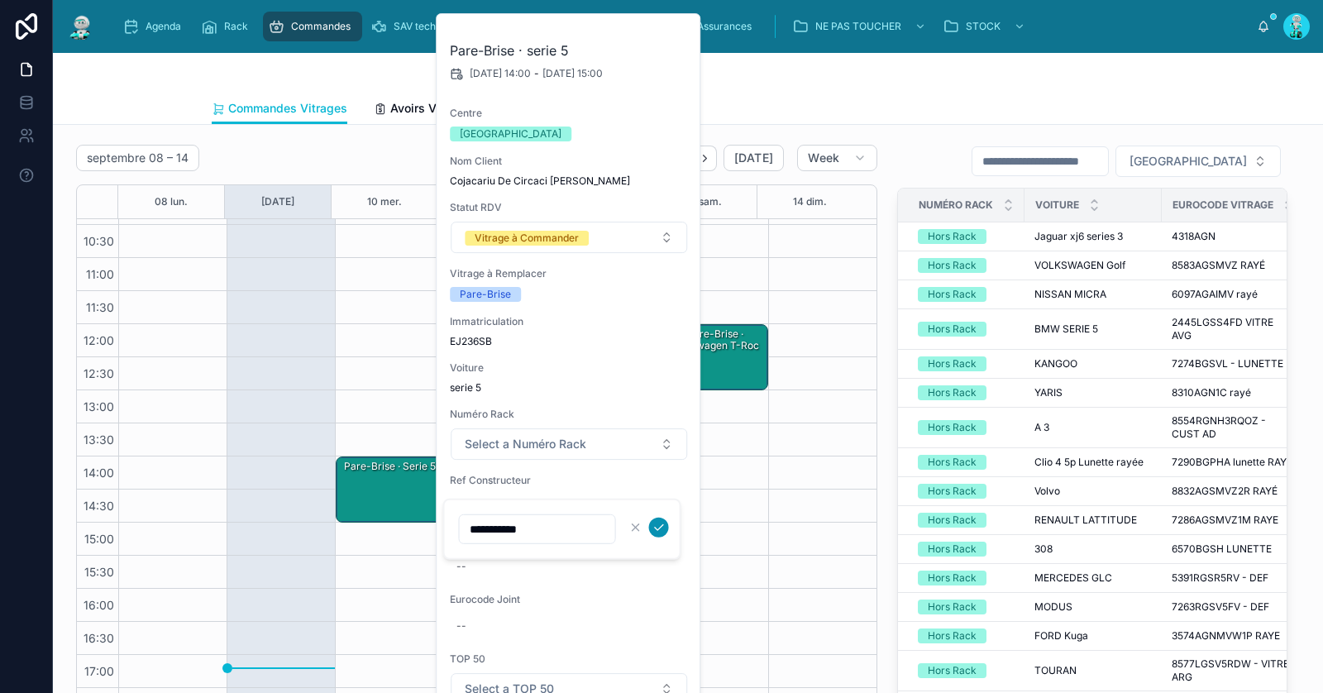
click at [657, 527] on icon "submit" at bounding box center [659, 527] width 13 height 13
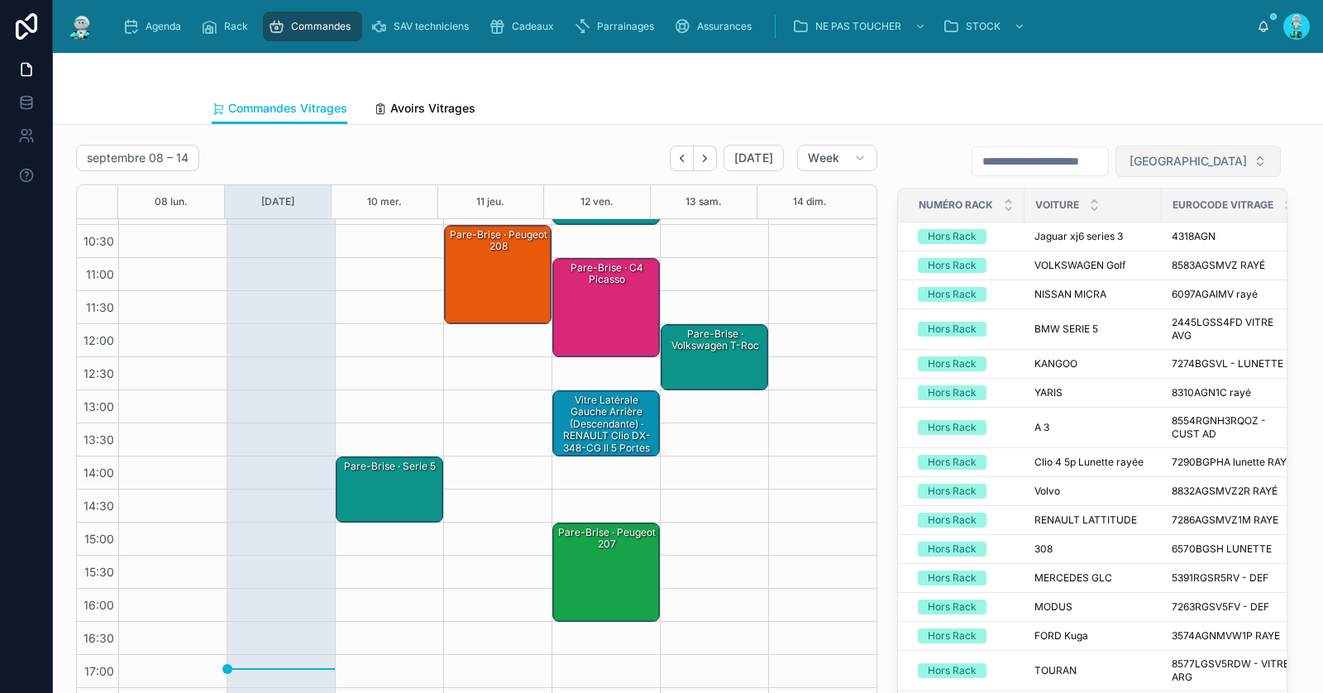
click at [1207, 162] on span "Filter Centre" at bounding box center [1188, 161] width 117 height 17
click at [1181, 146] on button "Filter Centre" at bounding box center [1198, 161] width 165 height 31
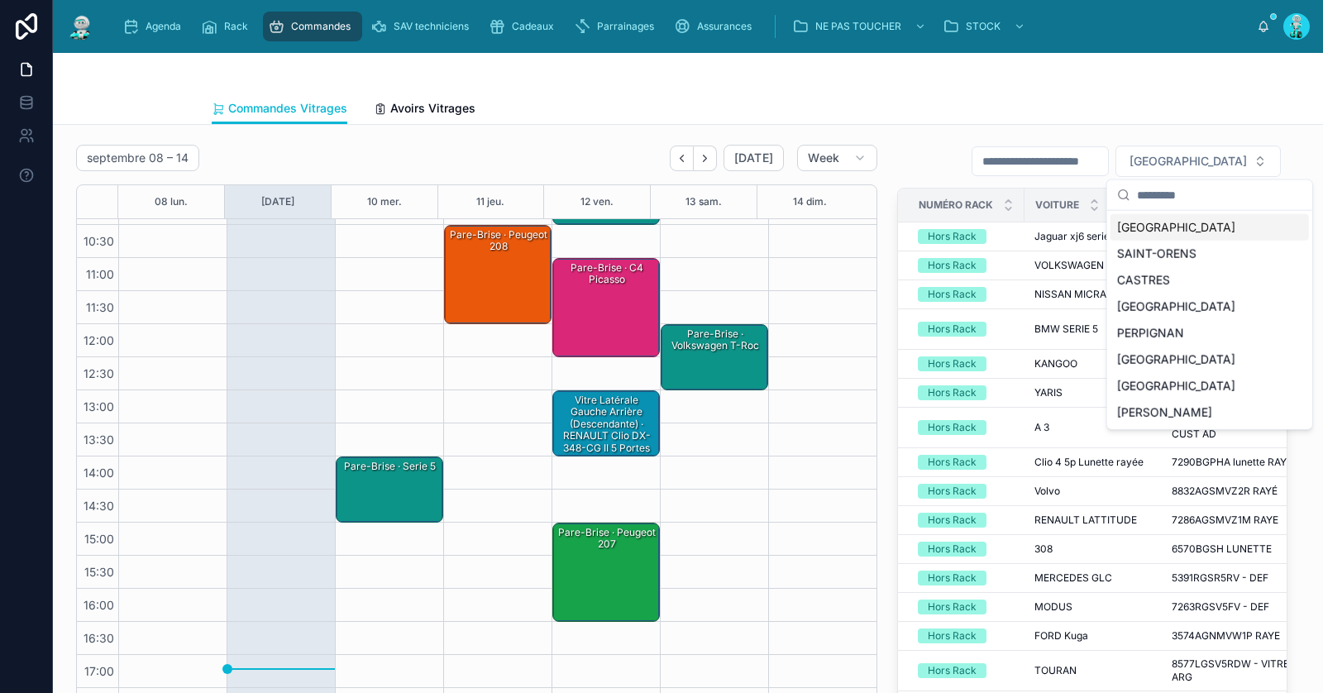
click at [1164, 229] on div "TOULOUSE" at bounding box center [1210, 227] width 198 height 26
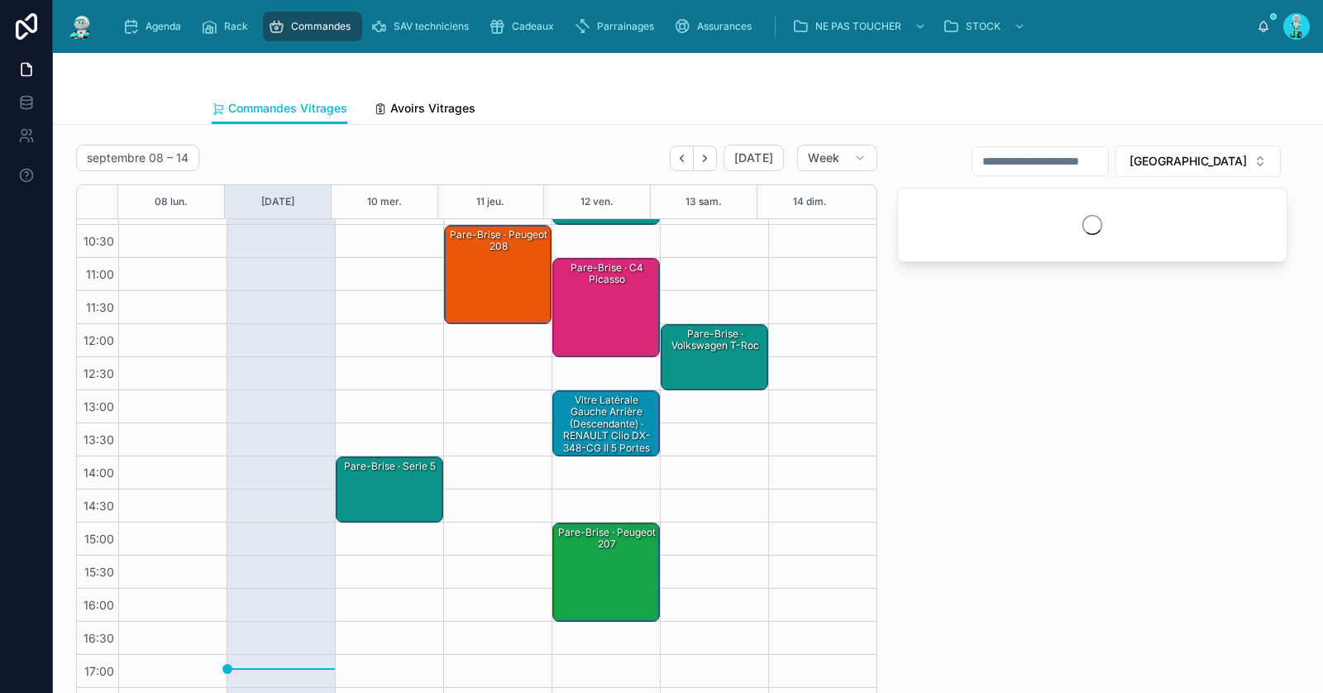
click at [1089, 156] on input "text" at bounding box center [1041, 161] width 136 height 23
paste input "**********"
type input "*****"
click at [404, 481] on div "Pare-Brise · serie 5" at bounding box center [390, 489] width 103 height 63
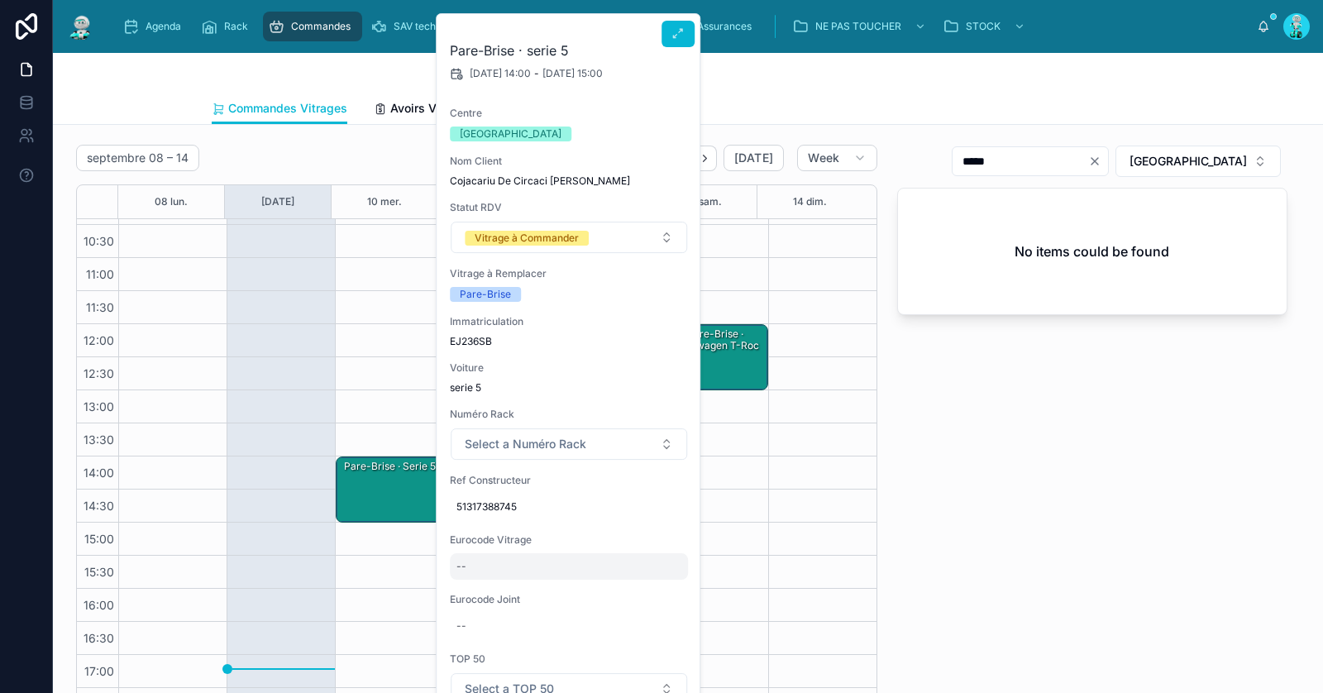
click at [516, 566] on div "--" at bounding box center [569, 566] width 238 height 26
type input "*********"
click at [538, 634] on div "--" at bounding box center [569, 626] width 238 height 26
click at [495, 624] on div at bounding box center [562, 648] width 238 height 61
click at [507, 610] on div "Eurocode Joint --" at bounding box center [569, 616] width 238 height 46
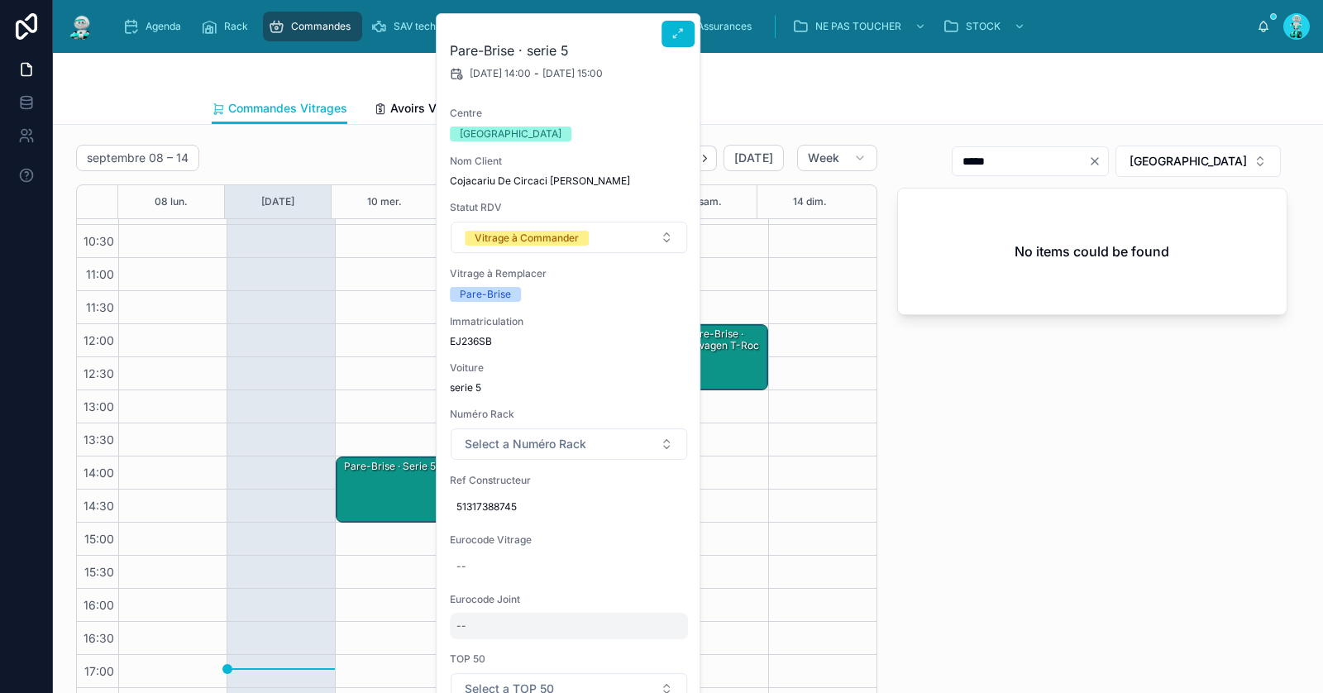
click at [523, 613] on div "Eurocode Joint --" at bounding box center [569, 616] width 238 height 46
click at [521, 625] on div "--" at bounding box center [569, 626] width 238 height 26
type input "*********"
click at [651, 645] on button "submit" at bounding box center [659, 647] width 20 height 20
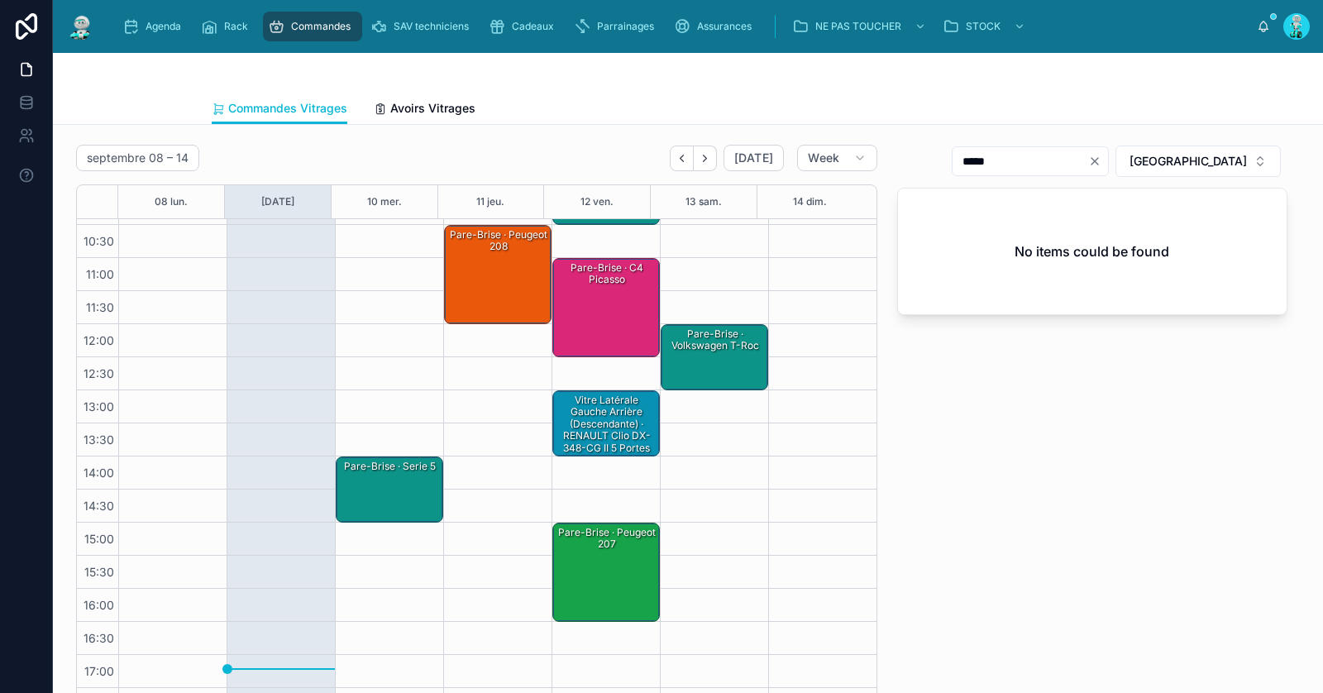
click at [370, 494] on div "Pare-Brise · serie 5" at bounding box center [390, 489] width 103 height 63
click at [402, 495] on div "Pare-Brise · serie 5 - 2485ASGST" at bounding box center [390, 489] width 103 height 63
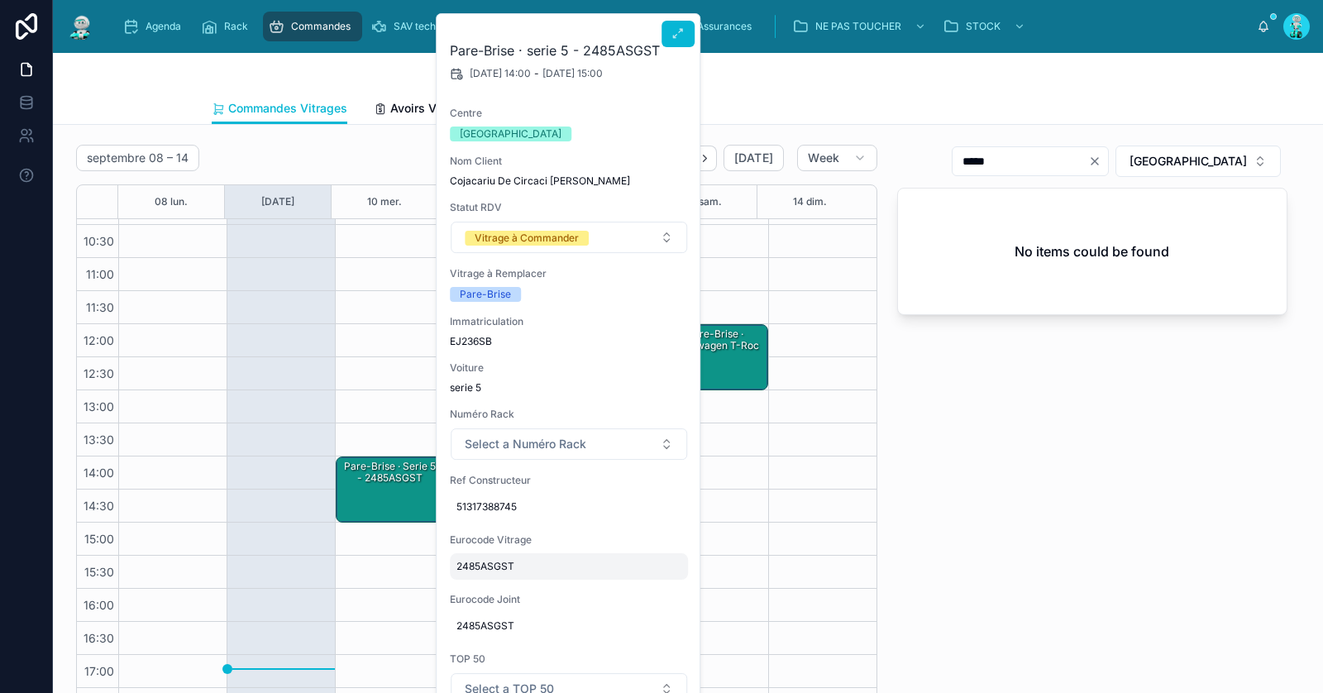
click at [500, 566] on span "2485ASGST" at bounding box center [569, 566] width 225 height 13
click at [523, 589] on input "*********" at bounding box center [537, 588] width 155 height 23
type input "**********"
click button "submit" at bounding box center [659, 587] width 20 height 20
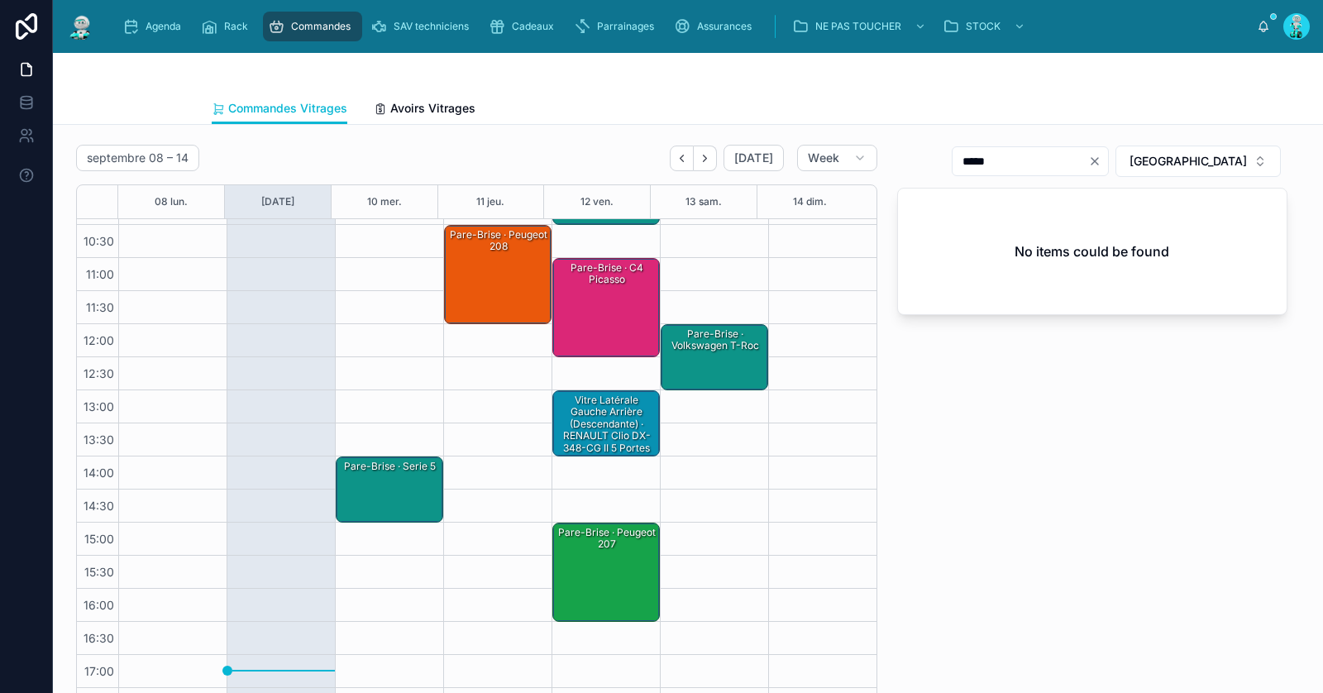
click at [385, 498] on div "Pare-Brise · serie 5" at bounding box center [390, 489] width 103 height 63
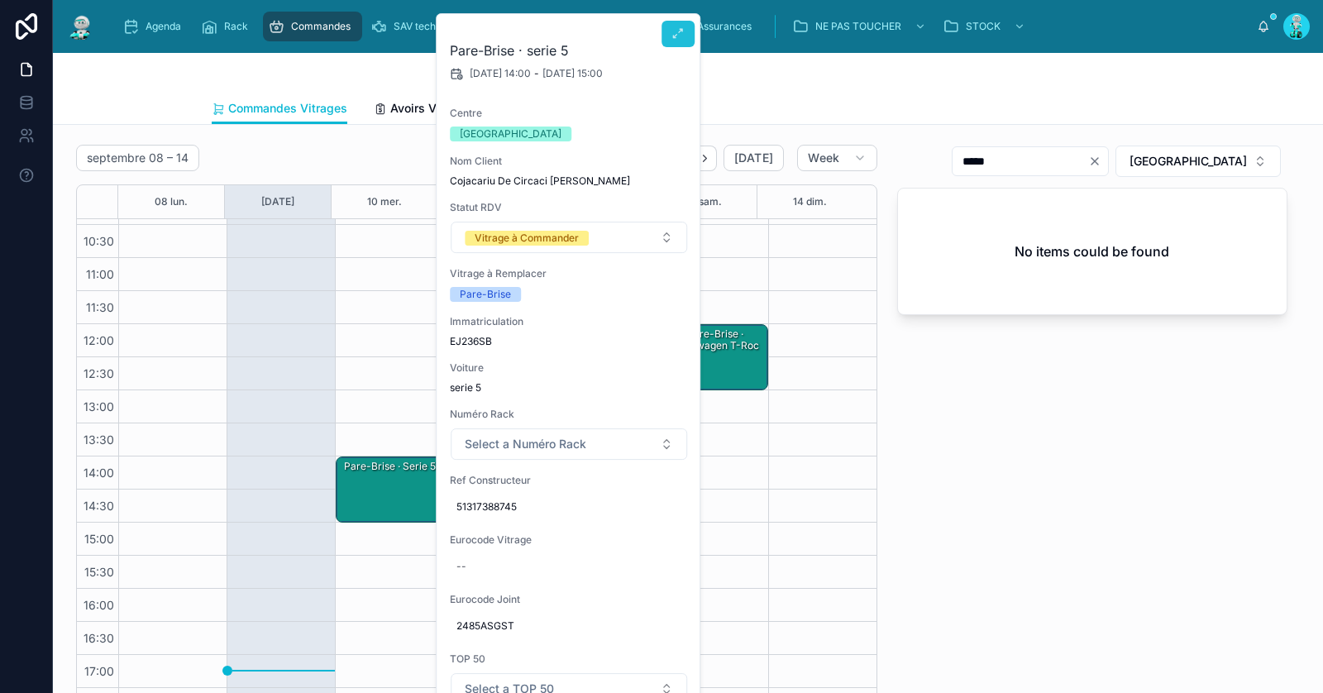
click at [684, 33] on icon at bounding box center [678, 33] width 13 height 13
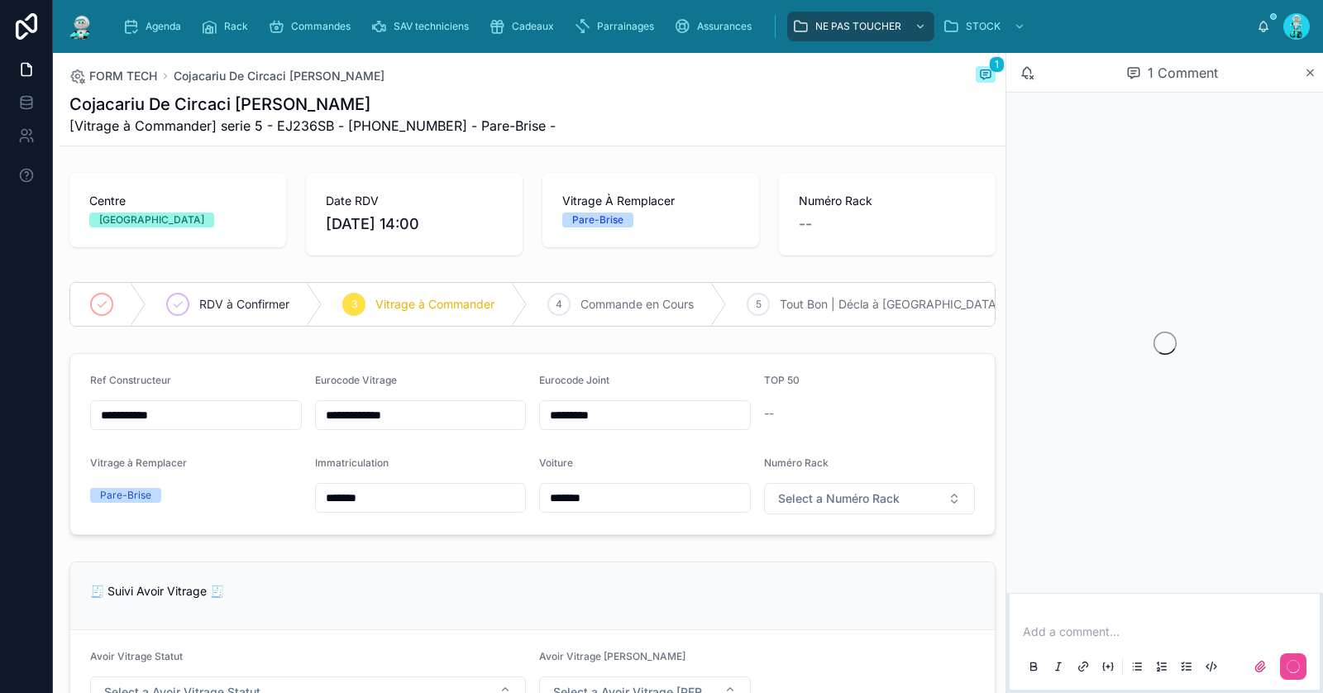
click at [1128, 634] on p at bounding box center [1168, 632] width 290 height 17
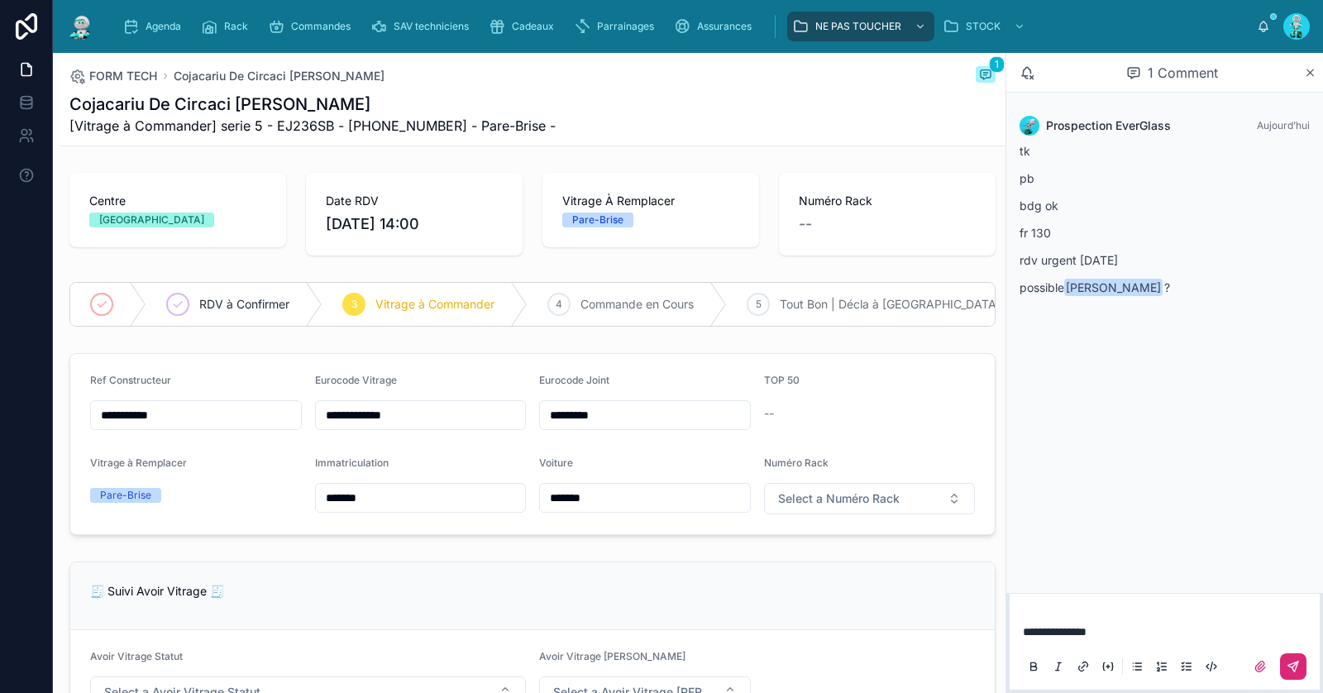
click at [1300, 673] on button at bounding box center [1293, 666] width 26 height 26
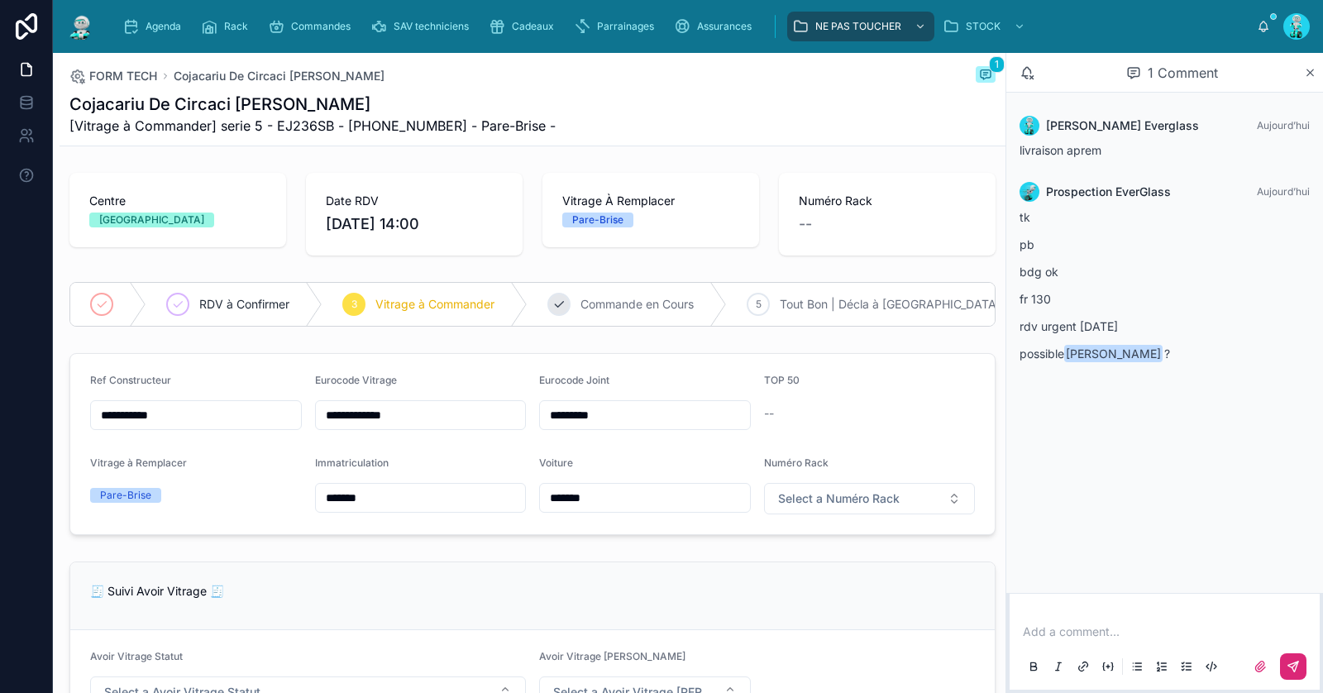
click at [607, 306] on span "Commande en Cours" at bounding box center [637, 304] width 113 height 17
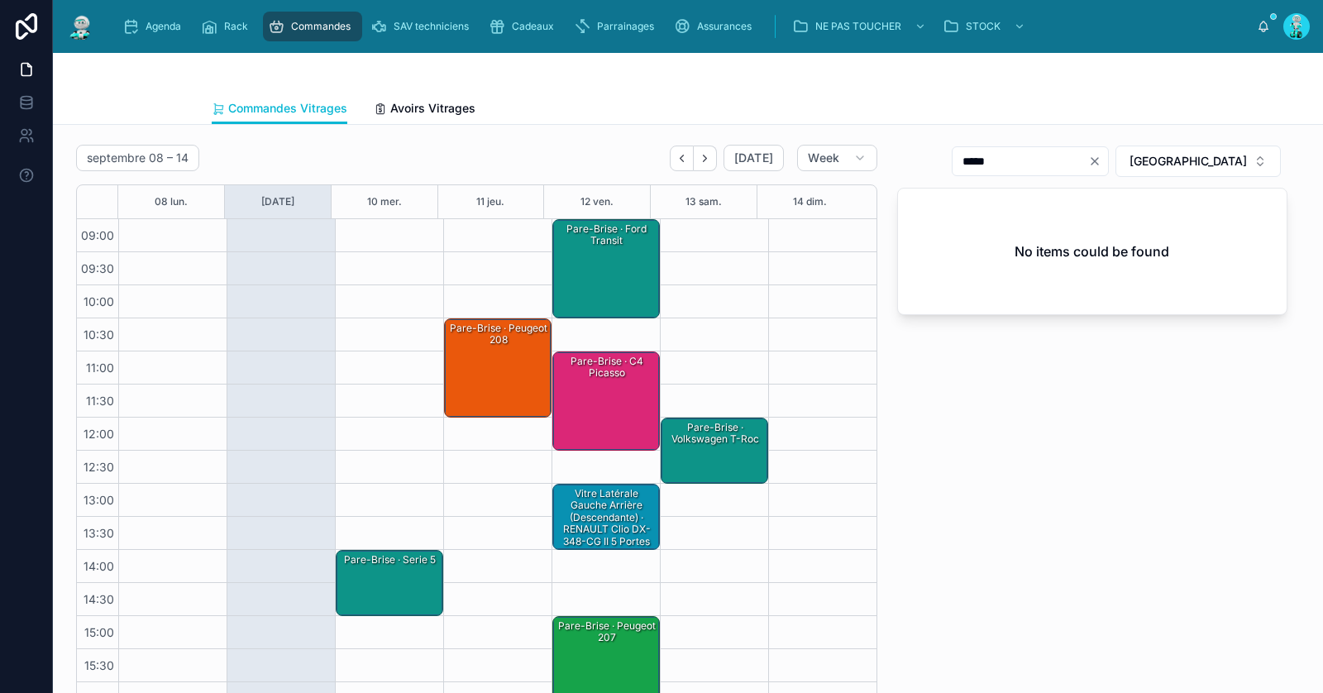
scroll to position [94, 0]
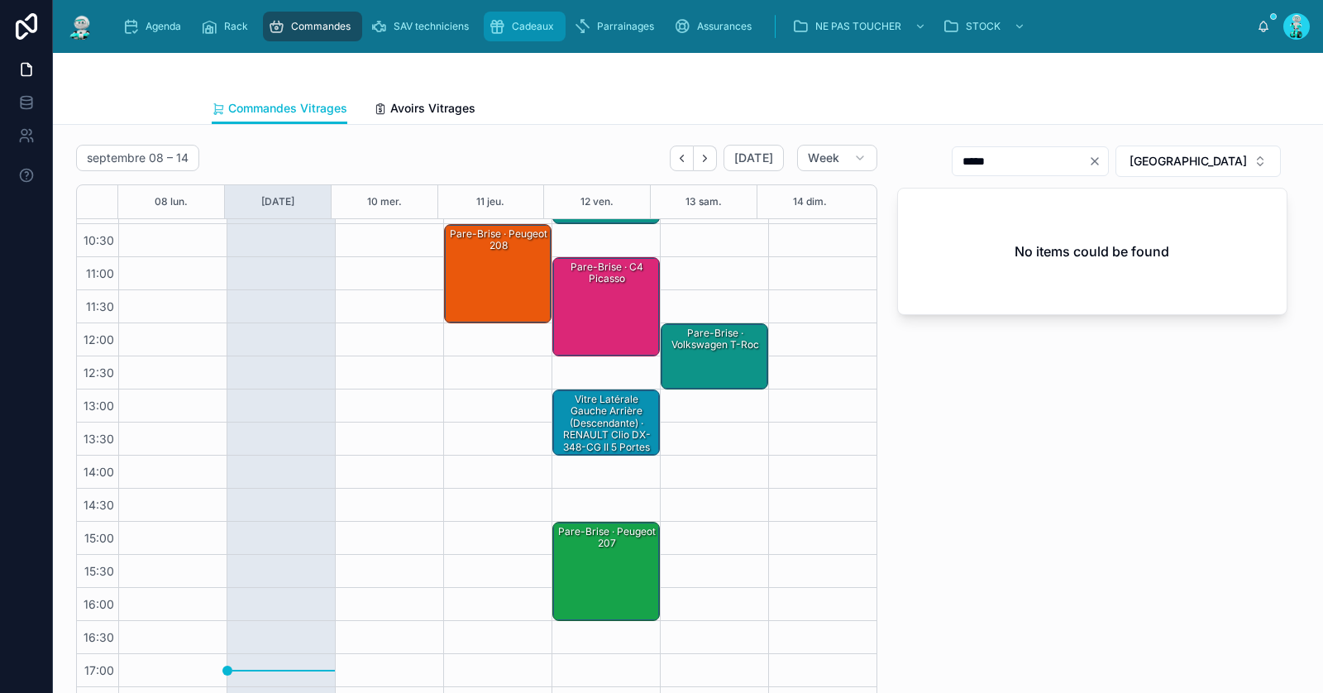
click at [533, 29] on span "Cadeaux" at bounding box center [533, 26] width 42 height 13
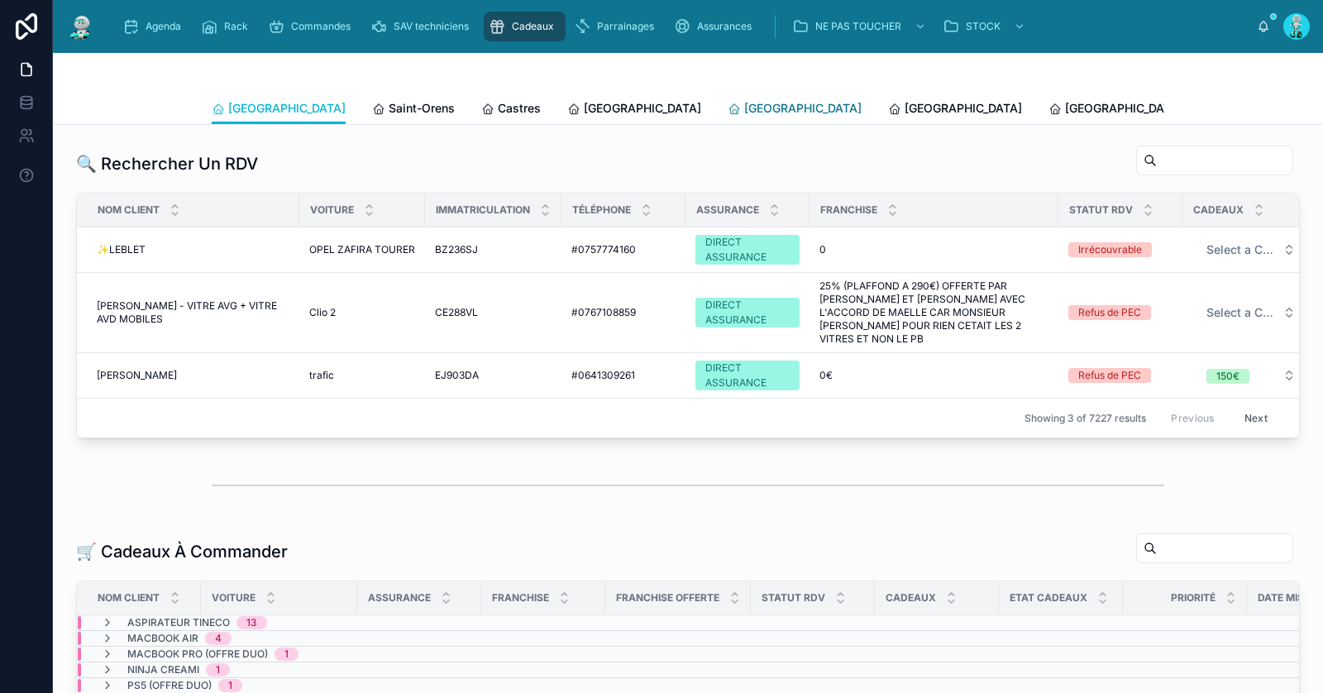
click at [744, 102] on span "Perpignan" at bounding box center [802, 108] width 117 height 17
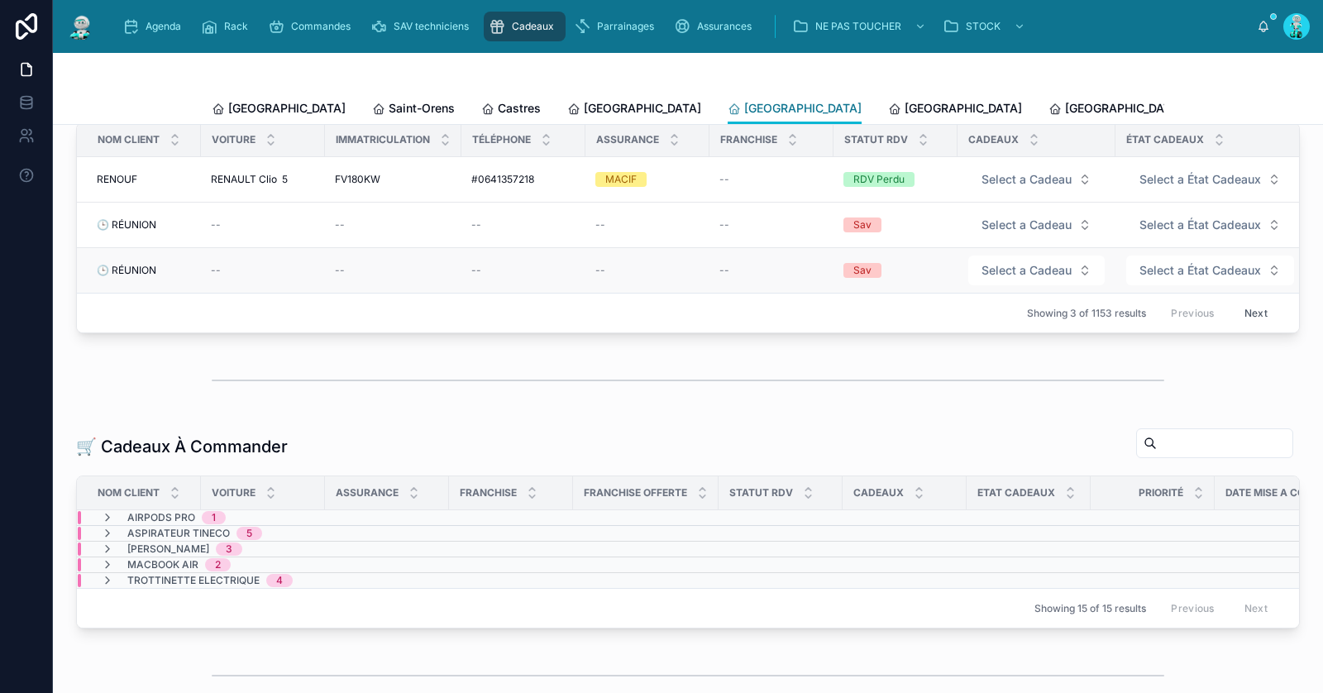
scroll to position [100, 0]
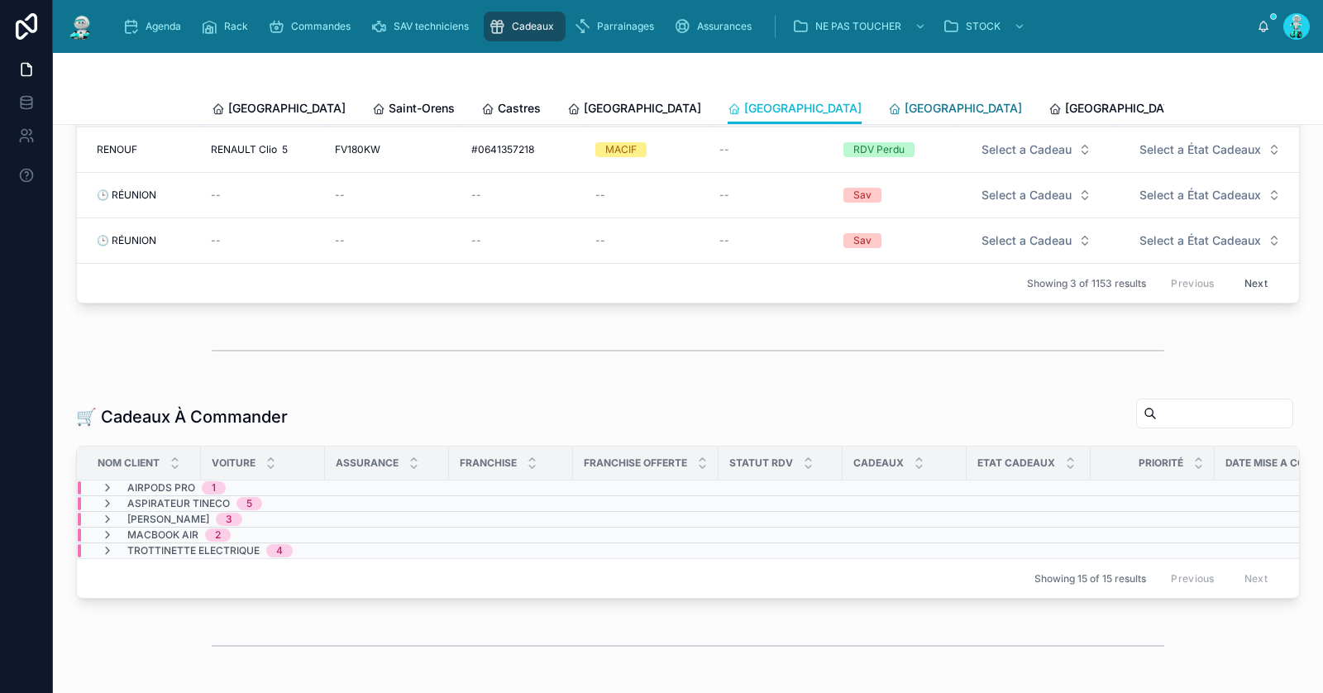
click at [905, 113] on span "Rennes" at bounding box center [963, 108] width 117 height 17
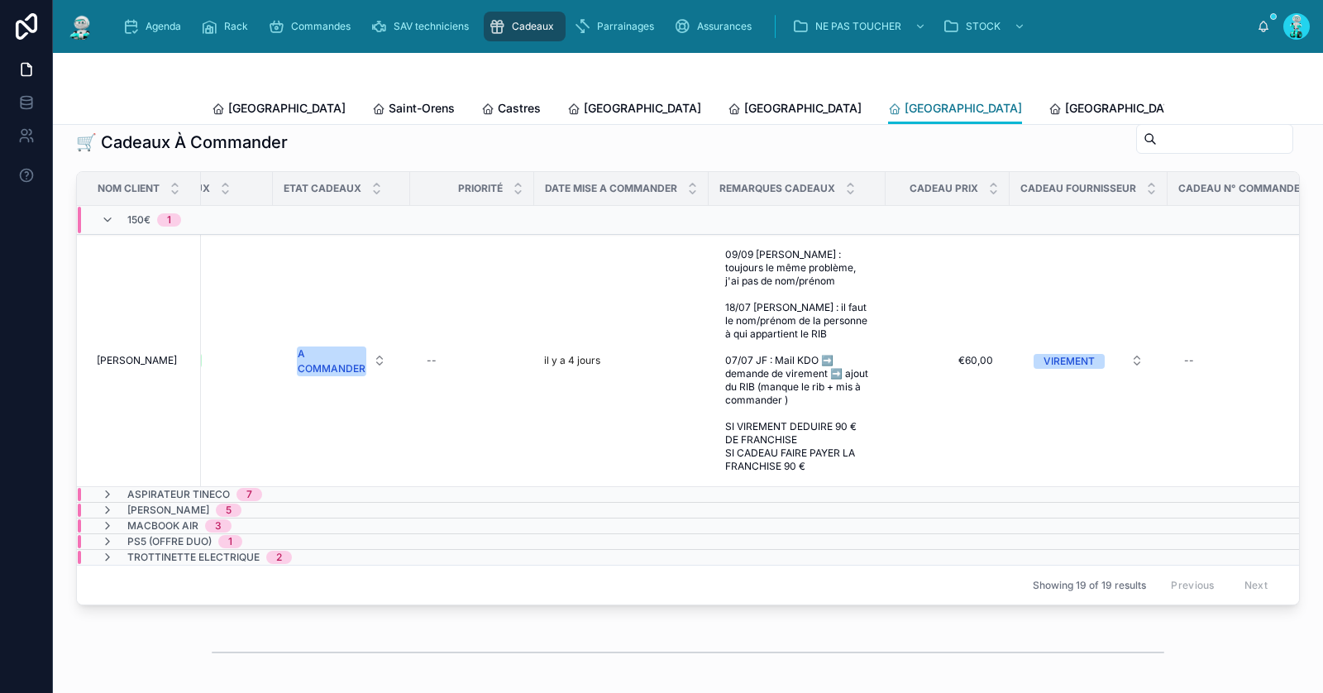
scroll to position [0, 748]
click at [351, 376] on div "A COMMANDER" at bounding box center [331, 362] width 68 height 30
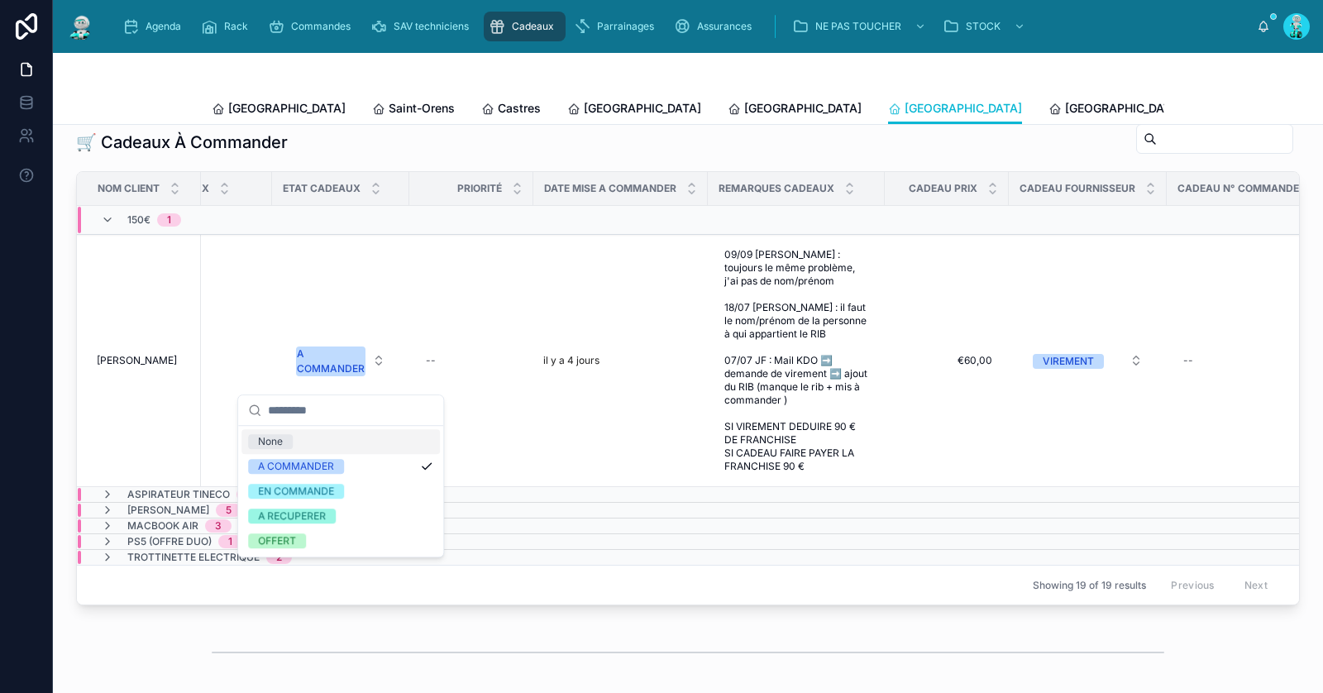
click at [338, 436] on div "None" at bounding box center [340, 441] width 198 height 25
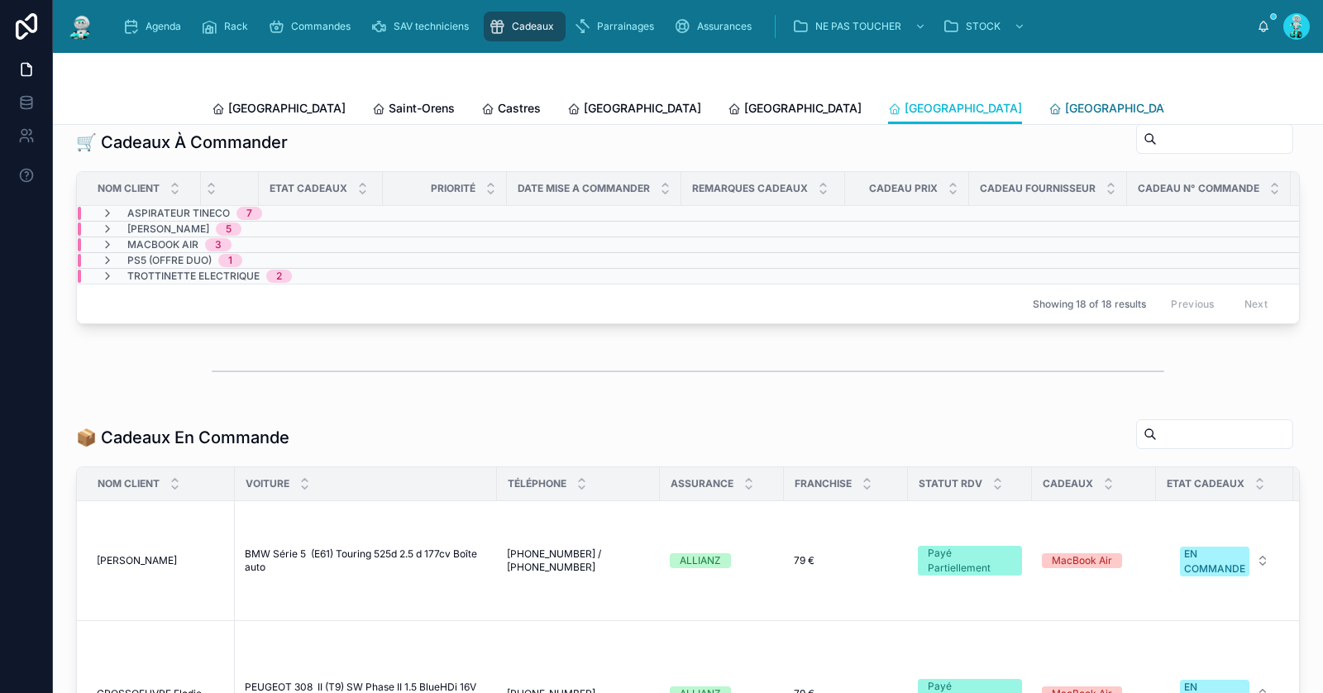
click at [1065, 111] on span "Poitiers" at bounding box center [1123, 108] width 117 height 17
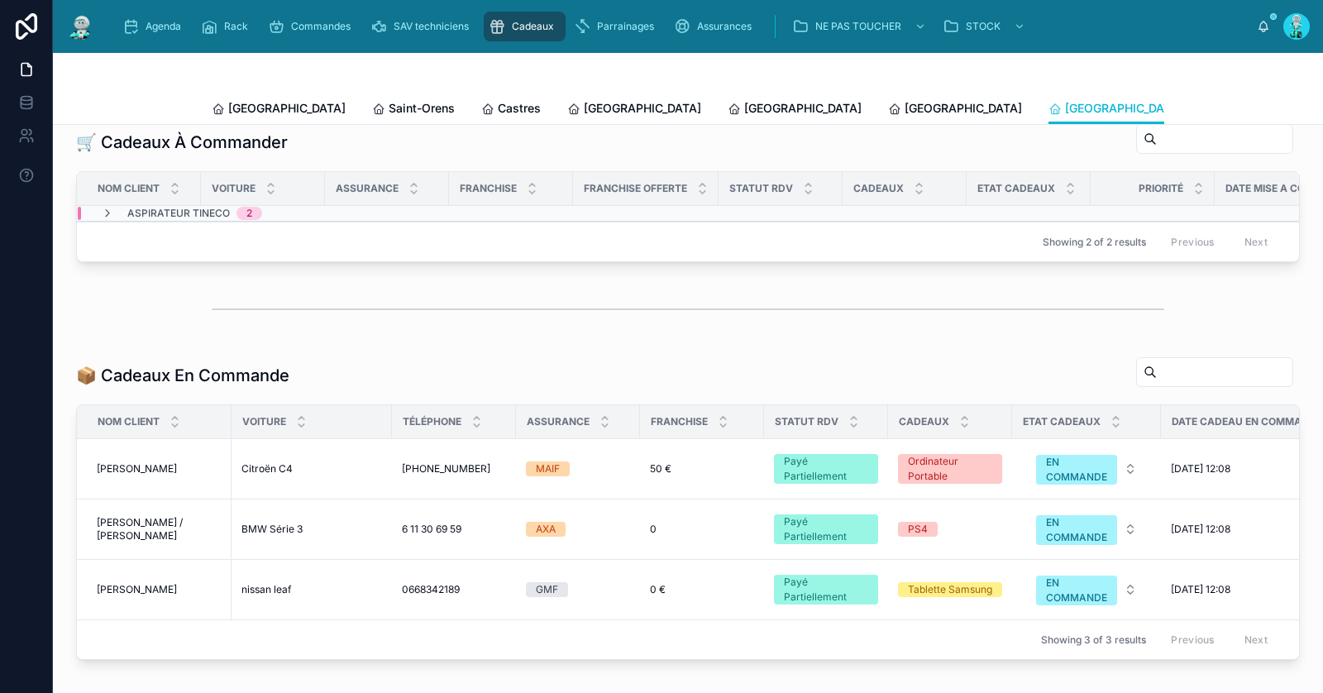
click at [272, 118] on div "Toulouse Saint-Orens Castres Carcassonne Perpignan Rennes Poitiers Liste Des Ca…" at bounding box center [688, 108] width 953 height 31
click at [269, 107] on span "Toulouse" at bounding box center [286, 108] width 117 height 17
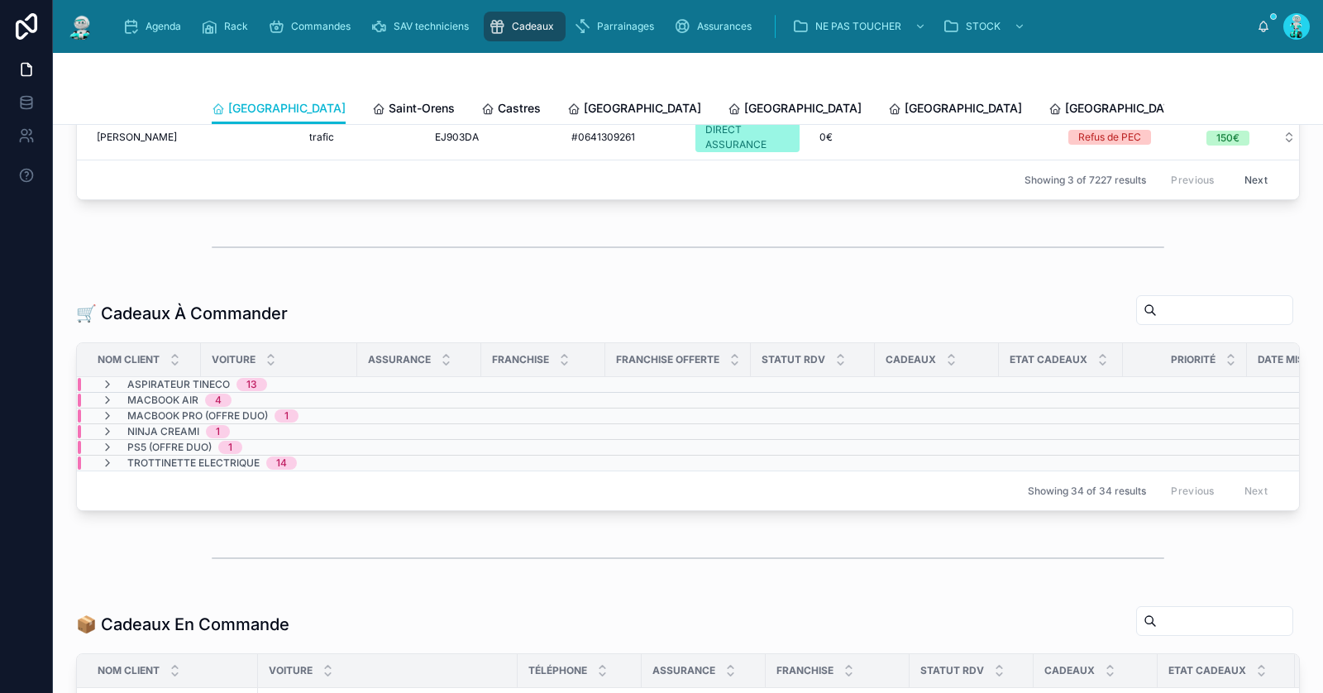
scroll to position [233, 0]
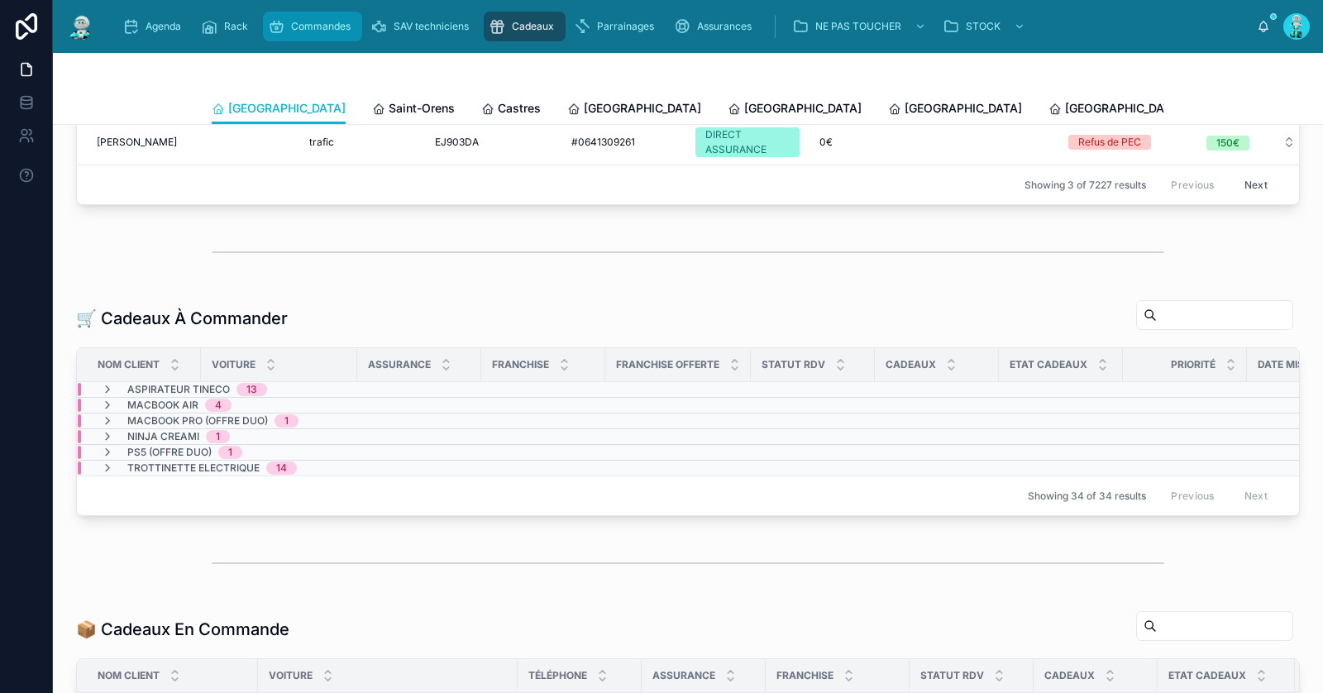
click at [313, 26] on span "Commandes" at bounding box center [321, 26] width 60 height 13
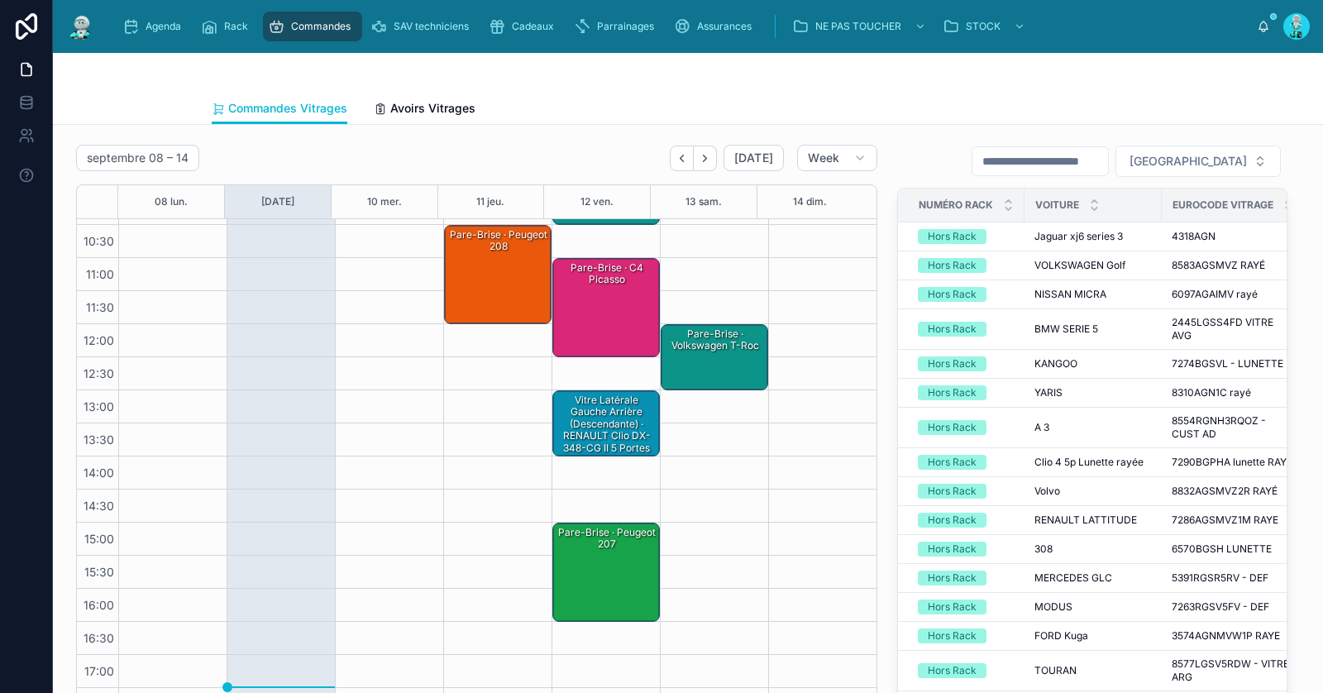
scroll to position [349, 0]
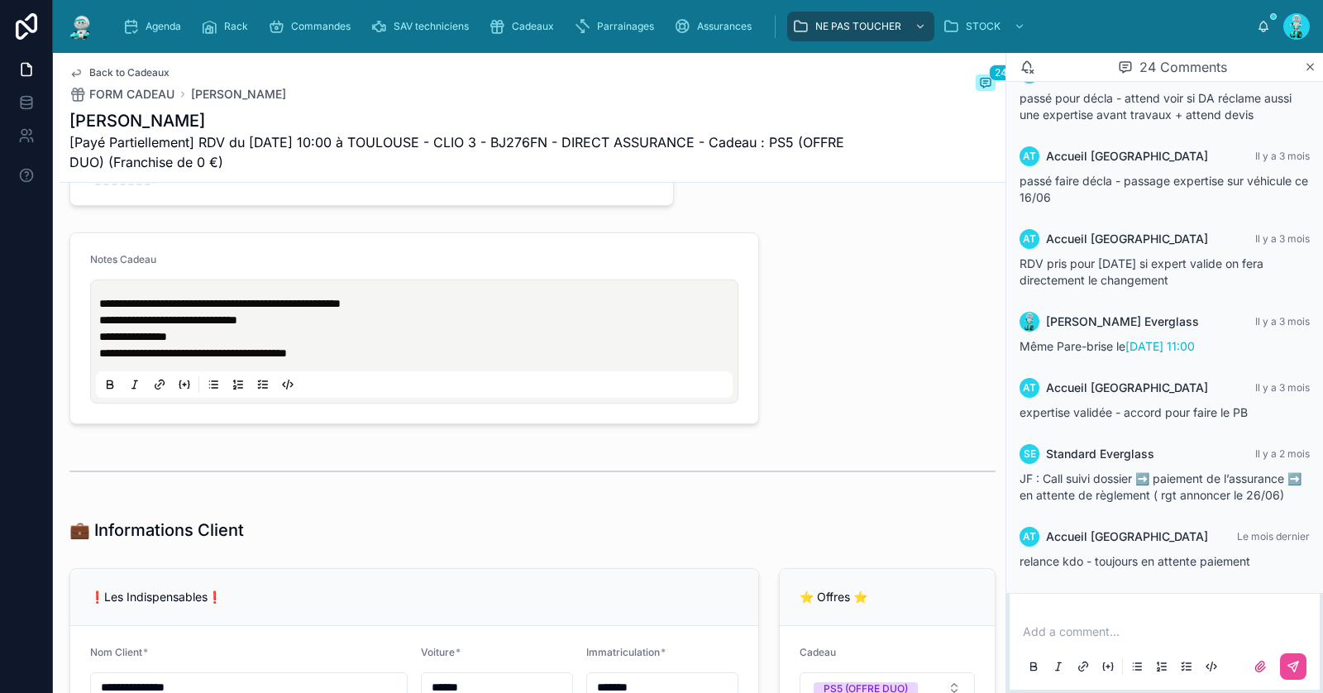
scroll to position [540, 0]
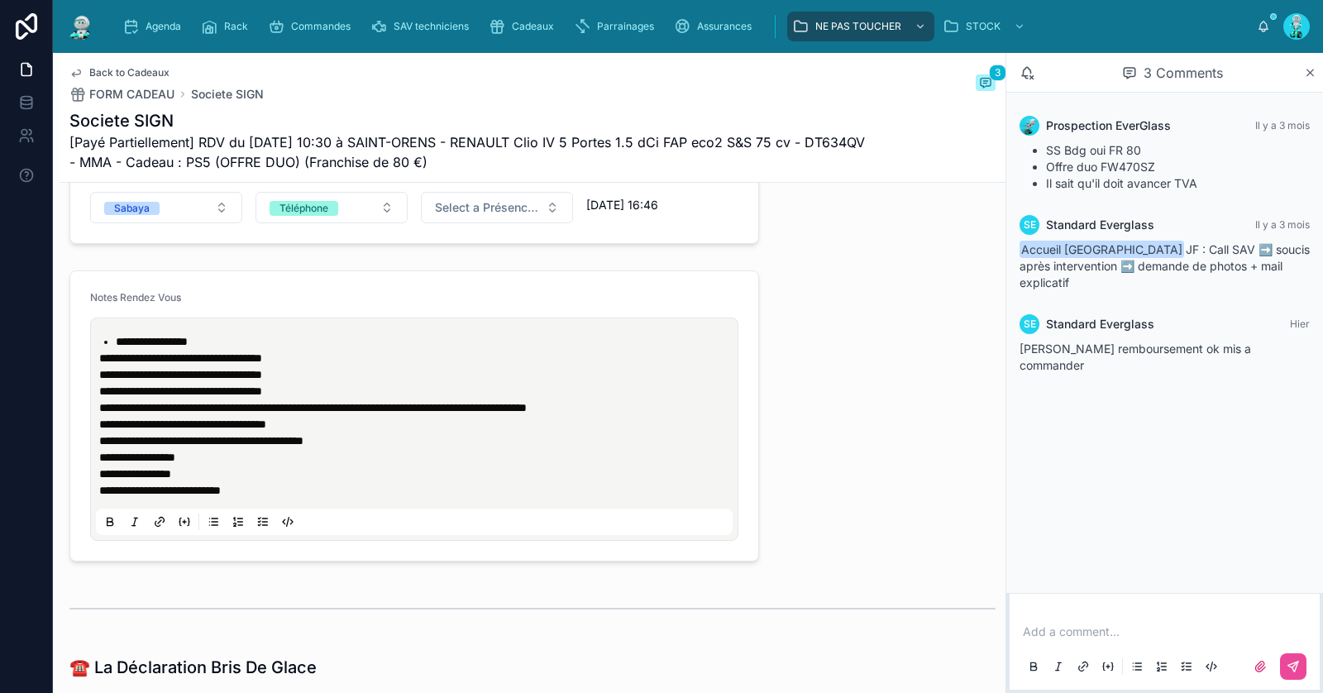
scroll to position [1876, 0]
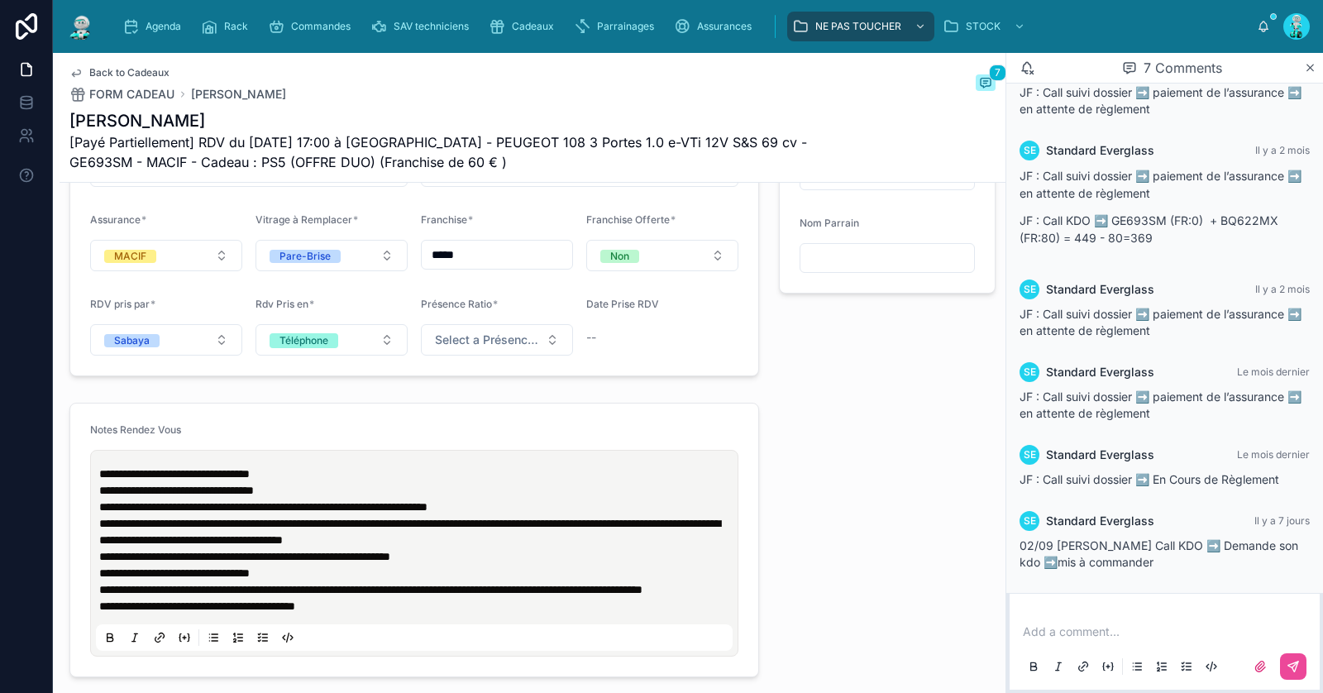
scroll to position [1524, 0]
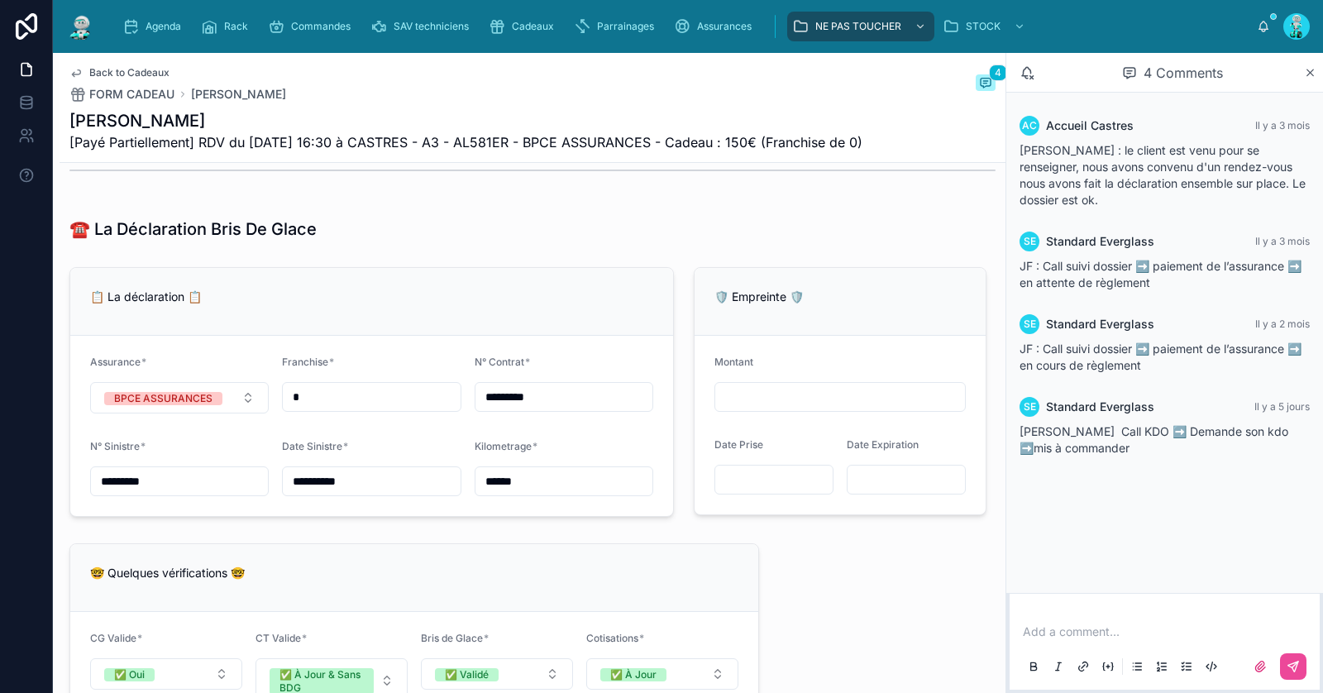
scroll to position [2002, 0]
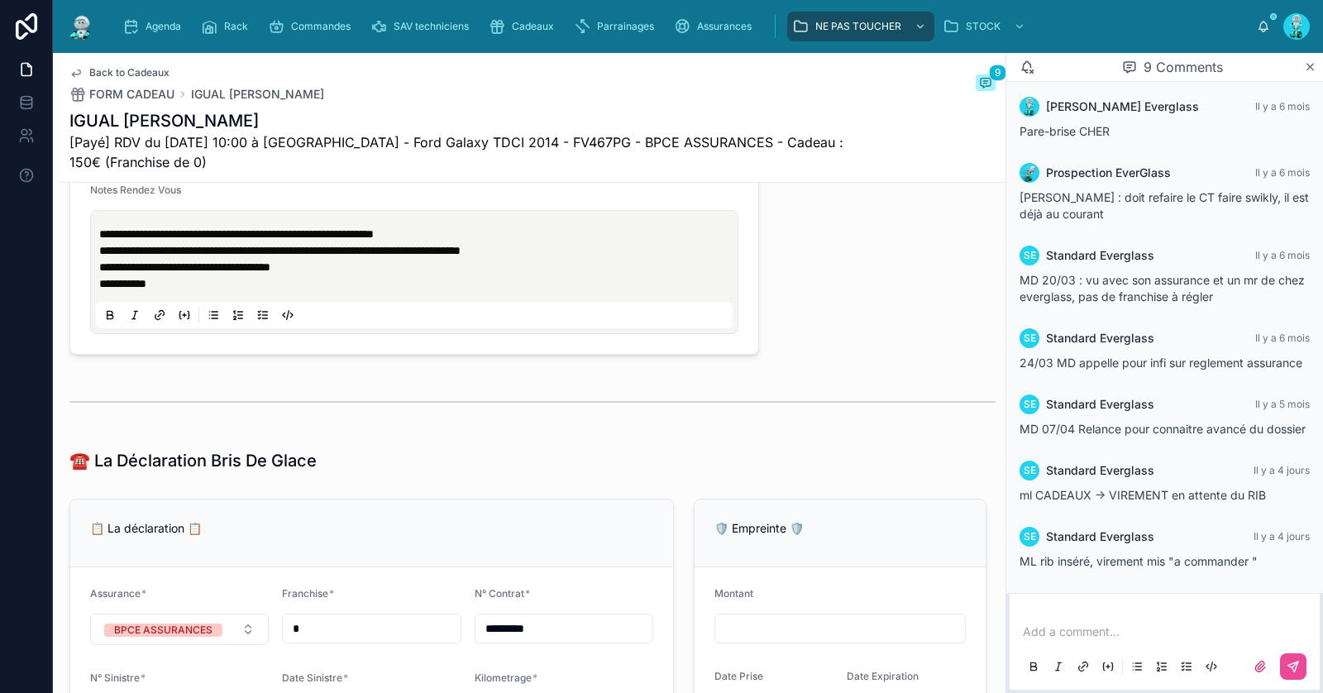
scroll to position [1776, 0]
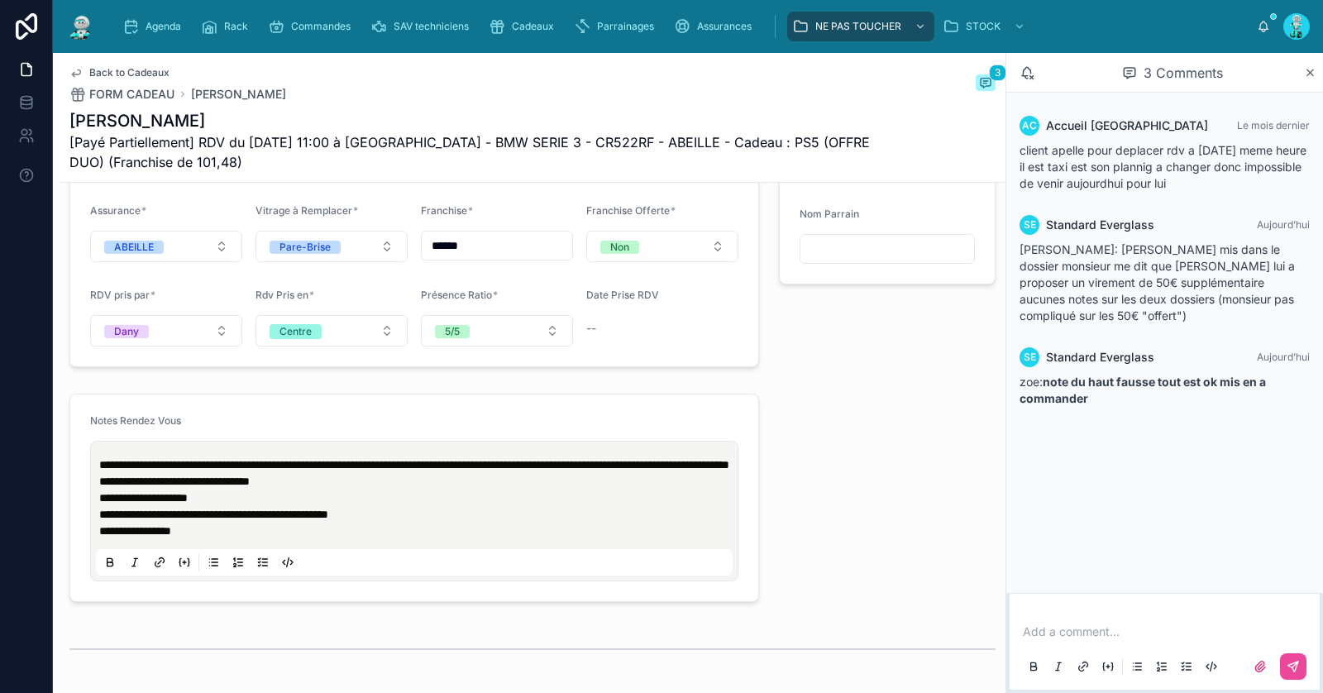
scroll to position [1501, 0]
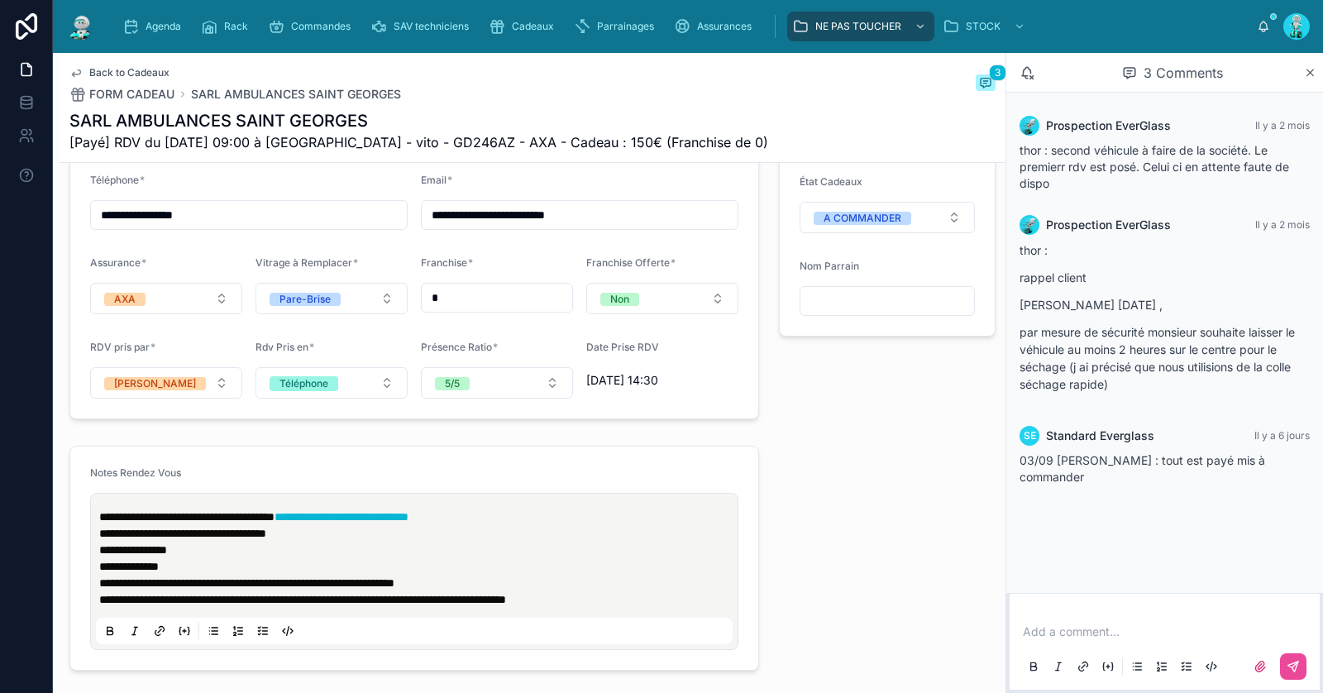
scroll to position [1516, 0]
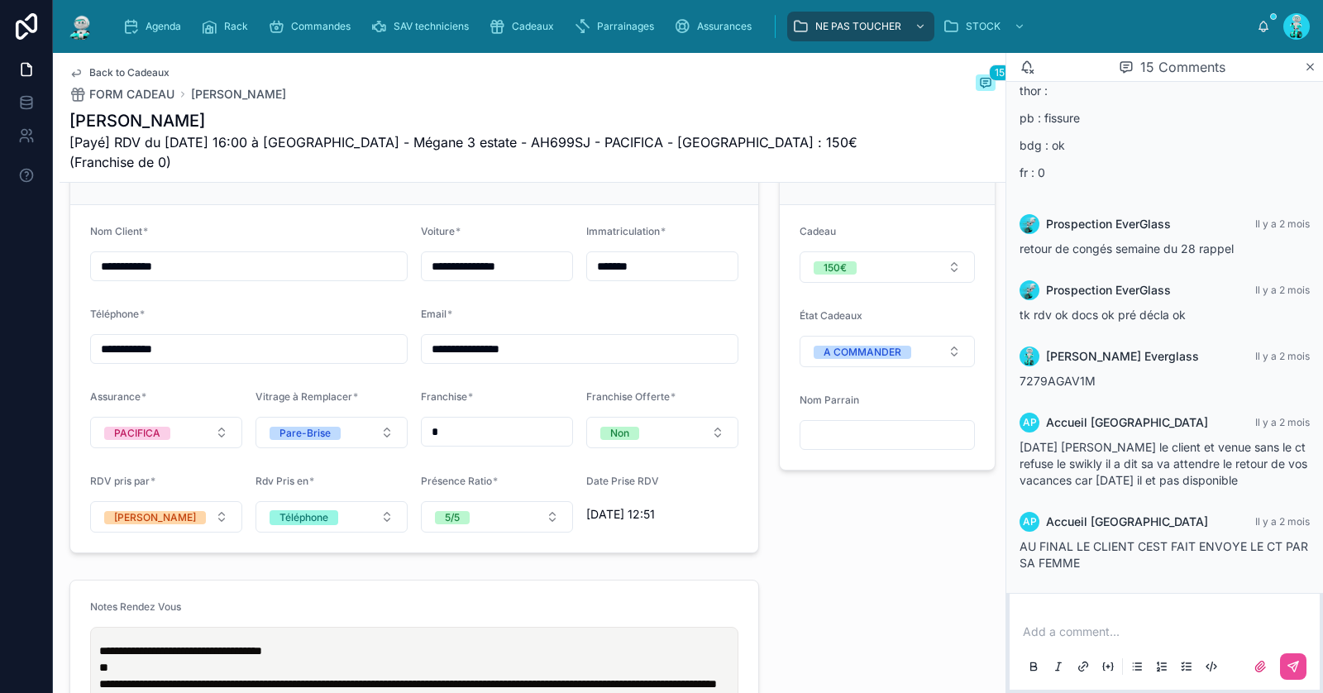
scroll to position [1719, 0]
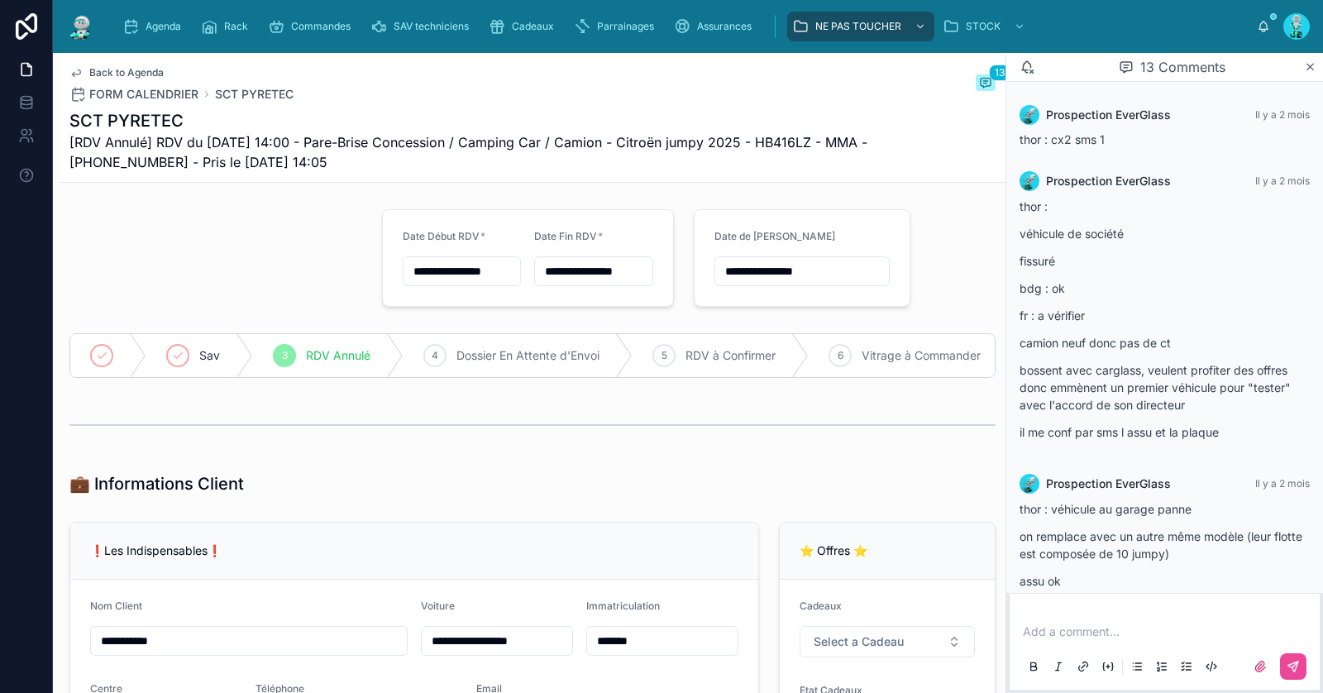
scroll to position [1617, 0]
